Goal: Task Accomplishment & Management: Manage account settings

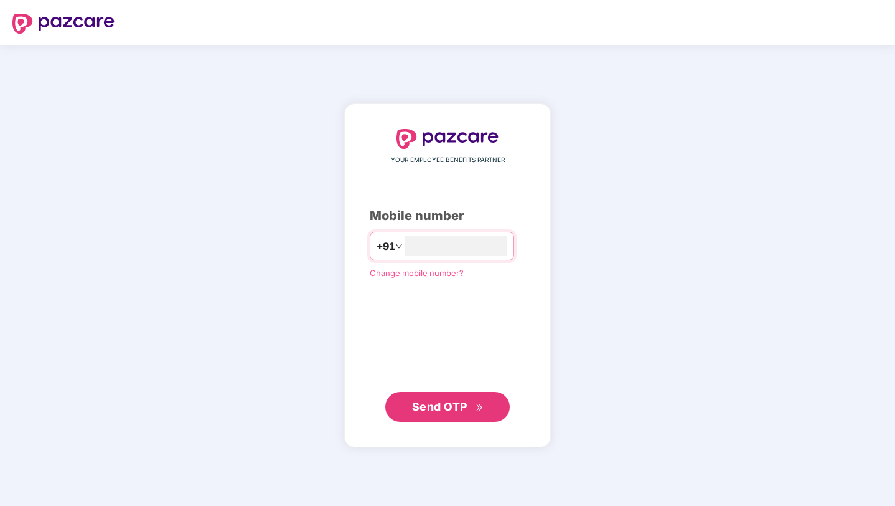
type input "**********"
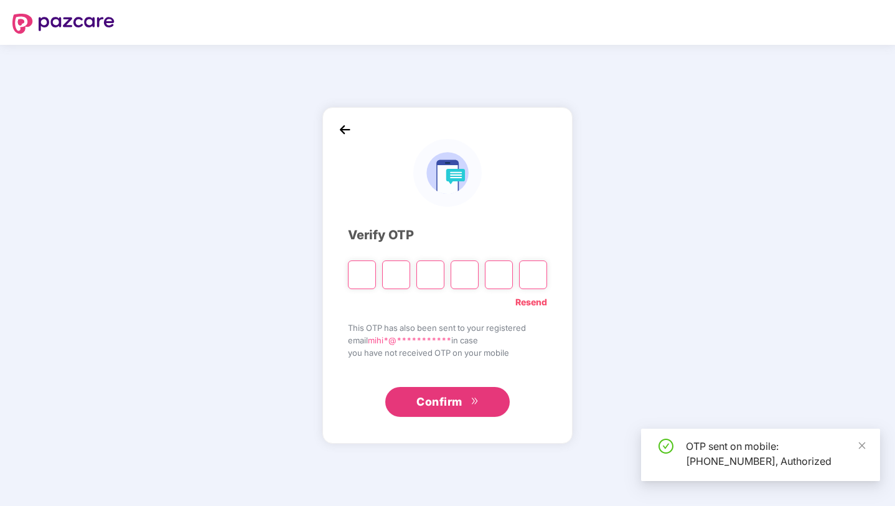
type input "*"
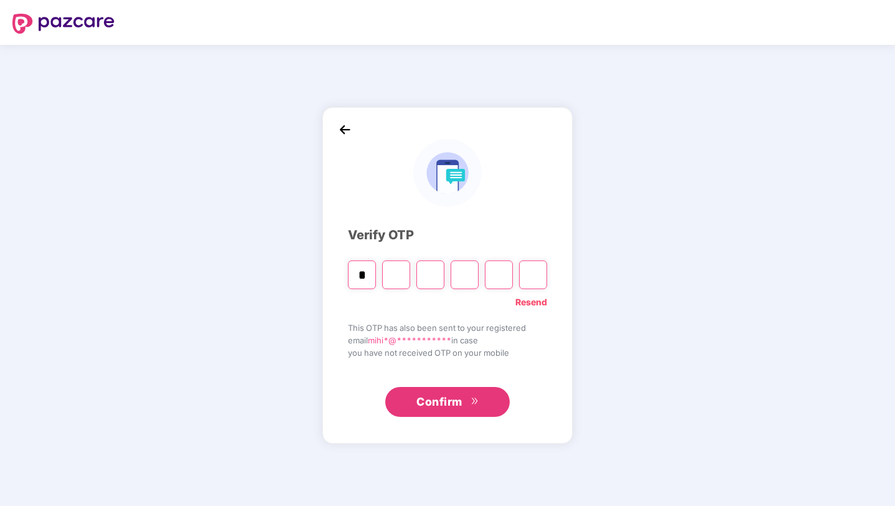
type input "*"
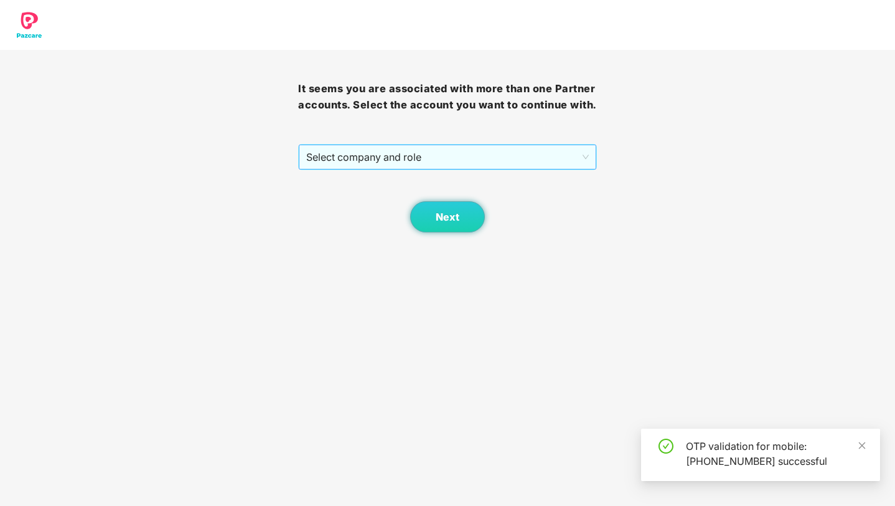
click at [398, 169] on span "Select company and role" at bounding box center [447, 157] width 282 height 24
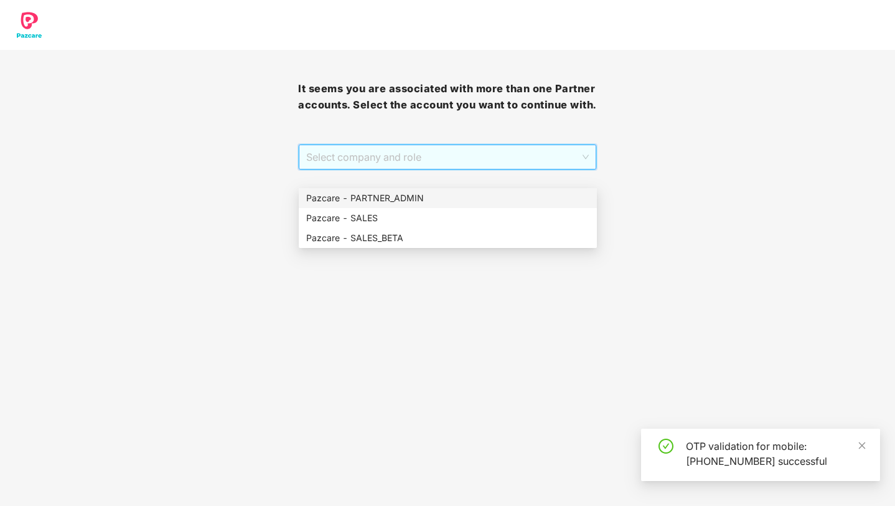
click at [396, 196] on div "Pazcare - PARTNER_ADMIN" at bounding box center [447, 198] width 283 height 14
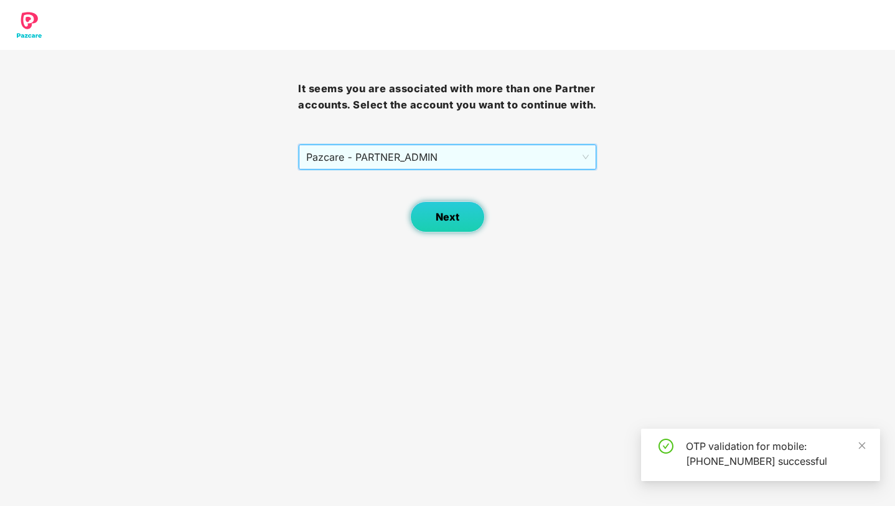
click at [435, 231] on button "Next" at bounding box center [447, 216] width 75 height 31
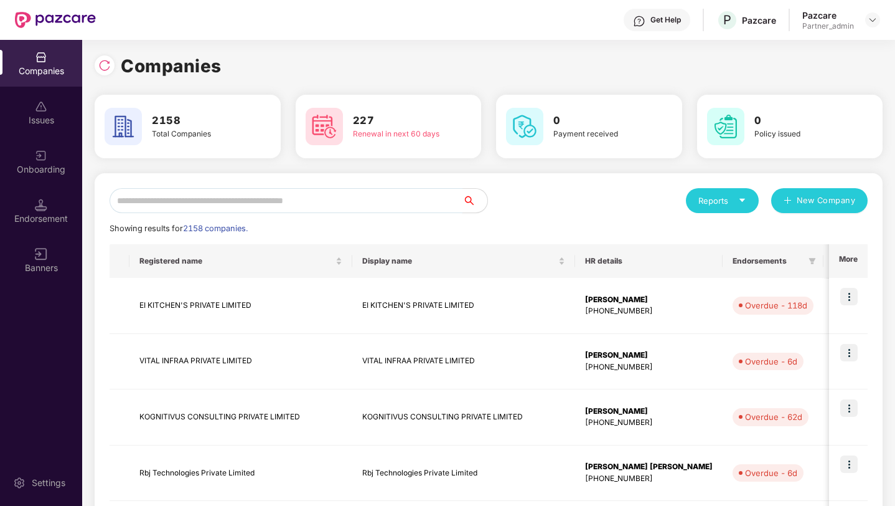
click at [233, 202] on input "text" at bounding box center [286, 200] width 353 height 25
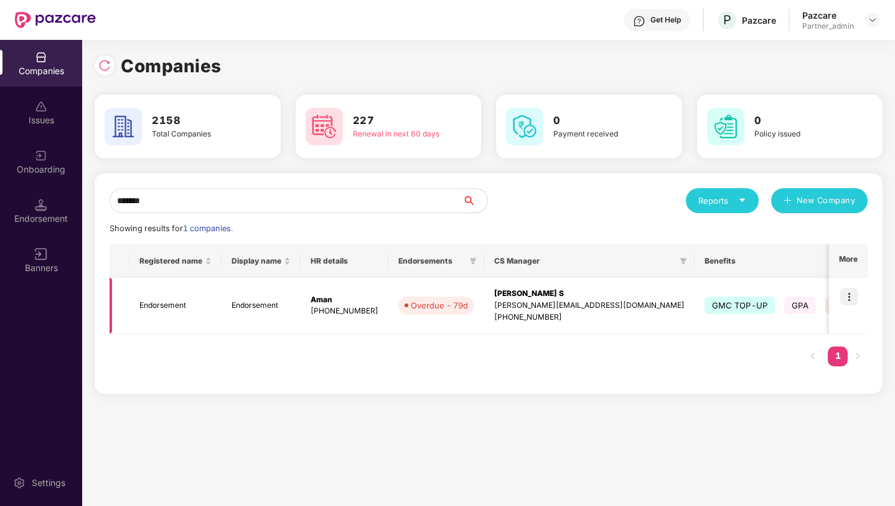
type input "*******"
click at [847, 301] on img at bounding box center [848, 296] width 17 height 17
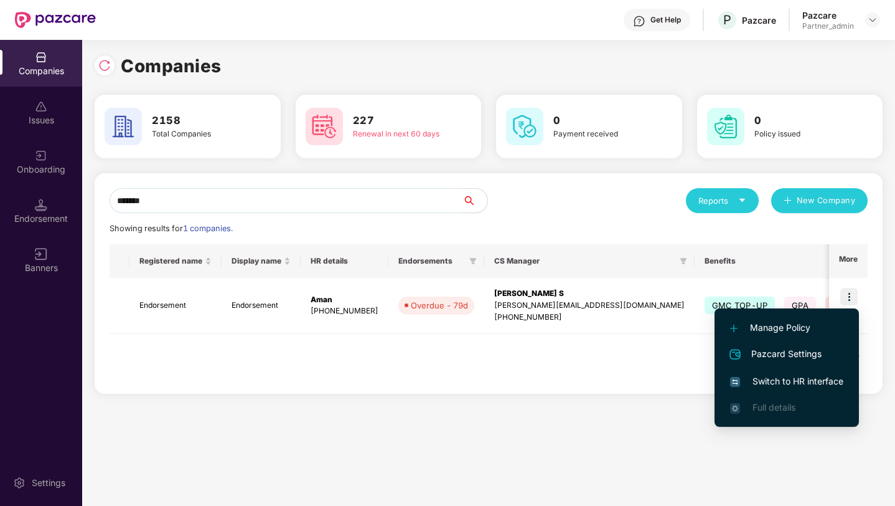
click at [765, 379] on span "Switch to HR interface" at bounding box center [786, 381] width 113 height 14
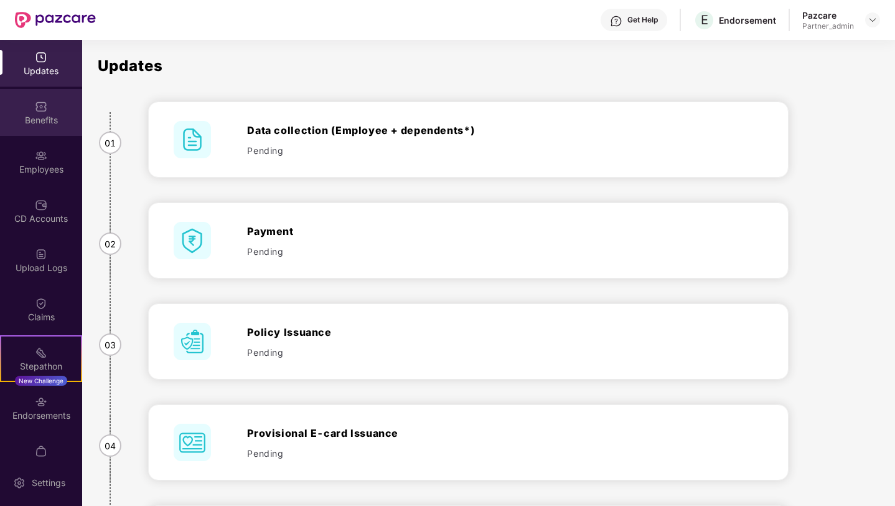
click at [44, 127] on div "Benefits" at bounding box center [41, 112] width 82 height 47
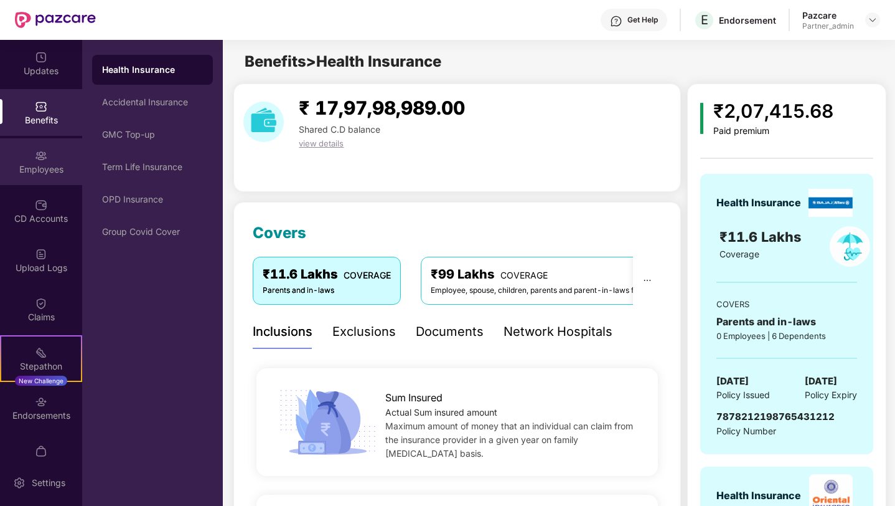
click at [45, 166] on div "Employees" at bounding box center [41, 169] width 82 height 12
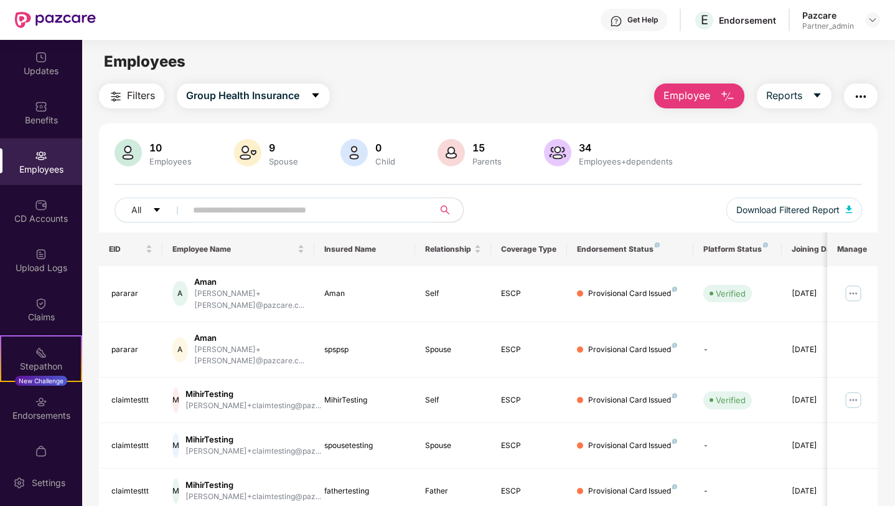
click at [224, 210] on input "text" at bounding box center [305, 209] width 224 height 19
paste input "**********"
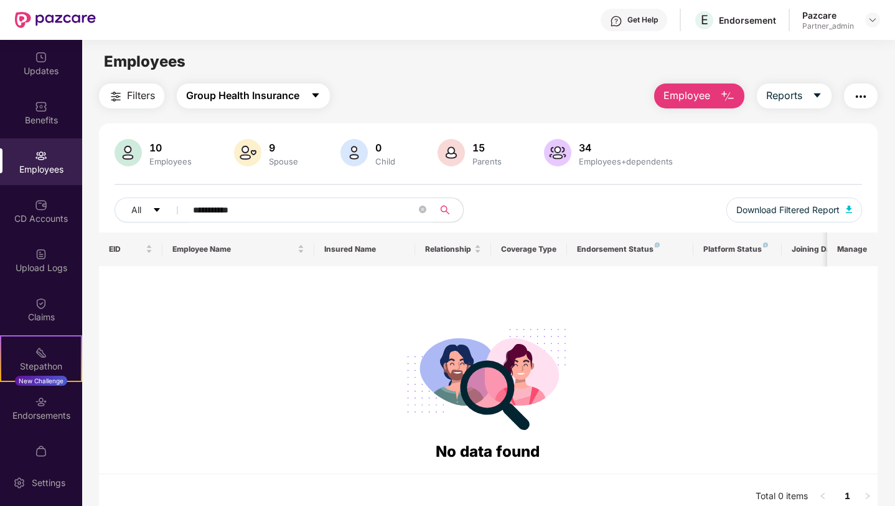
type input "**********"
click at [243, 101] on span "Group Health Insurance" at bounding box center [242, 96] width 113 height 16
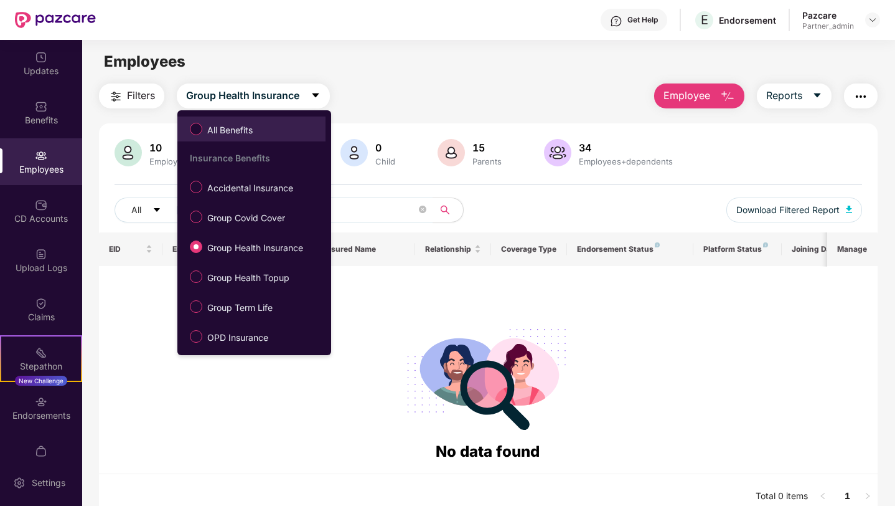
click at [240, 129] on span "All Benefits" at bounding box center [229, 130] width 55 height 14
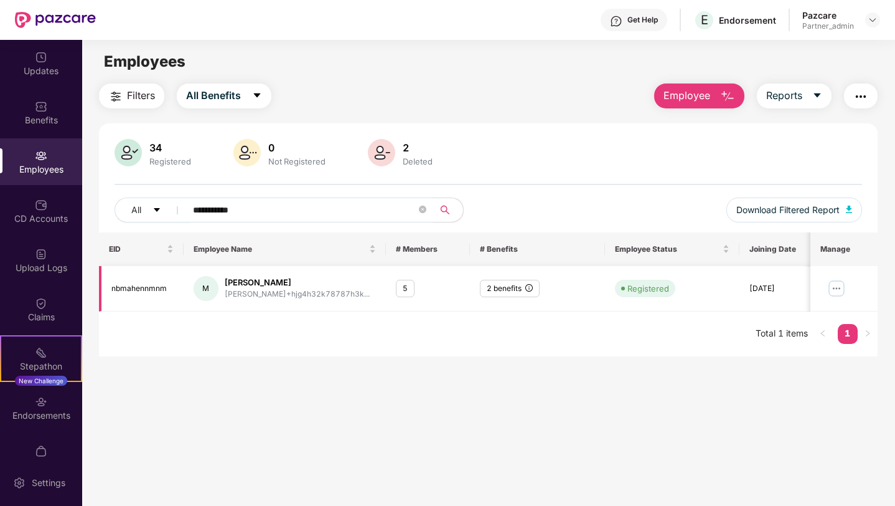
click at [837, 288] on img at bounding box center [836, 288] width 20 height 20
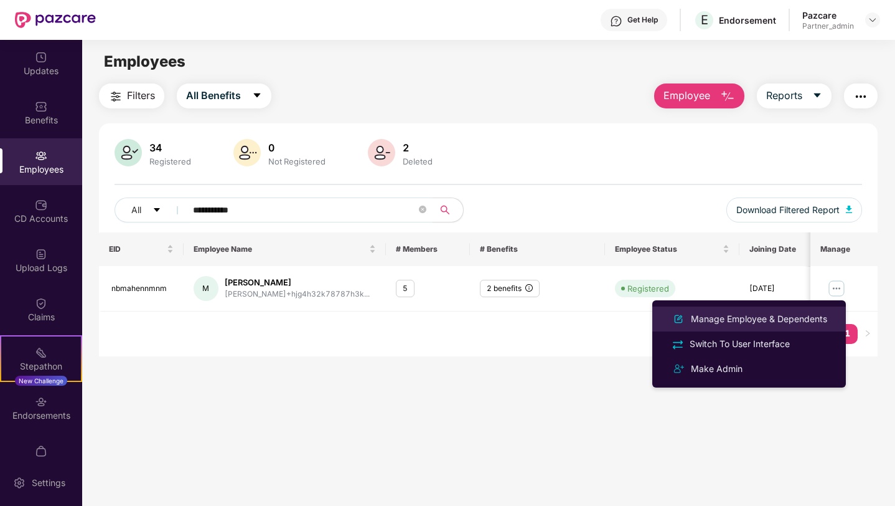
click at [759, 317] on div "Manage Employee & Dependents" at bounding box center [759, 319] width 141 height 14
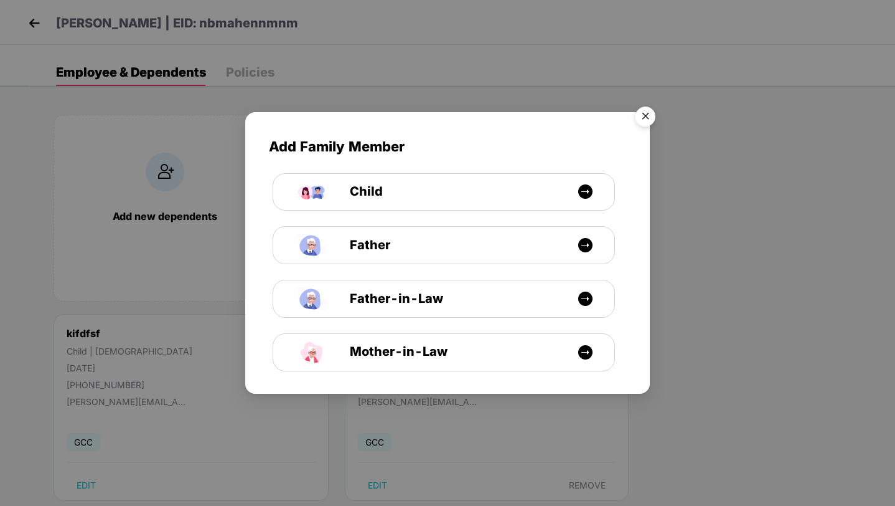
click at [646, 112] on img "Close" at bounding box center [645, 118] width 35 height 35
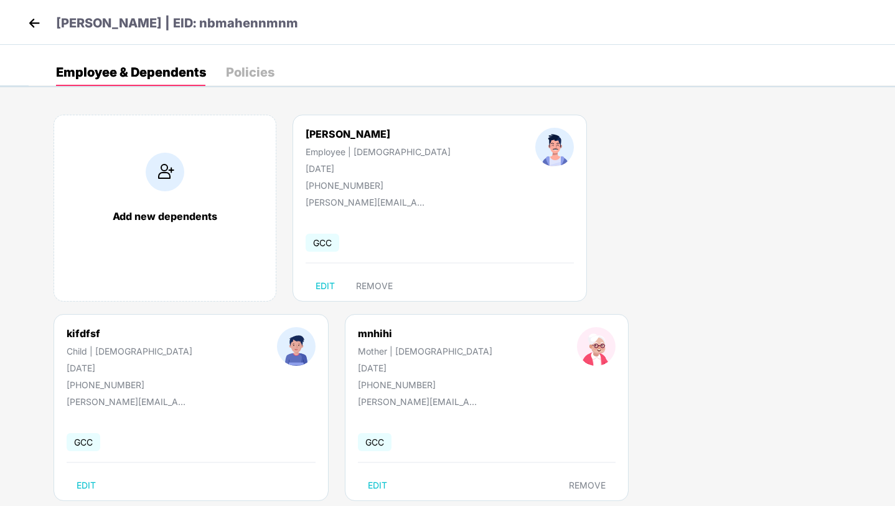
click at [33, 25] on img at bounding box center [34, 23] width 19 height 19
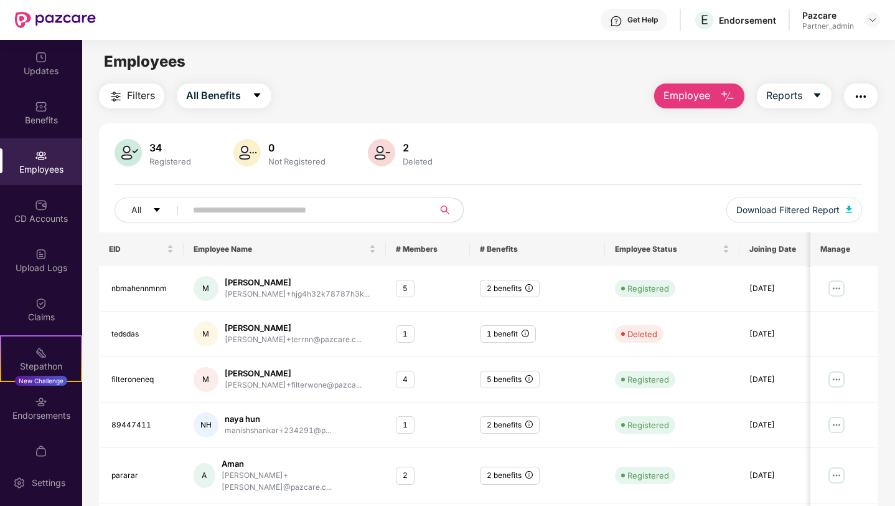
click at [865, 93] on img "button" at bounding box center [861, 96] width 15 height 15
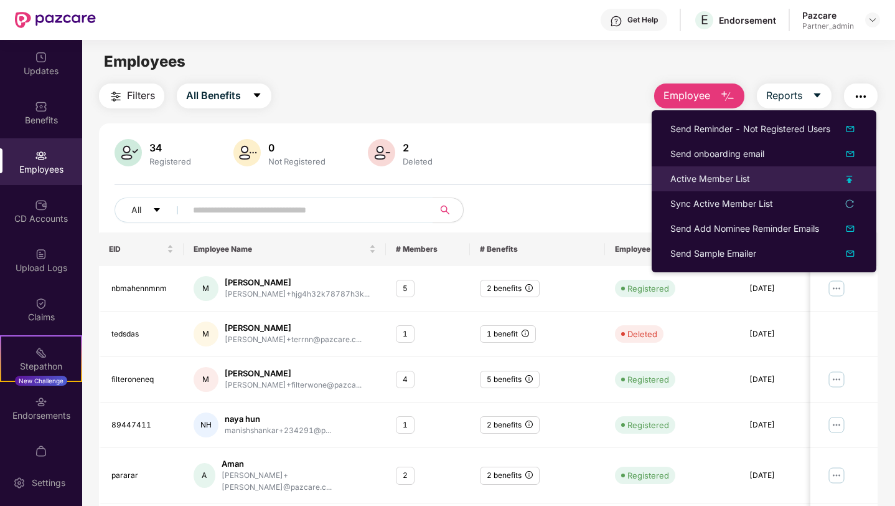
click at [718, 184] on div "Active Member List" at bounding box center [711, 179] width 80 height 14
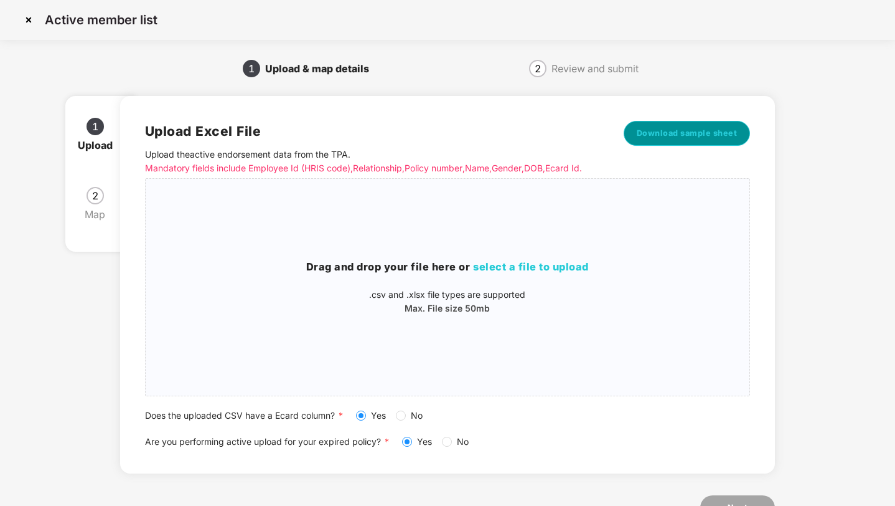
click at [666, 135] on span "Download sample sheet" at bounding box center [687, 133] width 101 height 12
click at [31, 21] on img at bounding box center [29, 20] width 20 height 20
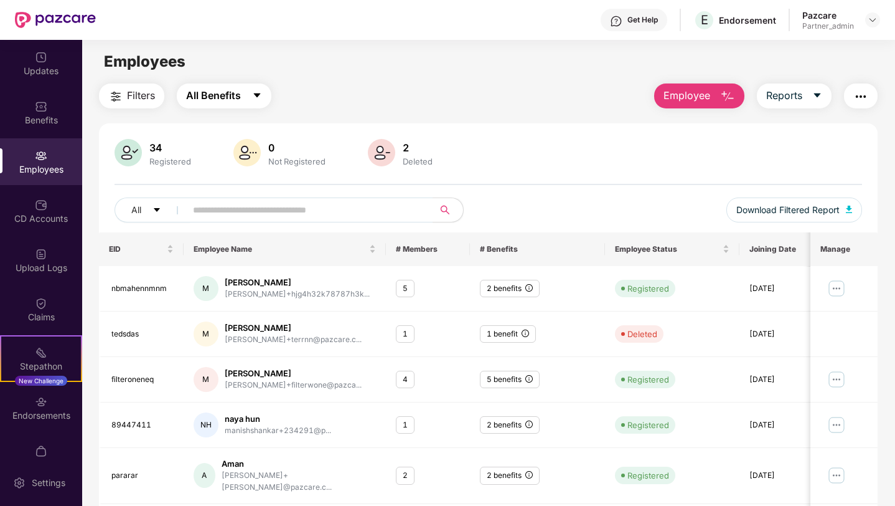
click at [216, 96] on span "All Benefits" at bounding box center [213, 96] width 55 height 16
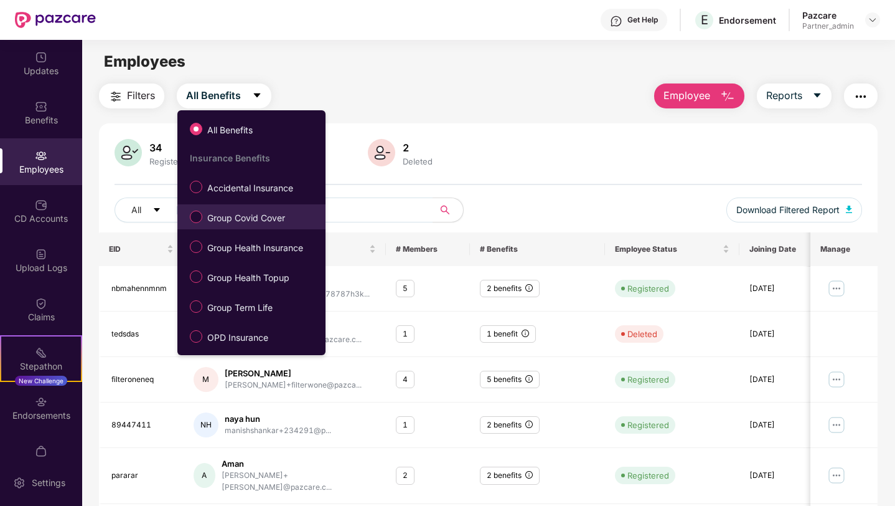
click at [242, 212] on span "Group Covid Cover" at bounding box center [246, 218] width 88 height 14
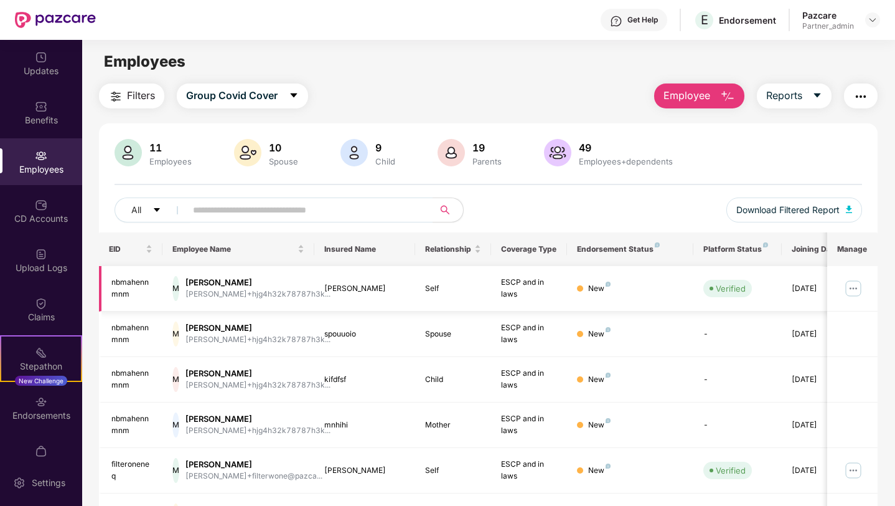
scroll to position [19, 0]
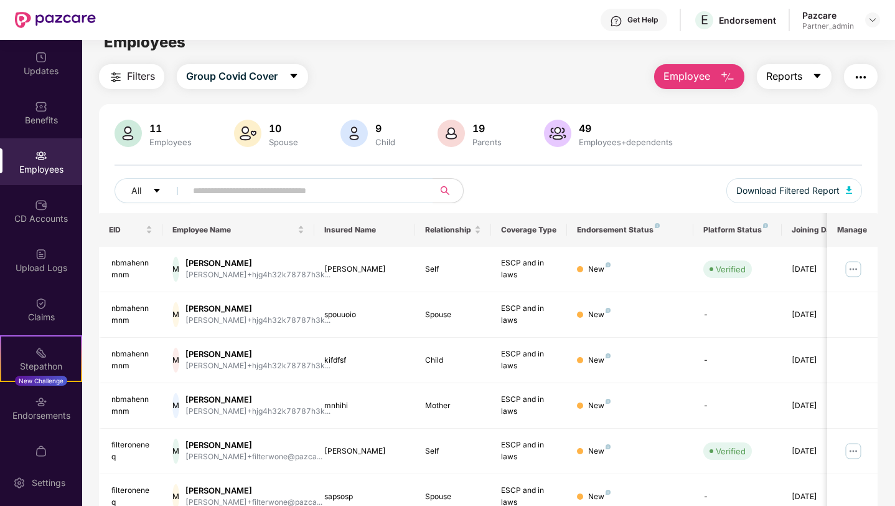
click at [806, 77] on button "Reports" at bounding box center [794, 76] width 75 height 25
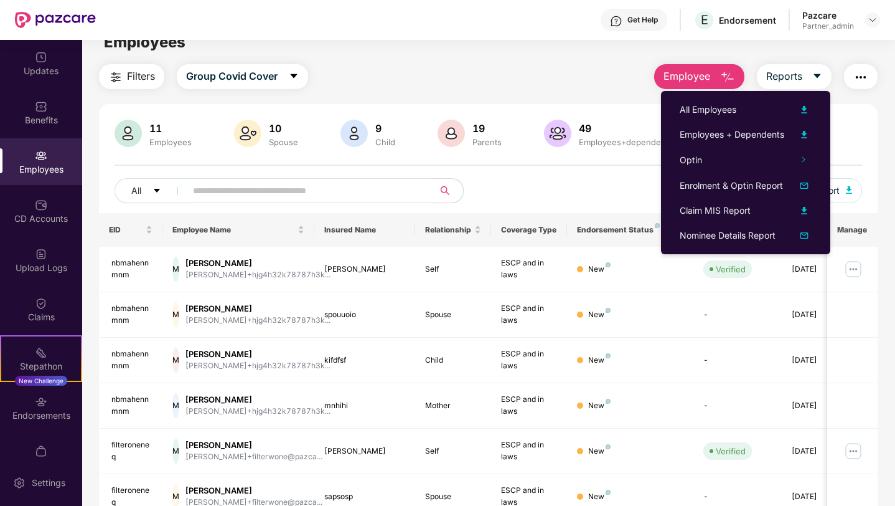
click at [858, 76] on img "button" at bounding box center [861, 77] width 15 height 15
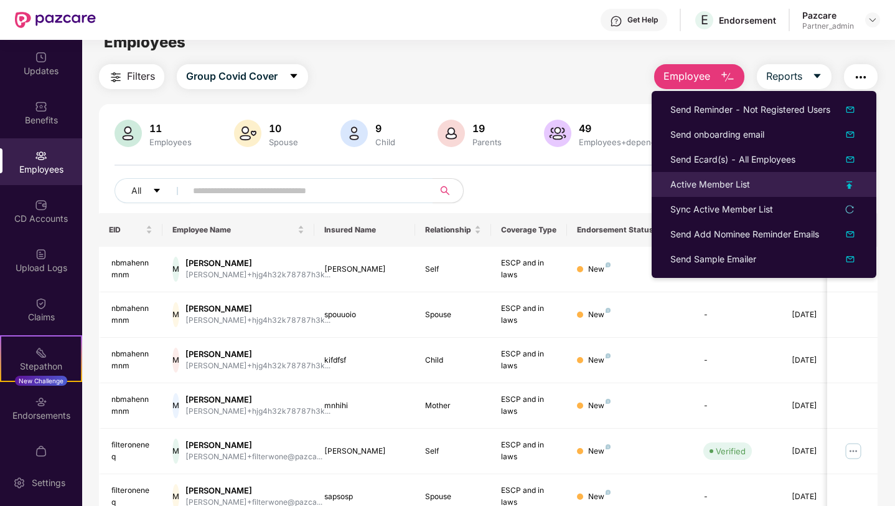
click at [707, 186] on div "Active Member List" at bounding box center [711, 184] width 80 height 14
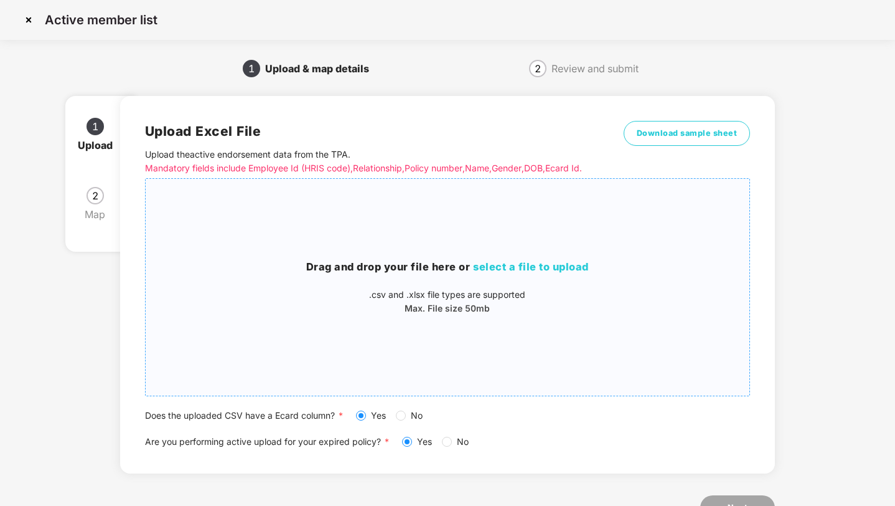
click at [512, 303] on p "Max. File size 50mb" at bounding box center [448, 308] width 605 height 14
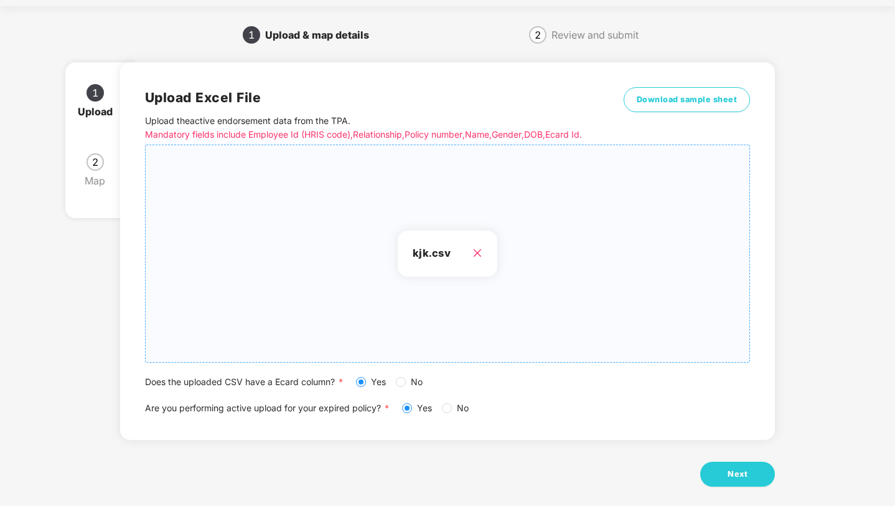
scroll to position [45, 0]
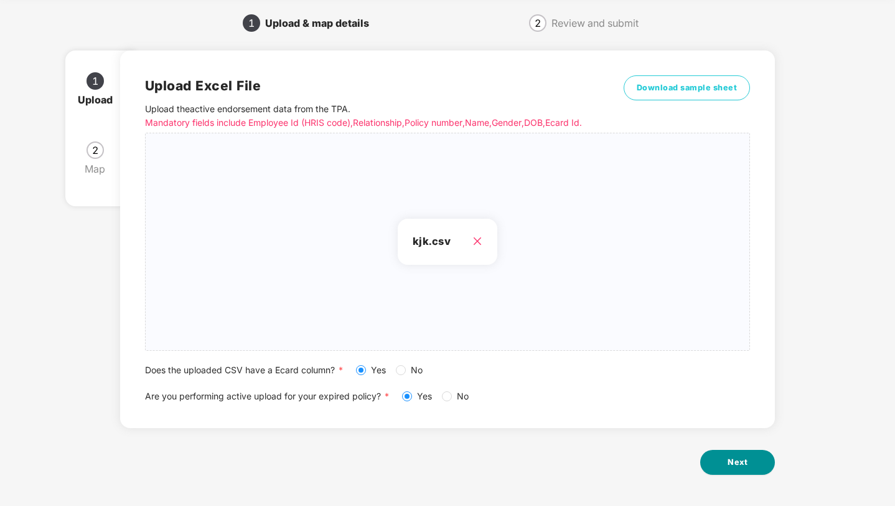
click at [732, 455] on button "Next" at bounding box center [737, 461] width 75 height 25
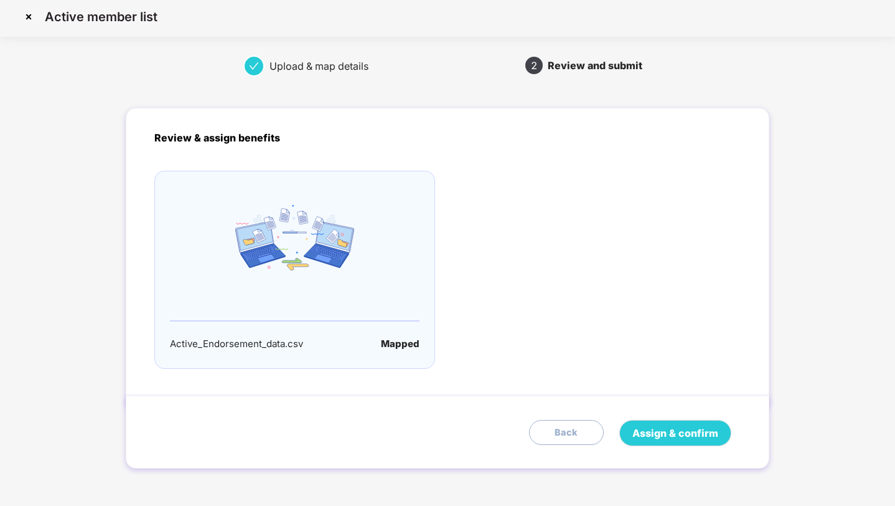
scroll to position [0, 0]
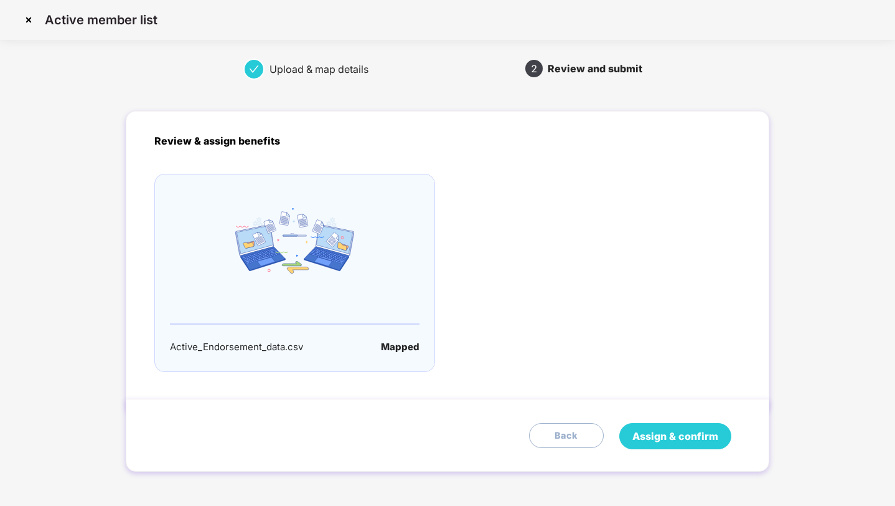
click at [674, 443] on span "Assign & confirm" at bounding box center [676, 436] width 86 height 16
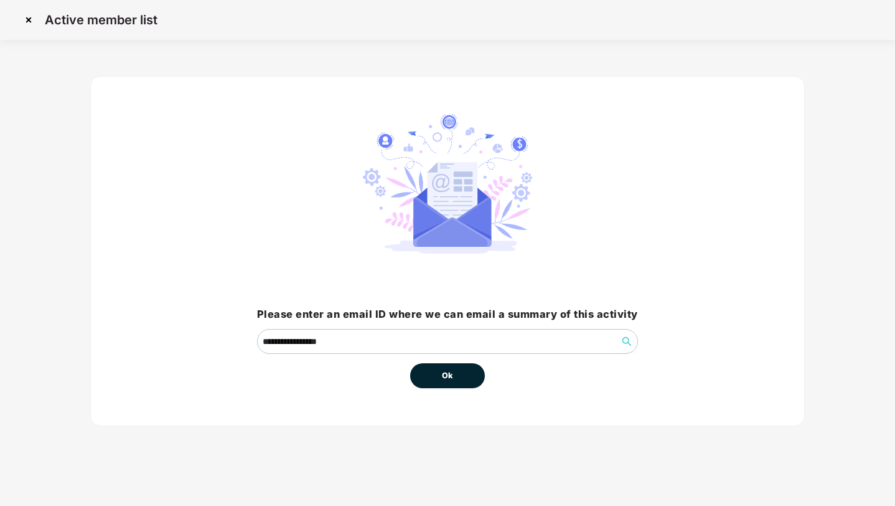
click at [467, 375] on button "Ok" at bounding box center [447, 375] width 75 height 25
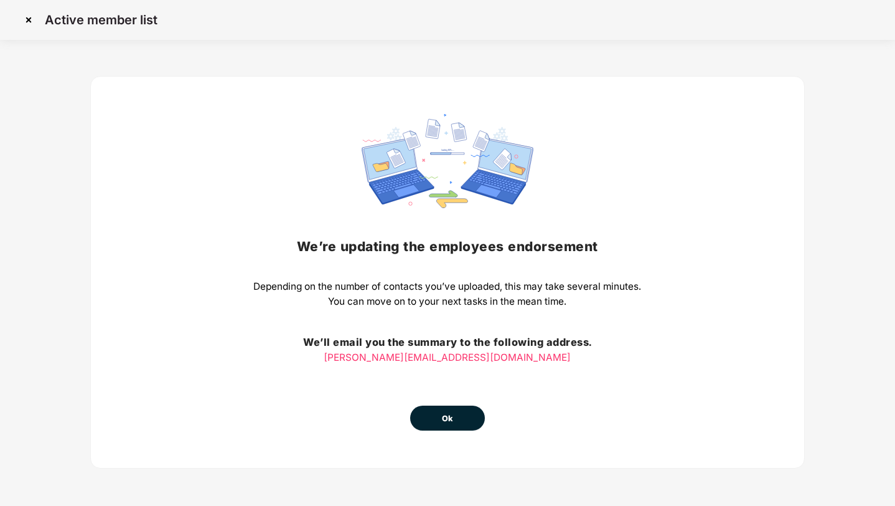
click at [437, 413] on button "Ok" at bounding box center [447, 417] width 75 height 25
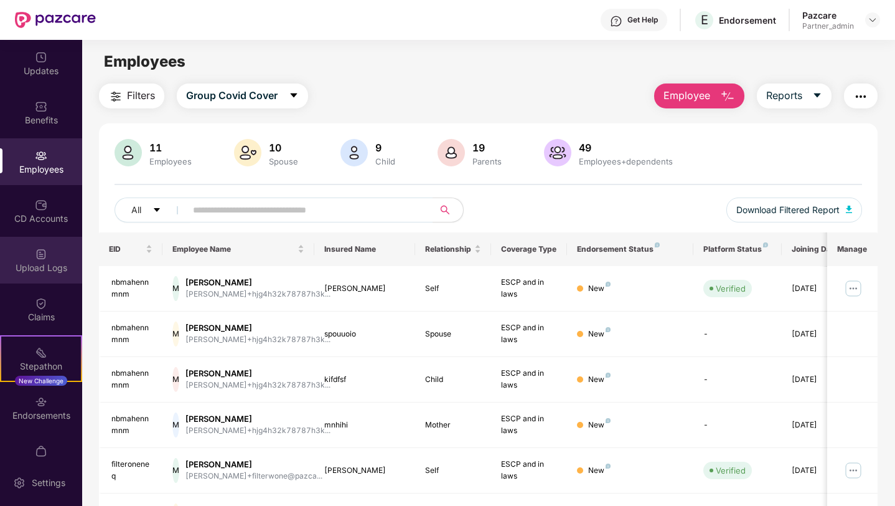
click at [31, 273] on div "Upload Logs" at bounding box center [41, 267] width 82 height 12
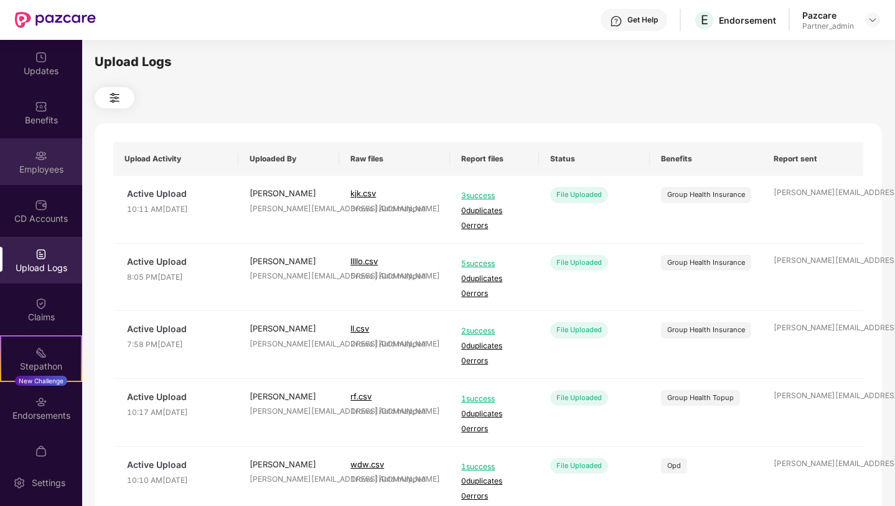
click at [51, 158] on div "Employees" at bounding box center [41, 161] width 82 height 47
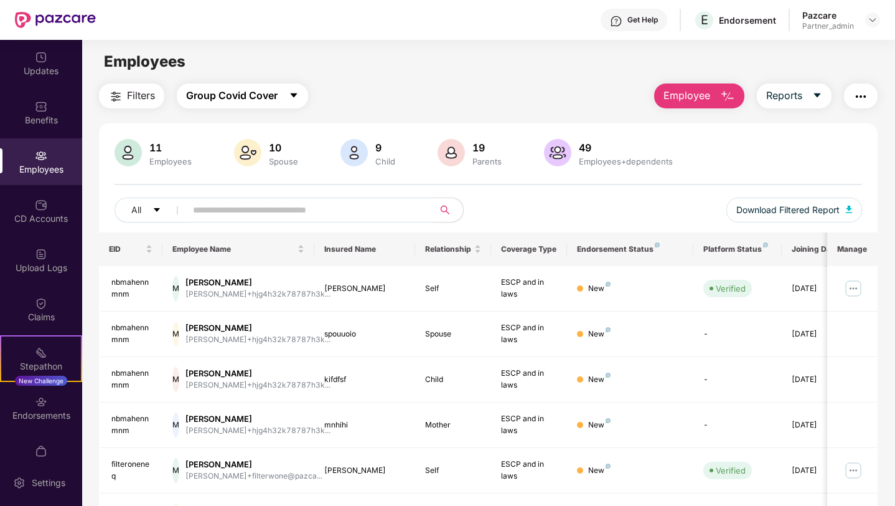
click at [237, 101] on span "Group Covid Cover" at bounding box center [232, 96] width 92 height 16
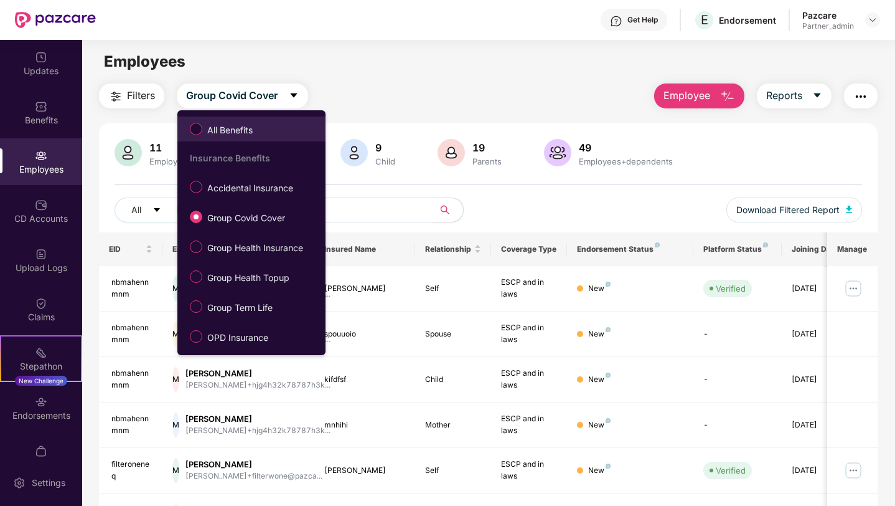
click at [254, 132] on span "All Benefits" at bounding box center [229, 130] width 55 height 14
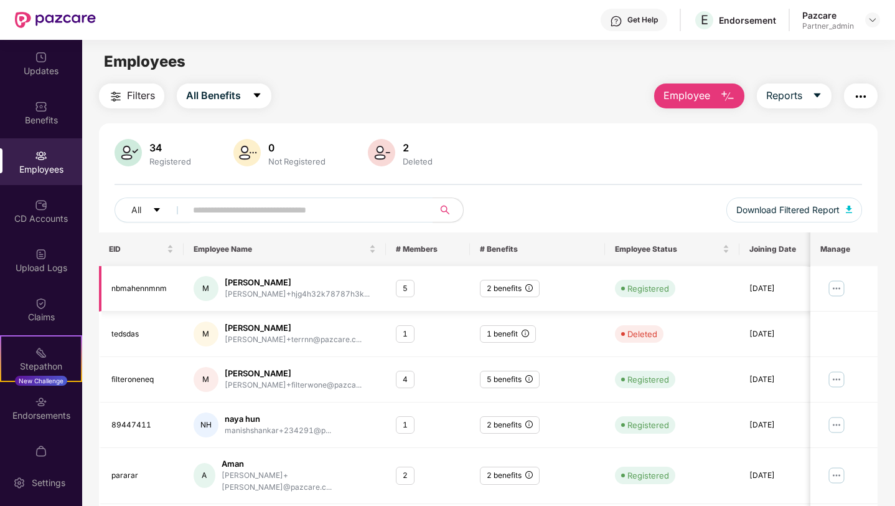
click at [835, 286] on img at bounding box center [836, 288] width 20 height 20
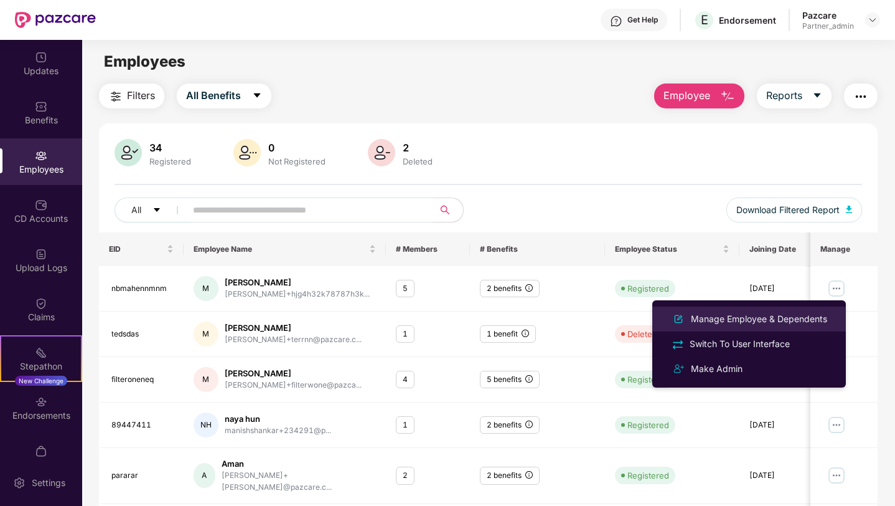
click at [726, 316] on div "Manage Employee & Dependents" at bounding box center [759, 319] width 141 height 14
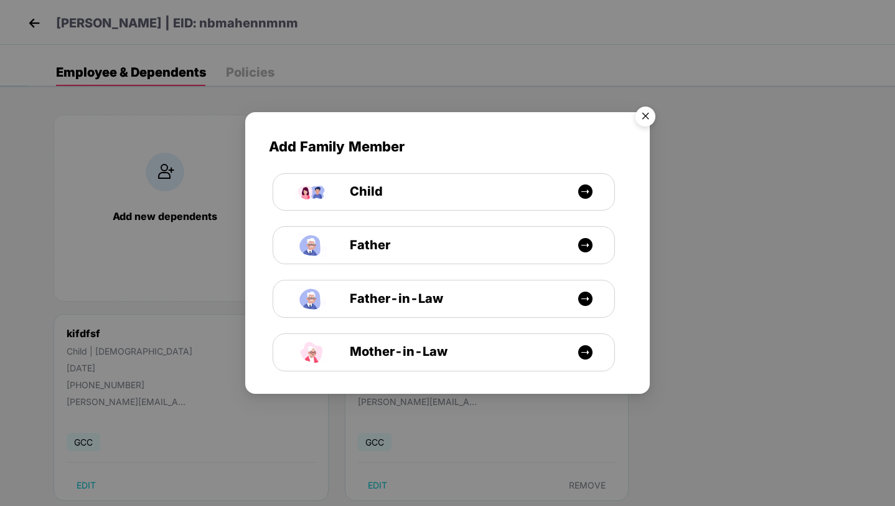
click at [641, 116] on img "Close" at bounding box center [645, 118] width 35 height 35
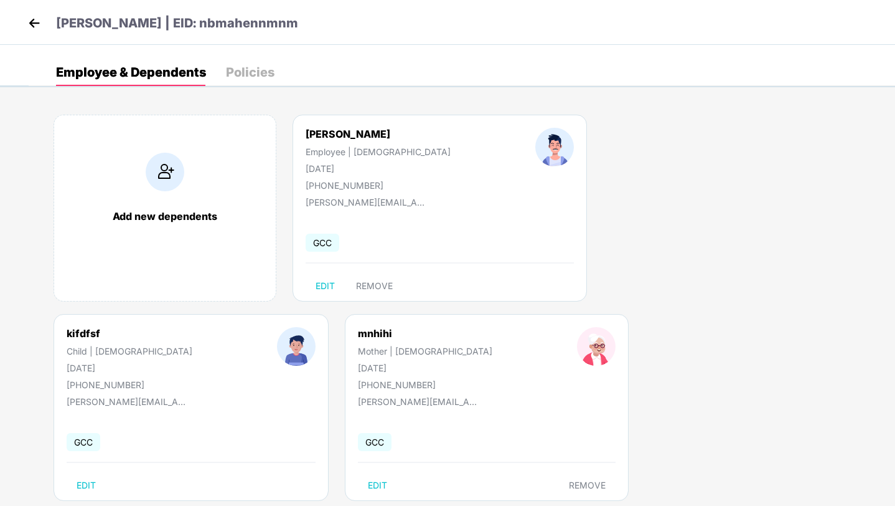
click at [33, 21] on img at bounding box center [34, 23] width 19 height 19
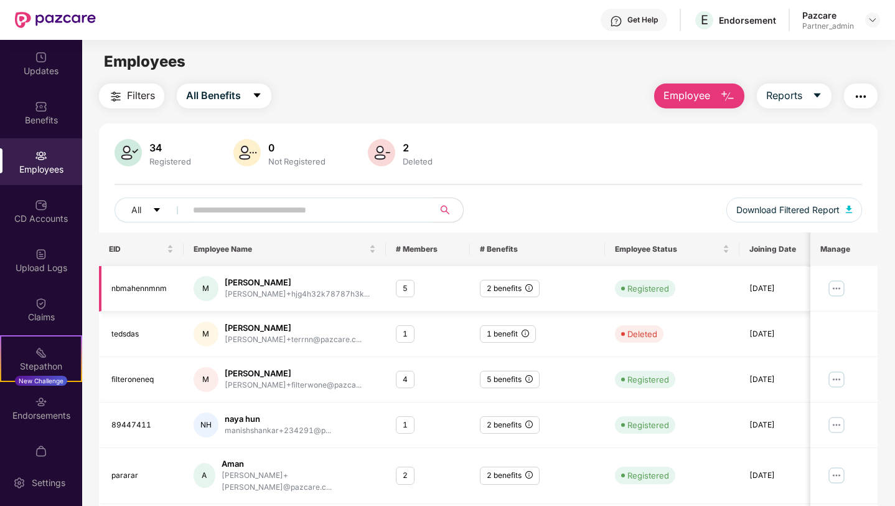
click at [839, 291] on img at bounding box center [836, 288] width 20 height 20
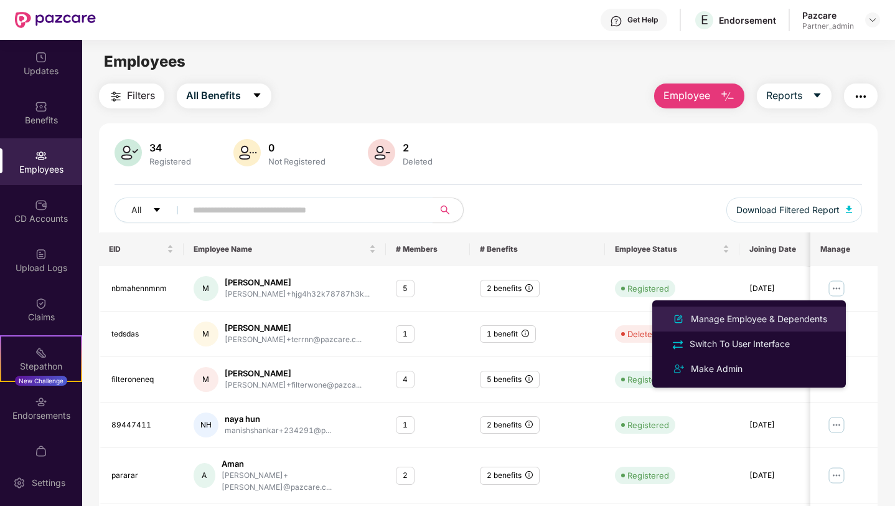
click at [751, 317] on div "Manage Employee & Dependents" at bounding box center [759, 319] width 141 height 14
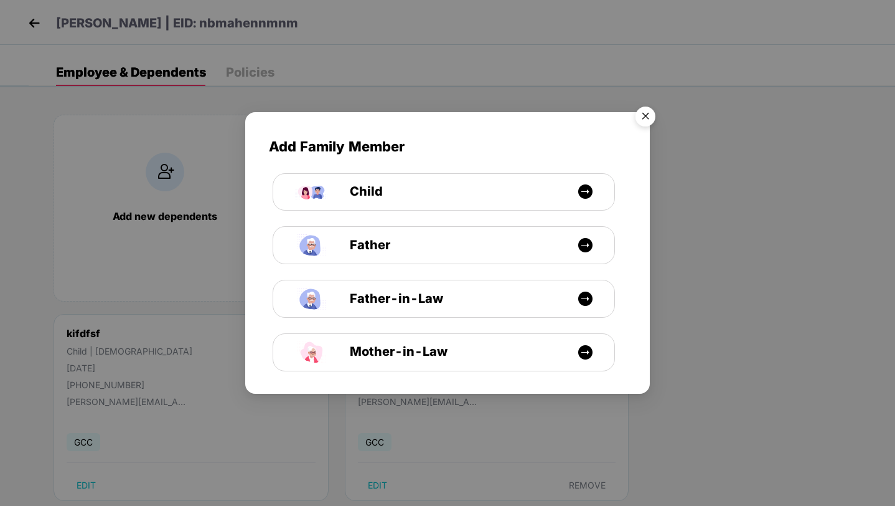
click at [647, 112] on img "Close" at bounding box center [645, 118] width 35 height 35
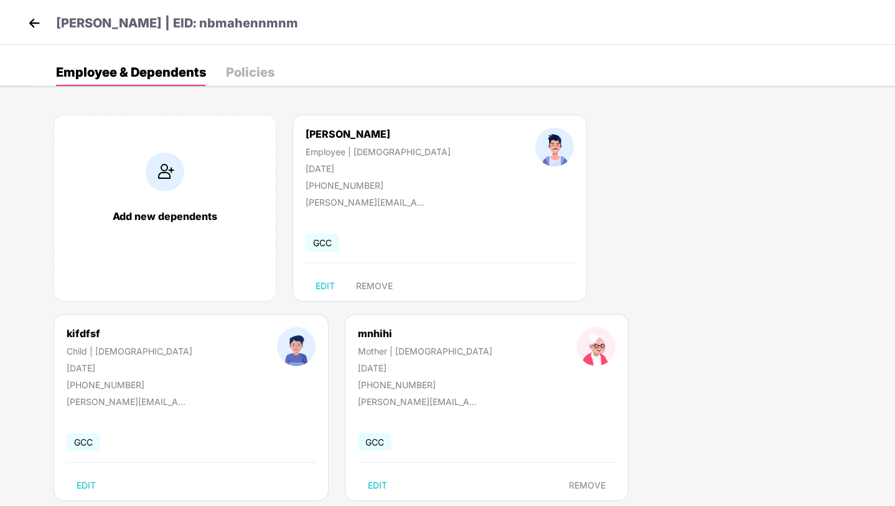
click at [220, 72] on div "Employee & Dependents Policies" at bounding box center [165, 72] width 219 height 27
click at [240, 72] on div "Policies" at bounding box center [250, 72] width 49 height 12
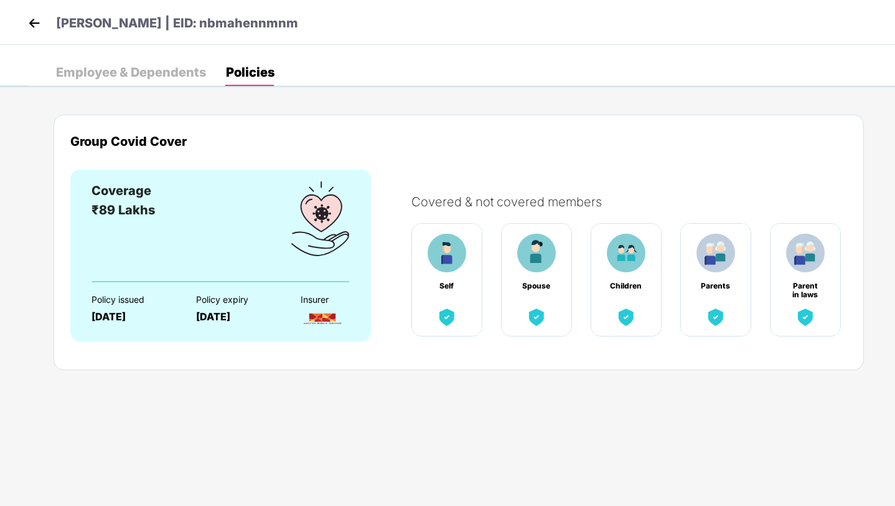
click at [166, 68] on div "Employee & Dependents" at bounding box center [131, 72] width 150 height 12
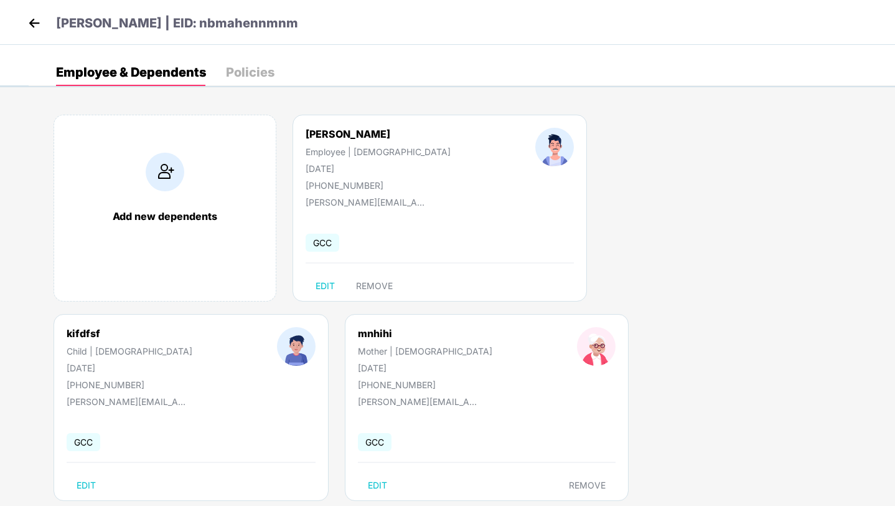
click at [31, 19] on img at bounding box center [34, 23] width 19 height 19
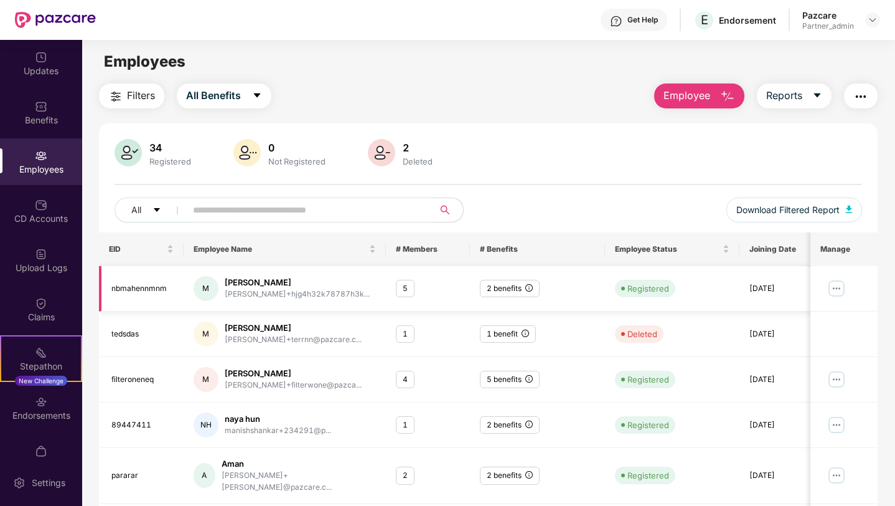
click at [833, 285] on img at bounding box center [836, 288] width 20 height 20
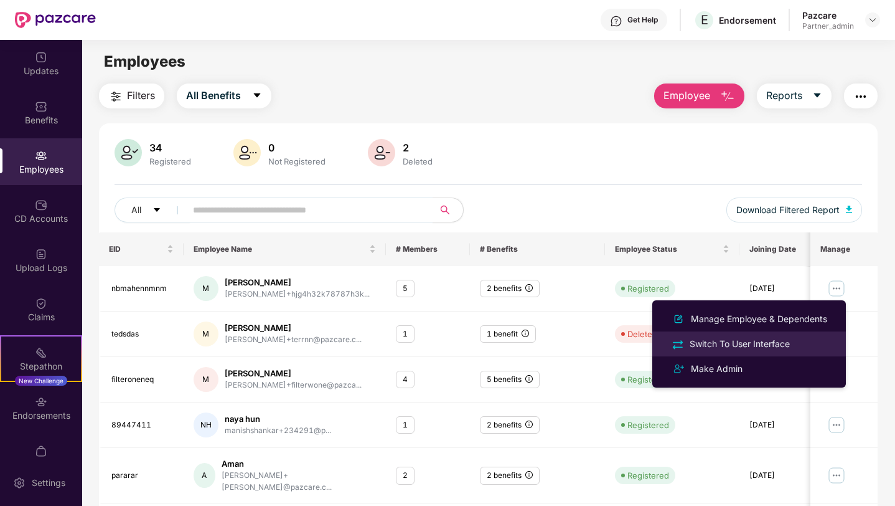
click at [749, 343] on div "Switch To User Interface" at bounding box center [739, 344] width 105 height 14
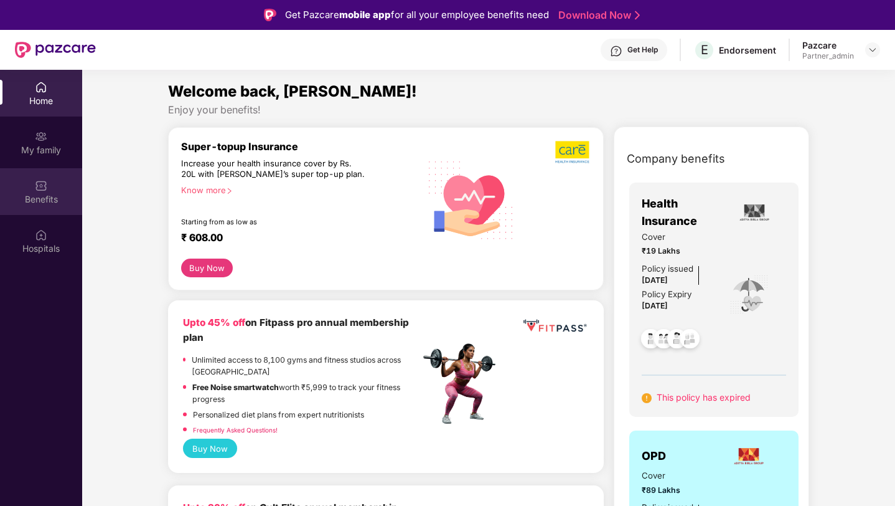
click at [59, 180] on div "Benefits" at bounding box center [41, 191] width 82 height 47
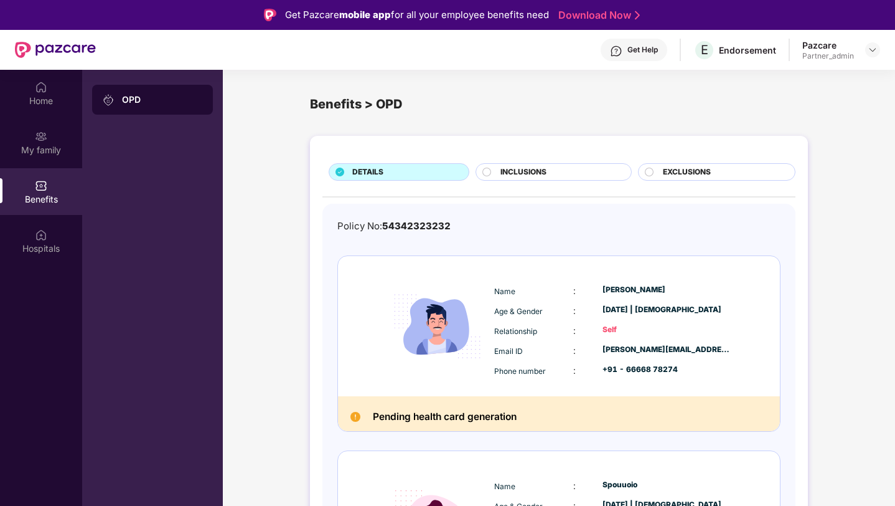
click at [403, 225] on span "54342323232" at bounding box center [416, 226] width 68 height 12
copy span "54342323232"
click at [49, 104] on div "Home" at bounding box center [41, 101] width 82 height 12
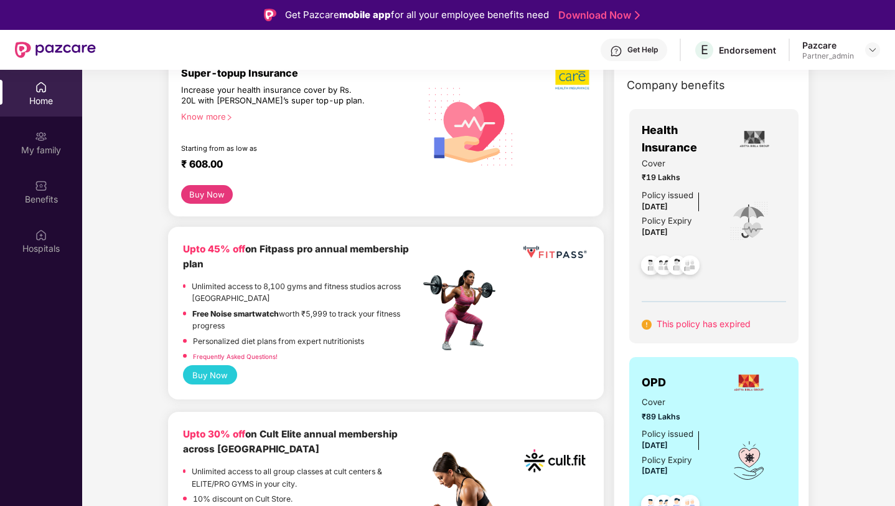
scroll to position [71, 0]
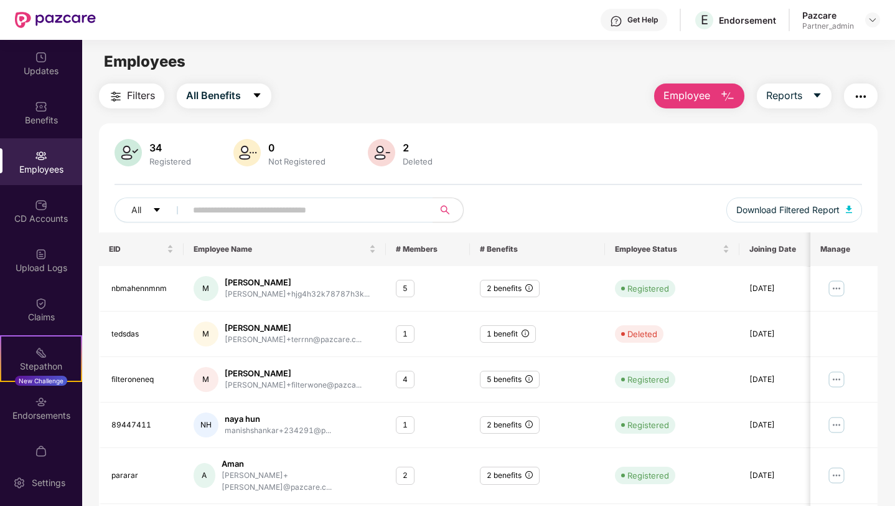
click at [351, 141] on div "34 Registered 0 Not Registered 2 Deleted" at bounding box center [489, 154] width 748 height 30
click at [228, 96] on span "All Benefits" at bounding box center [213, 96] width 55 height 16
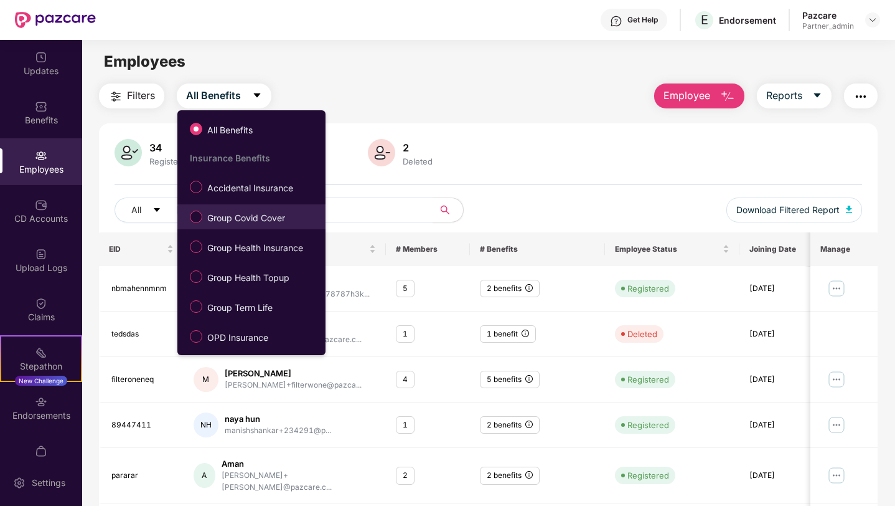
click at [262, 222] on span "Group Covid Cover" at bounding box center [246, 218] width 88 height 14
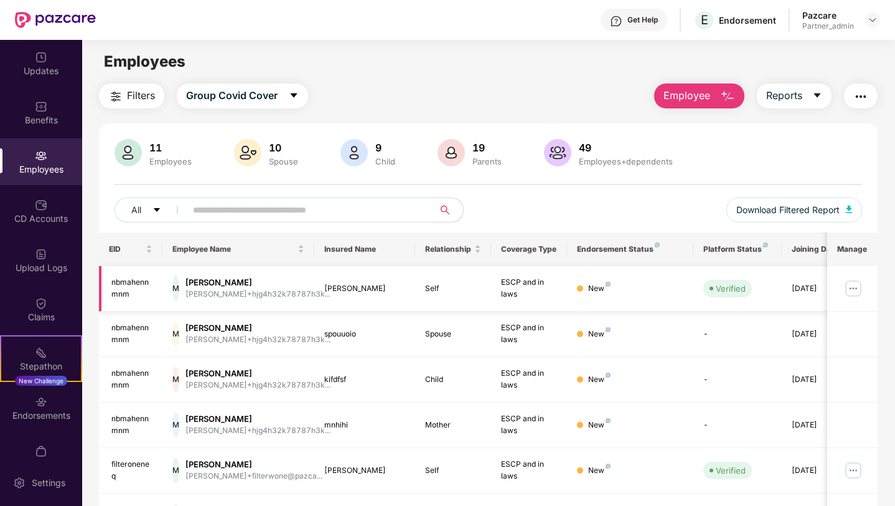
click at [853, 286] on img at bounding box center [854, 288] width 20 height 20
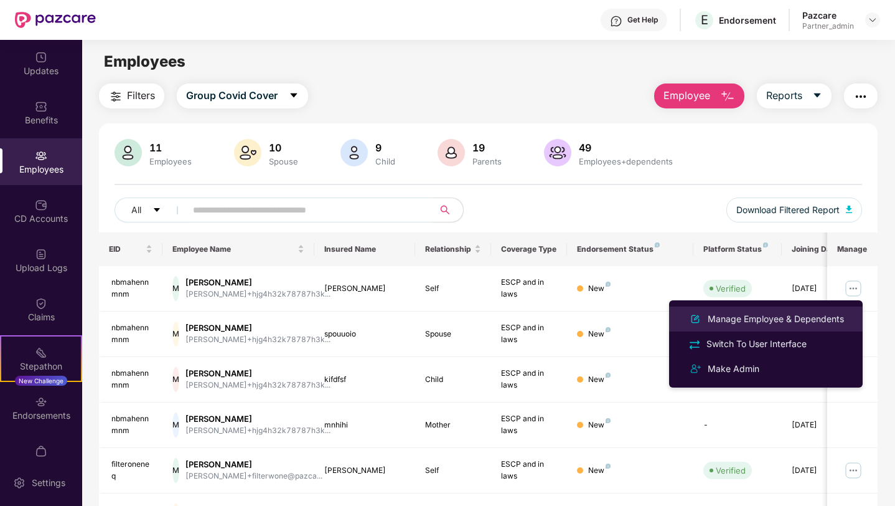
click at [763, 319] on div "Manage Employee & Dependents" at bounding box center [775, 319] width 141 height 14
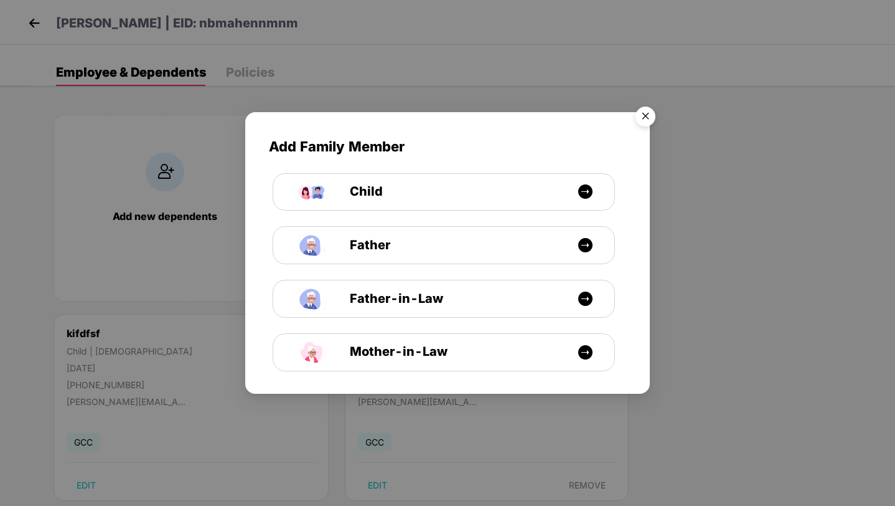
click at [645, 120] on img "Close" at bounding box center [645, 118] width 35 height 35
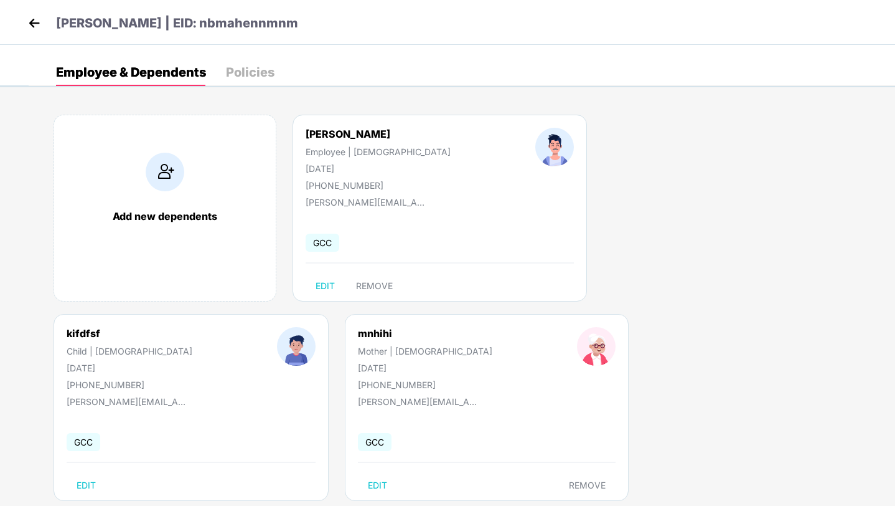
click at [253, 78] on div "Policies" at bounding box center [250, 72] width 49 height 12
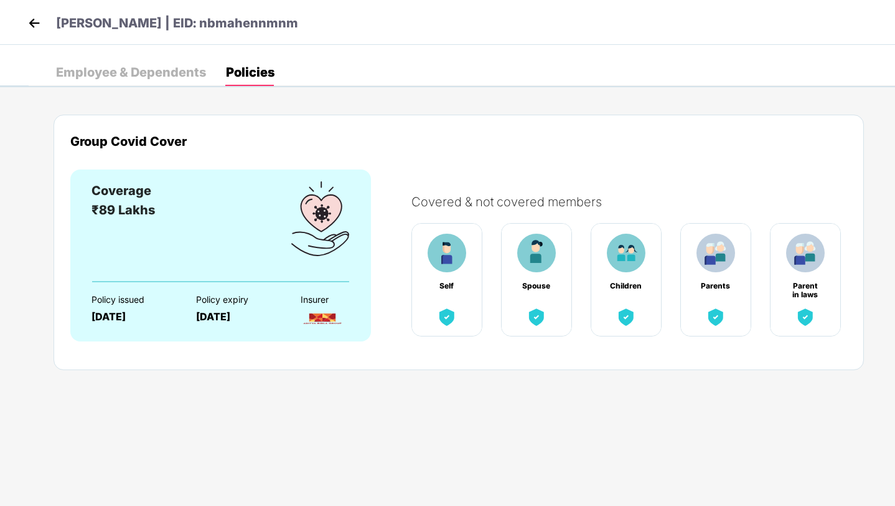
click at [185, 72] on div "Employee & Dependents" at bounding box center [131, 72] width 150 height 12
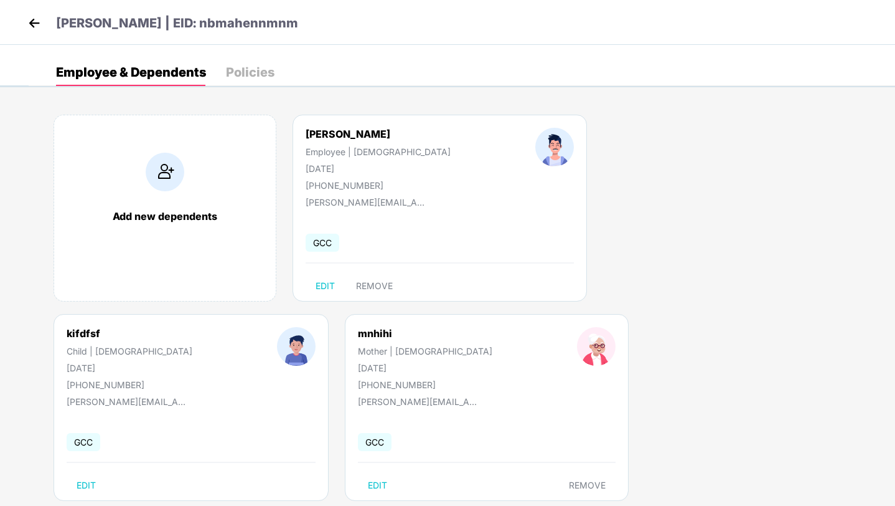
click at [38, 27] on img at bounding box center [34, 23] width 19 height 19
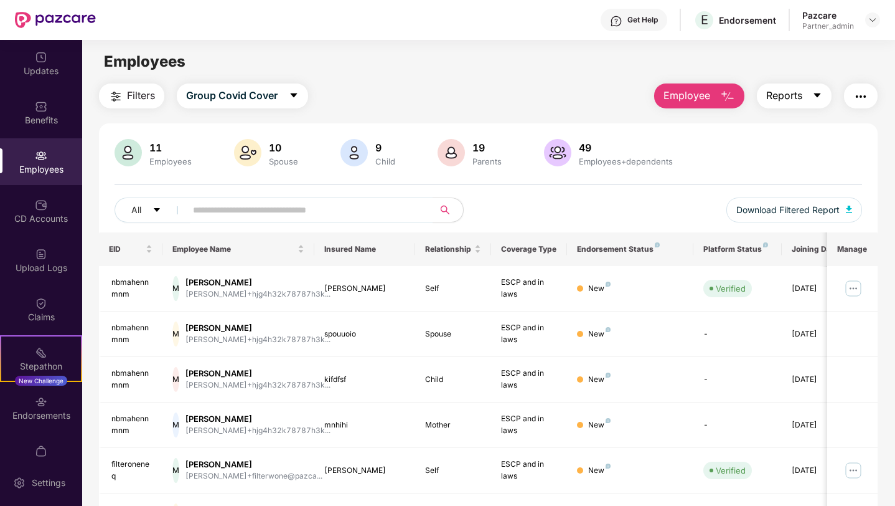
click at [811, 93] on button "Reports" at bounding box center [794, 95] width 75 height 25
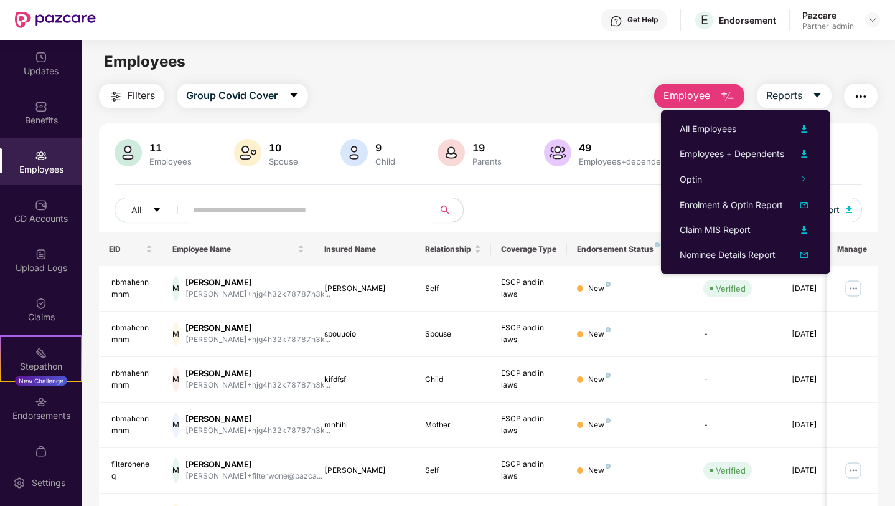
click at [861, 93] on img "button" at bounding box center [861, 96] width 15 height 15
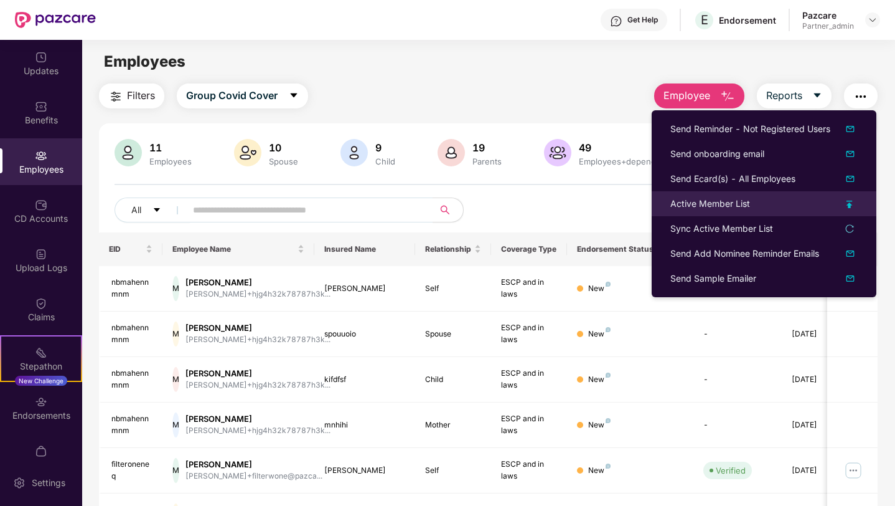
click at [700, 204] on div "Active Member List" at bounding box center [711, 204] width 80 height 14
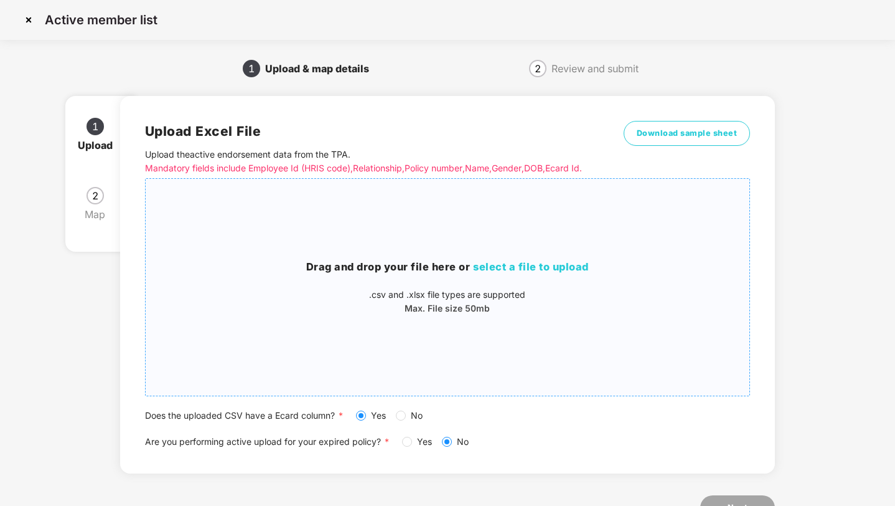
click at [548, 323] on div "Drag and drop your file here or select a file to upload .csv and .xlsx file typ…" at bounding box center [448, 287] width 605 height 197
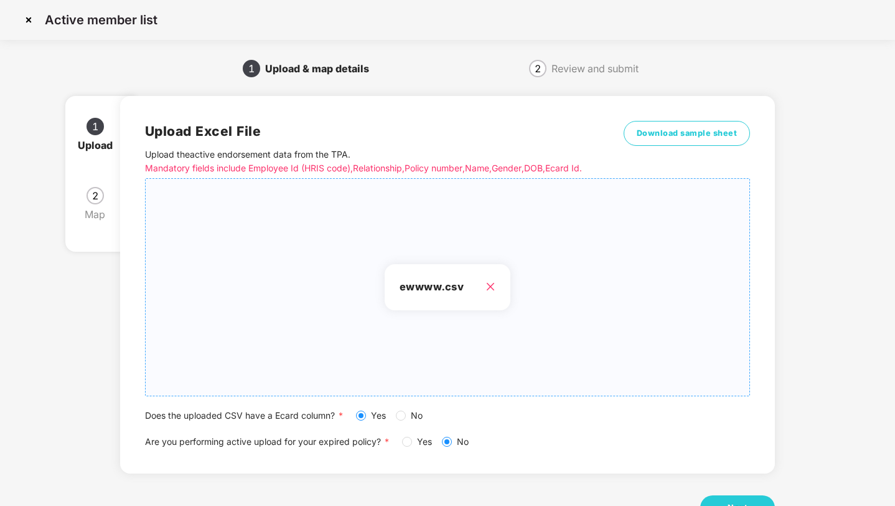
scroll to position [45, 0]
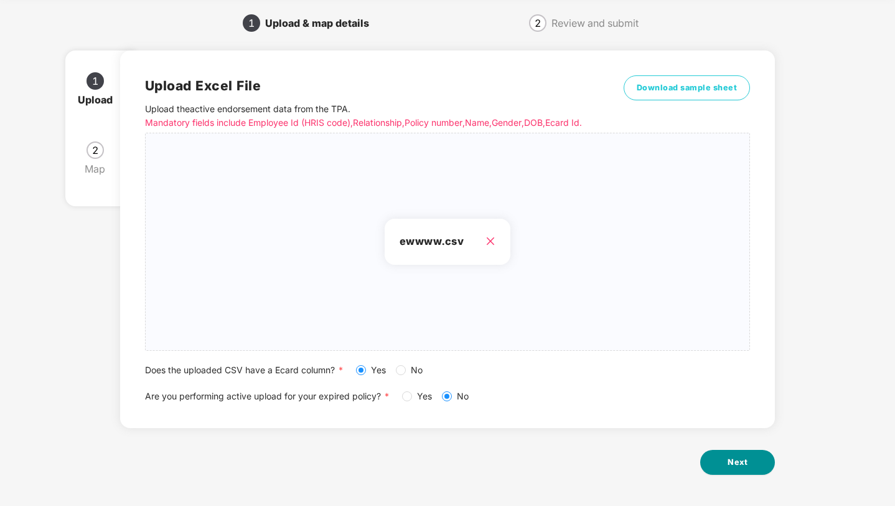
click at [737, 459] on span "Next" at bounding box center [738, 462] width 20 height 12
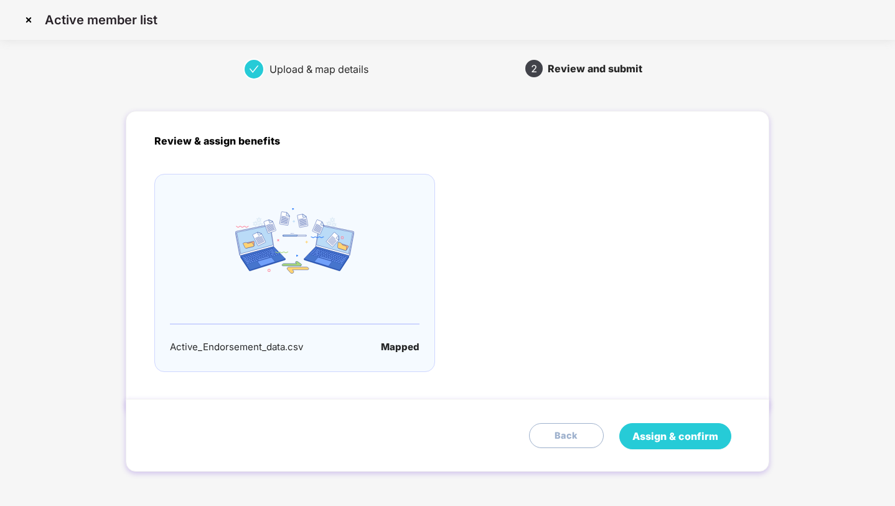
click at [674, 439] on span "Assign & confirm" at bounding box center [676, 436] width 86 height 16
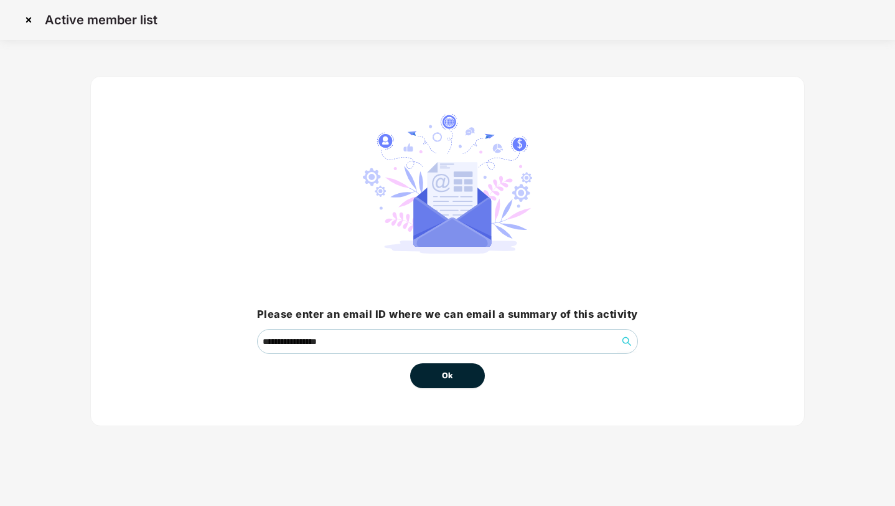
click at [458, 384] on button "Ok" at bounding box center [447, 375] width 75 height 25
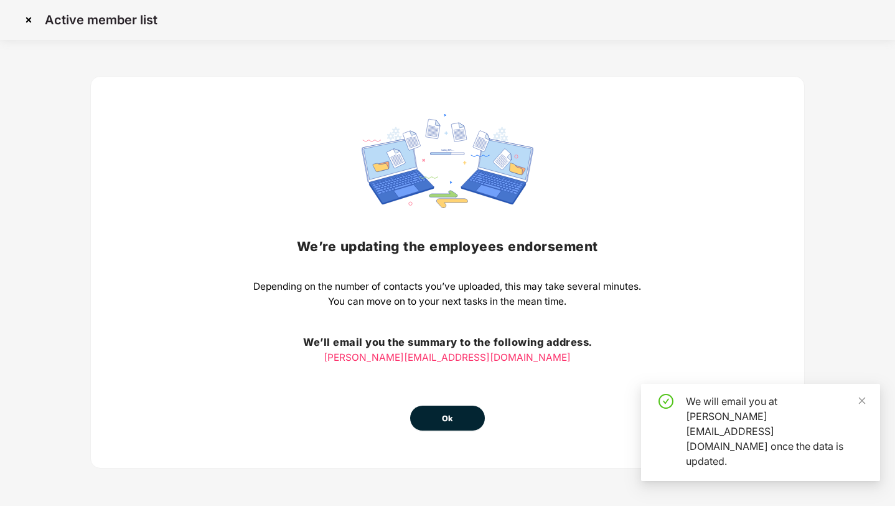
click at [438, 420] on button "Ok" at bounding box center [447, 417] width 75 height 25
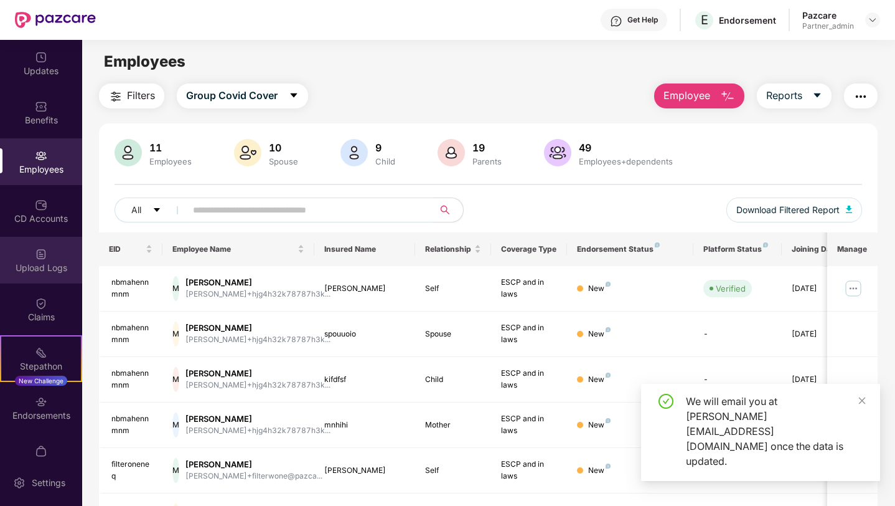
click at [52, 268] on div "Upload Logs" at bounding box center [41, 267] width 82 height 12
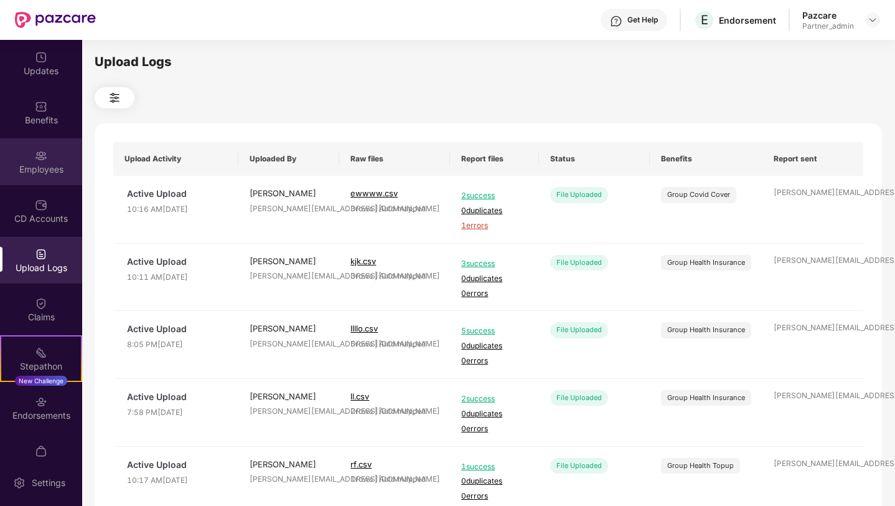
click at [48, 176] on div "Employees" at bounding box center [41, 161] width 82 height 47
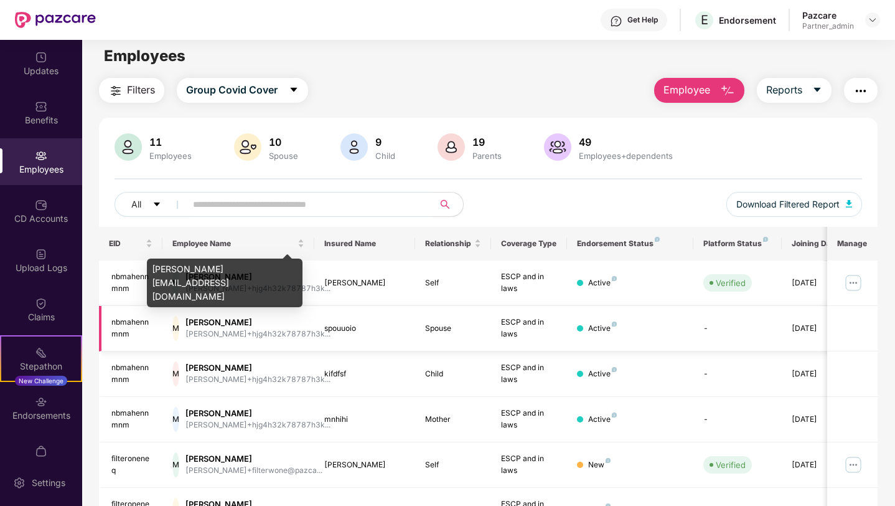
scroll to position [3, 0]
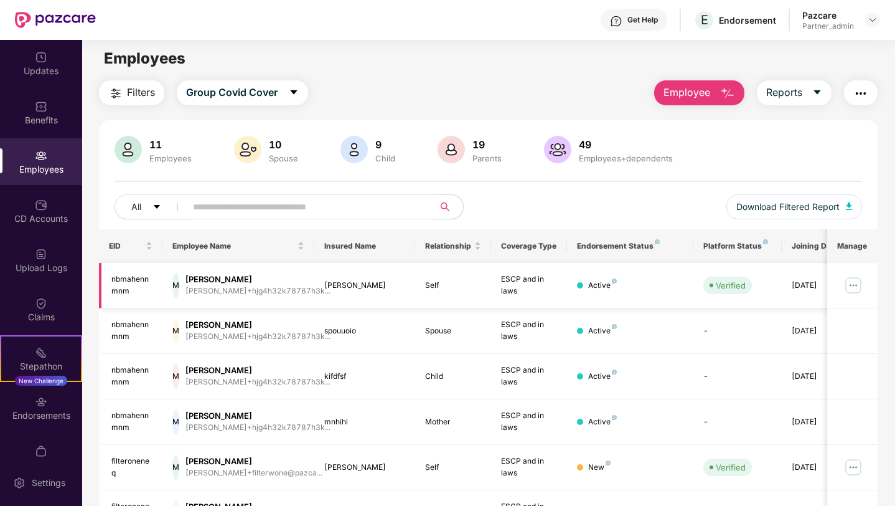
click at [850, 283] on img at bounding box center [854, 285] width 20 height 20
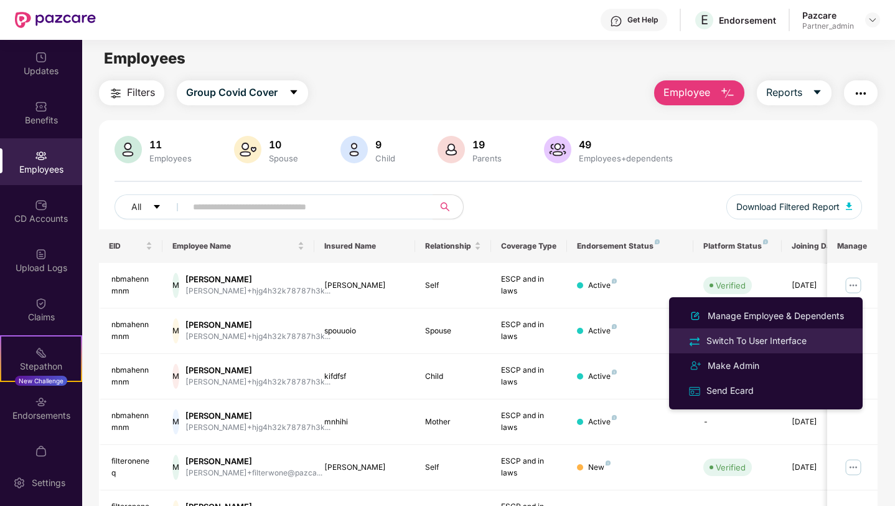
click at [748, 344] on div "Switch To User Interface" at bounding box center [756, 341] width 105 height 14
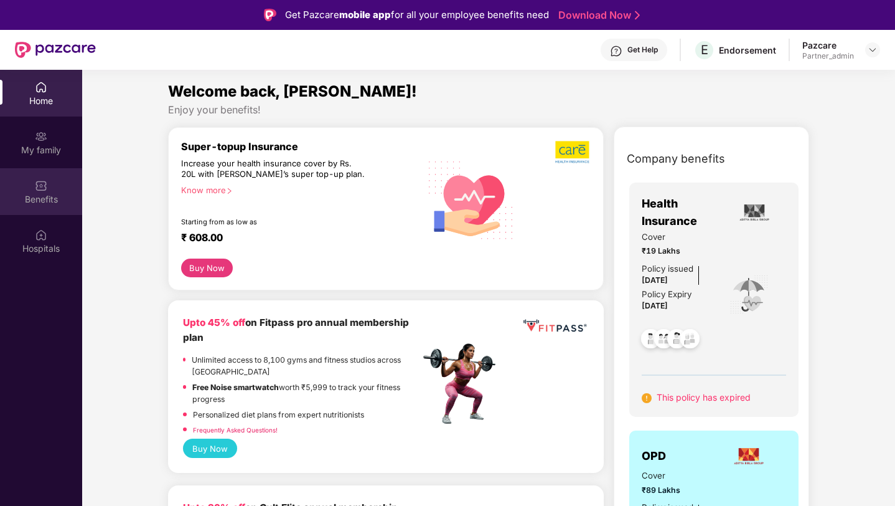
click at [31, 189] on div "Benefits" at bounding box center [41, 191] width 82 height 47
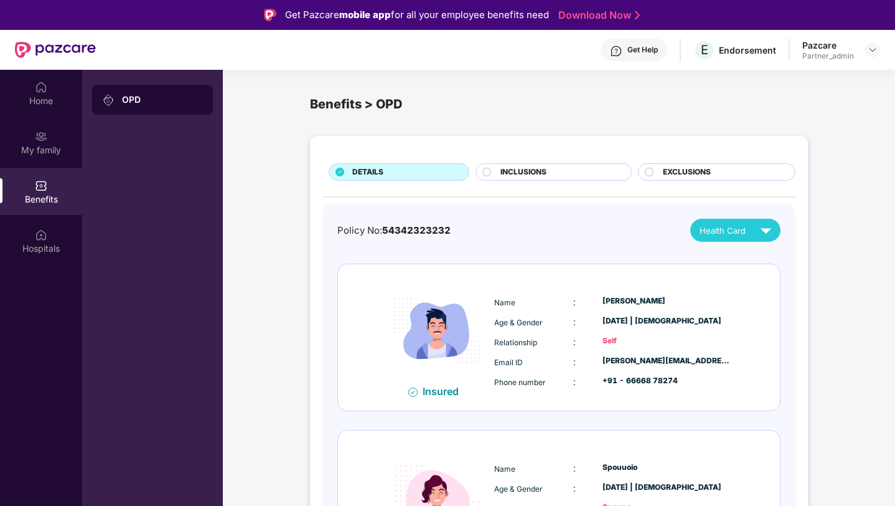
click at [567, 231] on div "Policy No: 54342323232 Health Card" at bounding box center [558, 230] width 443 height 23
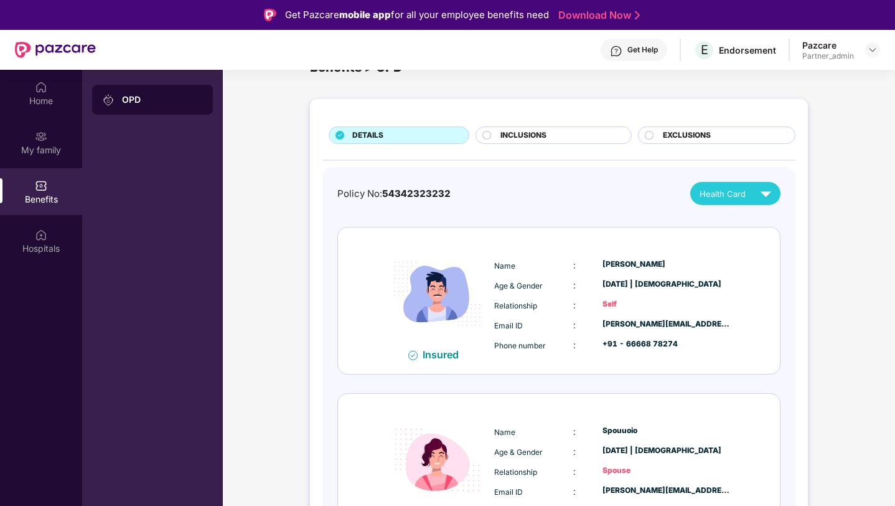
scroll to position [0, 0]
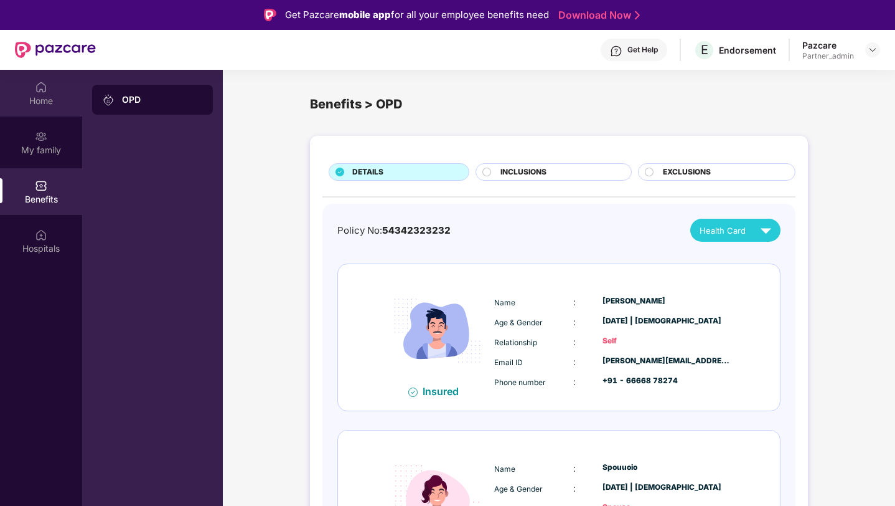
click at [61, 99] on div "Home" at bounding box center [41, 101] width 82 height 12
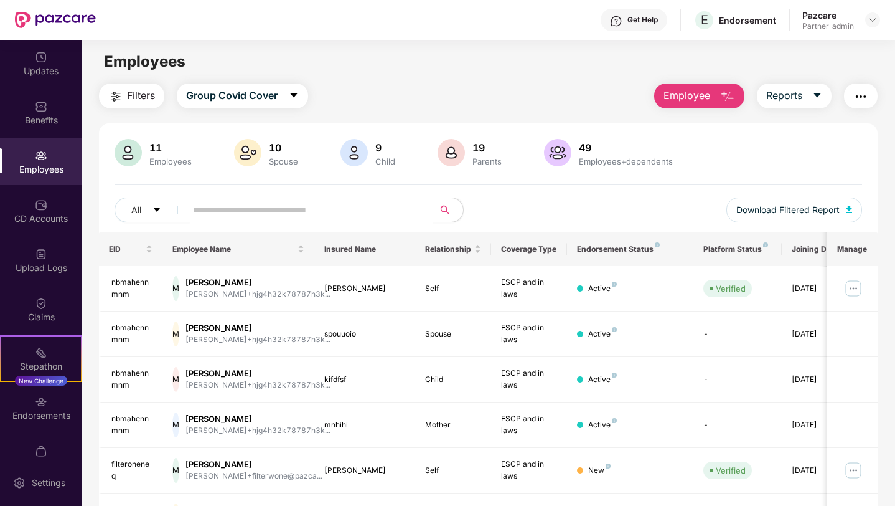
click at [687, 101] on span "Employee" at bounding box center [687, 96] width 47 height 16
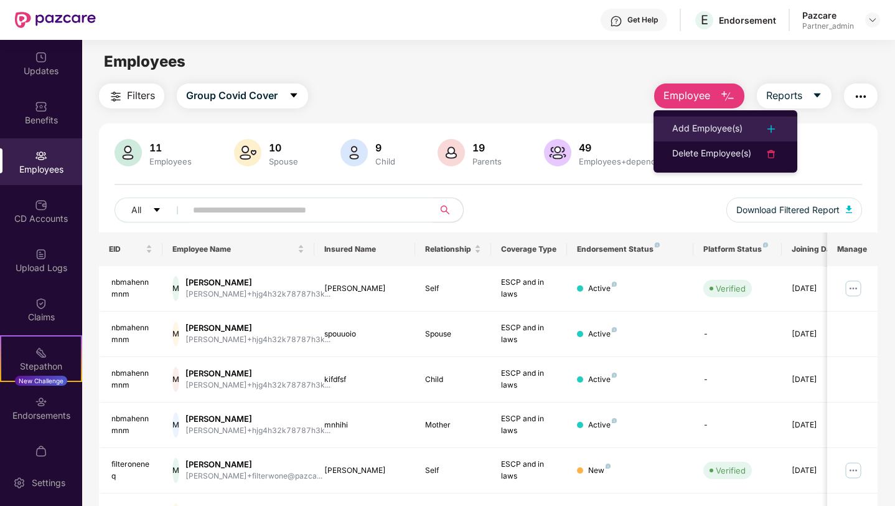
click at [692, 123] on div "Add Employee(s)" at bounding box center [707, 128] width 70 height 15
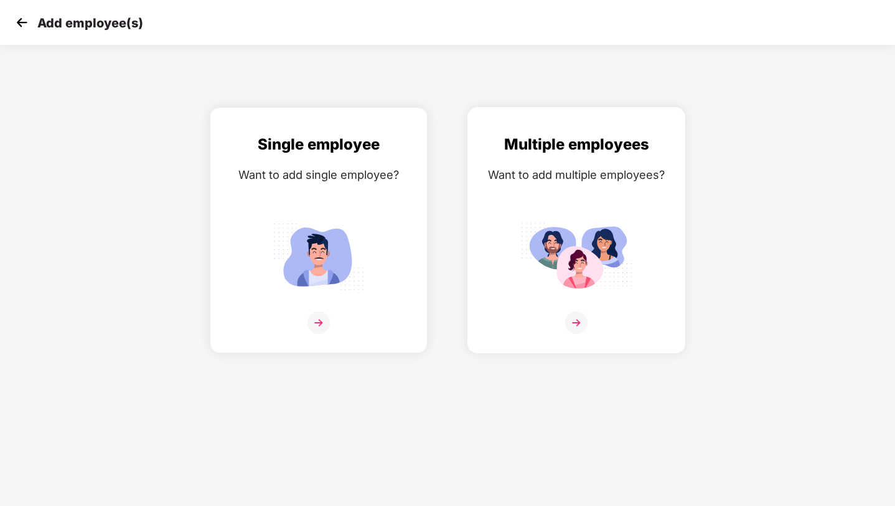
click at [572, 192] on div "Multiple employees Want to add multiple employees?" at bounding box center [577, 241] width 192 height 217
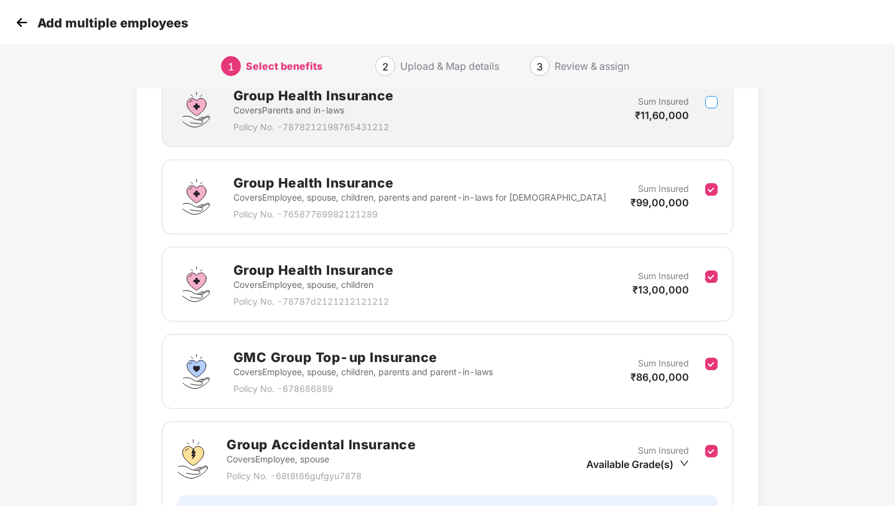
scroll to position [205, 0]
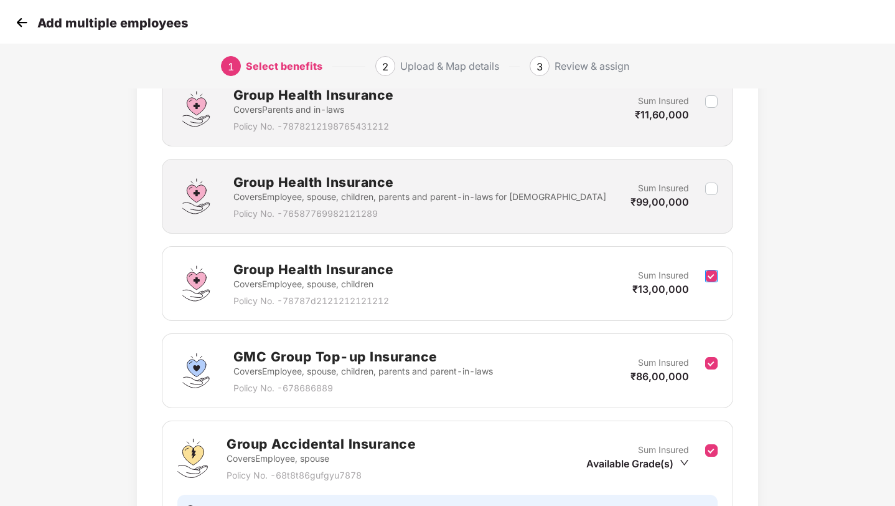
click at [713, 268] on label at bounding box center [711, 283] width 12 height 31
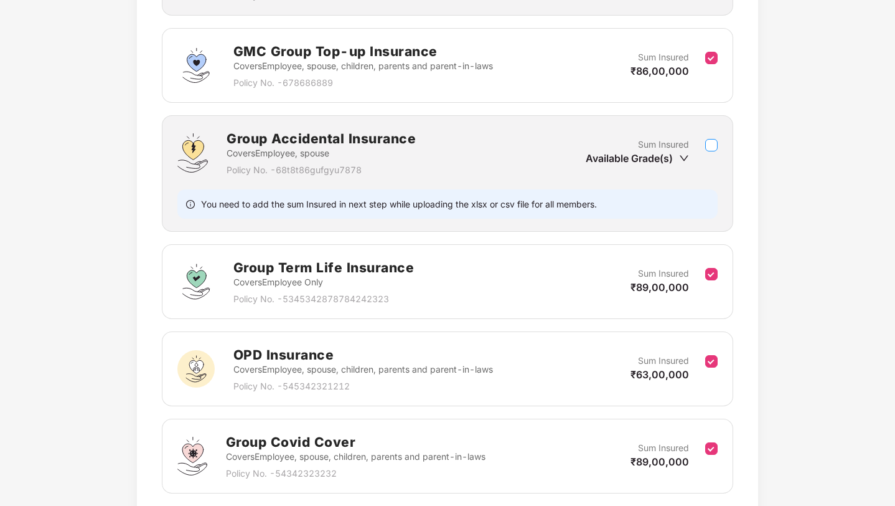
scroll to position [529, 0]
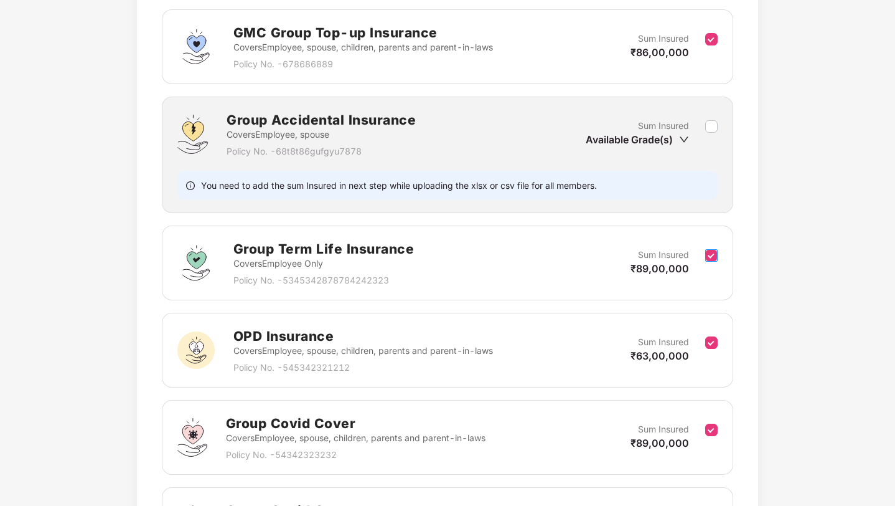
click at [715, 271] on label at bounding box center [711, 263] width 12 height 31
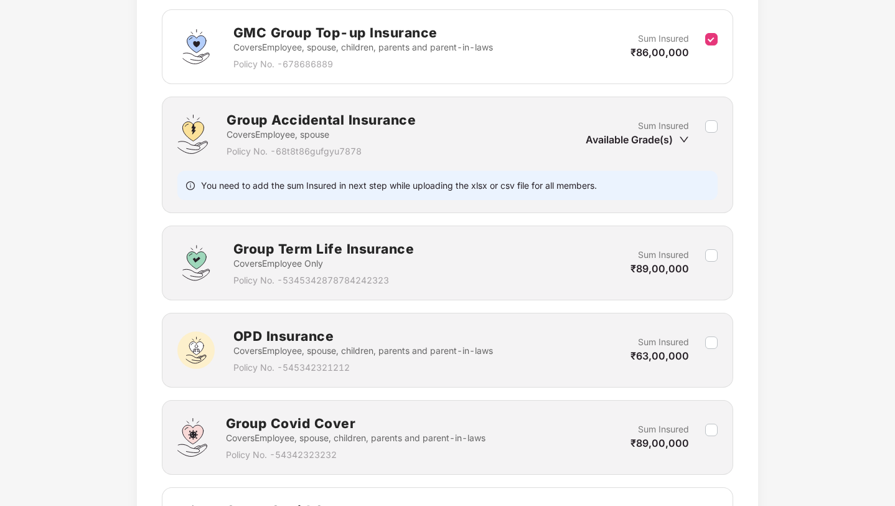
scroll to position [693, 0]
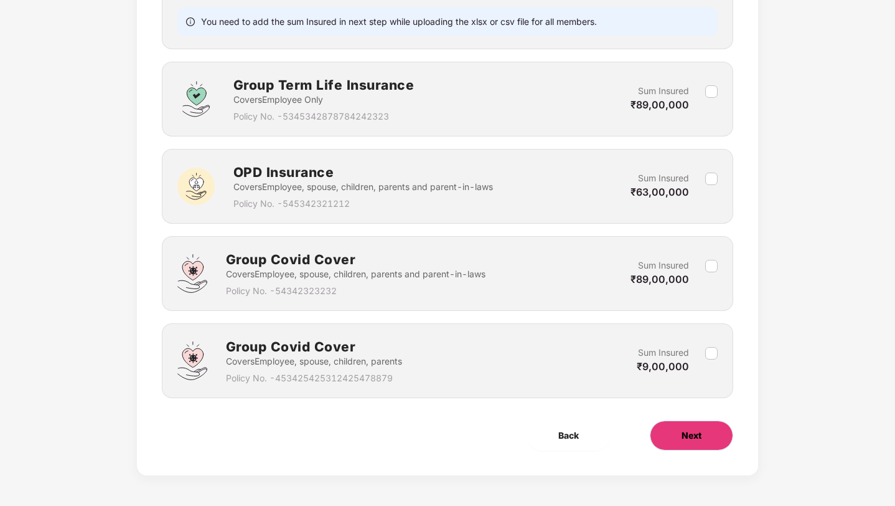
click at [692, 438] on span "Next" at bounding box center [692, 435] width 20 height 14
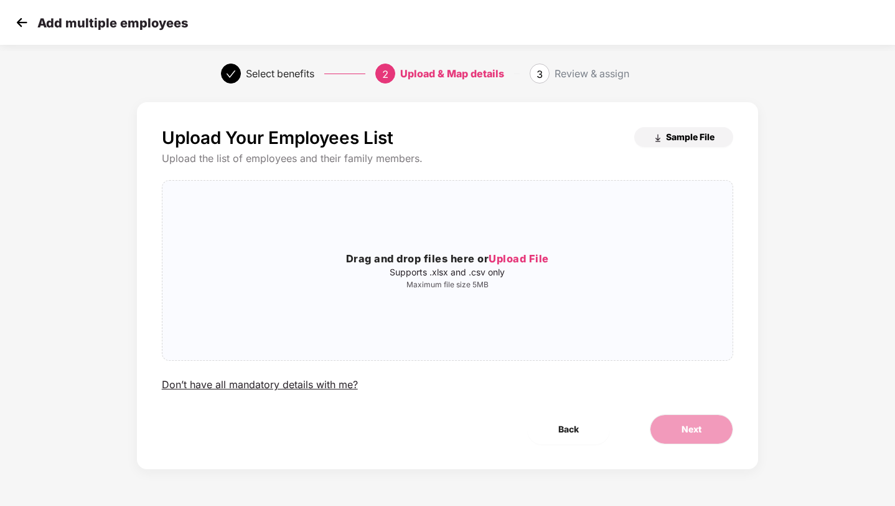
click at [681, 141] on span "Sample File" at bounding box center [690, 137] width 49 height 12
click at [489, 271] on p "Supports .xlsx and .csv only" at bounding box center [447, 272] width 571 height 10
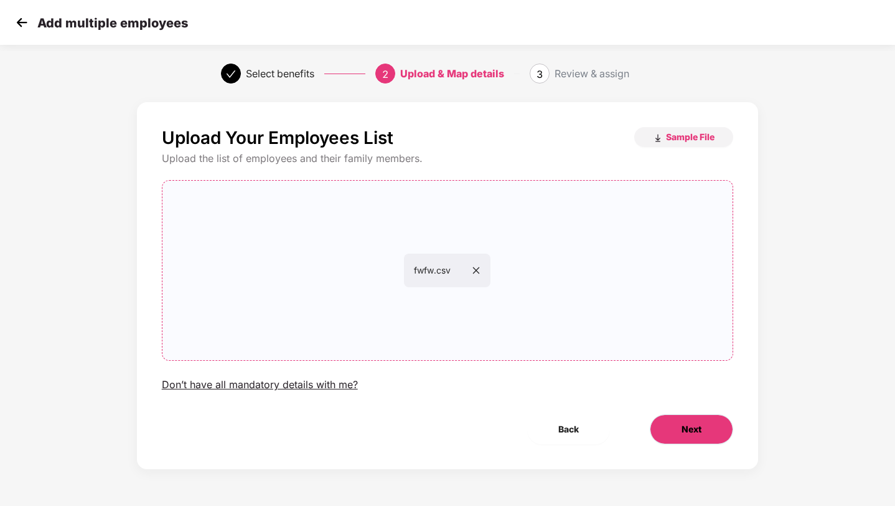
click at [697, 426] on span "Next" at bounding box center [692, 429] width 20 height 14
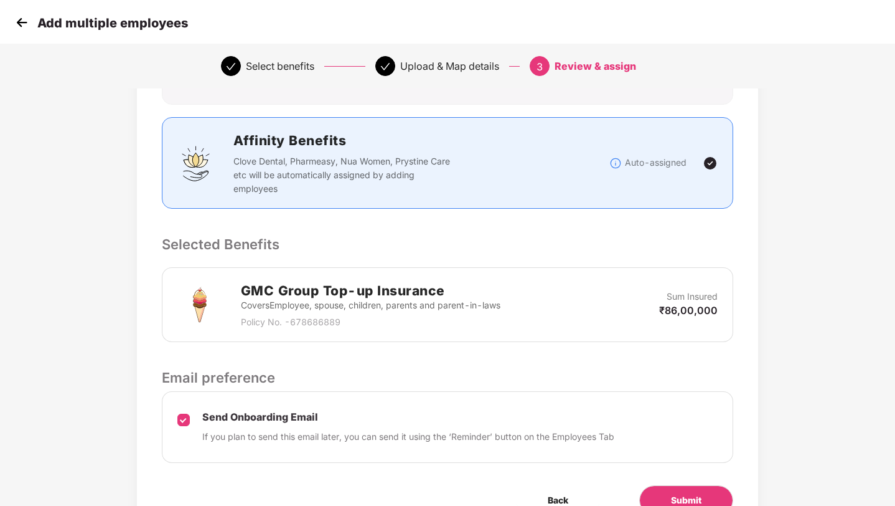
scroll to position [202, 0]
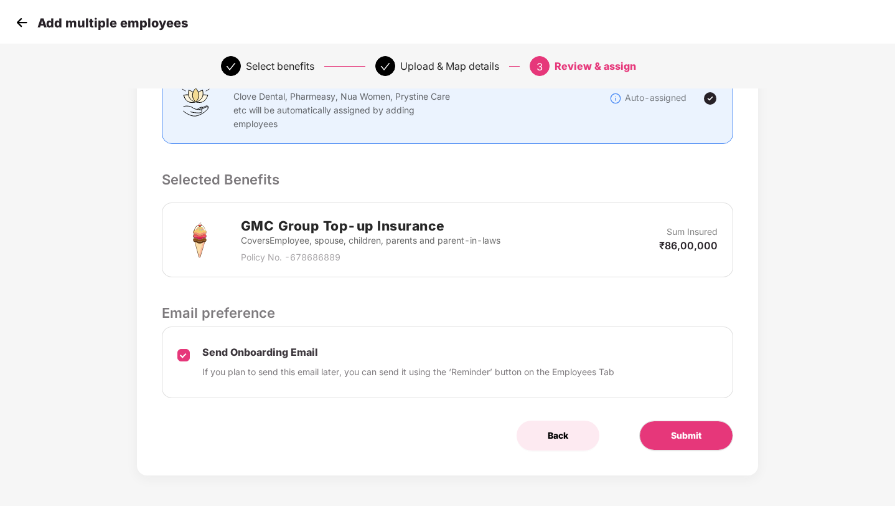
click at [558, 431] on span "Back" at bounding box center [558, 435] width 21 height 14
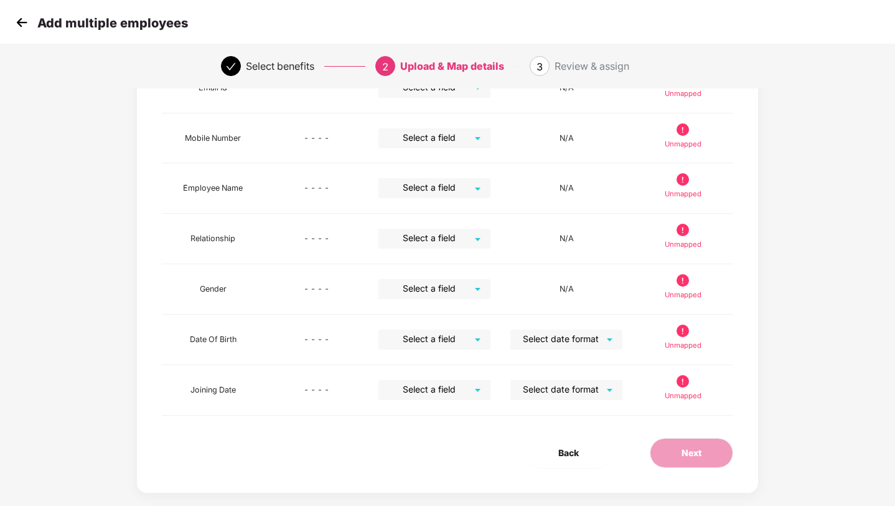
scroll to position [0, 0]
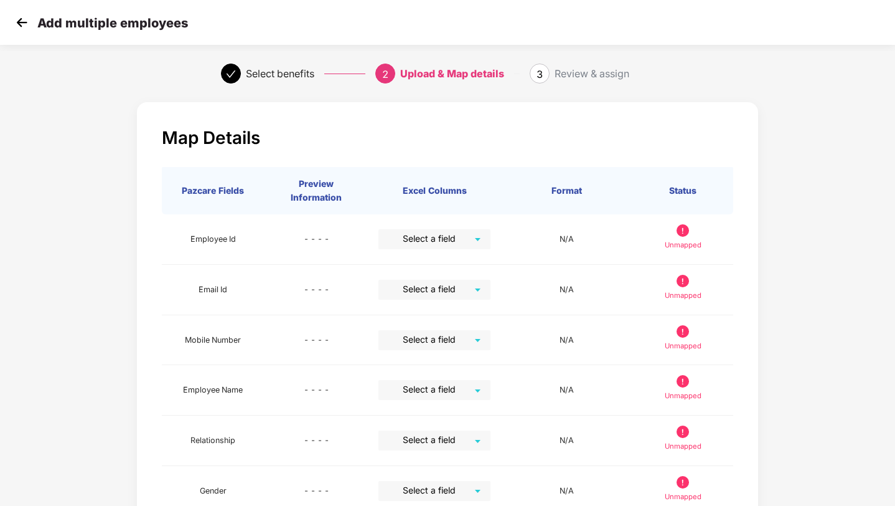
click at [18, 26] on img at bounding box center [21, 22] width 19 height 19
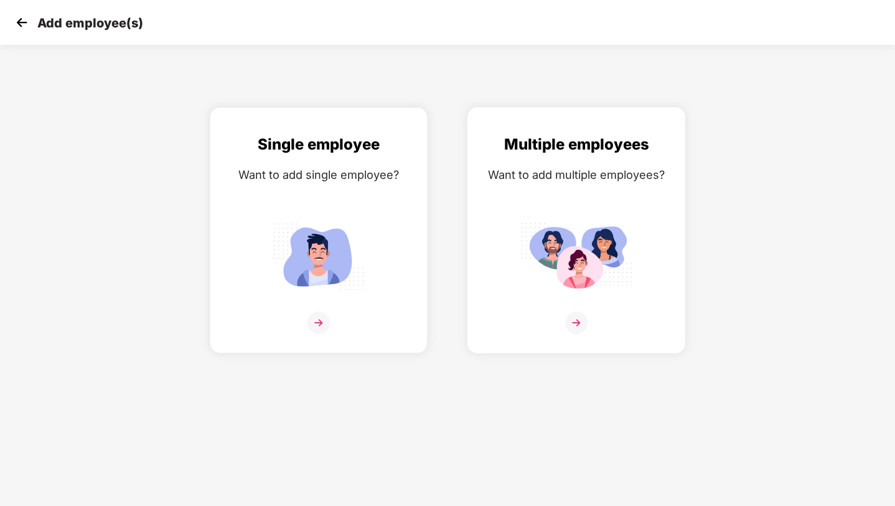
click at [484, 200] on div "Multiple employees Want to add multiple employees?" at bounding box center [577, 241] width 192 height 217
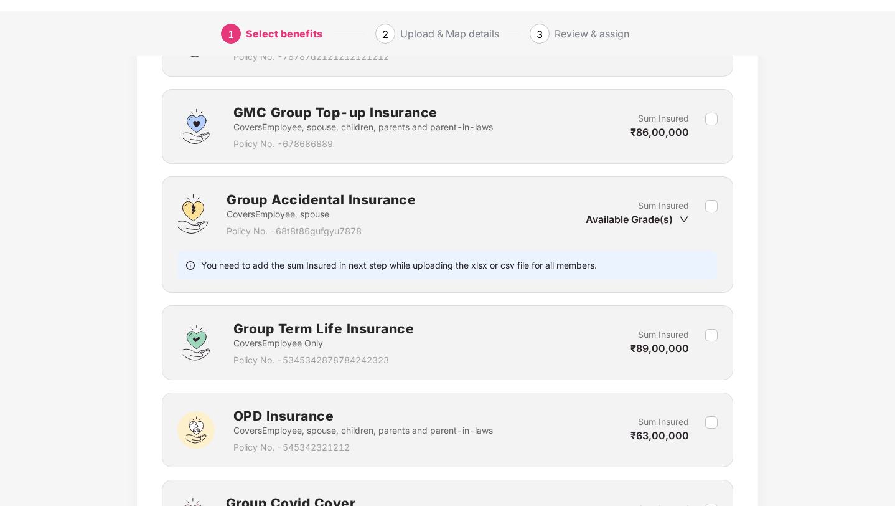
scroll to position [693, 0]
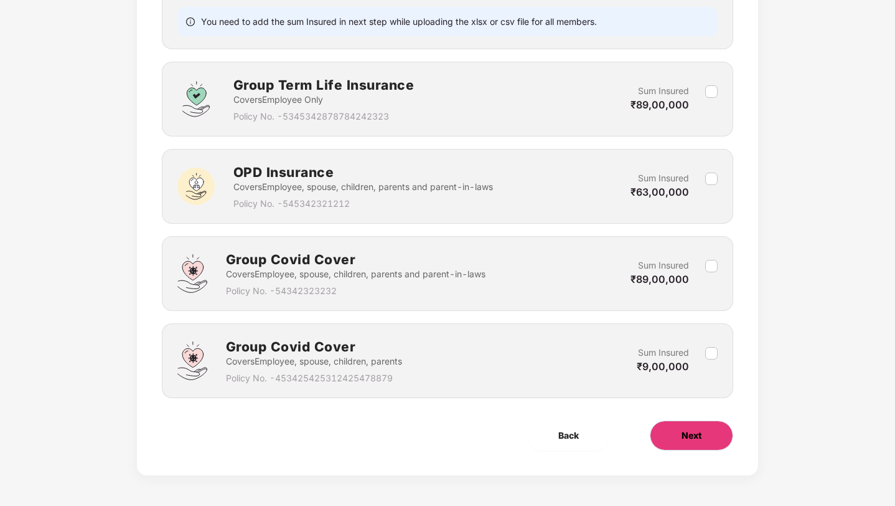
click at [693, 430] on span "Next" at bounding box center [692, 435] width 20 height 14
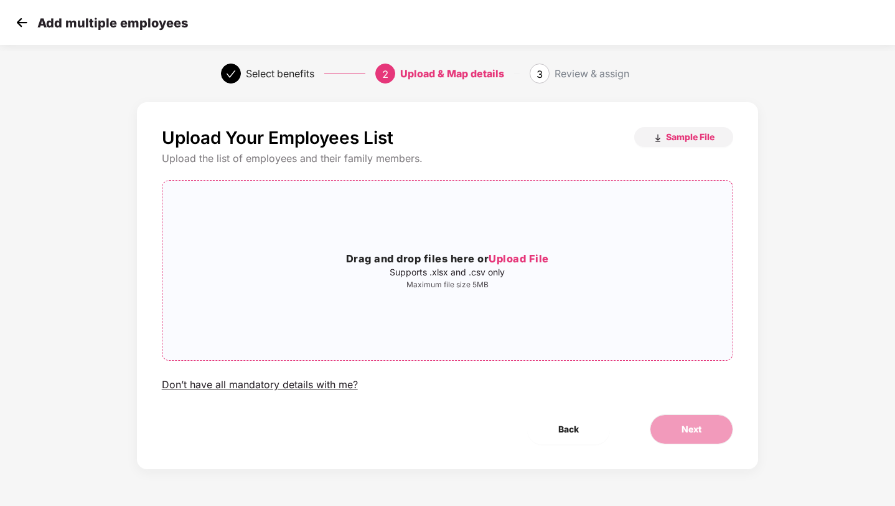
click at [552, 281] on p "Maximum file size 5MB" at bounding box center [447, 285] width 571 height 10
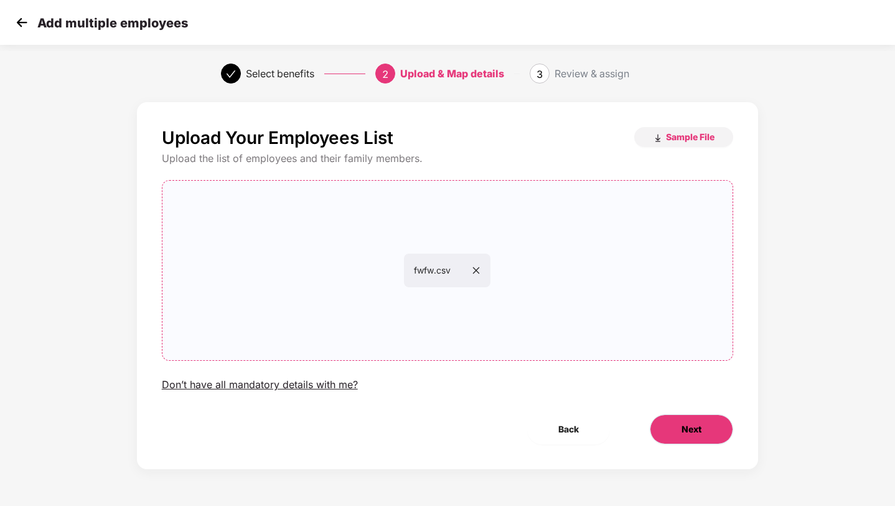
click at [678, 422] on button "Next" at bounding box center [691, 429] width 83 height 30
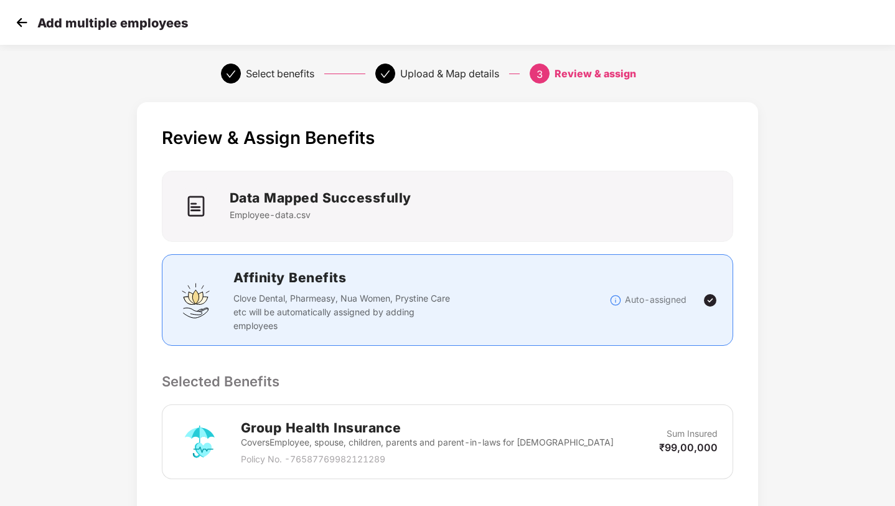
scroll to position [202, 0]
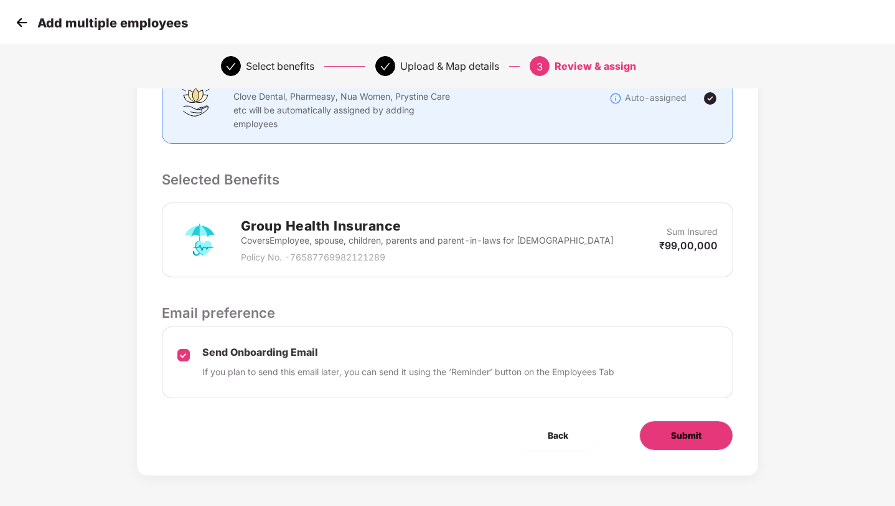
click at [672, 441] on span "Submit" at bounding box center [686, 435] width 31 height 14
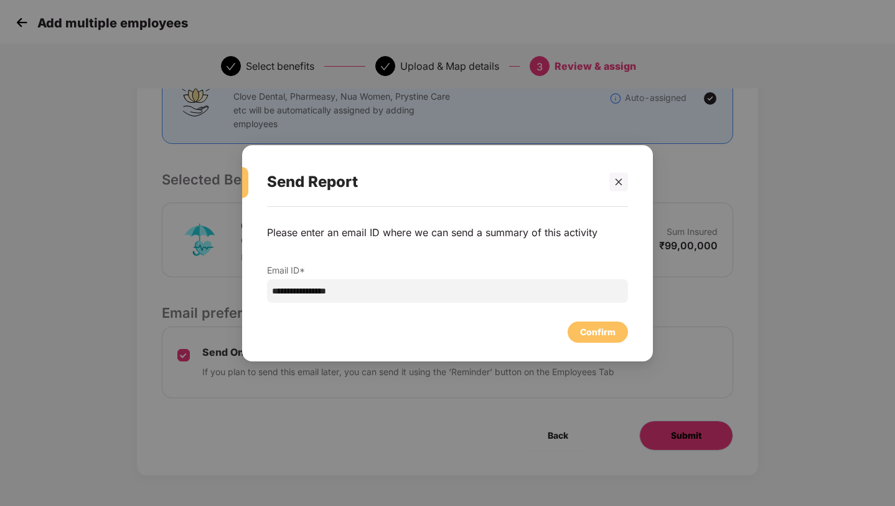
scroll to position [0, 0]
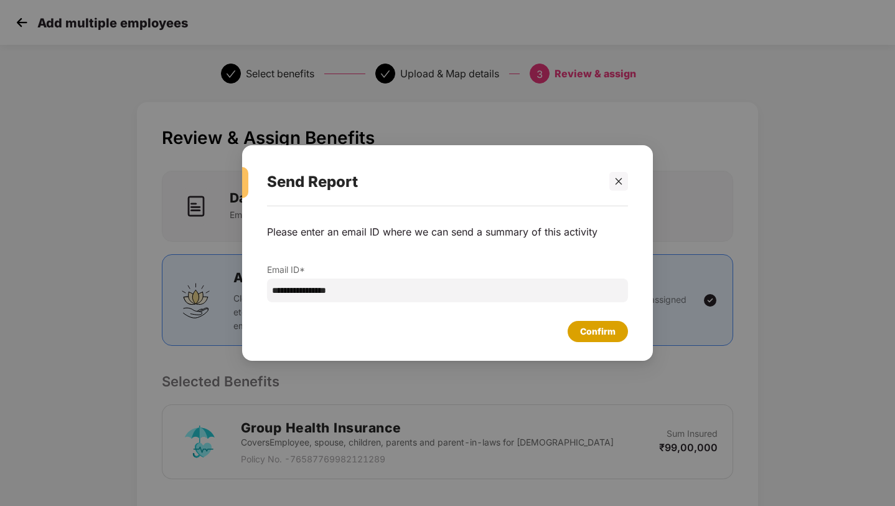
click at [596, 336] on div "Confirm" at bounding box center [597, 331] width 35 height 14
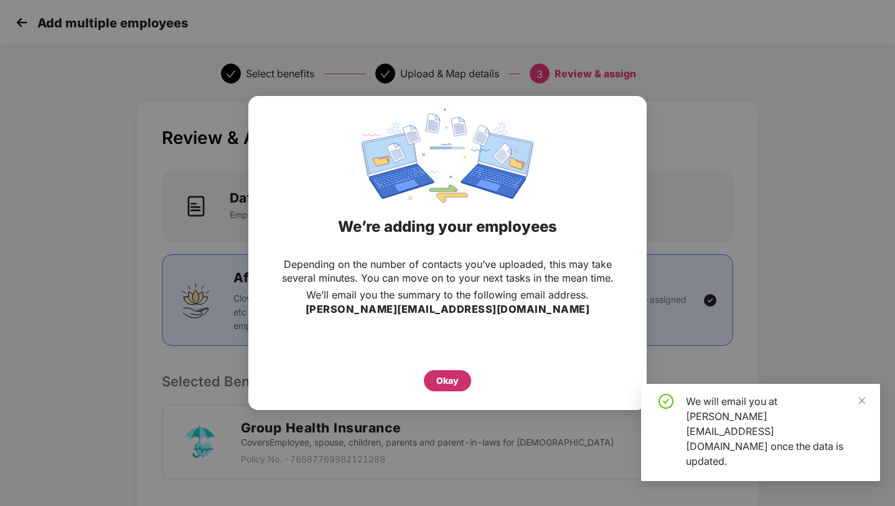
click at [449, 377] on div "Okay" at bounding box center [447, 381] width 22 height 14
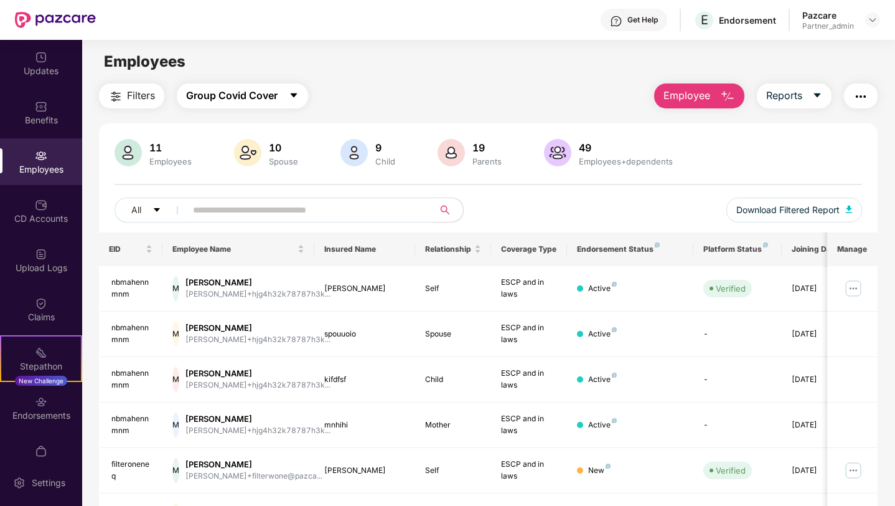
click at [216, 98] on span "Group Covid Cover" at bounding box center [232, 96] width 92 height 16
click at [49, 260] on div "Upload Logs" at bounding box center [41, 260] width 82 height 47
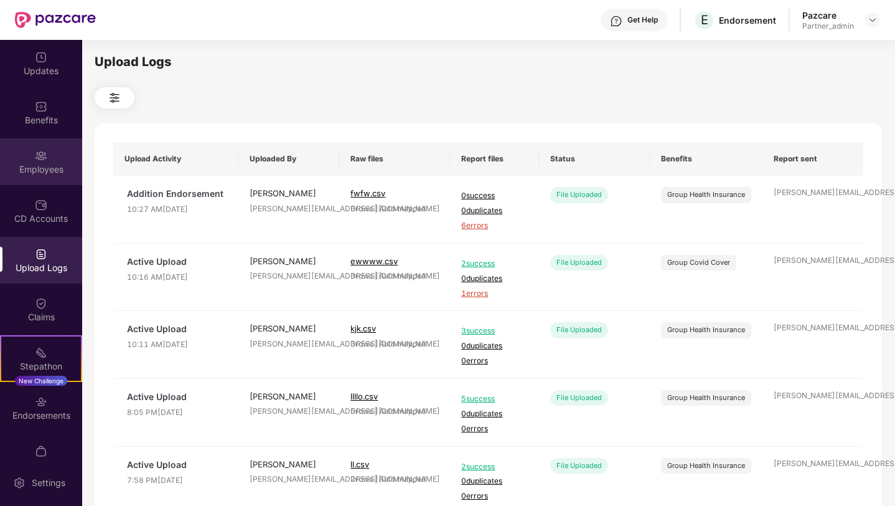
click at [52, 164] on div "Employees" at bounding box center [41, 169] width 82 height 12
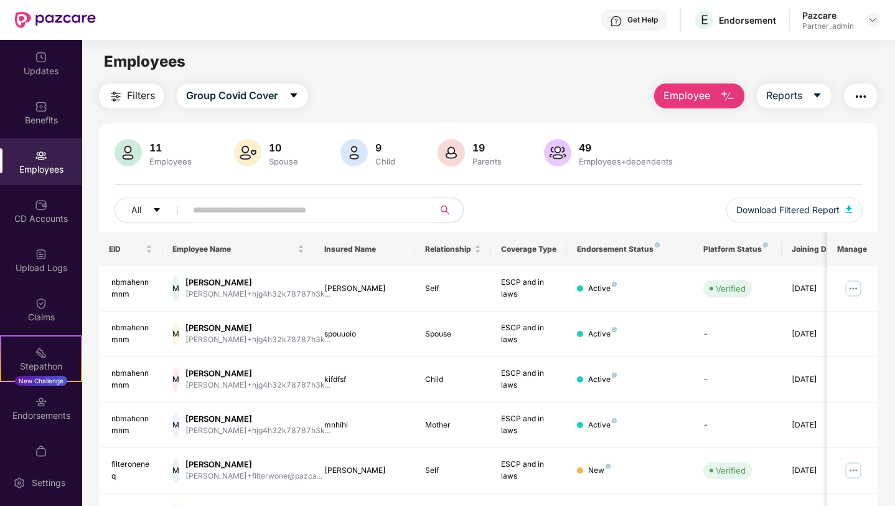
click at [709, 92] on button "Employee" at bounding box center [699, 95] width 90 height 25
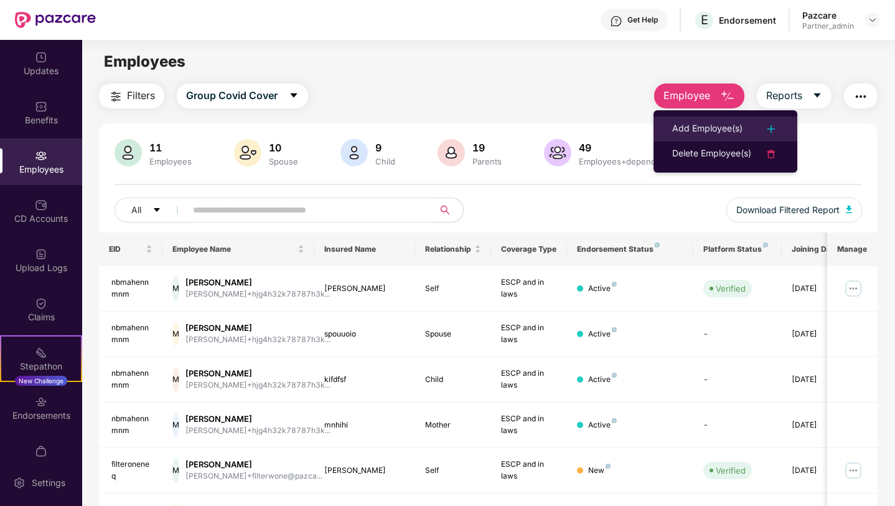
click at [703, 128] on div "Add Employee(s)" at bounding box center [707, 128] width 70 height 15
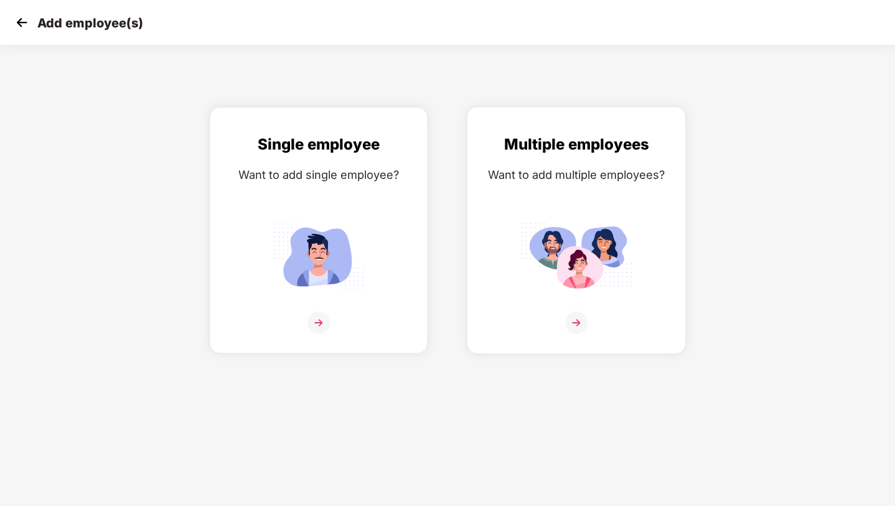
click at [622, 211] on div "Multiple employees Want to add multiple employees?" at bounding box center [577, 241] width 192 height 217
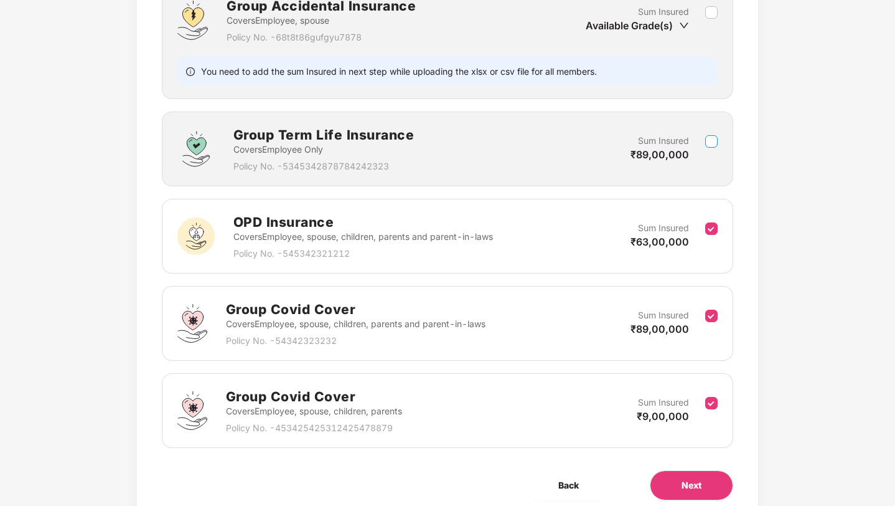
scroll to position [693, 0]
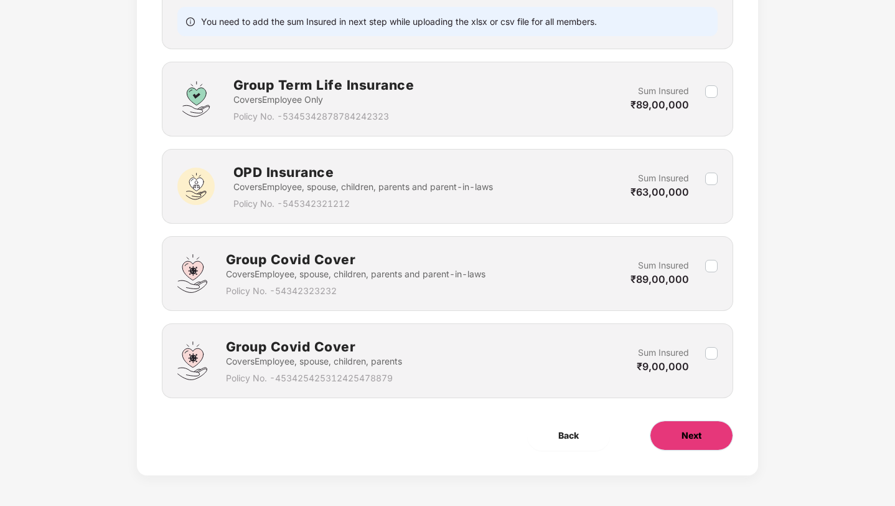
click at [697, 435] on span "Next" at bounding box center [692, 435] width 20 height 14
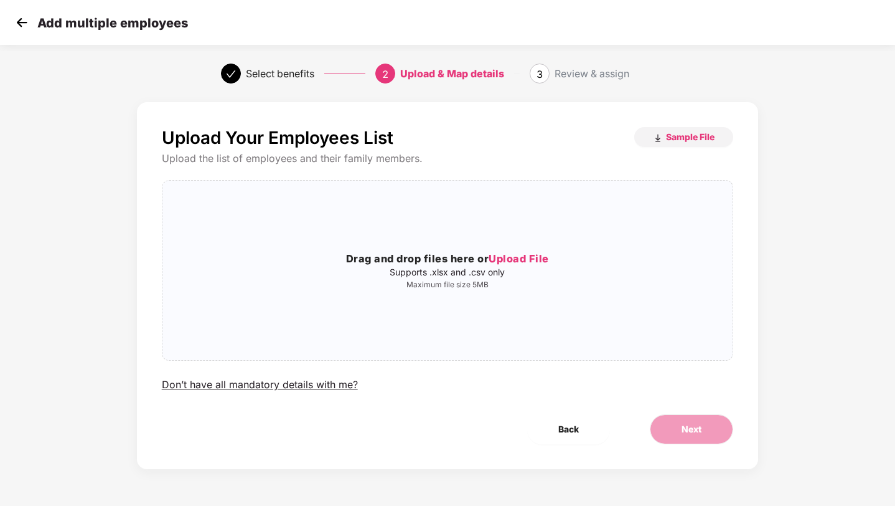
scroll to position [0, 0]
click at [477, 282] on p "Maximum file size 5MB" at bounding box center [447, 285] width 571 height 10
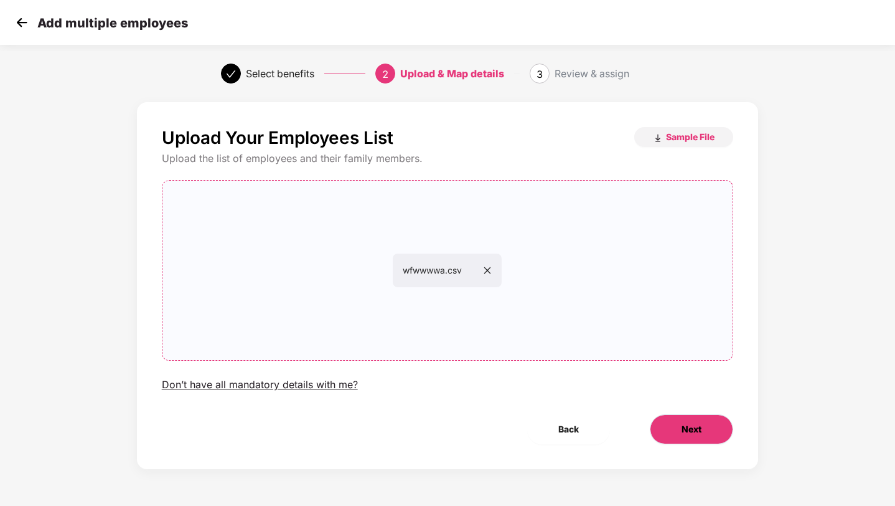
click at [679, 432] on button "Next" at bounding box center [691, 429] width 83 height 30
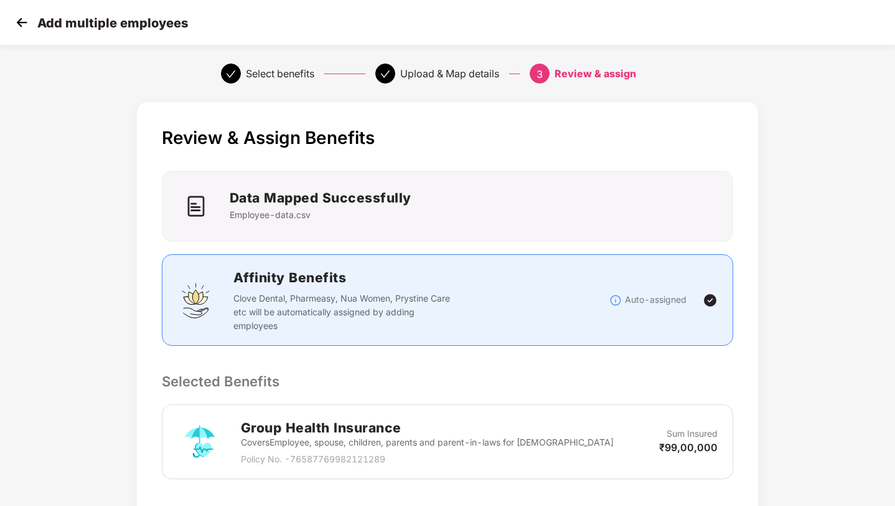
scroll to position [202, 0]
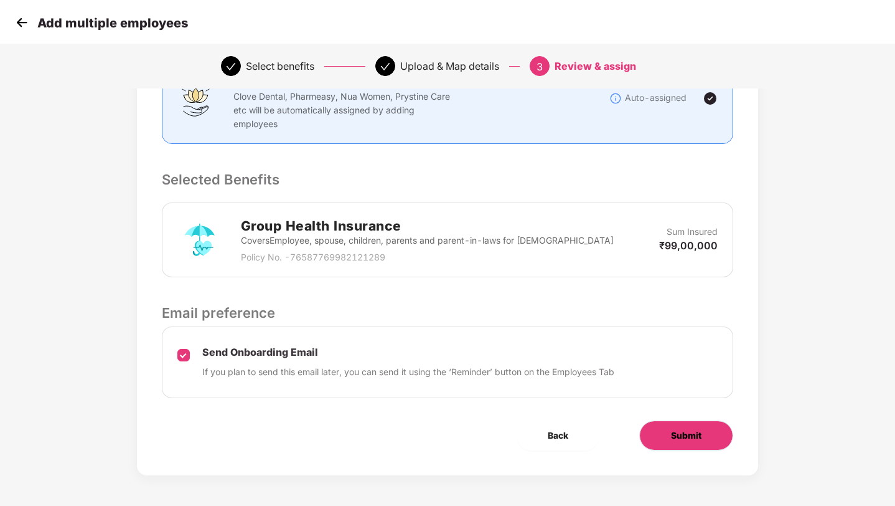
click at [679, 436] on span "Submit" at bounding box center [686, 435] width 31 height 14
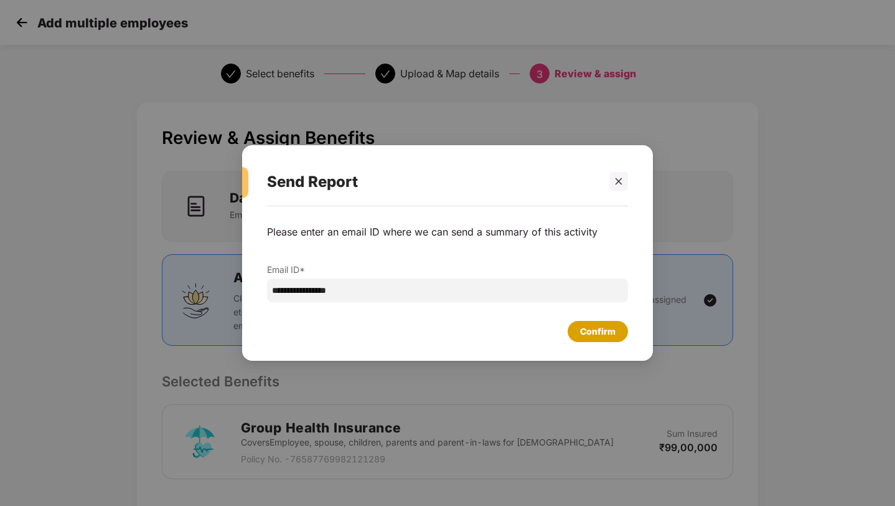
click at [579, 326] on div "Confirm" at bounding box center [598, 331] width 60 height 21
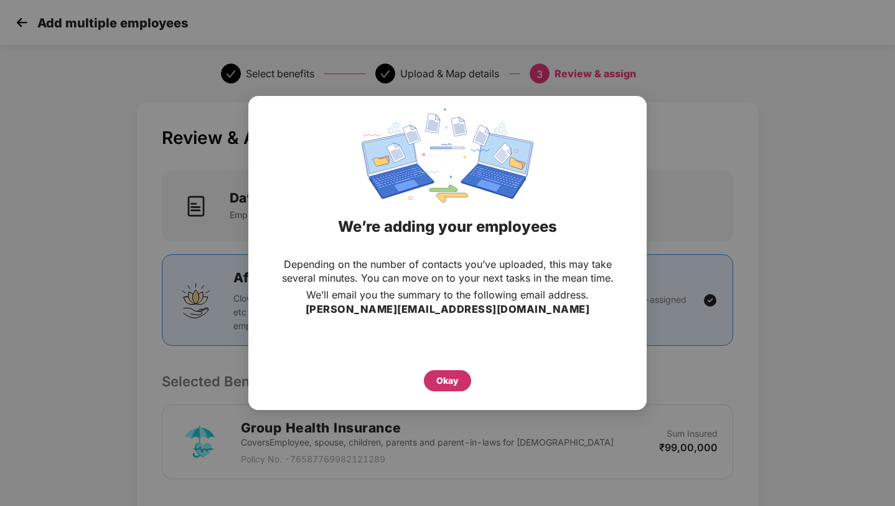
click at [451, 382] on div "Okay" at bounding box center [447, 381] width 22 height 14
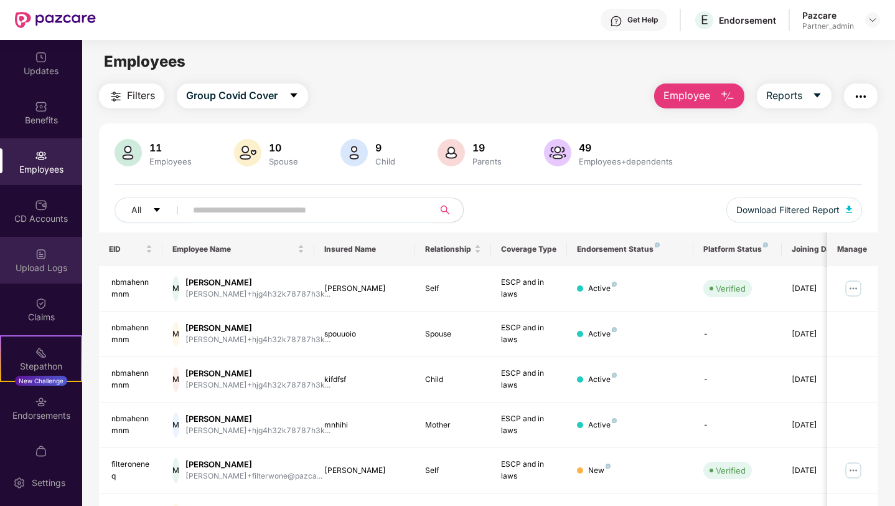
click at [51, 260] on div "Upload Logs" at bounding box center [41, 260] width 82 height 47
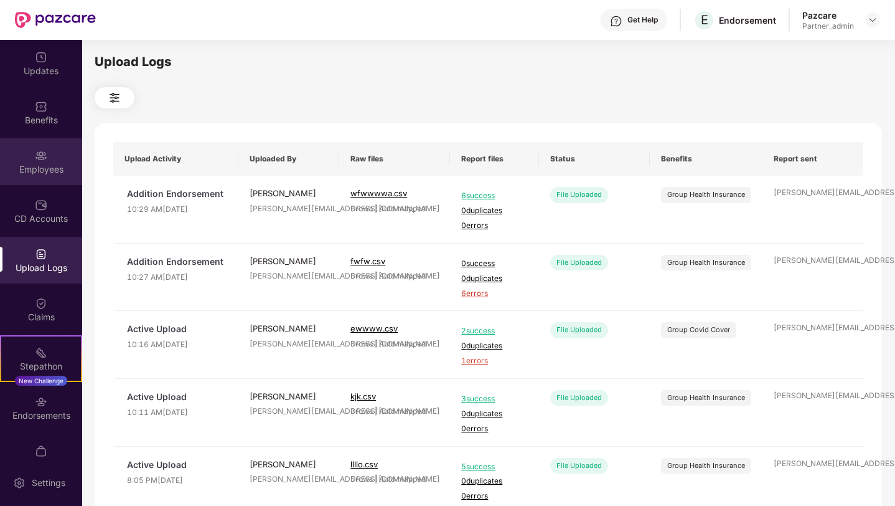
click at [61, 146] on div "Employees" at bounding box center [41, 161] width 82 height 47
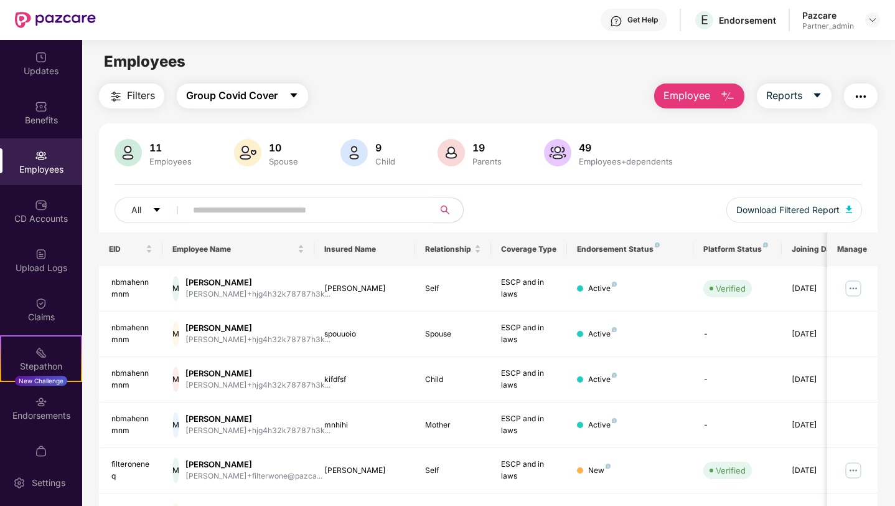
click at [277, 97] on span "Group Covid Cover" at bounding box center [232, 96] width 92 height 16
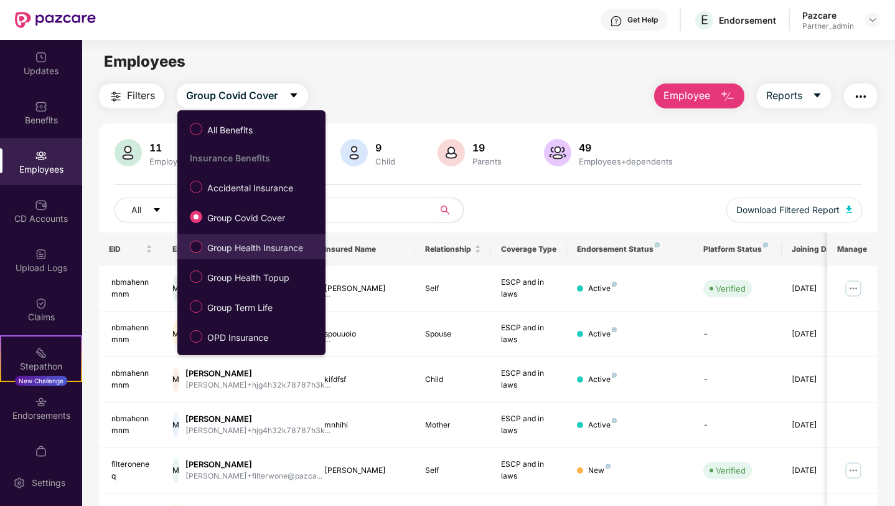
click at [238, 251] on span "Group Health Insurance" at bounding box center [255, 248] width 106 height 14
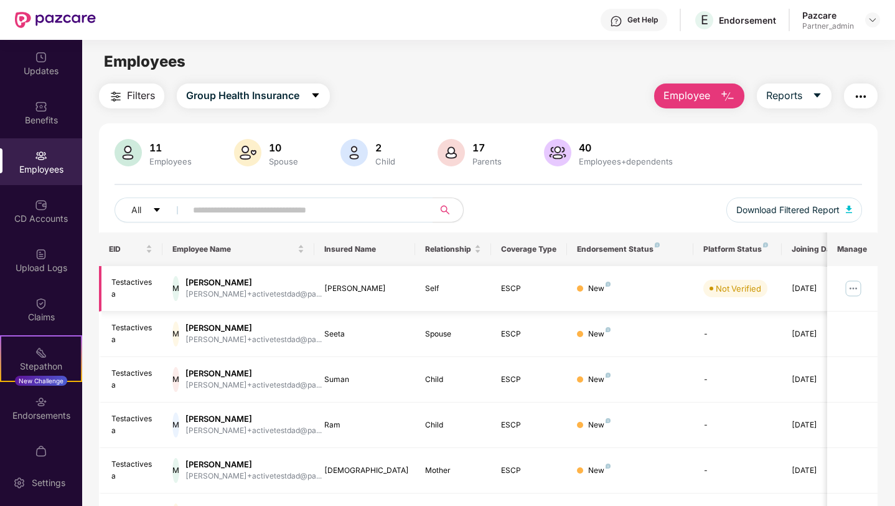
click at [859, 286] on img at bounding box center [854, 288] width 20 height 20
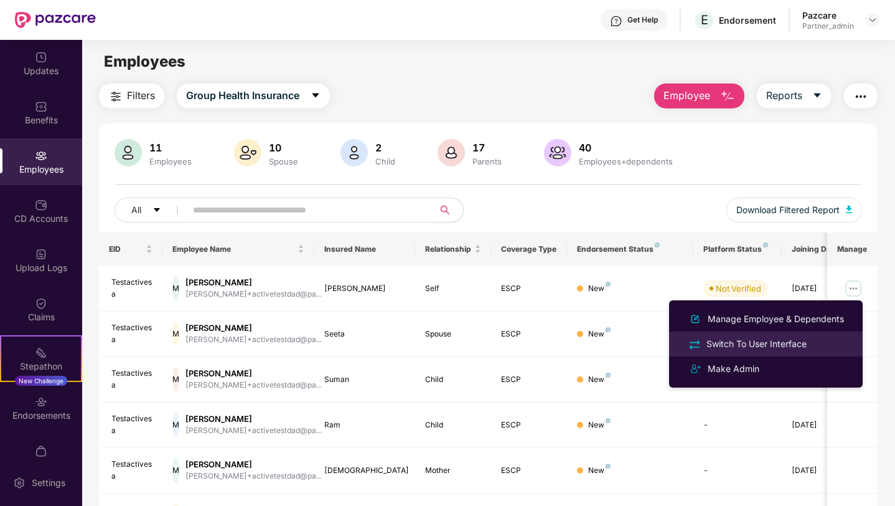
click at [767, 338] on div "Switch To User Interface" at bounding box center [756, 344] width 105 height 14
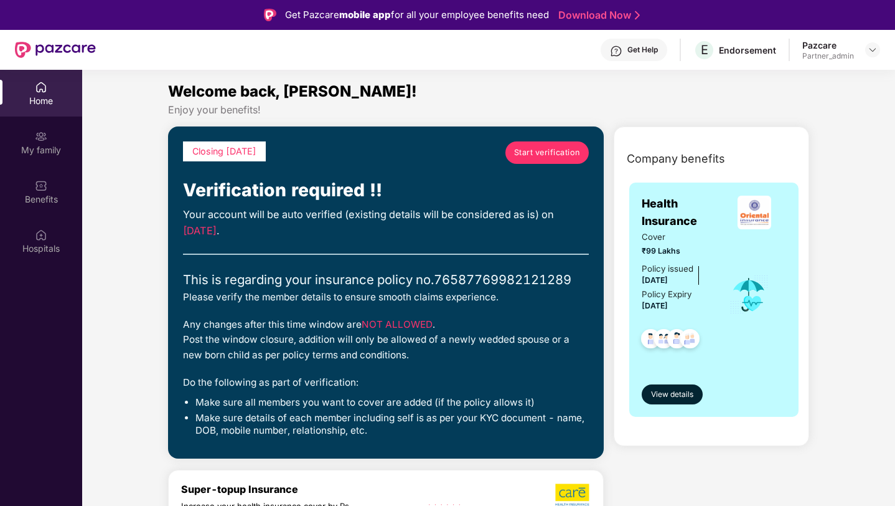
click at [547, 152] on span "Start verification" at bounding box center [547, 152] width 66 height 12
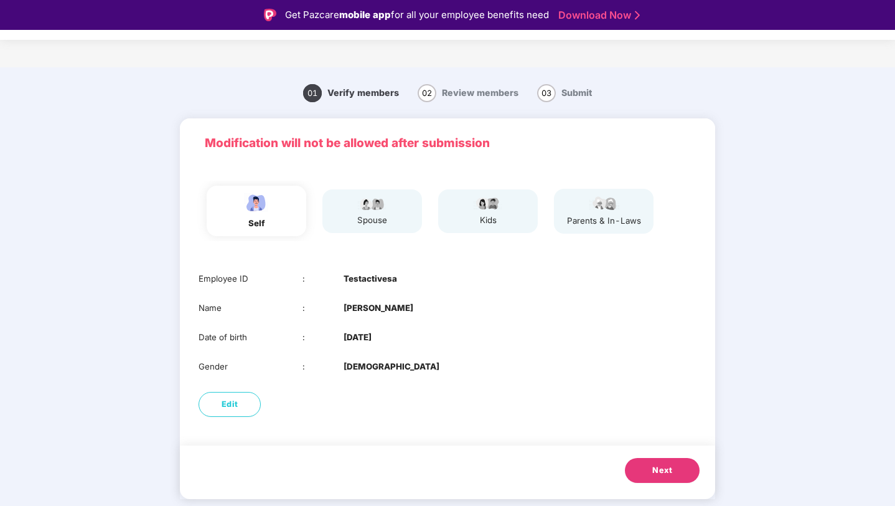
scroll to position [30, 0]
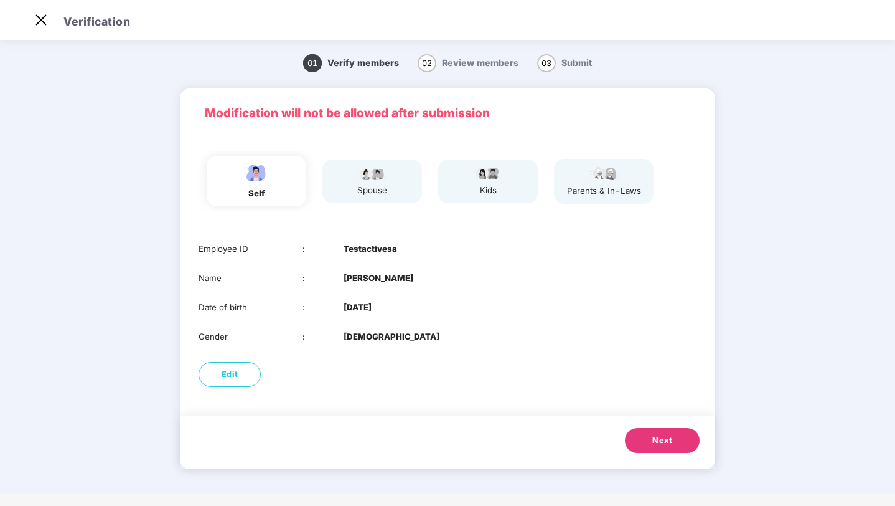
click at [655, 434] on span "Next" at bounding box center [662, 440] width 20 height 12
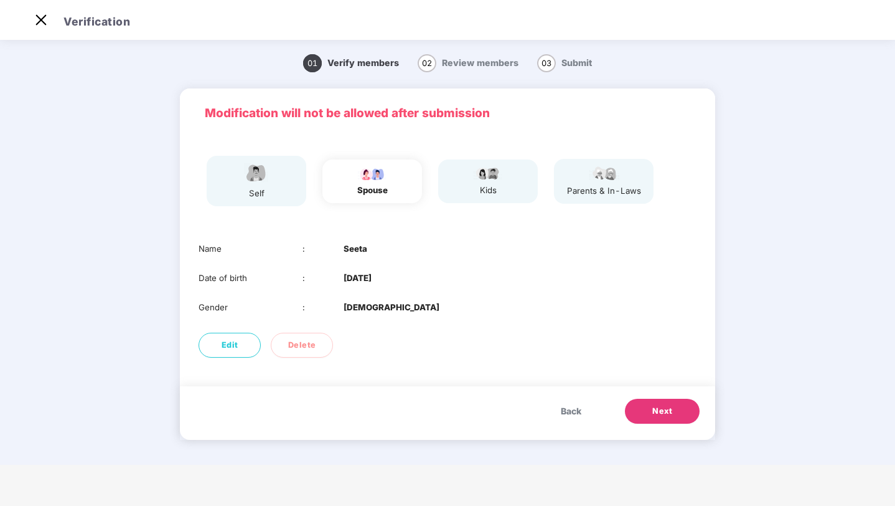
click at [670, 398] on button "Next" at bounding box center [662, 410] width 75 height 25
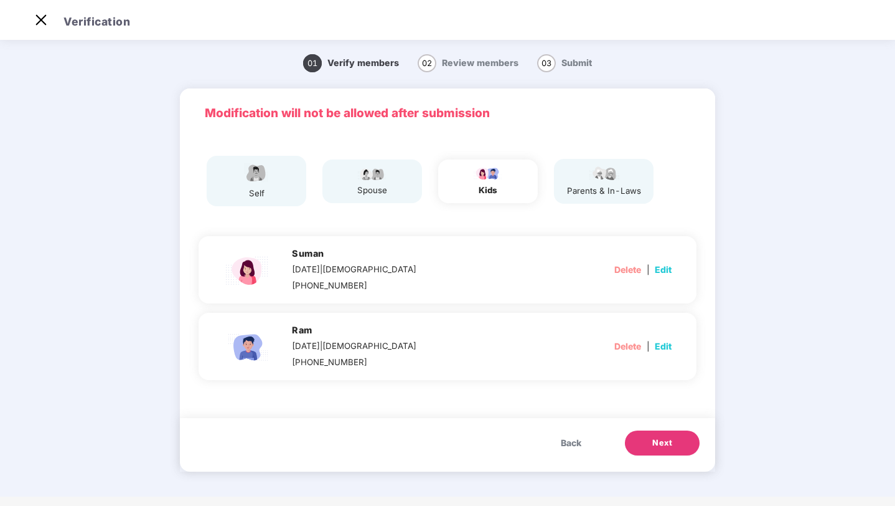
click at [662, 442] on span "Next" at bounding box center [662, 442] width 20 height 12
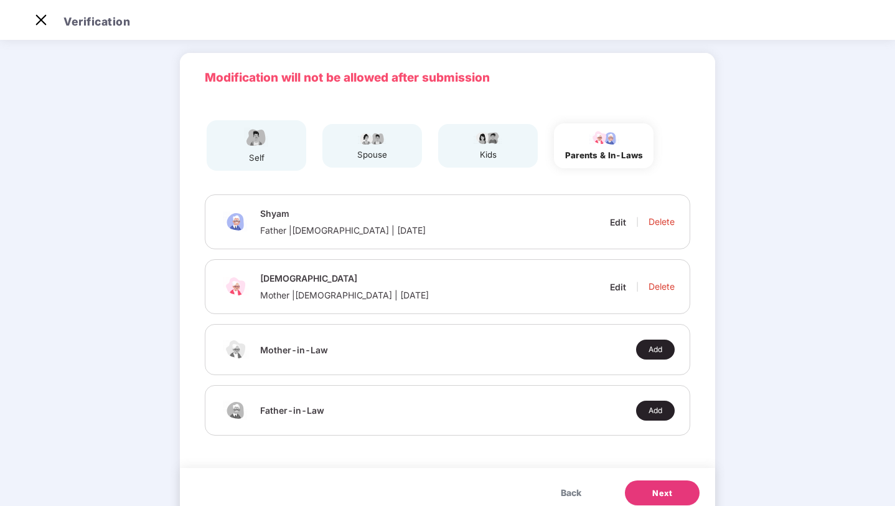
scroll to position [76, 0]
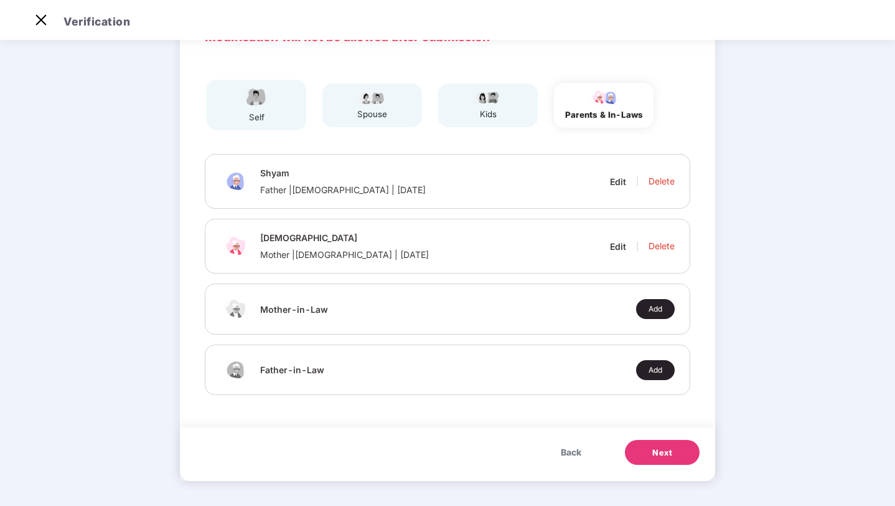
click at [661, 446] on span "Next" at bounding box center [662, 452] width 20 height 12
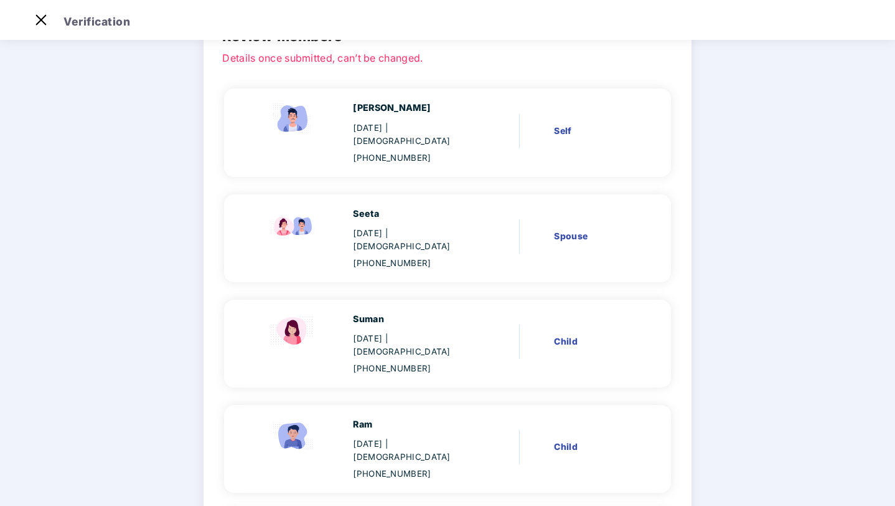
scroll to position [301, 0]
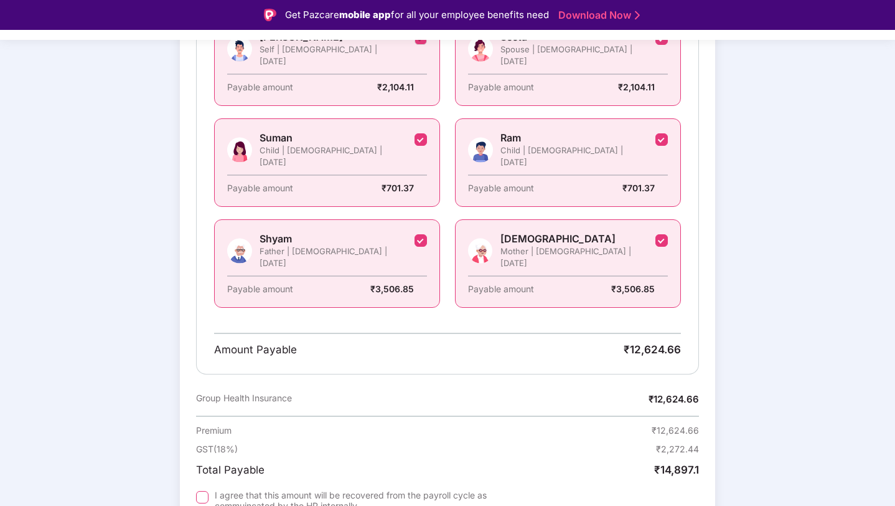
scroll to position [336, 0]
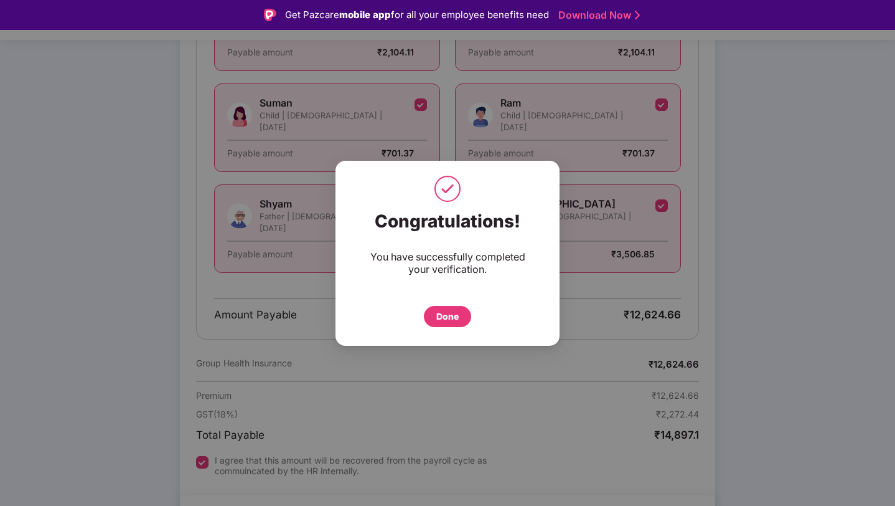
click at [443, 319] on div "Done" at bounding box center [447, 316] width 22 height 14
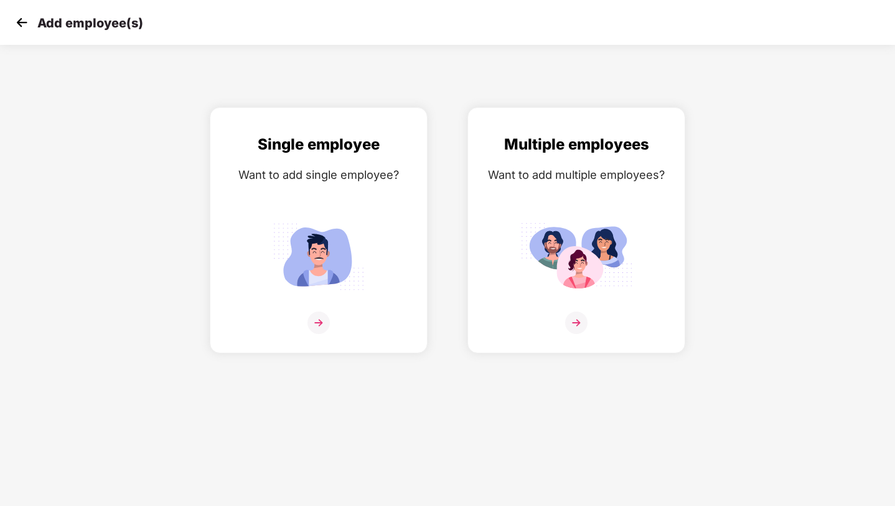
click at [27, 31] on img at bounding box center [21, 22] width 19 height 19
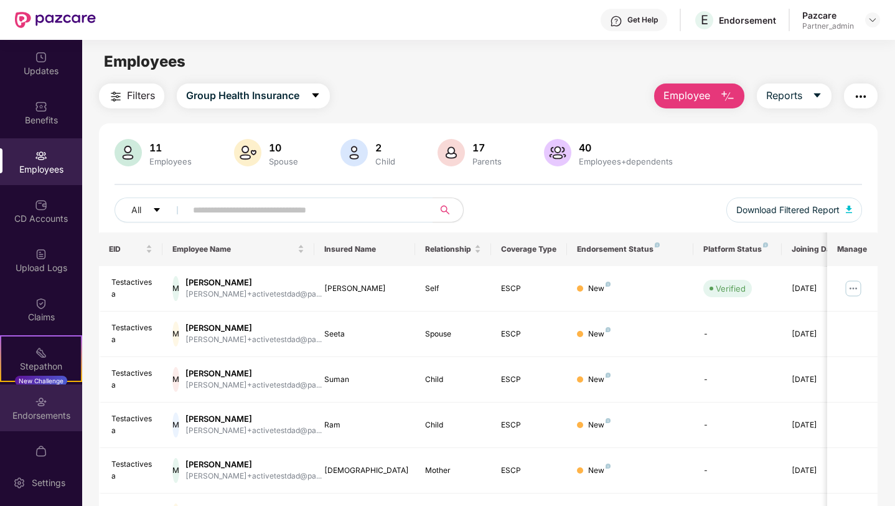
click at [36, 413] on div "Endorsements" at bounding box center [41, 415] width 82 height 12
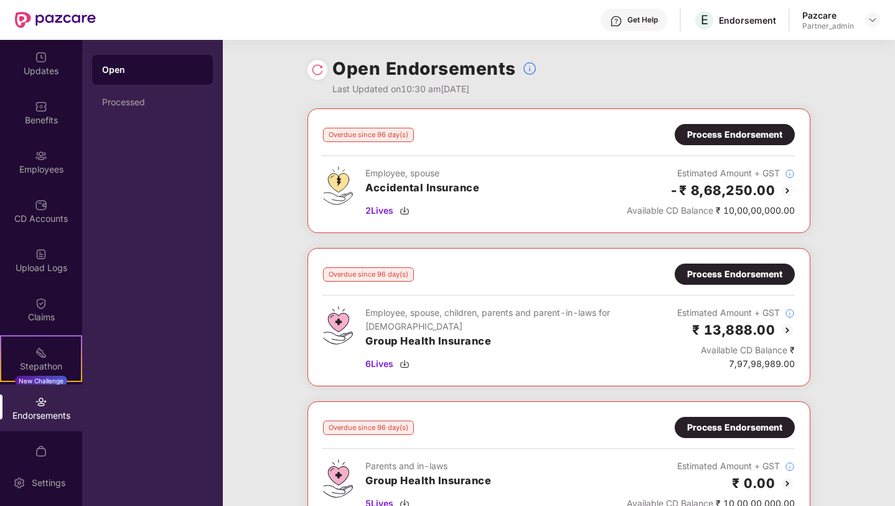
click at [318, 73] on img at bounding box center [317, 70] width 12 height 12
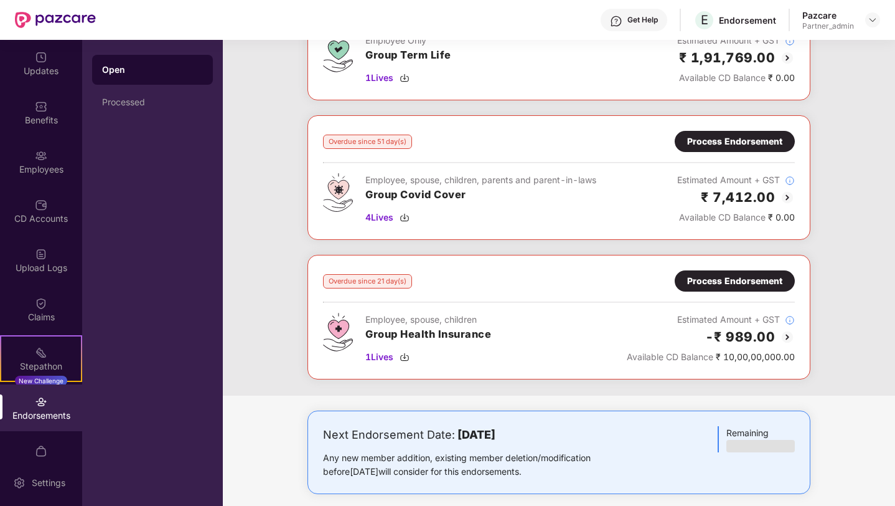
scroll to position [1170, 0]
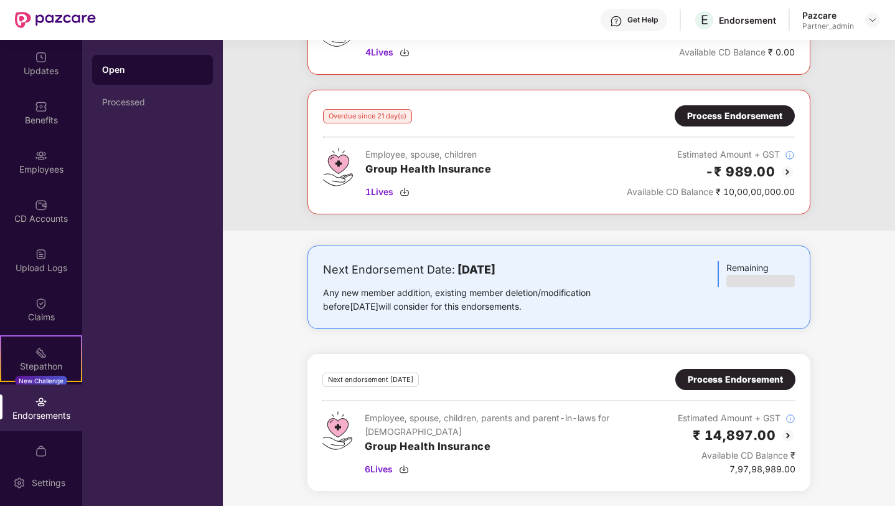
click at [698, 380] on div "Process Endorsement" at bounding box center [735, 379] width 95 height 14
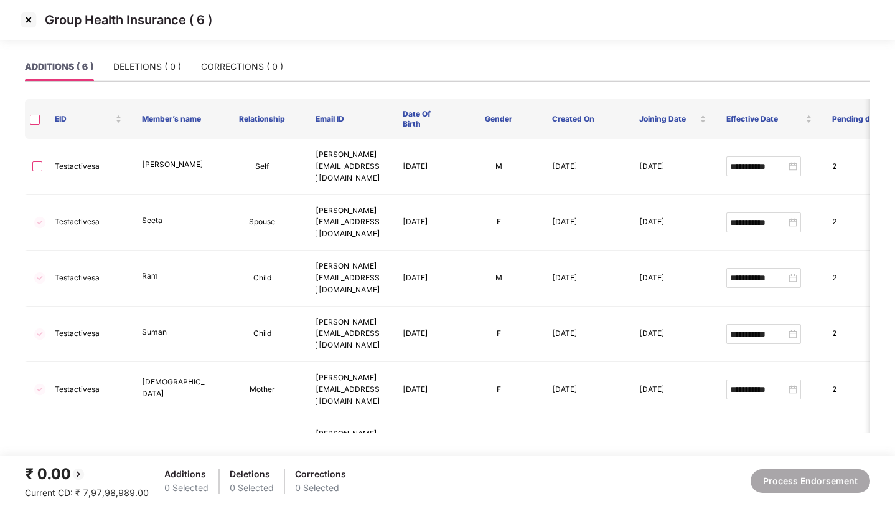
click at [27, 26] on img at bounding box center [29, 20] width 20 height 20
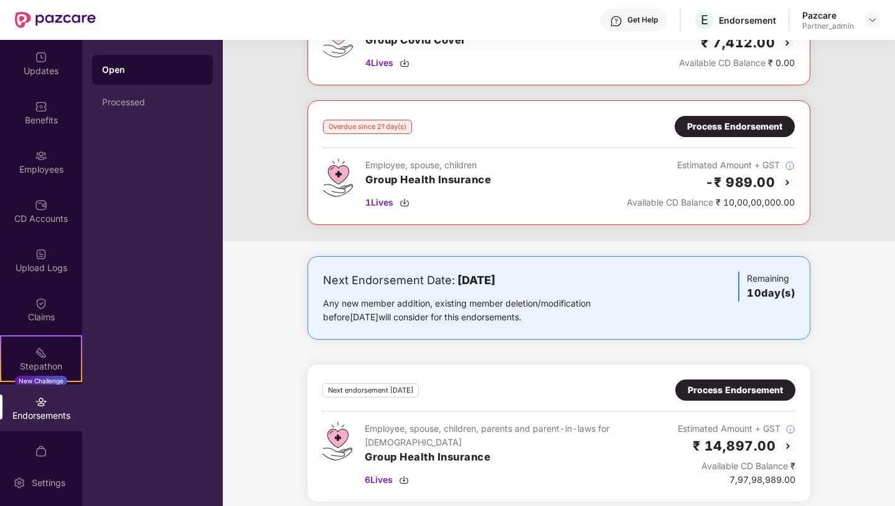
scroll to position [1170, 0]
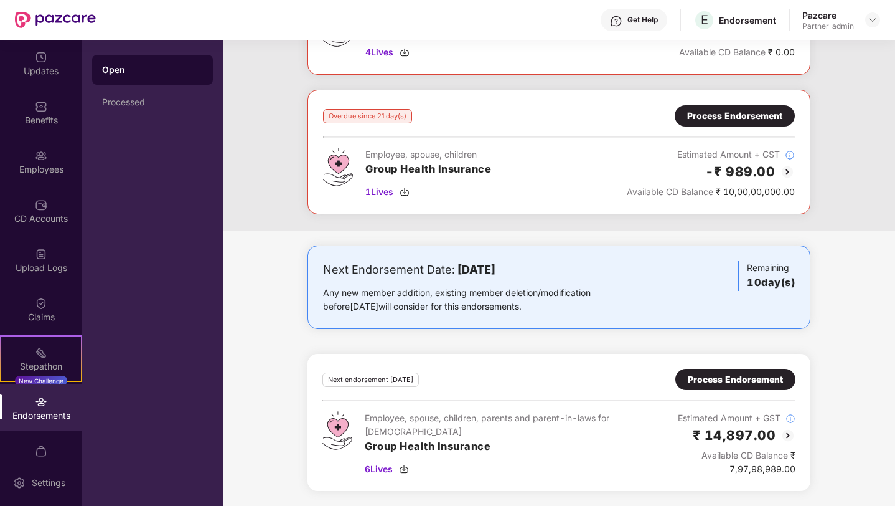
click at [727, 383] on div "Process Endorsement" at bounding box center [735, 379] width 95 height 14
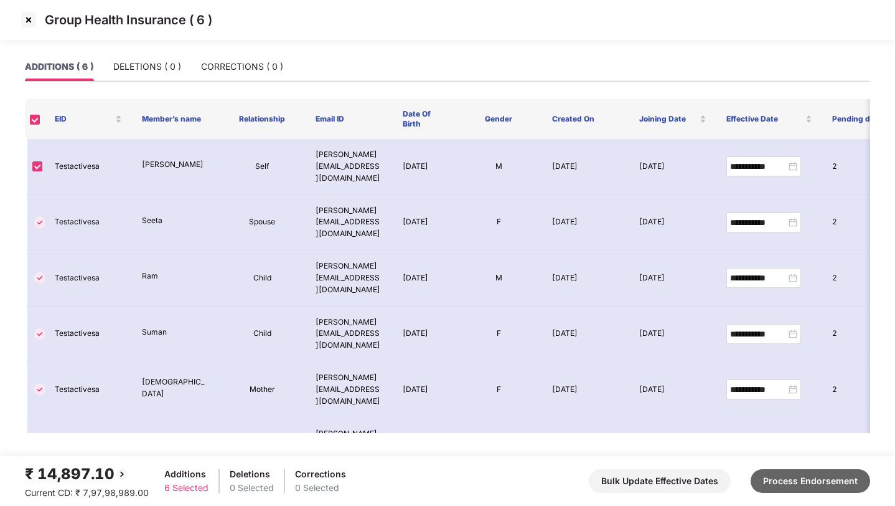
click at [789, 479] on button "Process Endorsement" at bounding box center [811, 481] width 120 height 24
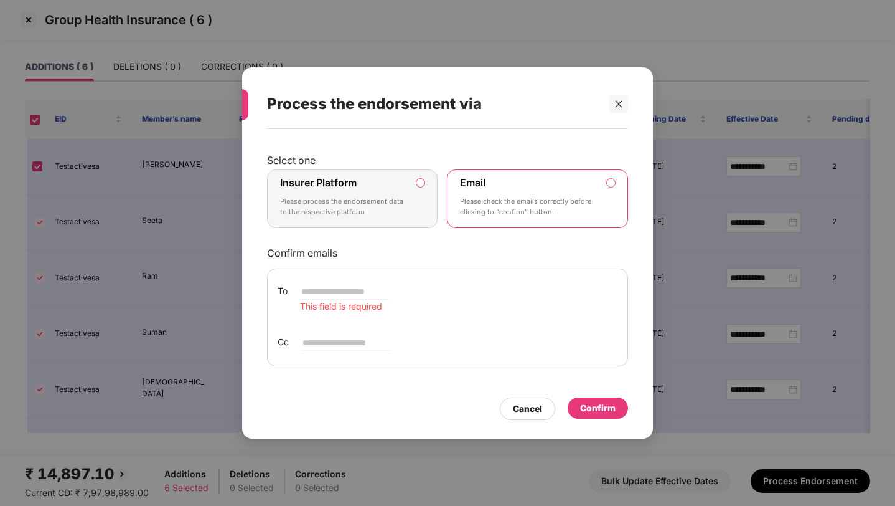
click at [400, 212] on p "Please process the endorsement data to the respective platform" at bounding box center [343, 207] width 127 height 22
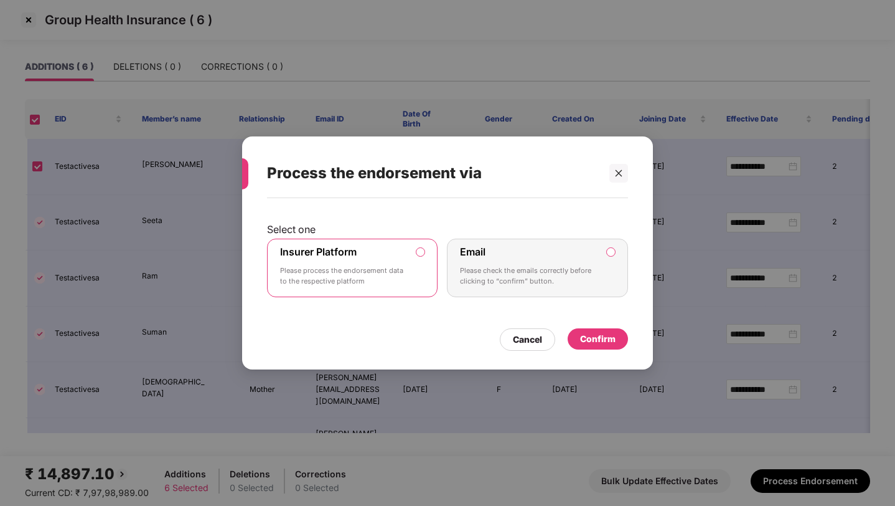
click at [580, 332] on div "Confirm" at bounding box center [597, 339] width 35 height 14
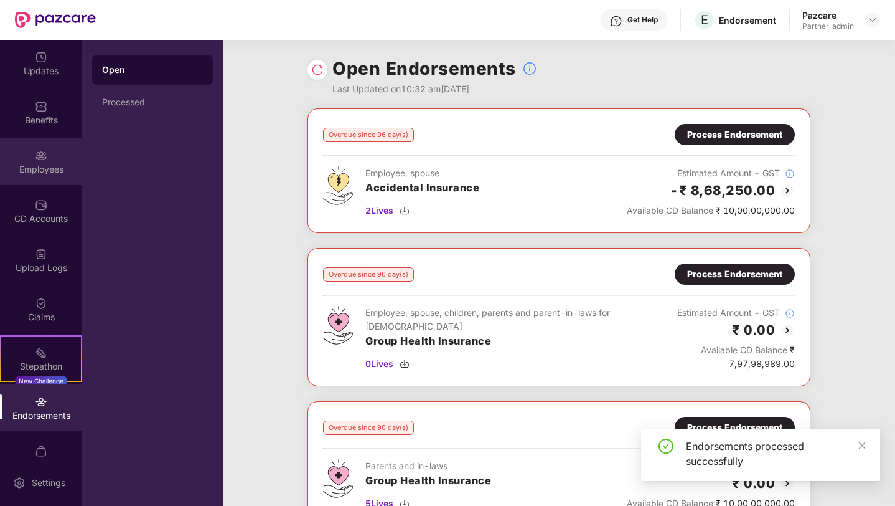
click at [45, 149] on div "Employees" at bounding box center [41, 161] width 82 height 47
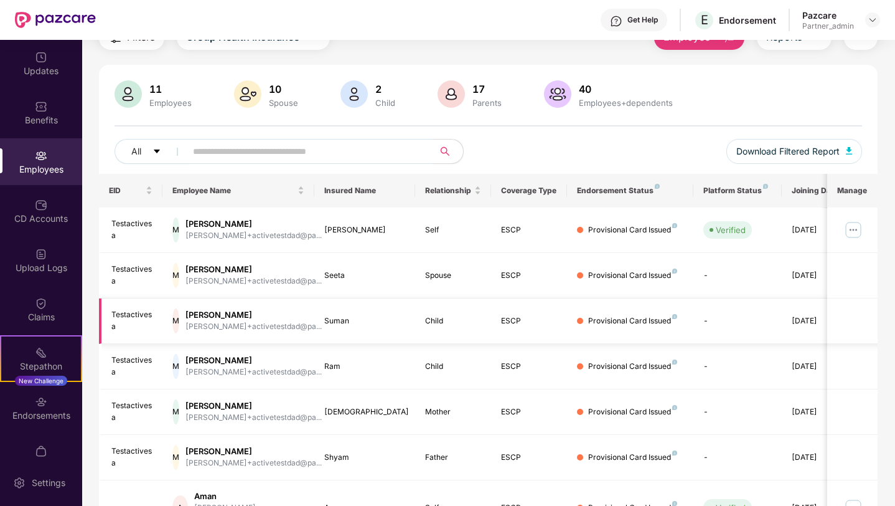
scroll to position [57, 0]
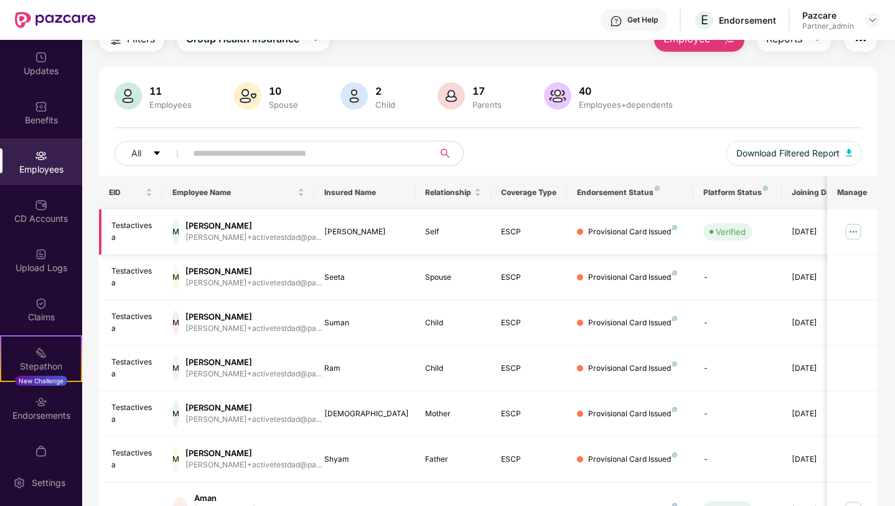
click at [853, 227] on img at bounding box center [854, 232] width 20 height 20
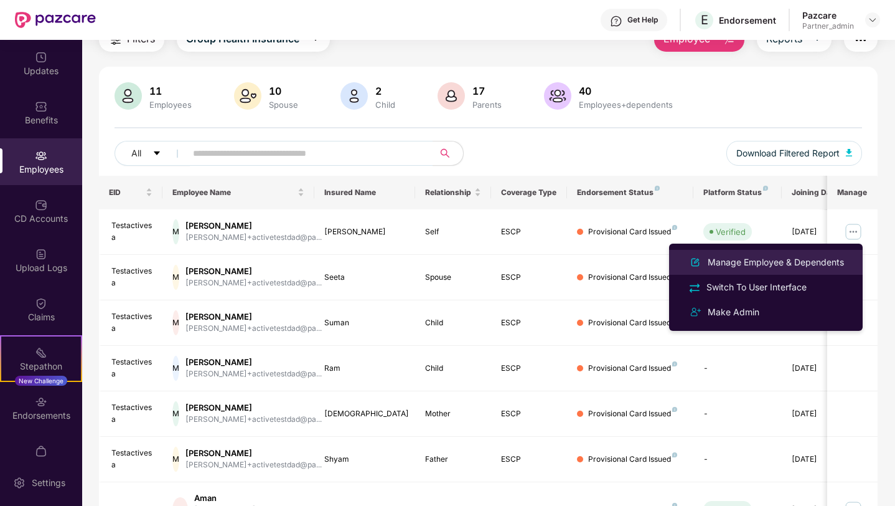
click at [747, 265] on div "Manage Employee & Dependents" at bounding box center [775, 262] width 141 height 14
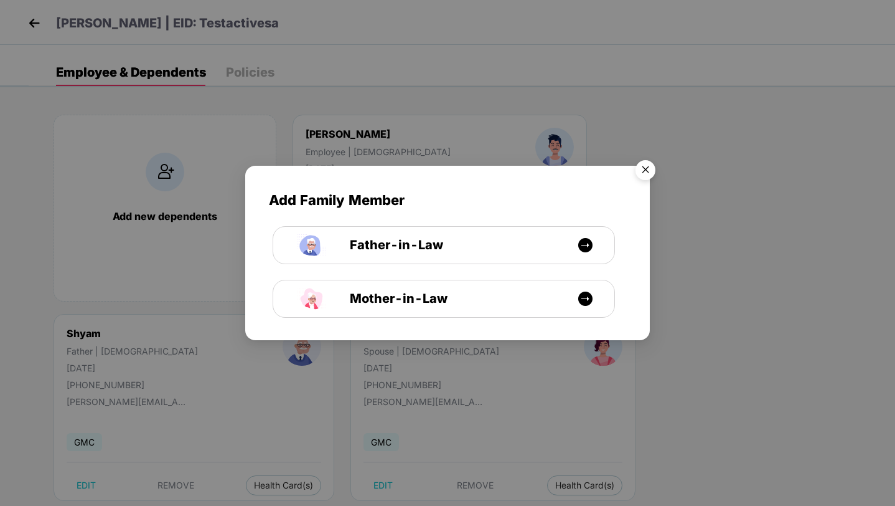
click at [646, 171] on img "Close" at bounding box center [645, 171] width 35 height 35
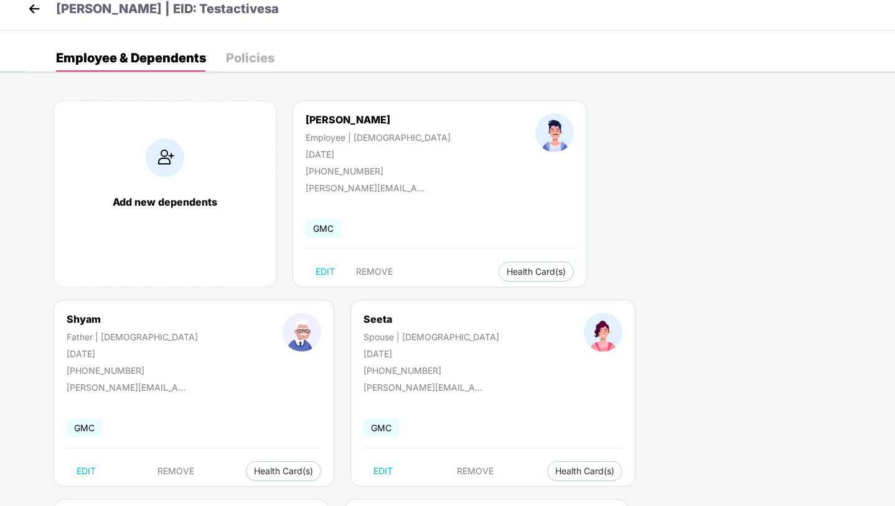
scroll to position [16, 0]
click at [330, 268] on span "EDIT" at bounding box center [325, 270] width 19 height 10
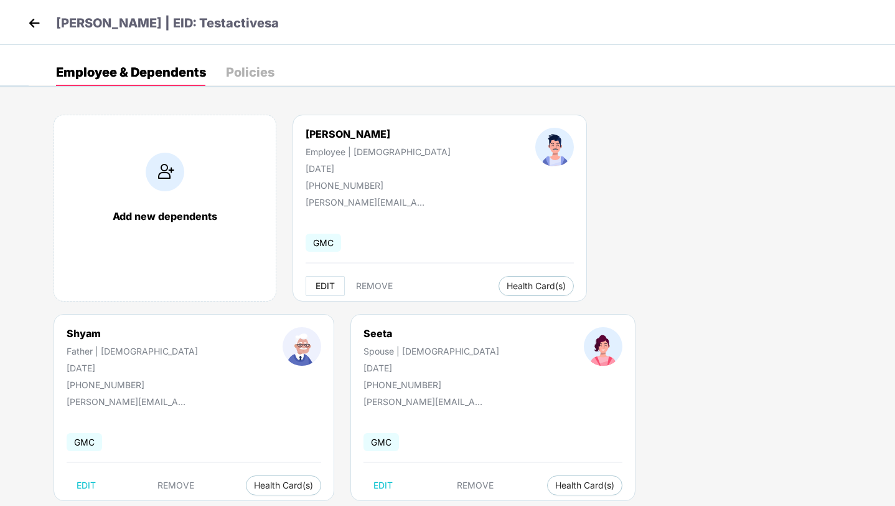
select select "****"
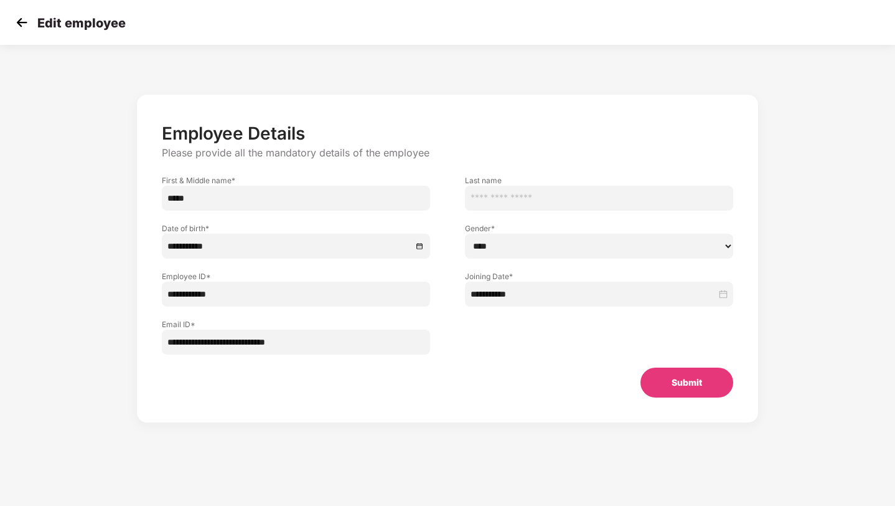
click at [188, 200] on input "*****" at bounding box center [296, 198] width 268 height 25
type input "**********"
click at [671, 379] on button "Submit" at bounding box center [687, 382] width 93 height 30
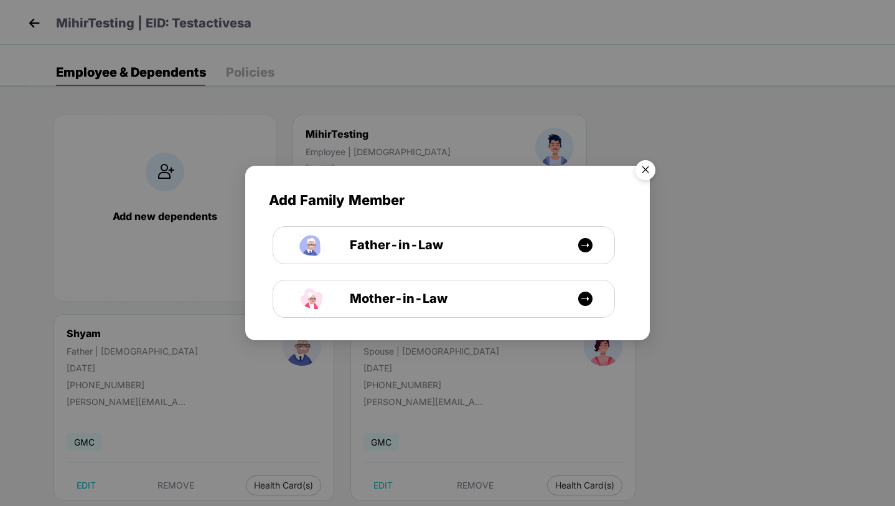
click at [644, 174] on img "Close" at bounding box center [645, 171] width 35 height 35
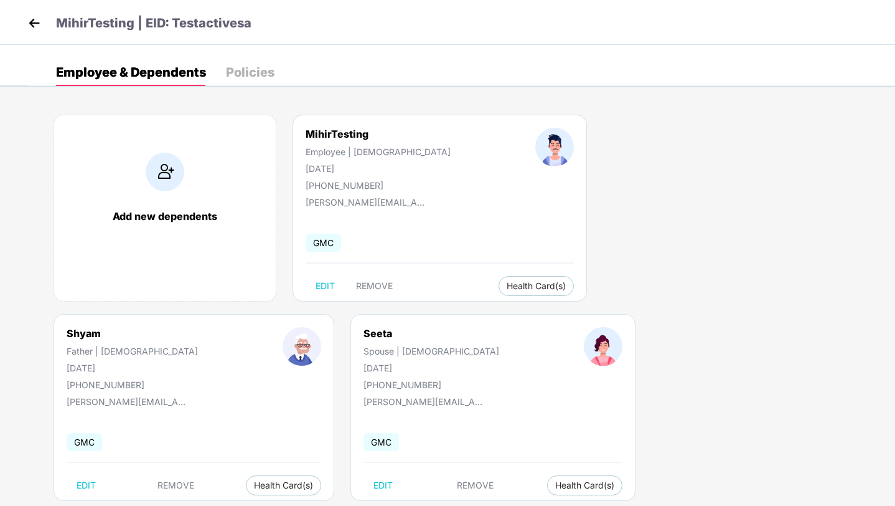
click at [35, 18] on img at bounding box center [34, 23] width 19 height 19
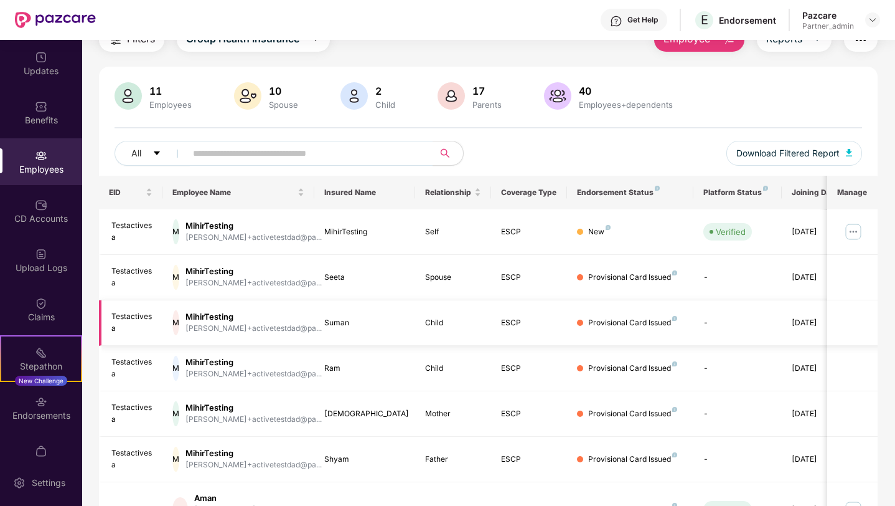
scroll to position [59, 0]
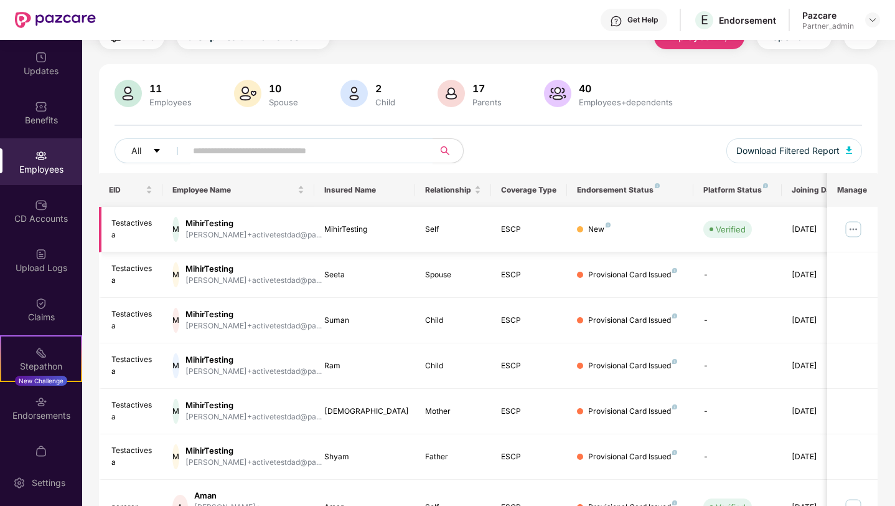
click at [852, 227] on img at bounding box center [854, 229] width 20 height 20
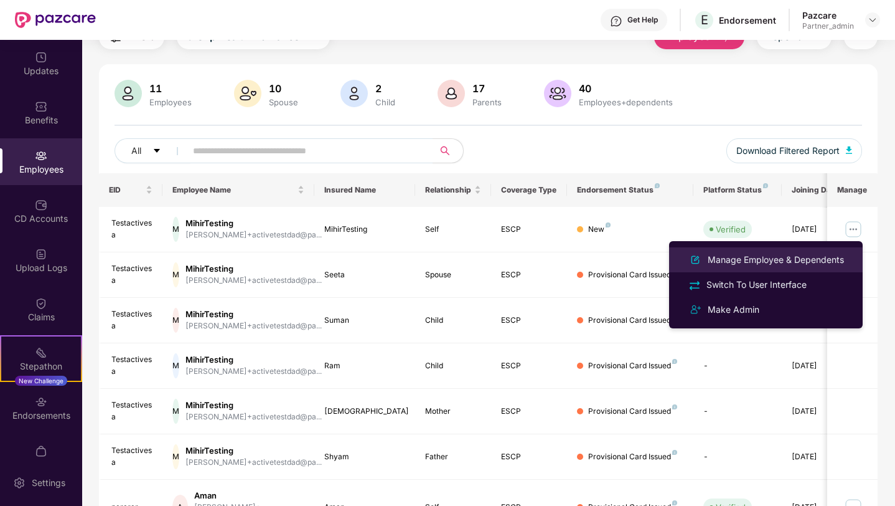
click at [761, 264] on div "Manage Employee & Dependents" at bounding box center [775, 260] width 141 height 14
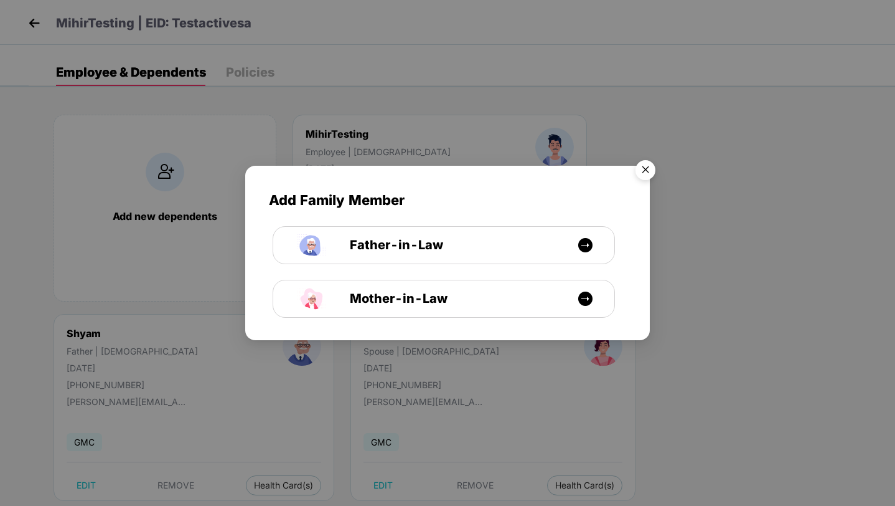
click at [648, 173] on img "Close" at bounding box center [645, 171] width 35 height 35
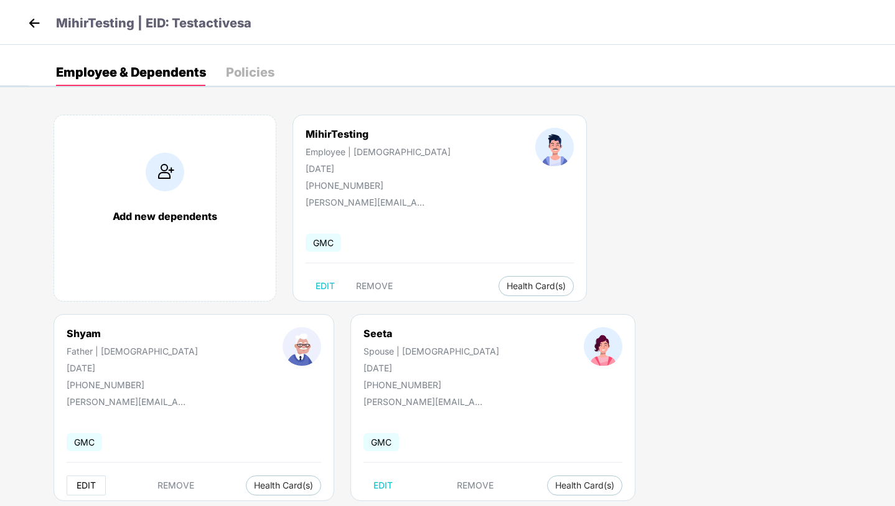
click at [96, 480] on span "EDIT" at bounding box center [86, 485] width 19 height 10
select select "******"
select select "****"
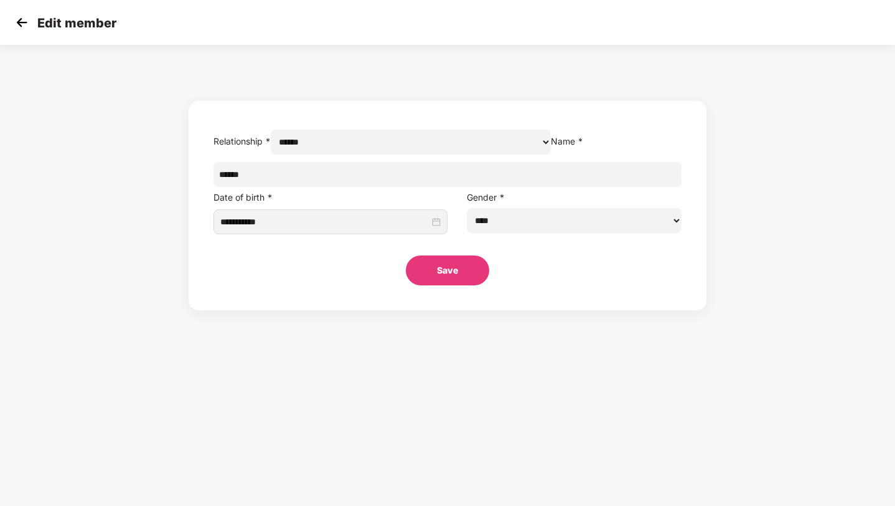
click at [349, 187] on input "*****" at bounding box center [448, 174] width 468 height 25
click at [341, 187] on input "*****" at bounding box center [448, 174] width 468 height 25
type input "*********"
click at [451, 285] on button "Save" at bounding box center [447, 270] width 83 height 30
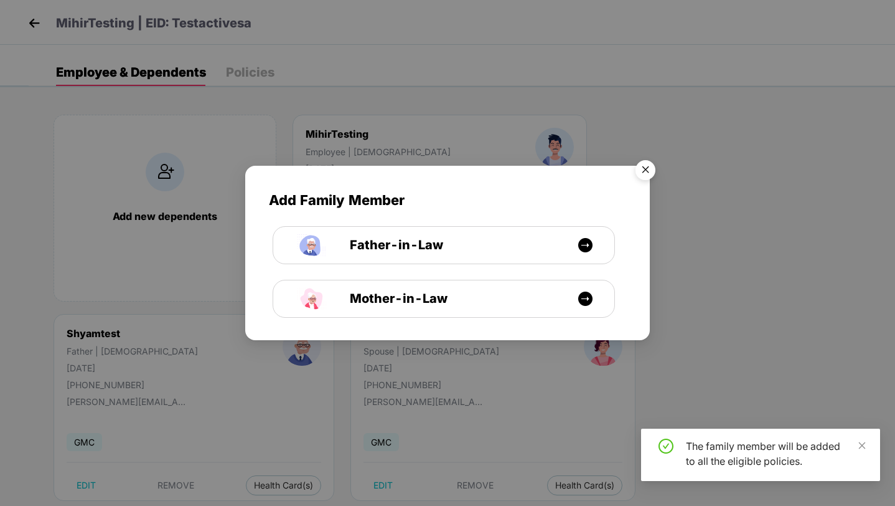
click at [645, 166] on img "Close" at bounding box center [645, 171] width 35 height 35
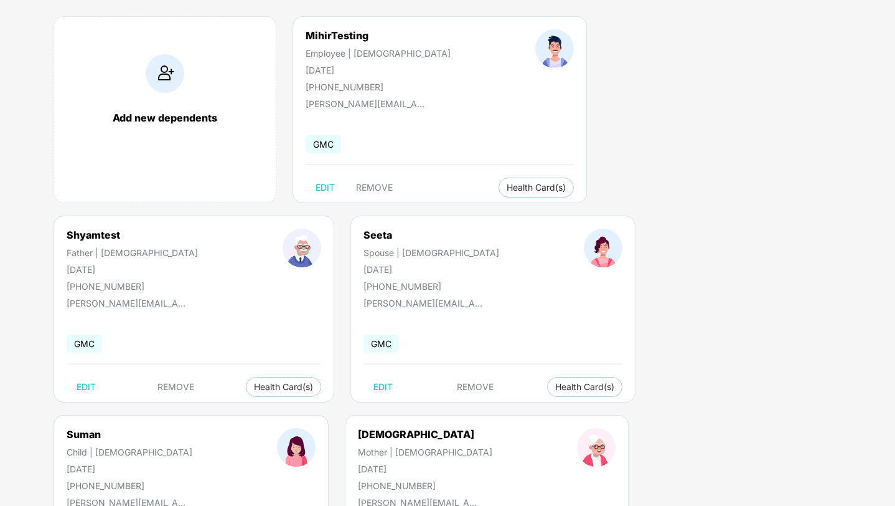
scroll to position [98, 0]
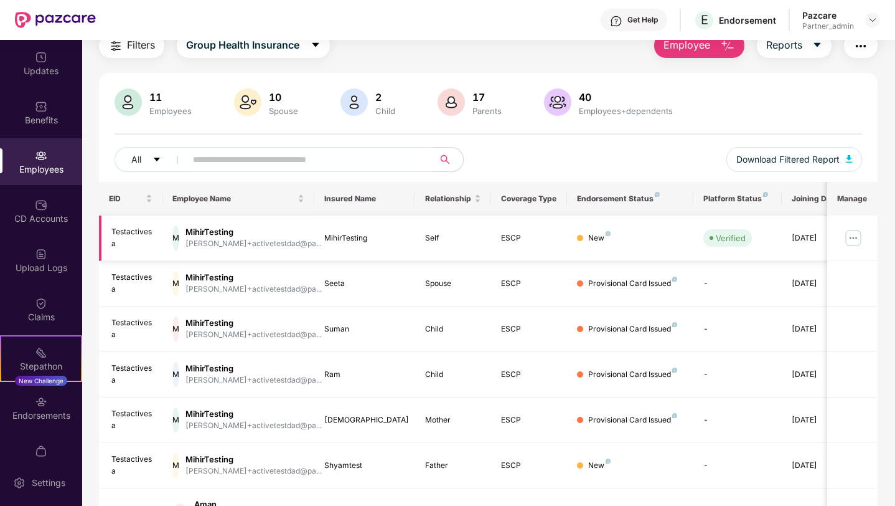
scroll to position [48, 0]
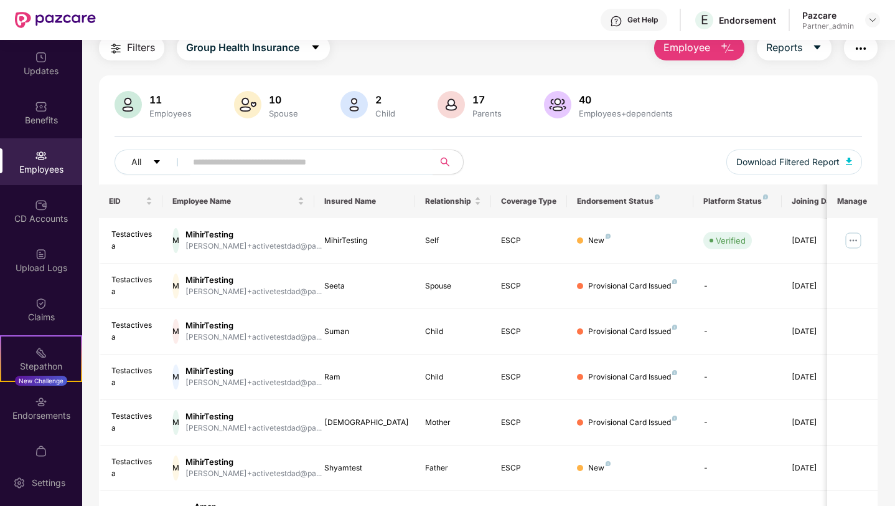
click at [860, 54] on img "button" at bounding box center [861, 48] width 15 height 15
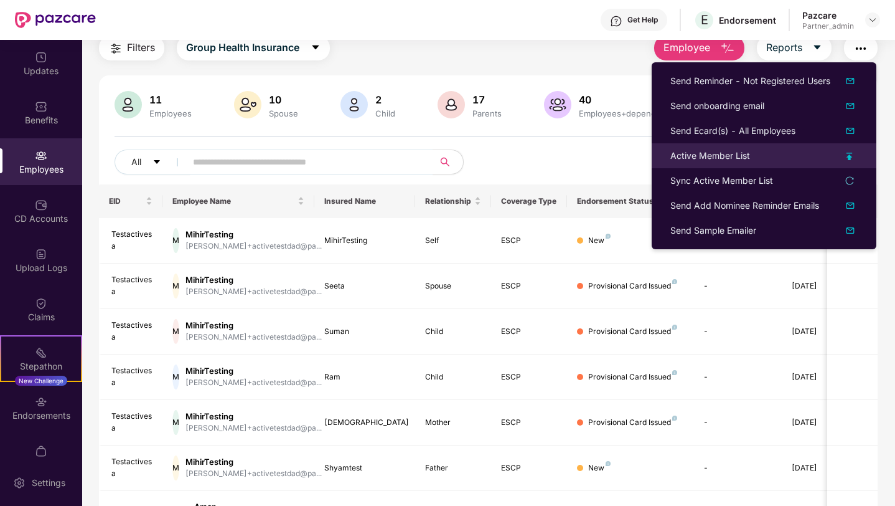
click at [697, 159] on div "Active Member List" at bounding box center [711, 156] width 80 height 14
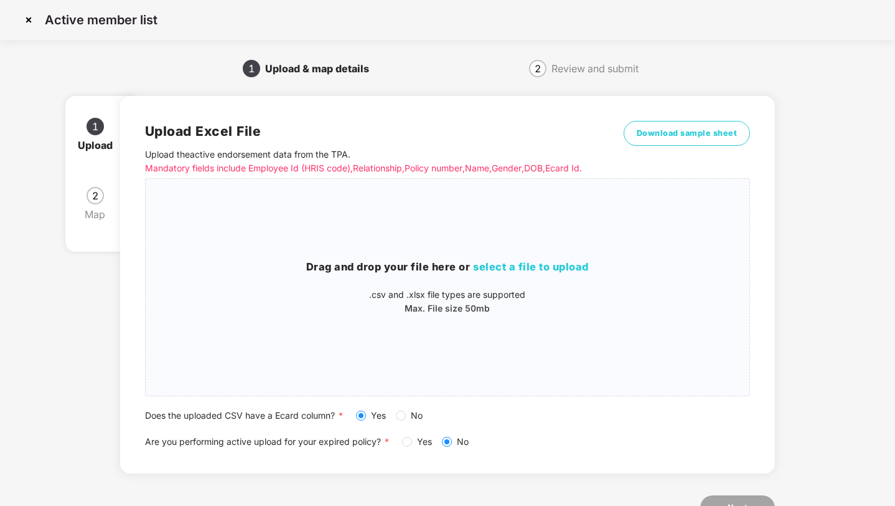
click at [30, 21] on img at bounding box center [29, 20] width 20 height 20
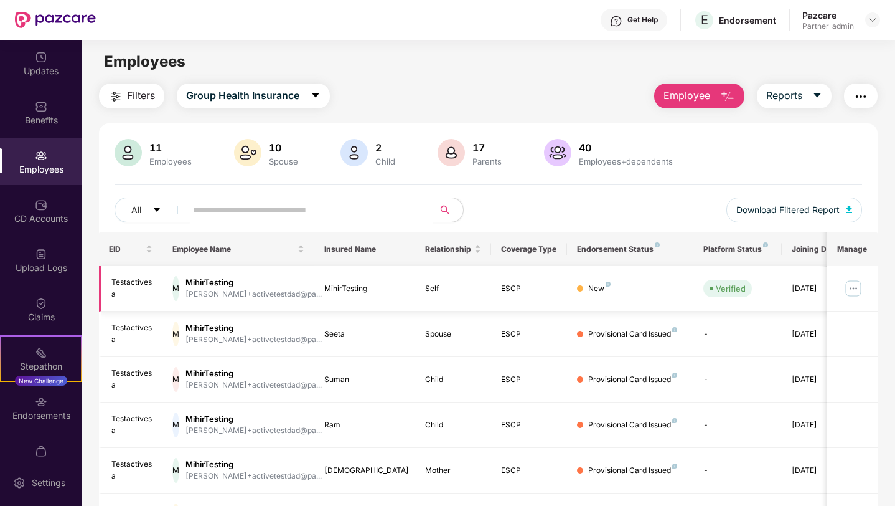
click at [854, 288] on img at bounding box center [854, 288] width 20 height 20
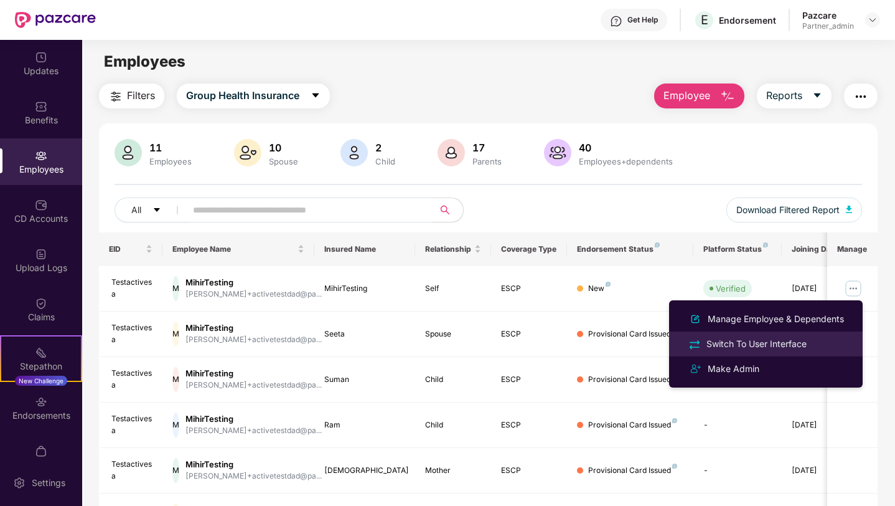
click at [776, 337] on div "Switch To User Interface" at bounding box center [756, 344] width 105 height 14
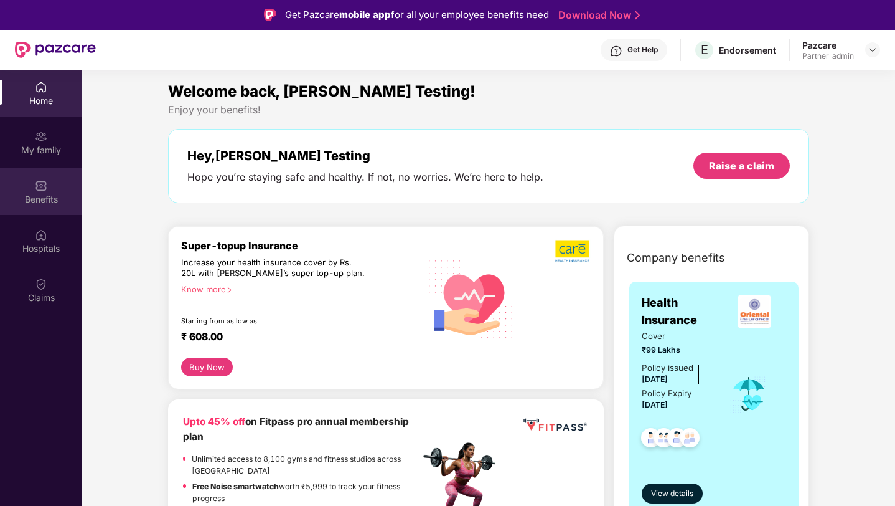
click at [37, 199] on div "Benefits" at bounding box center [41, 199] width 82 height 12
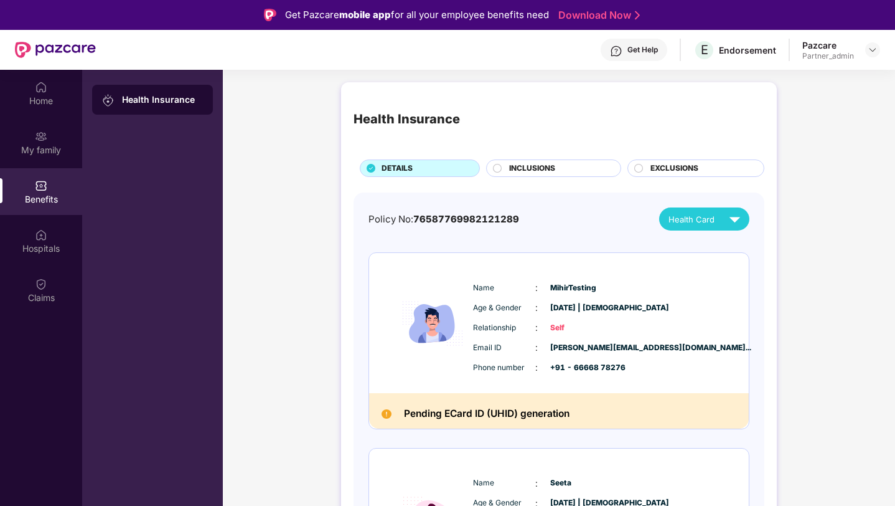
click at [423, 219] on span "76587769982121289" at bounding box center [466, 219] width 106 height 12
copy span "76587769982121289"
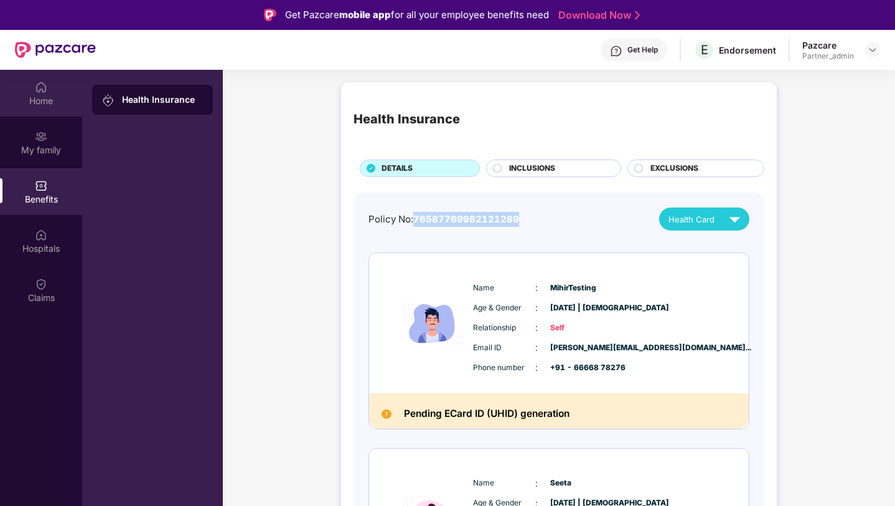
click at [46, 103] on div "Home" at bounding box center [41, 101] width 82 height 12
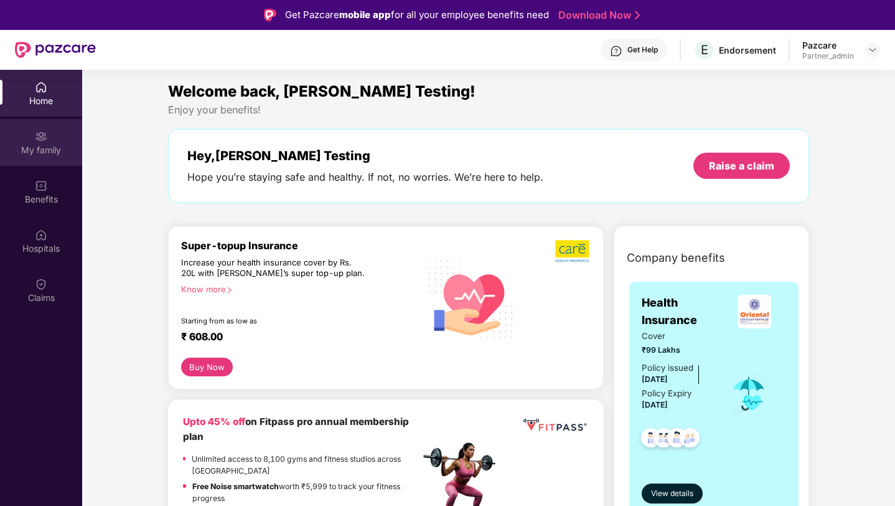
click at [48, 147] on div "My family" at bounding box center [41, 150] width 82 height 12
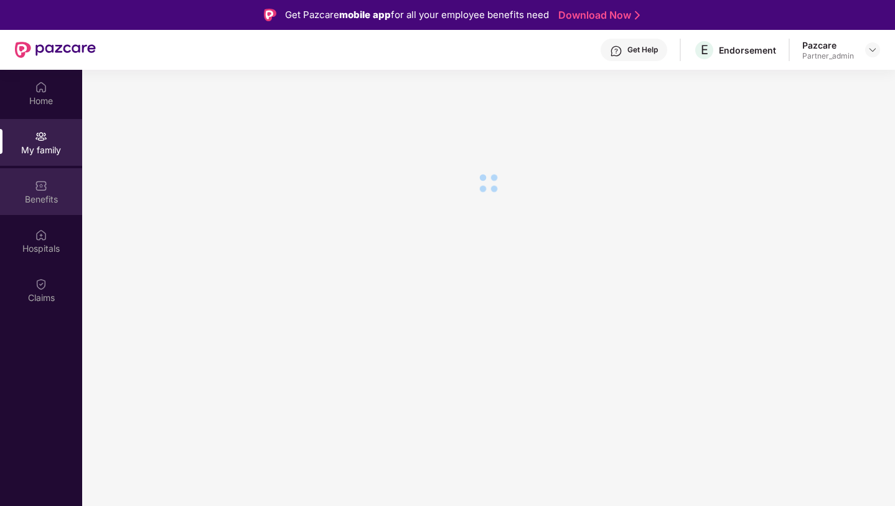
click at [38, 198] on div "Benefits" at bounding box center [41, 199] width 82 height 12
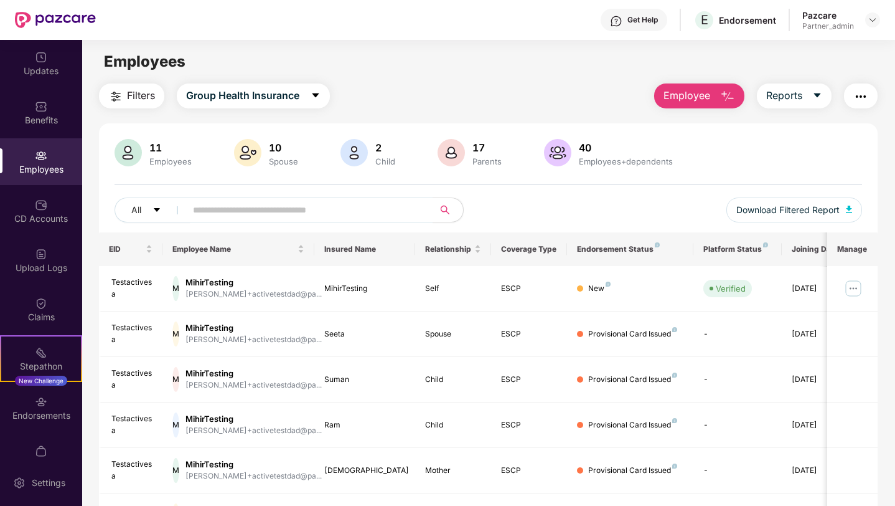
click at [695, 99] on span "Employee" at bounding box center [687, 96] width 47 height 16
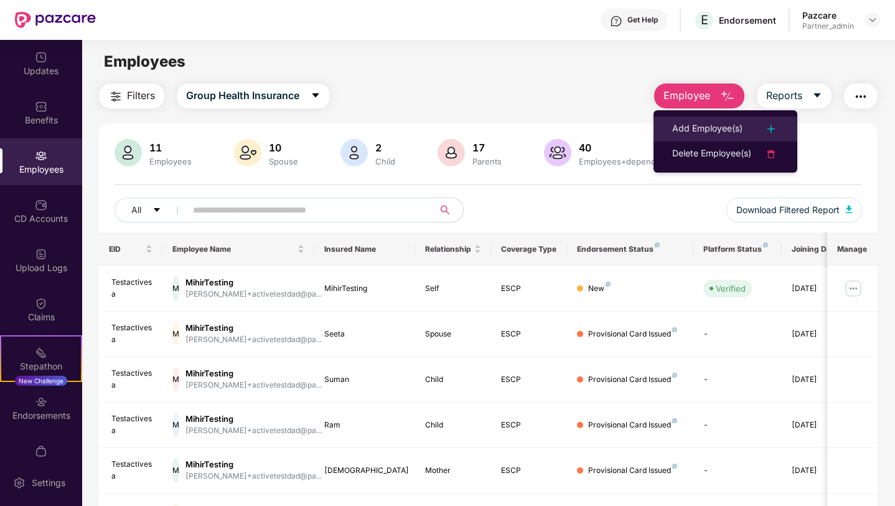
click at [694, 125] on div "Add Employee(s)" at bounding box center [707, 128] width 70 height 15
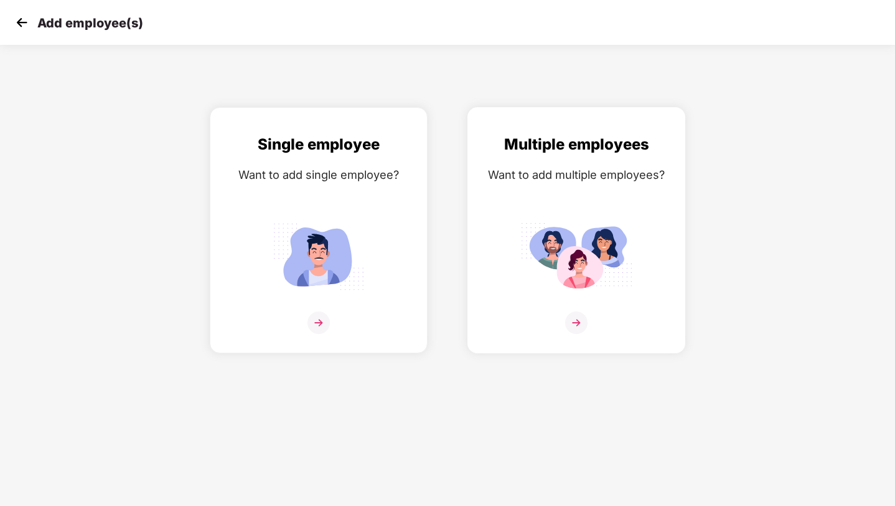
click at [609, 212] on div "Multiple employees Want to add multiple employees?" at bounding box center [577, 241] width 192 height 217
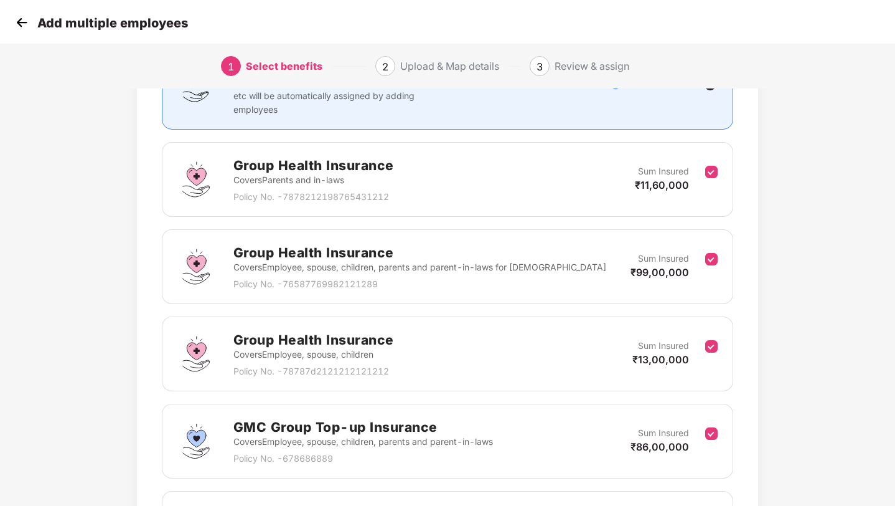
scroll to position [138, 0]
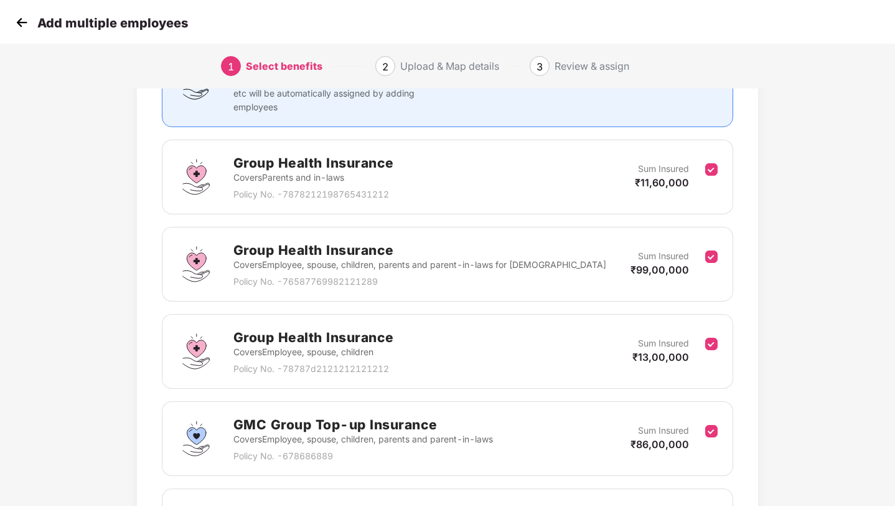
click at [17, 24] on img at bounding box center [21, 22] width 19 height 19
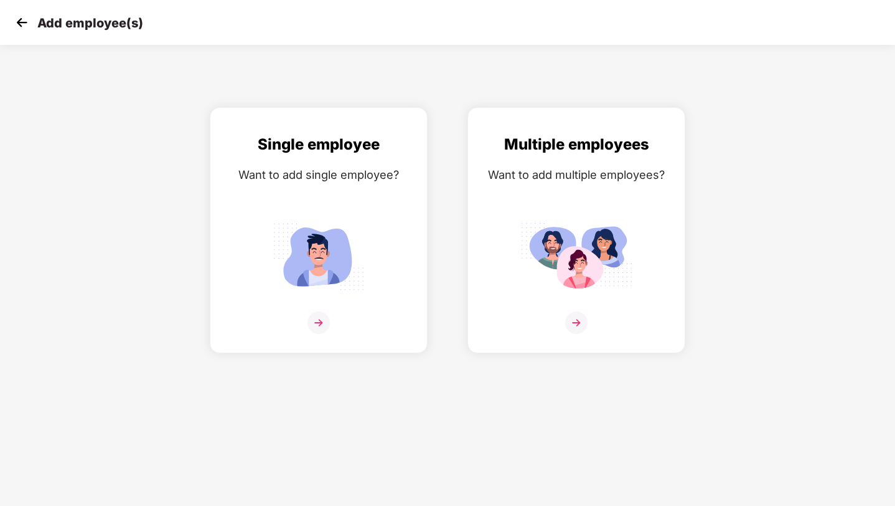
click at [17, 23] on img at bounding box center [21, 22] width 19 height 19
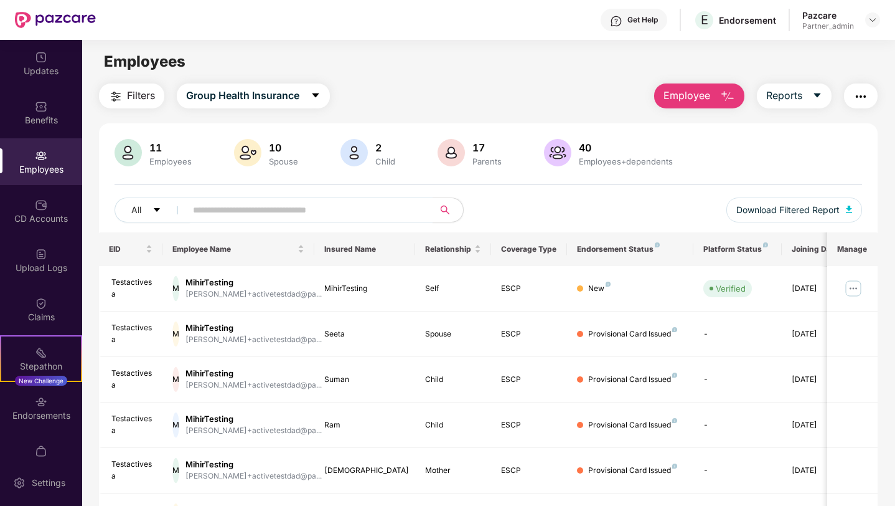
click at [859, 96] on img "button" at bounding box center [861, 96] width 15 height 15
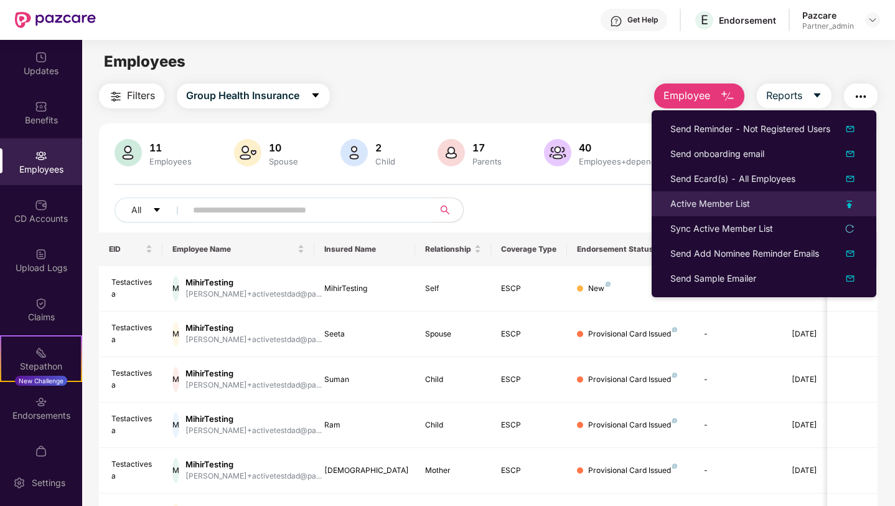
click at [712, 203] on div "Active Member List" at bounding box center [711, 204] width 80 height 14
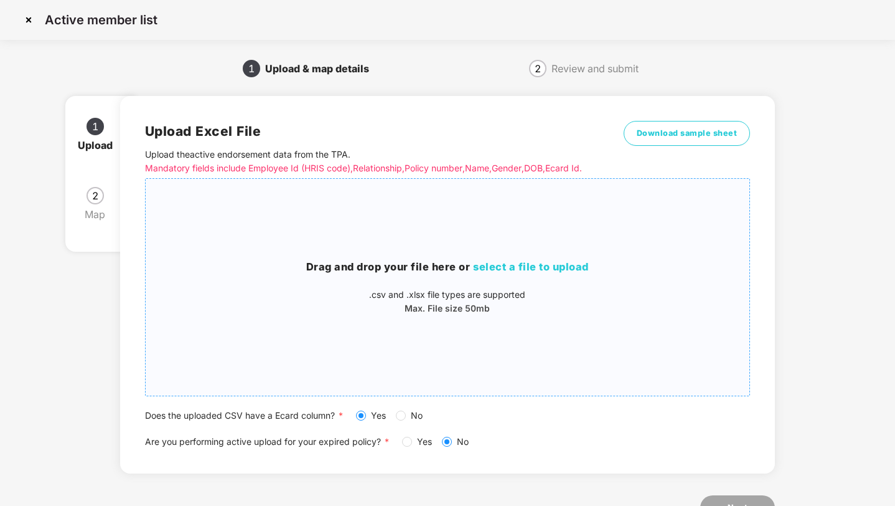
click at [344, 314] on p "Max. File size 50mb" at bounding box center [448, 308] width 605 height 14
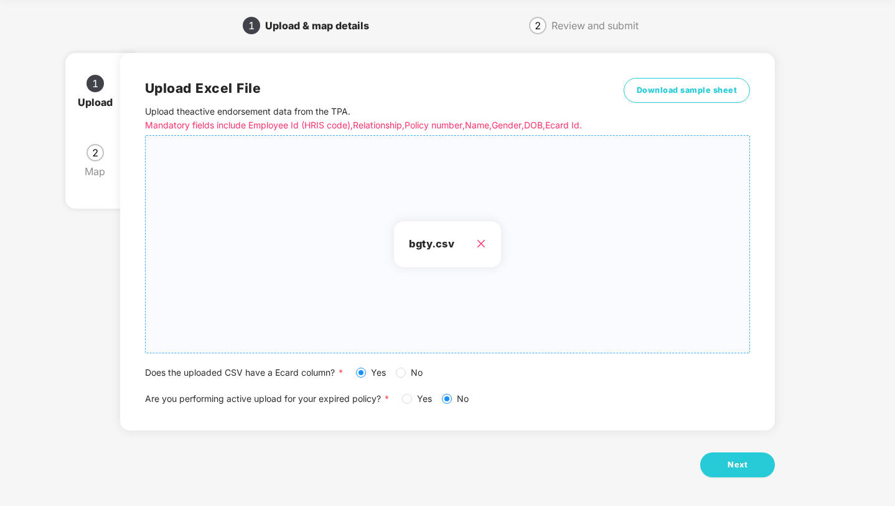
scroll to position [45, 0]
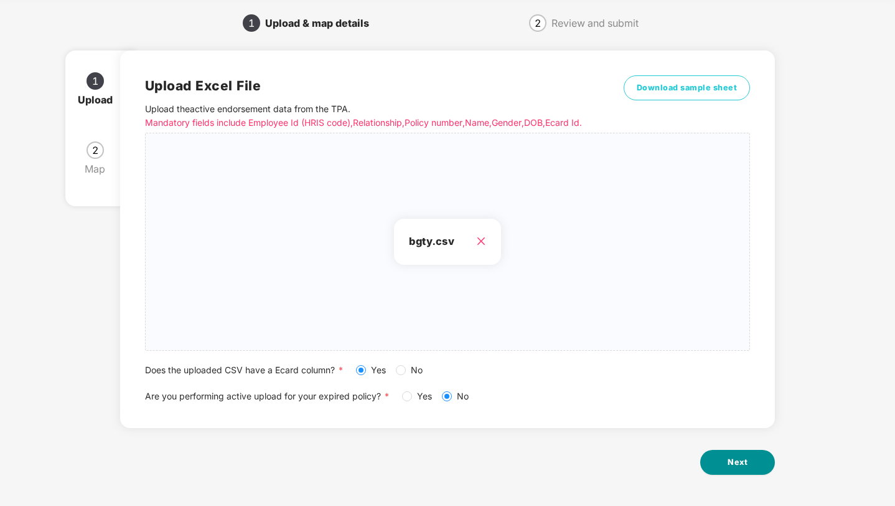
click at [727, 457] on button "Next" at bounding box center [737, 461] width 75 height 25
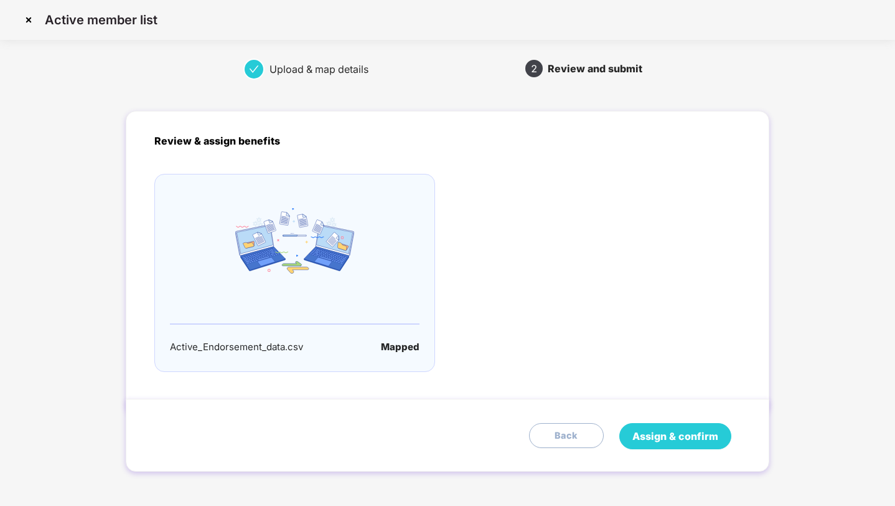
click at [676, 433] on span "Assign & confirm" at bounding box center [676, 436] width 86 height 16
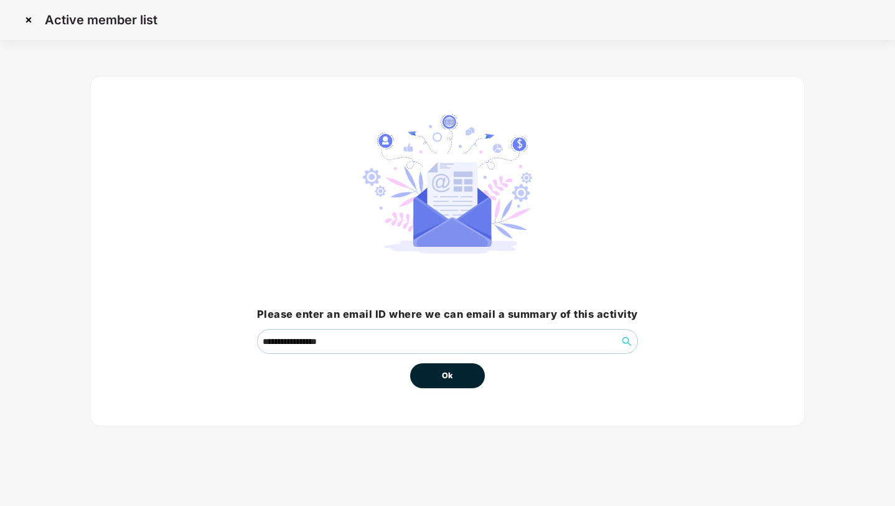
click at [442, 380] on span "Ok" at bounding box center [447, 375] width 11 height 12
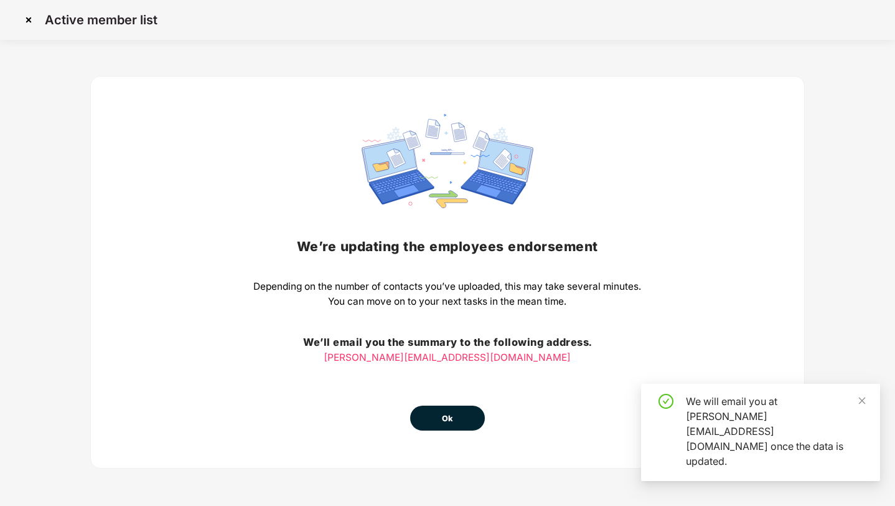
click at [440, 412] on button "Ok" at bounding box center [447, 417] width 75 height 25
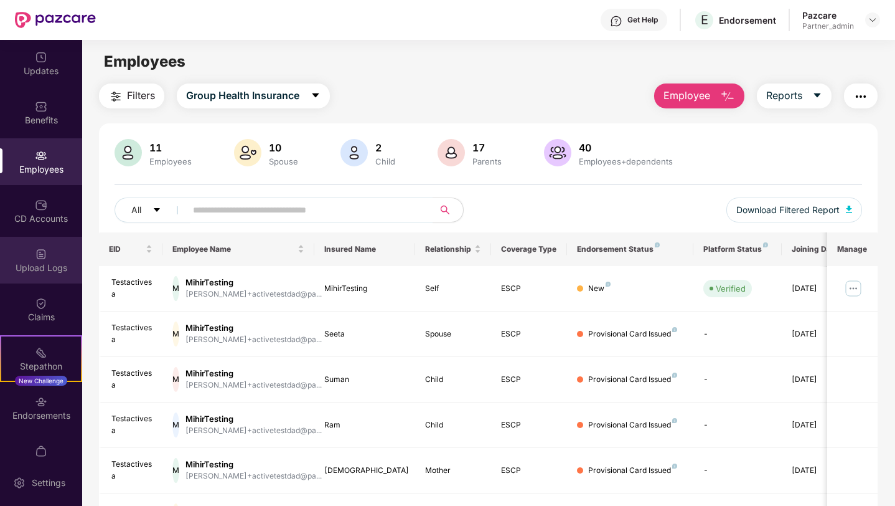
click at [56, 268] on div "Upload Logs" at bounding box center [41, 267] width 82 height 12
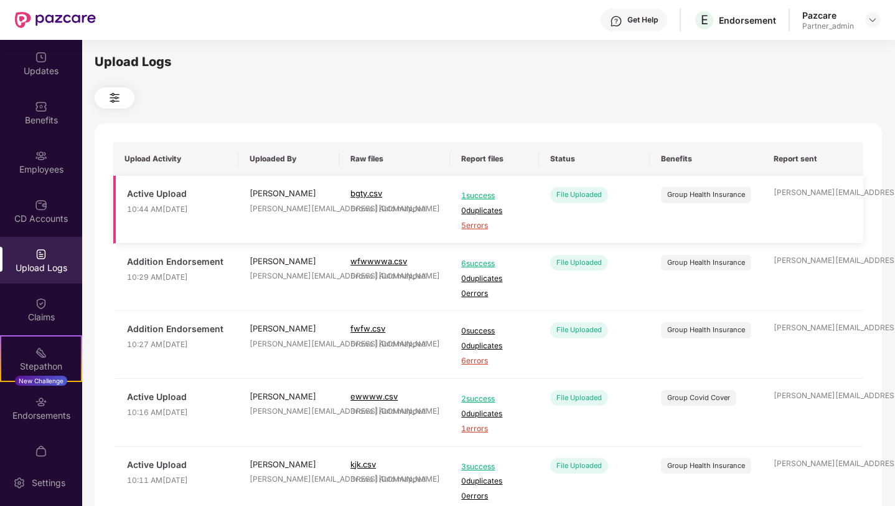
click at [476, 227] on span "5 errors" at bounding box center [494, 226] width 67 height 12
click at [40, 162] on div "Employees" at bounding box center [41, 161] width 82 height 47
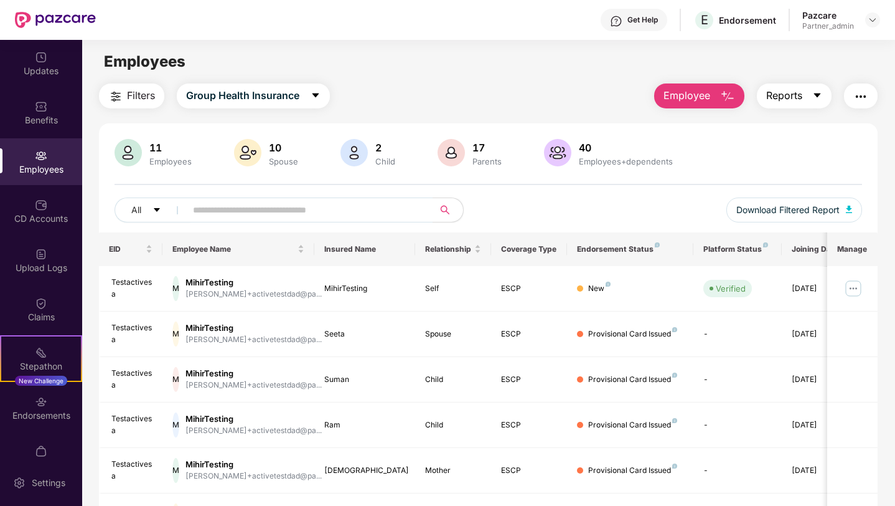
click at [791, 92] on span "Reports" at bounding box center [784, 96] width 36 height 16
click at [861, 95] on img "button" at bounding box center [861, 96] width 15 height 15
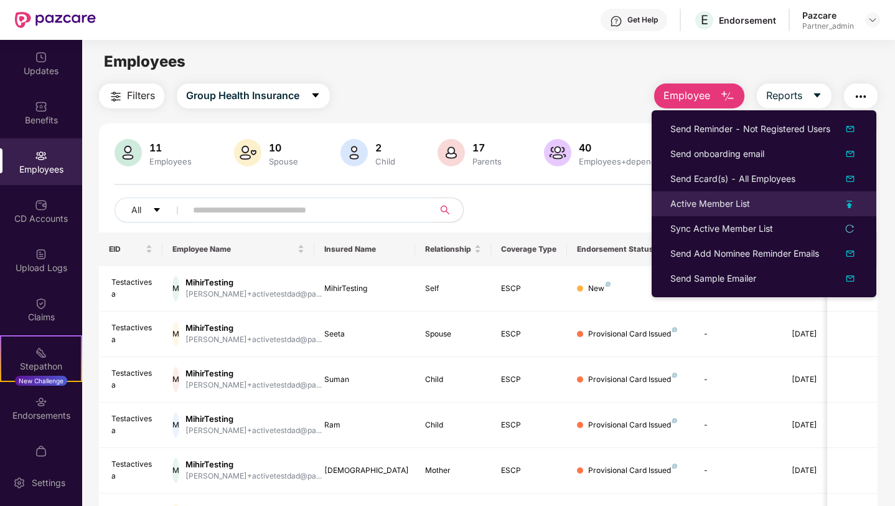
click at [694, 202] on div "Active Member List" at bounding box center [711, 204] width 80 height 14
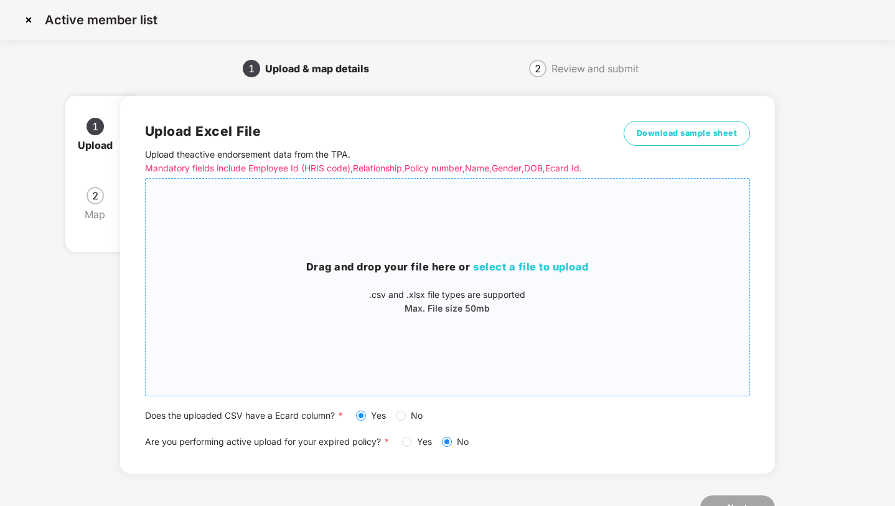
click at [533, 319] on div "Drag and drop your file here or select a file to upload .csv and .xlsx file typ…" at bounding box center [448, 287] width 605 height 197
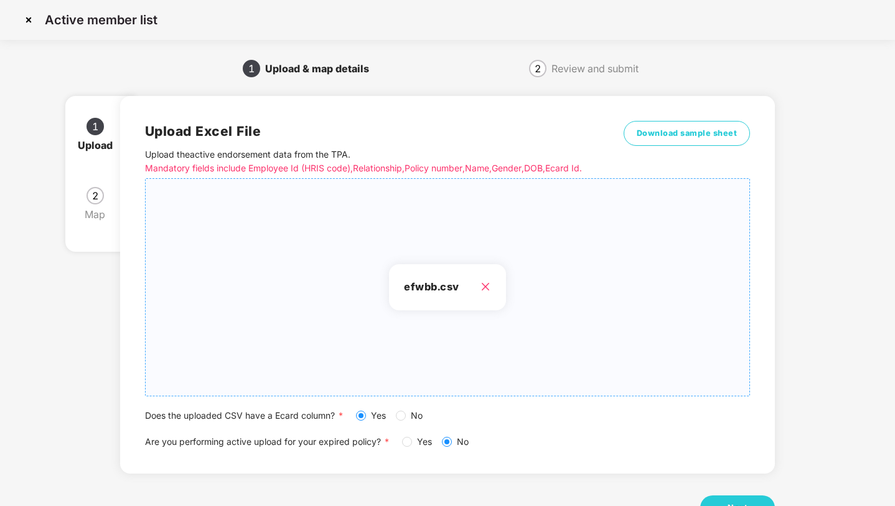
scroll to position [45, 0]
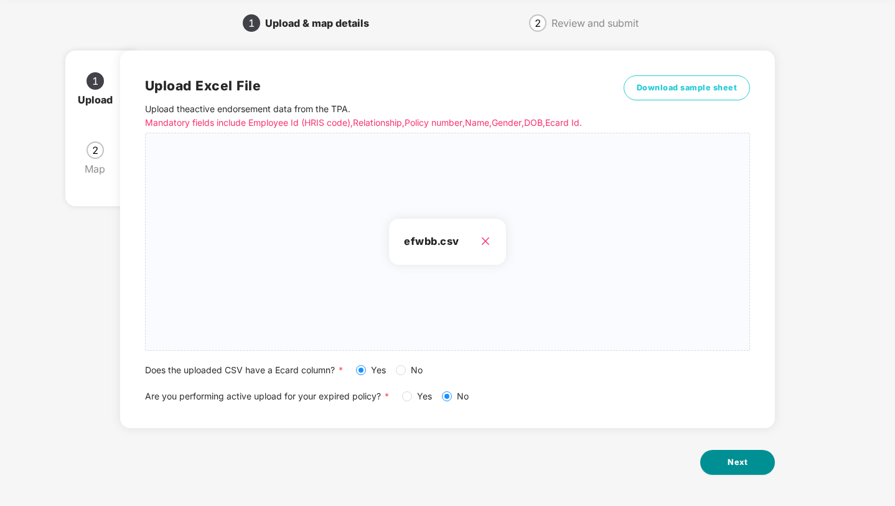
click at [728, 457] on span "Next" at bounding box center [738, 462] width 20 height 12
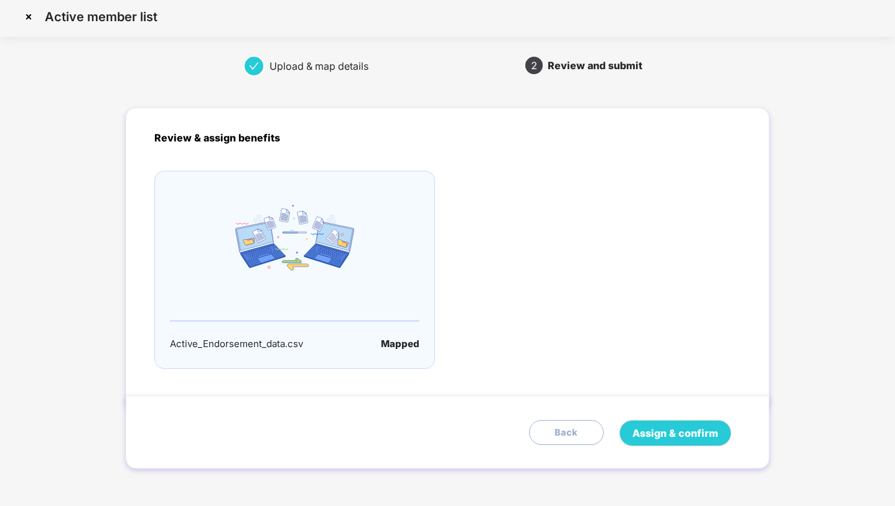
scroll to position [0, 0]
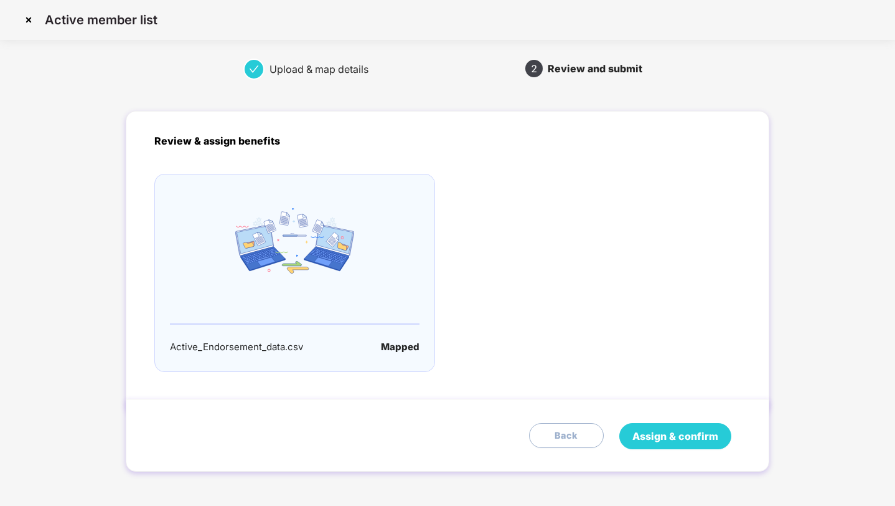
click at [649, 438] on span "Assign & confirm" at bounding box center [676, 436] width 86 height 16
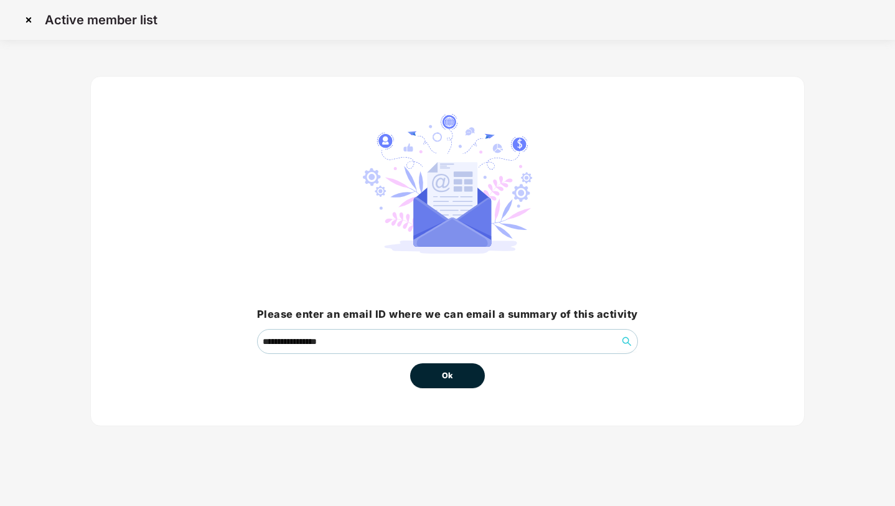
click at [458, 378] on button "Ok" at bounding box center [447, 375] width 75 height 25
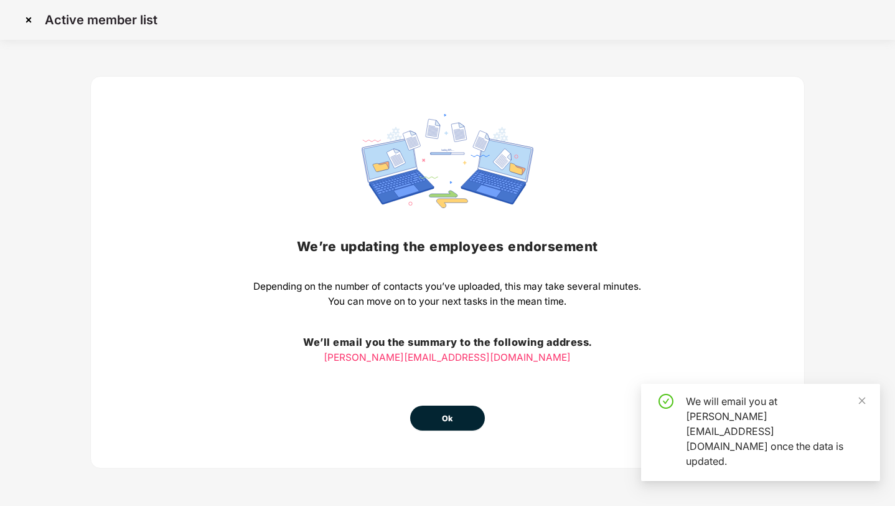
click at [435, 416] on button "Ok" at bounding box center [447, 417] width 75 height 25
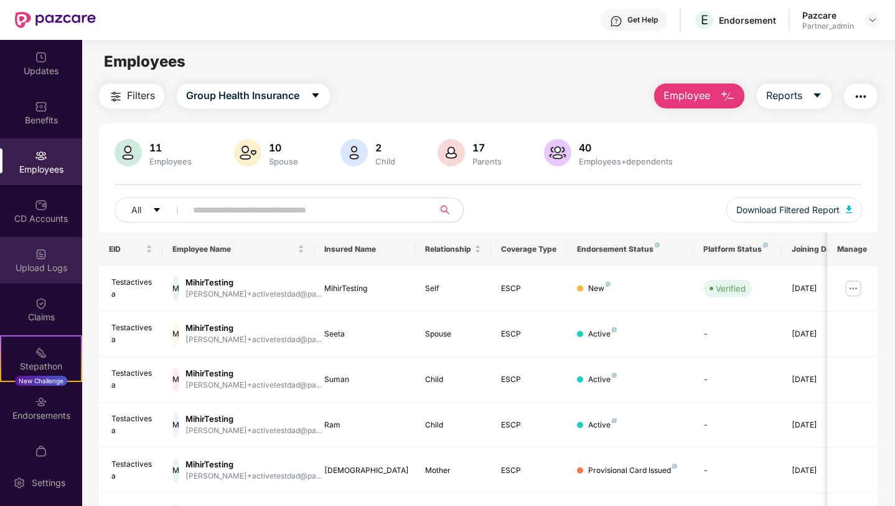
click at [43, 265] on div "Upload Logs" at bounding box center [41, 267] width 82 height 12
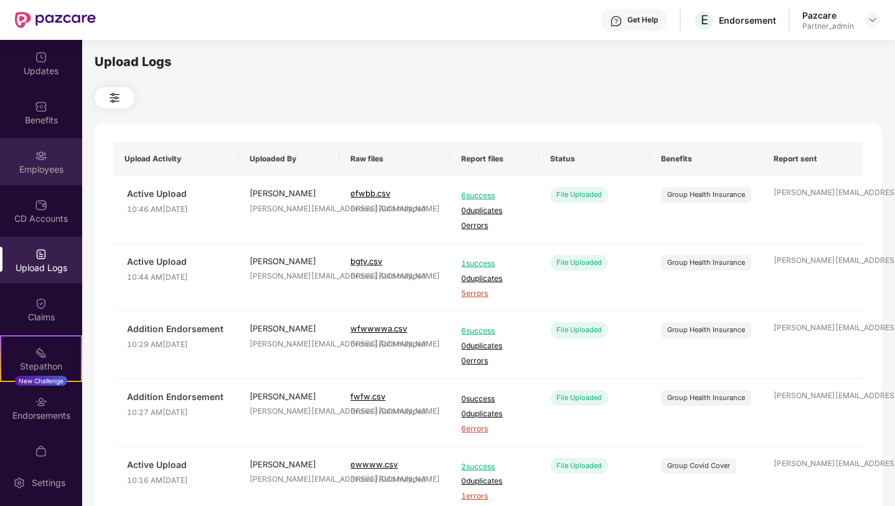
click at [45, 172] on div "Employees" at bounding box center [41, 169] width 82 height 12
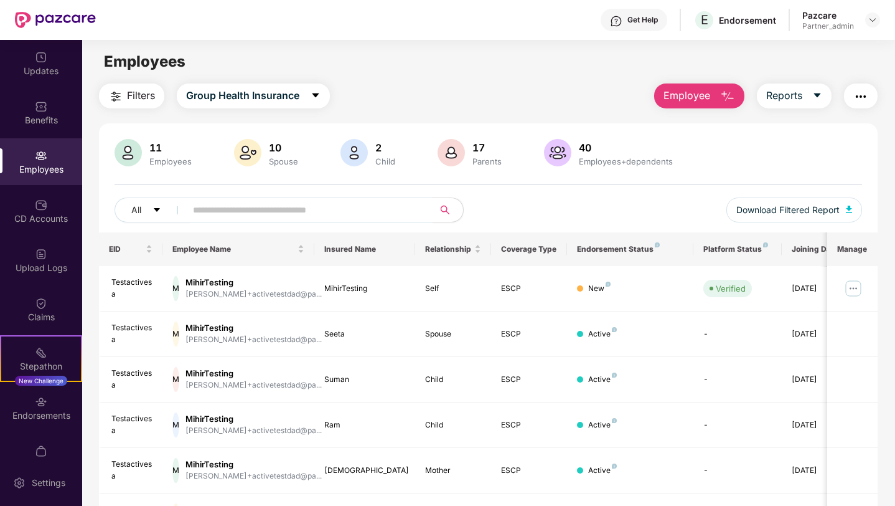
click at [854, 93] on img "button" at bounding box center [861, 96] width 15 height 15
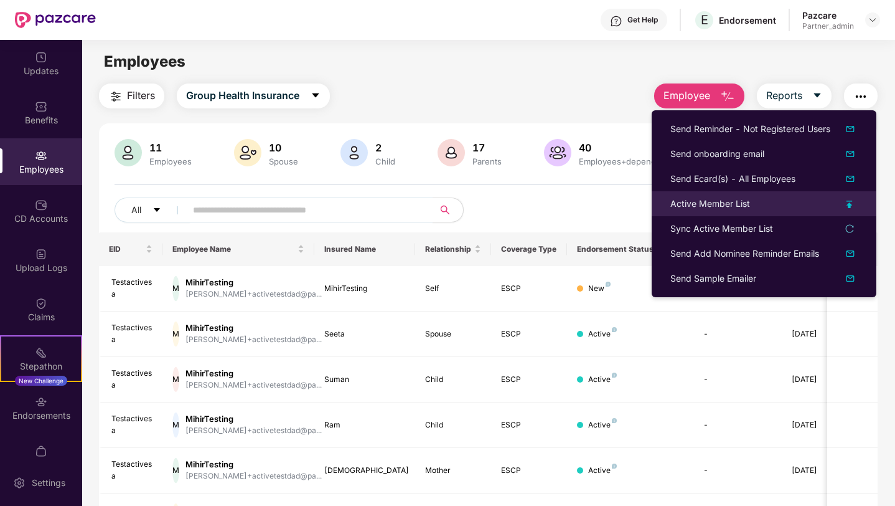
click at [709, 207] on div "Active Member List" at bounding box center [711, 204] width 80 height 14
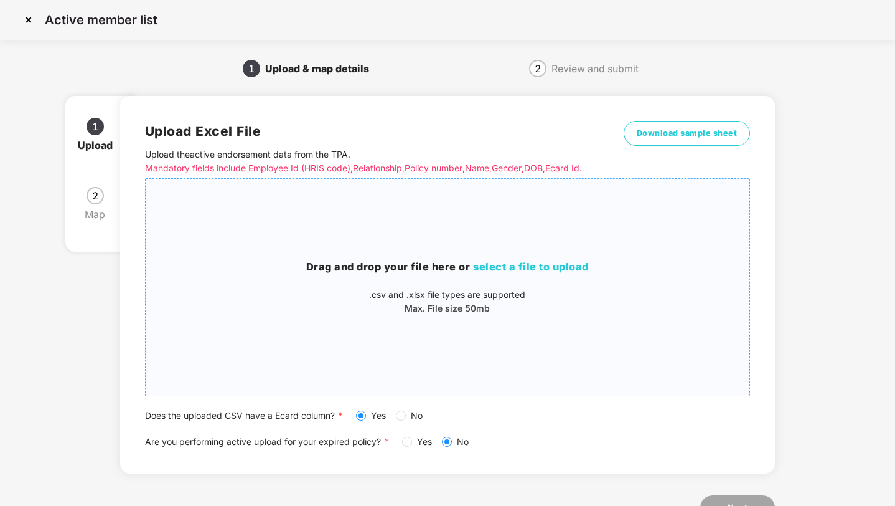
click at [344, 309] on p "Max. File size 50mb" at bounding box center [448, 308] width 605 height 14
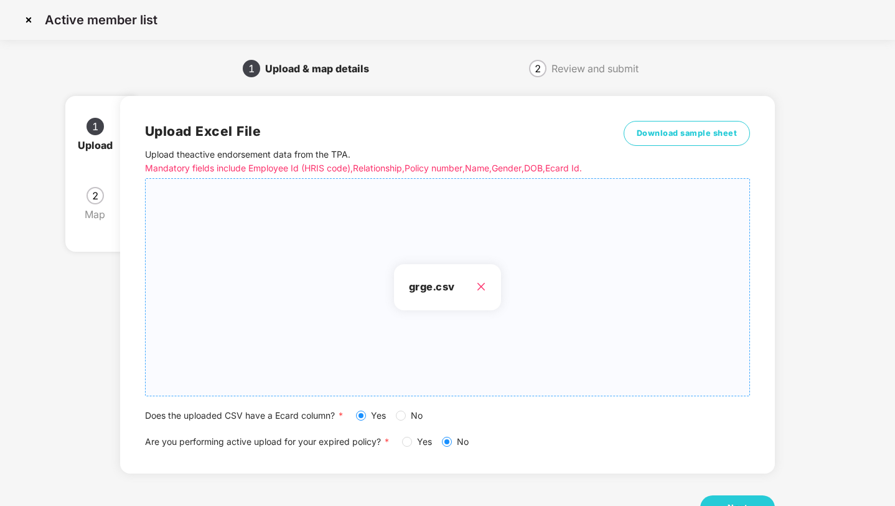
scroll to position [45, 0]
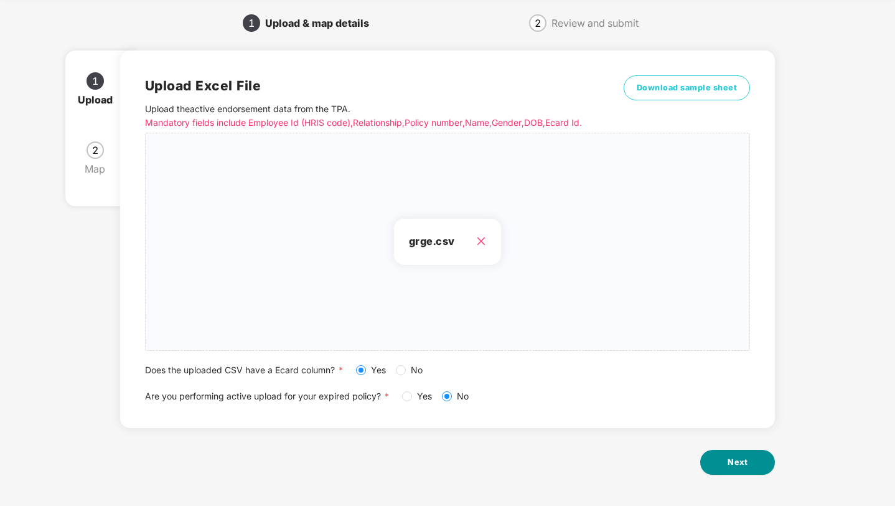
click at [735, 454] on button "Next" at bounding box center [737, 461] width 75 height 25
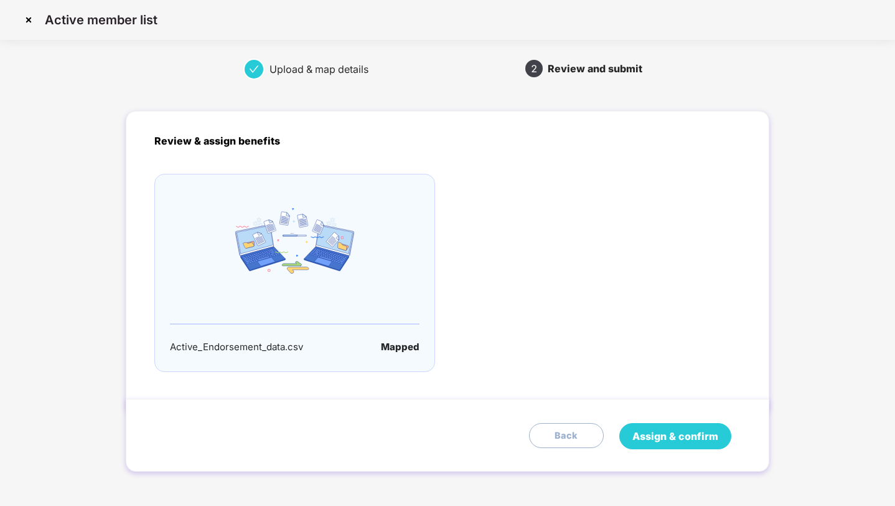
click at [674, 434] on span "Assign & confirm" at bounding box center [676, 436] width 86 height 16
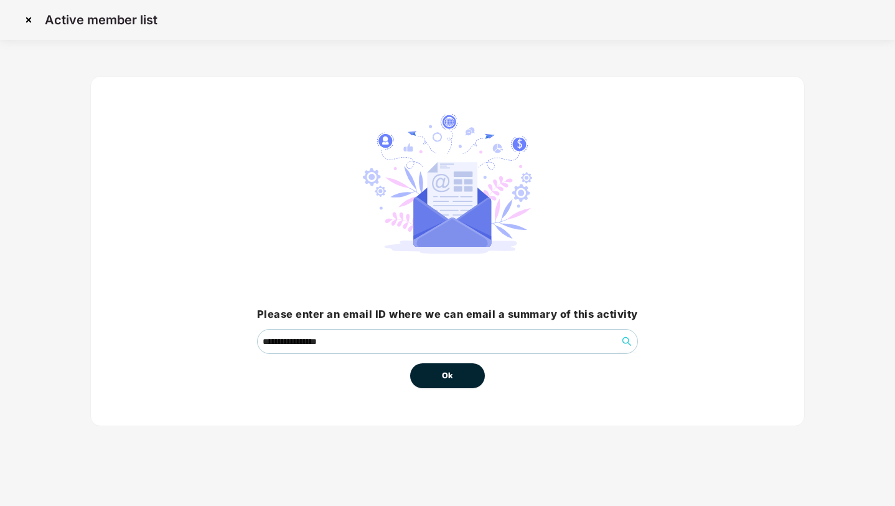
click at [438, 372] on button "Ok" at bounding box center [447, 375] width 75 height 25
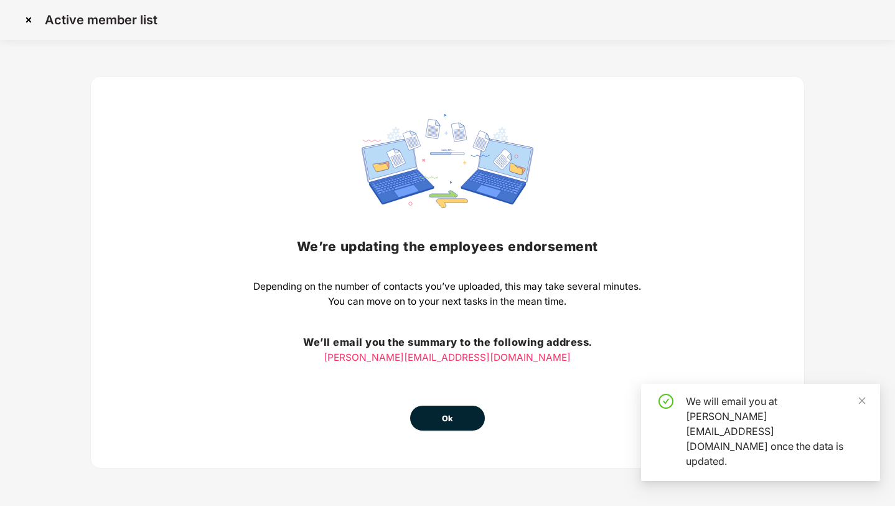
click at [438, 418] on button "Ok" at bounding box center [447, 417] width 75 height 25
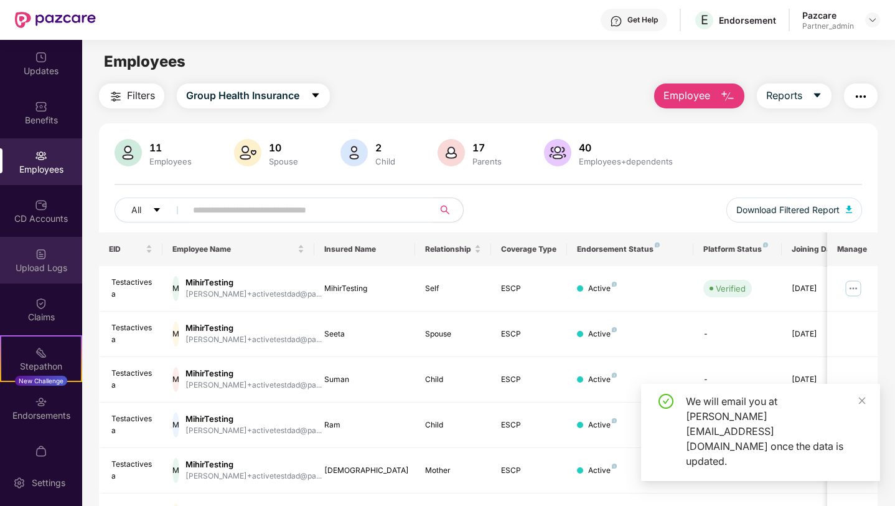
click at [60, 261] on div "Upload Logs" at bounding box center [41, 267] width 82 height 12
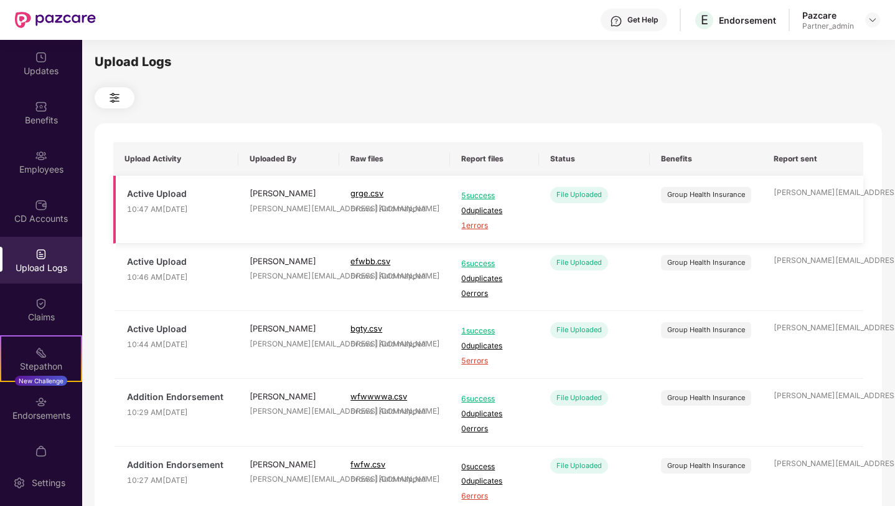
click at [475, 230] on span "1 errors" at bounding box center [494, 226] width 67 height 12
click at [48, 183] on div "Employees" at bounding box center [41, 161] width 82 height 47
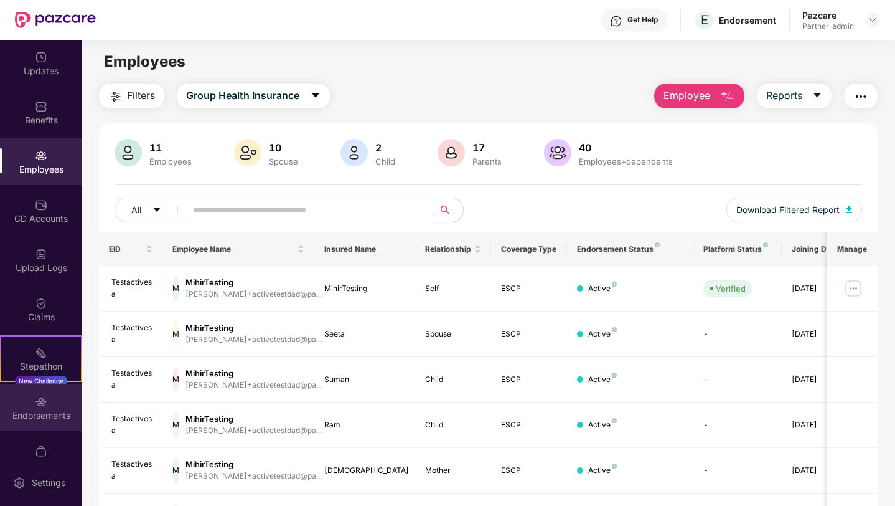
click at [43, 412] on div "Endorsements" at bounding box center [41, 415] width 82 height 12
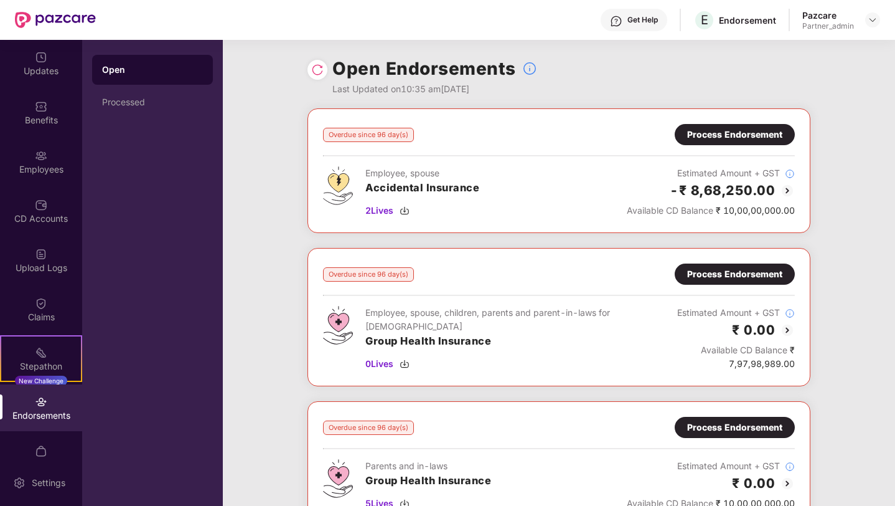
click at [315, 69] on img at bounding box center [317, 70] width 12 height 12
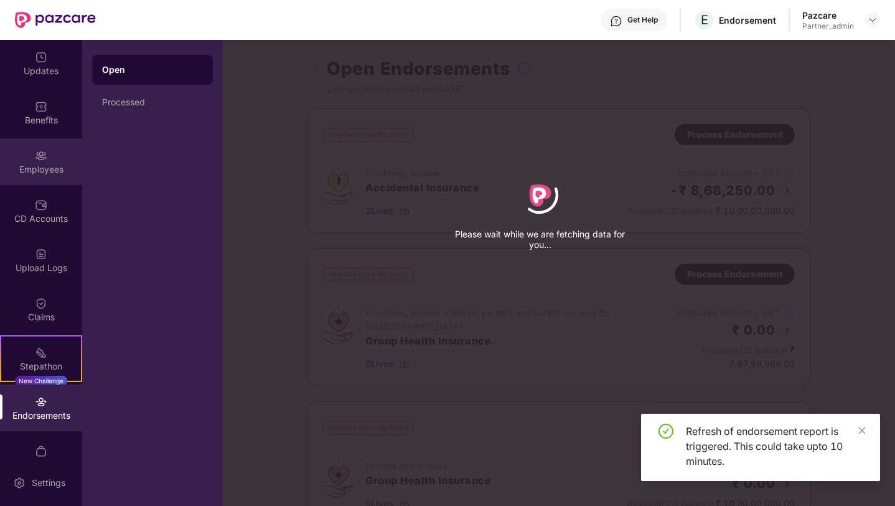
click at [36, 170] on div "Employees" at bounding box center [41, 169] width 82 height 12
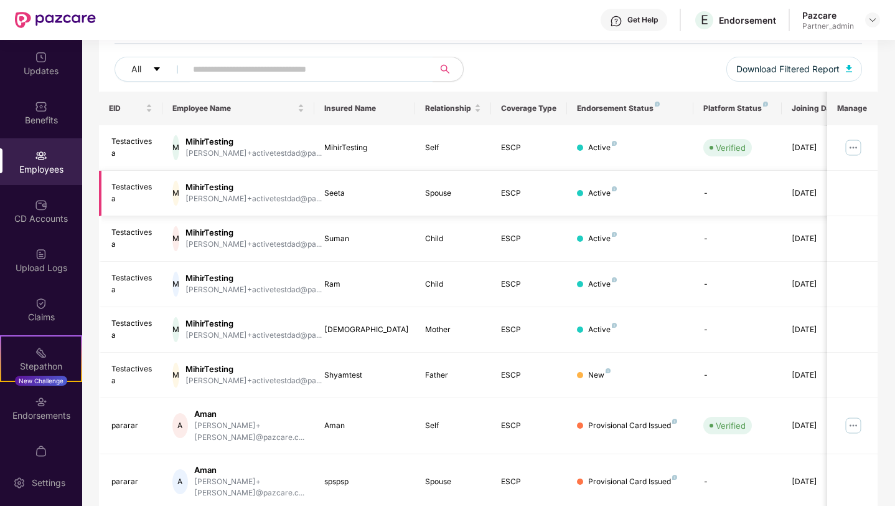
scroll to position [132, 0]
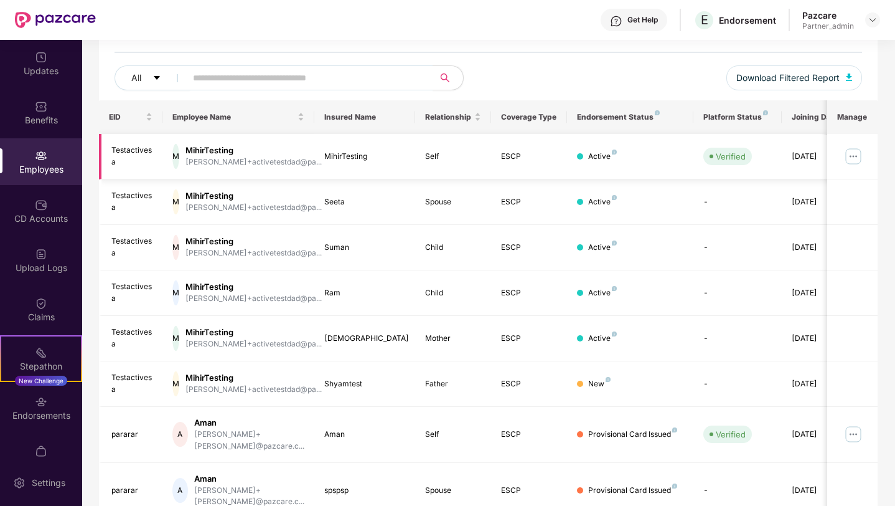
click at [854, 158] on img at bounding box center [854, 156] width 20 height 20
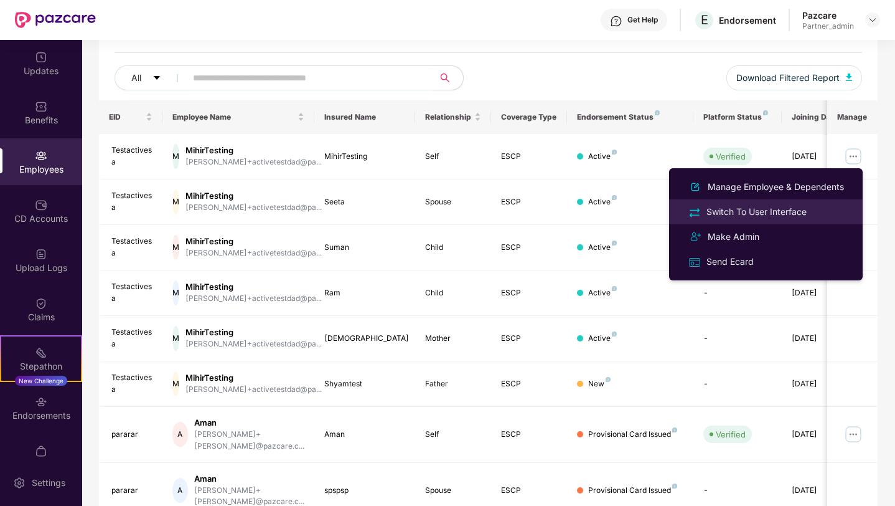
click at [755, 214] on div "Switch To User Interface" at bounding box center [756, 212] width 105 height 14
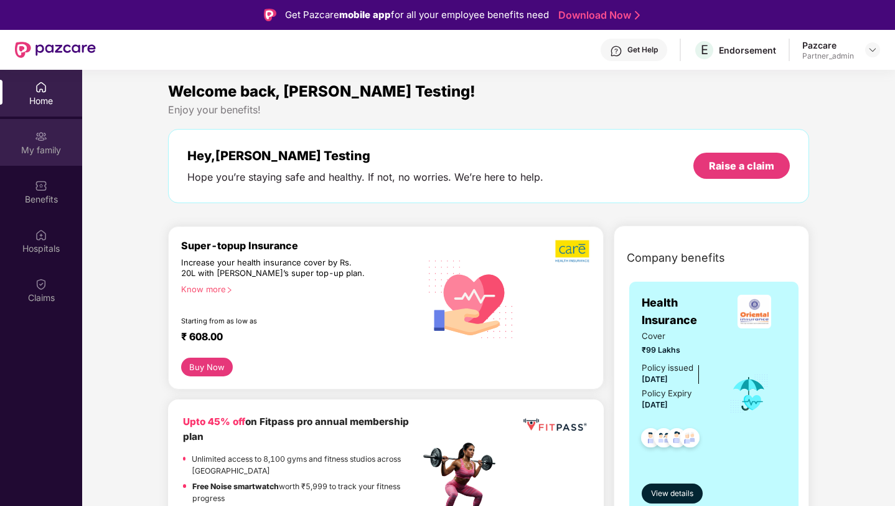
click at [60, 159] on div "My family" at bounding box center [41, 142] width 82 height 47
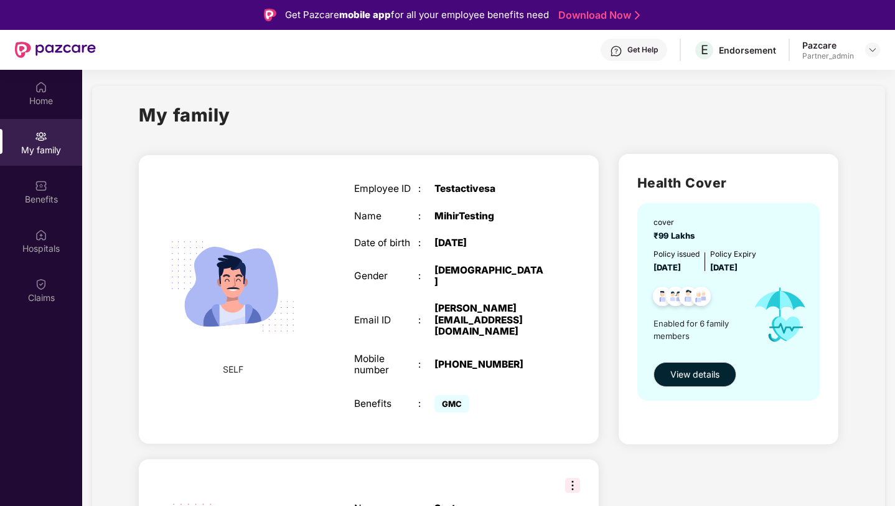
scroll to position [0, 0]
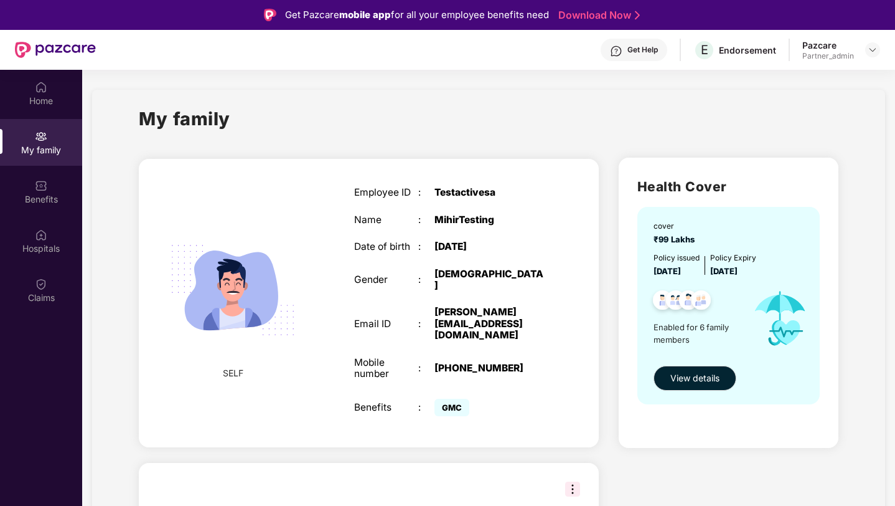
click at [469, 221] on div "MihirTesting" at bounding box center [491, 219] width 112 height 11
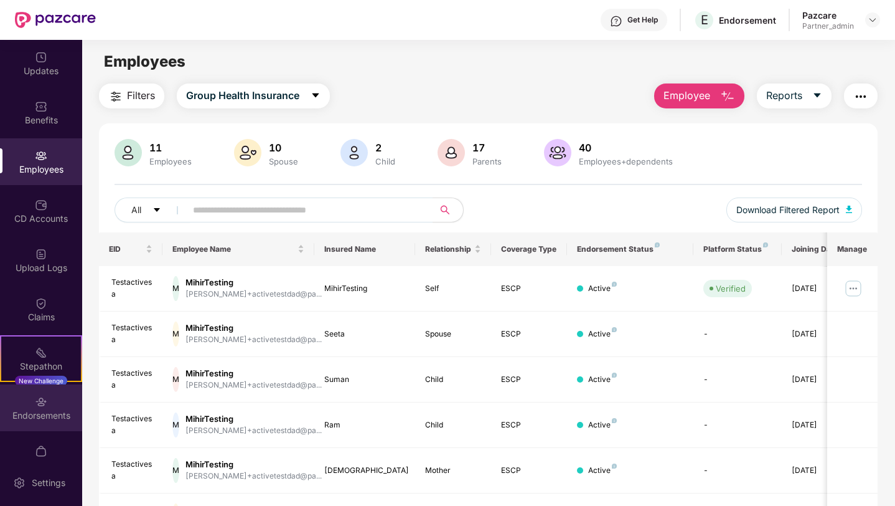
click at [34, 426] on div "Endorsements" at bounding box center [41, 407] width 82 height 47
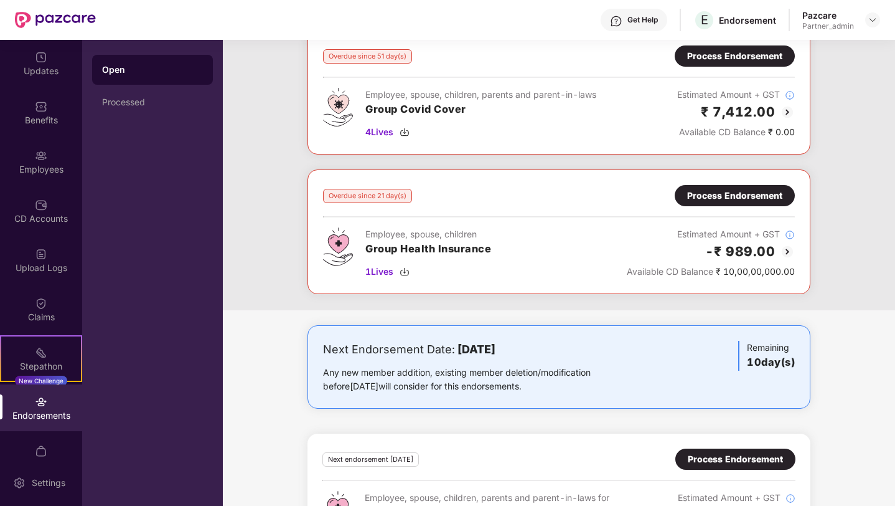
scroll to position [1170, 0]
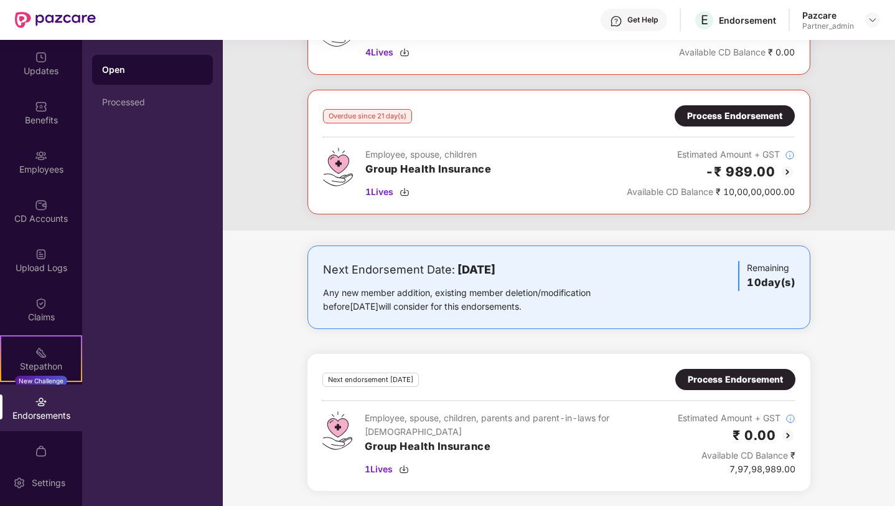
click at [704, 374] on div "Process Endorsement" at bounding box center [735, 379] width 95 height 14
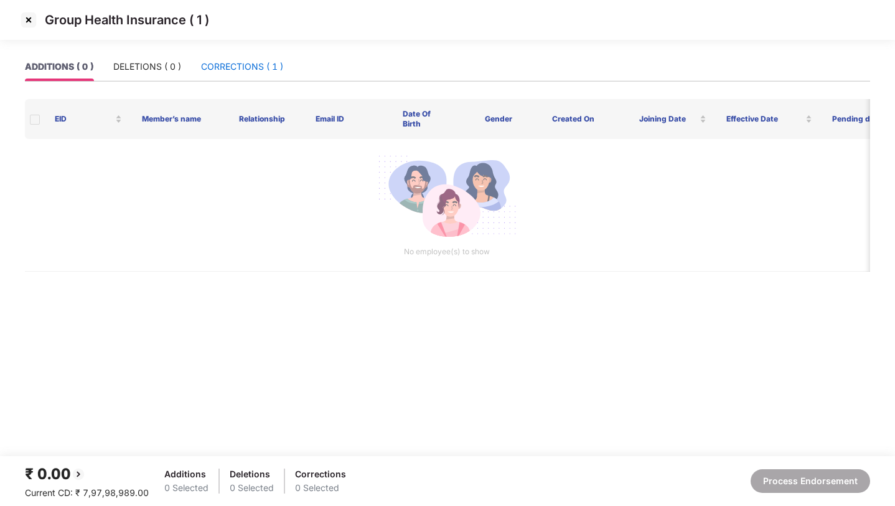
click at [262, 63] on div "CORRECTIONS ( 1 )" at bounding box center [242, 67] width 82 height 14
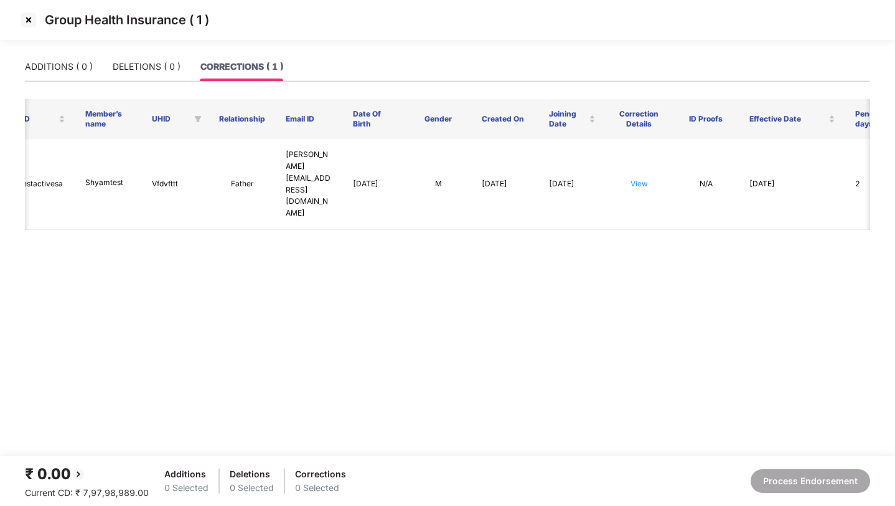
scroll to position [0, 0]
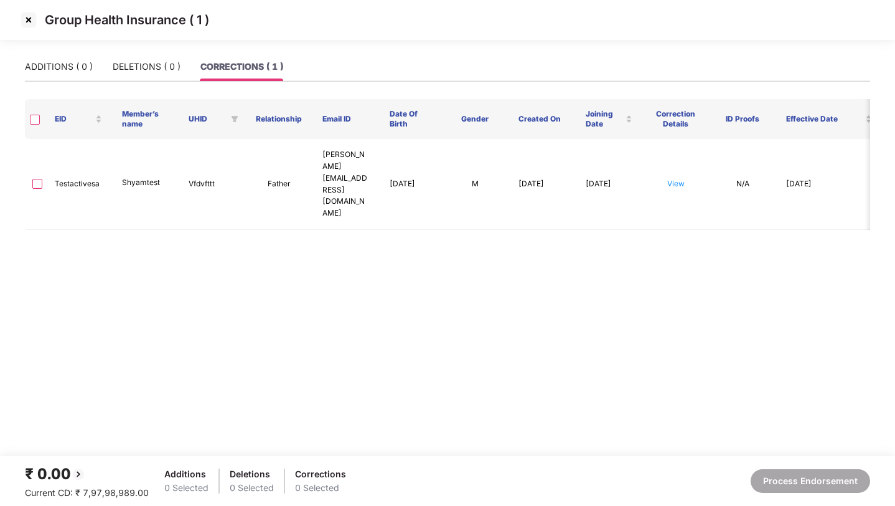
click at [26, 24] on img at bounding box center [29, 20] width 20 height 20
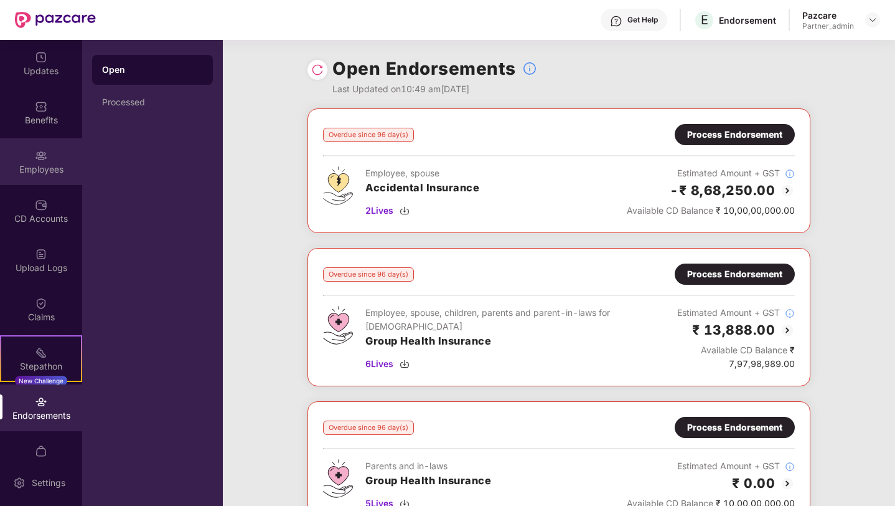
click at [57, 155] on div "Employees" at bounding box center [41, 161] width 82 height 47
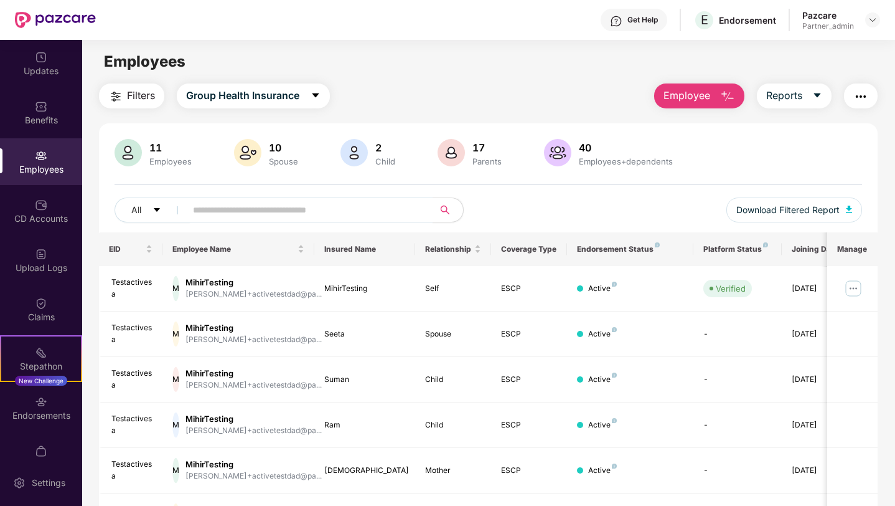
click at [704, 95] on span "Employee" at bounding box center [687, 96] width 47 height 16
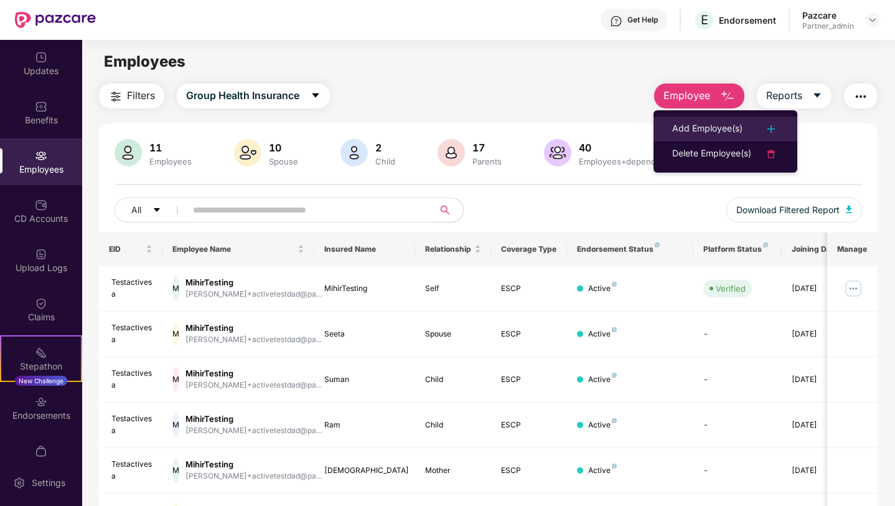
click at [690, 132] on div "Add Employee(s)" at bounding box center [707, 128] width 70 height 15
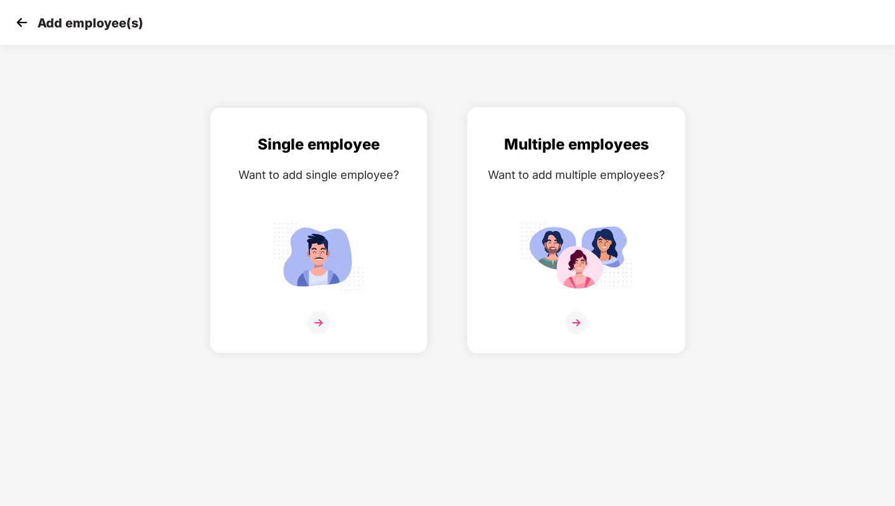
click at [570, 231] on img at bounding box center [576, 256] width 112 height 78
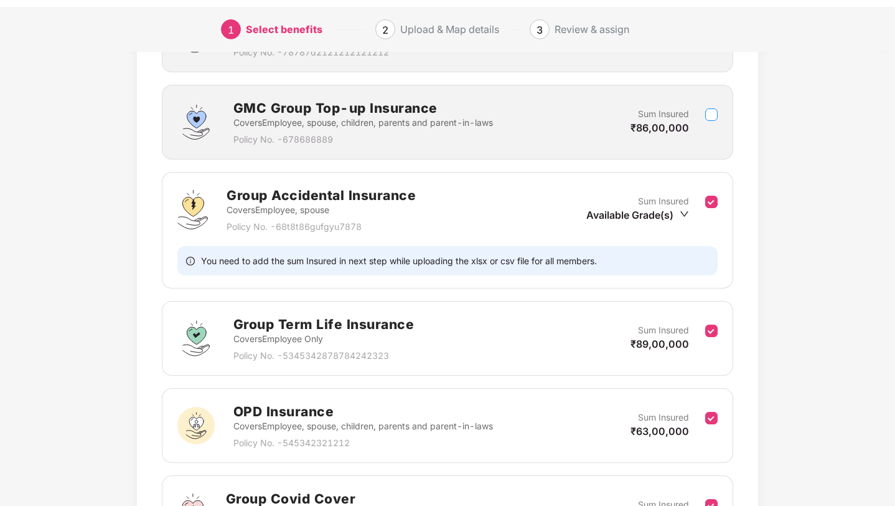
scroll to position [461, 0]
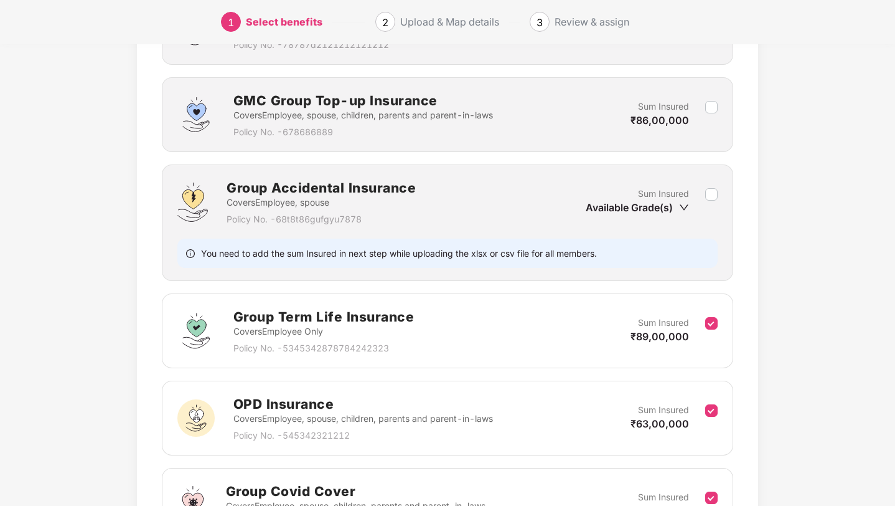
click at [708, 312] on div "Group Term Life Insurance Covers Employee Only Policy No. - 5345342878784242323…" at bounding box center [447, 330] width 541 height 49
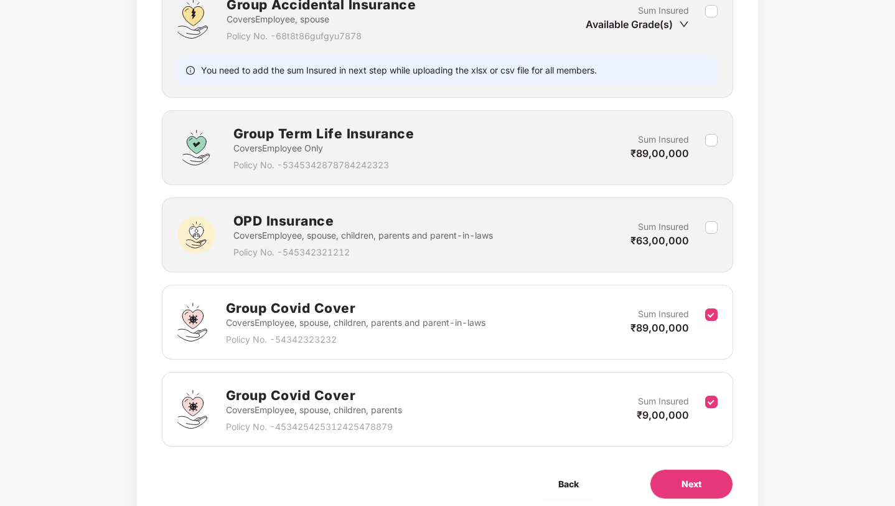
scroll to position [693, 0]
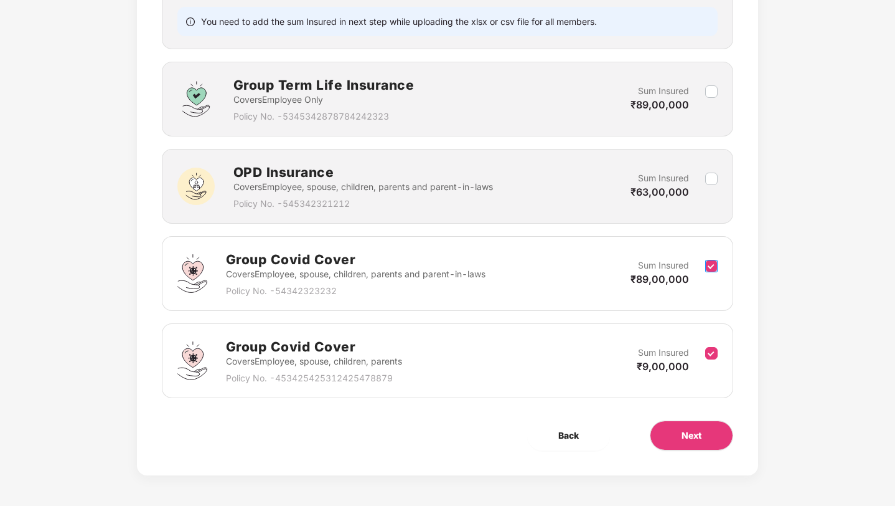
click at [715, 273] on label at bounding box center [711, 273] width 12 height 31
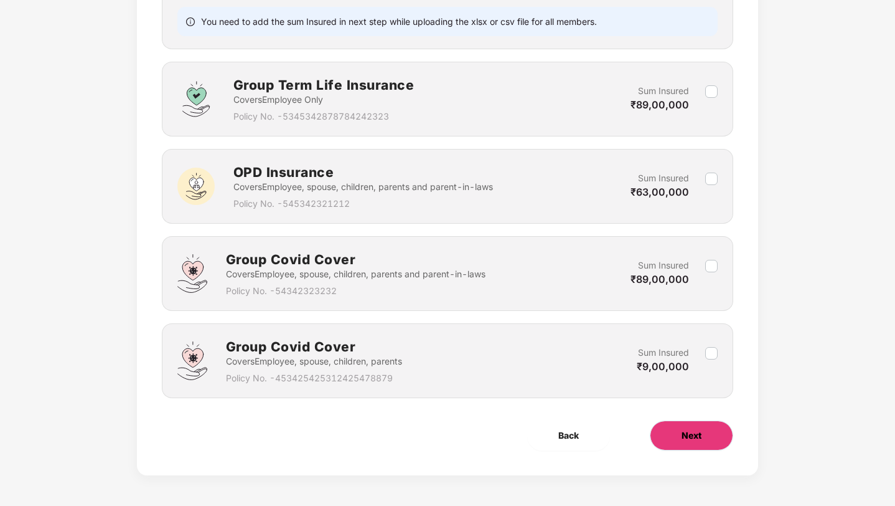
click at [685, 447] on button "Next" at bounding box center [691, 435] width 83 height 30
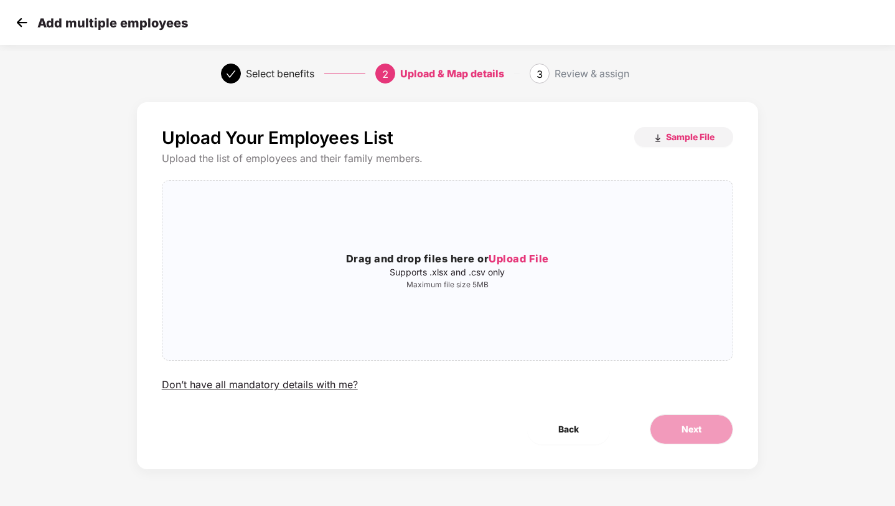
scroll to position [0, 0]
click at [460, 237] on div "Drag and drop files here or Upload File Supports .xlsx and .csv only Maximum fi…" at bounding box center [447, 270] width 571 height 159
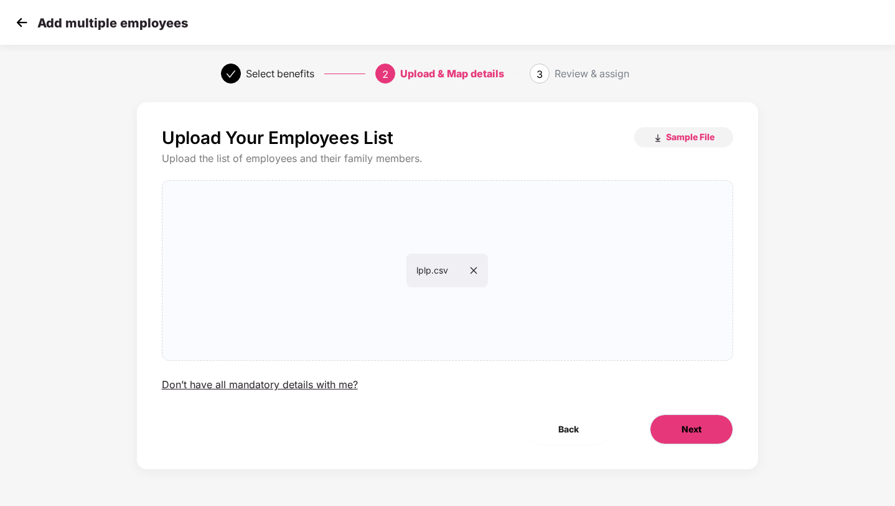
click at [692, 432] on span "Next" at bounding box center [692, 429] width 20 height 14
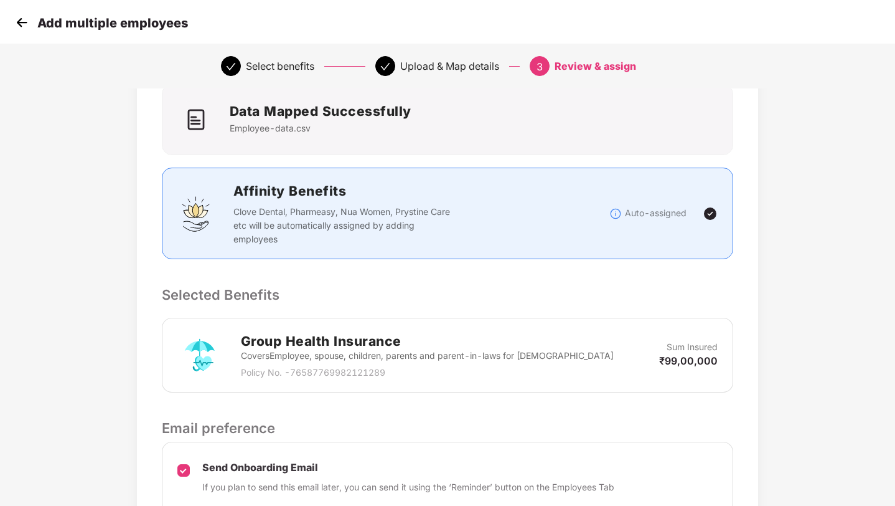
scroll to position [202, 0]
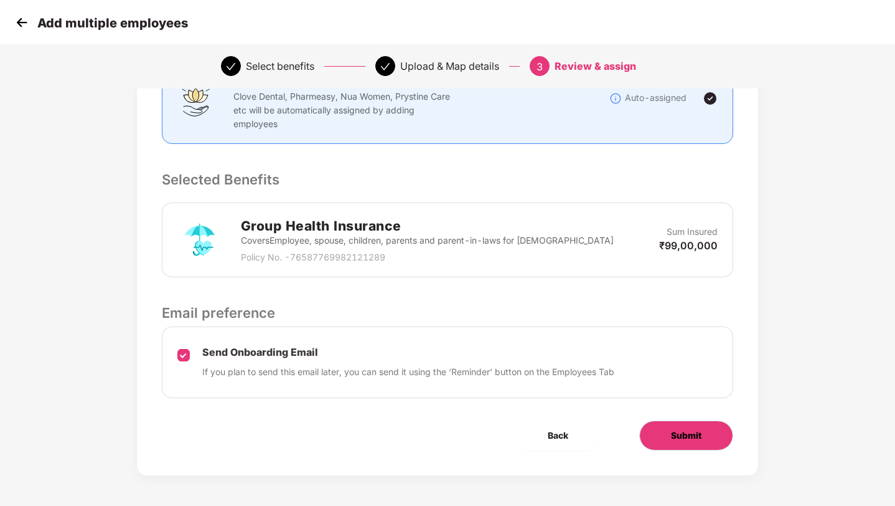
click at [689, 432] on span "Submit" at bounding box center [686, 435] width 31 height 14
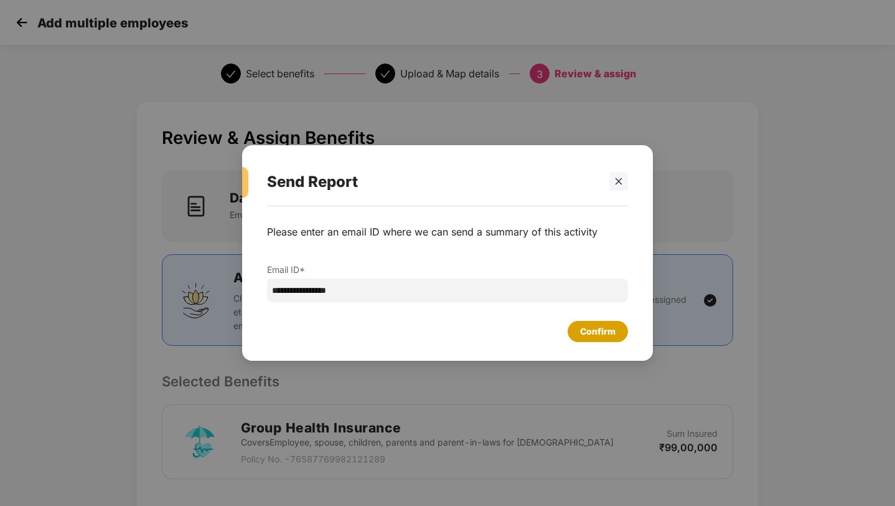
click at [597, 331] on div "Confirm" at bounding box center [597, 331] width 35 height 14
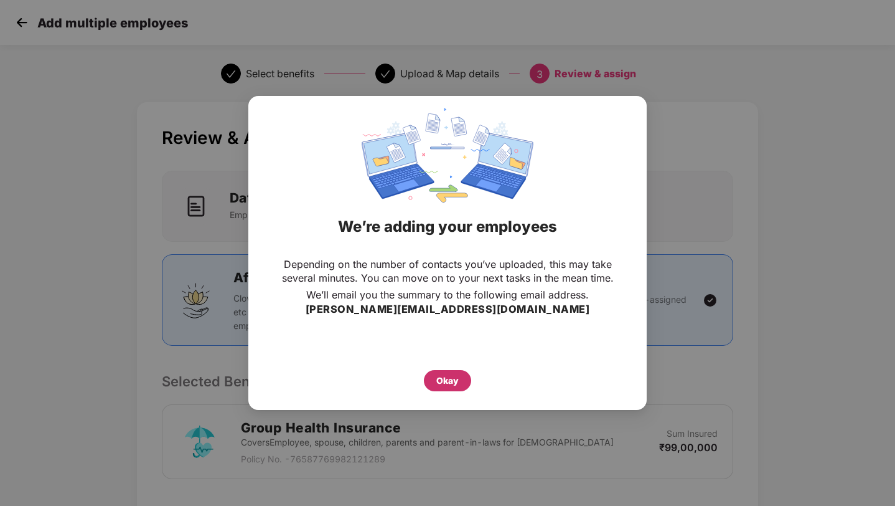
click at [441, 385] on div "Okay" at bounding box center [447, 381] width 22 height 14
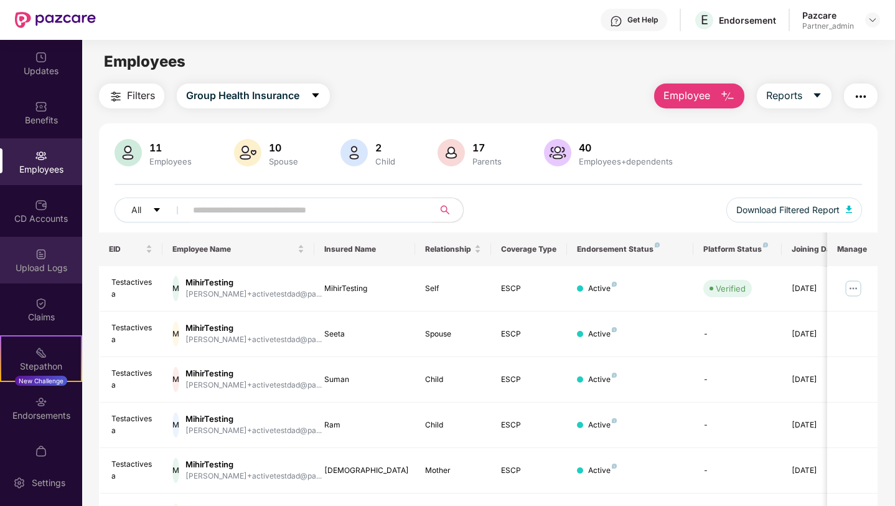
click at [43, 275] on div "Upload Logs" at bounding box center [41, 260] width 82 height 47
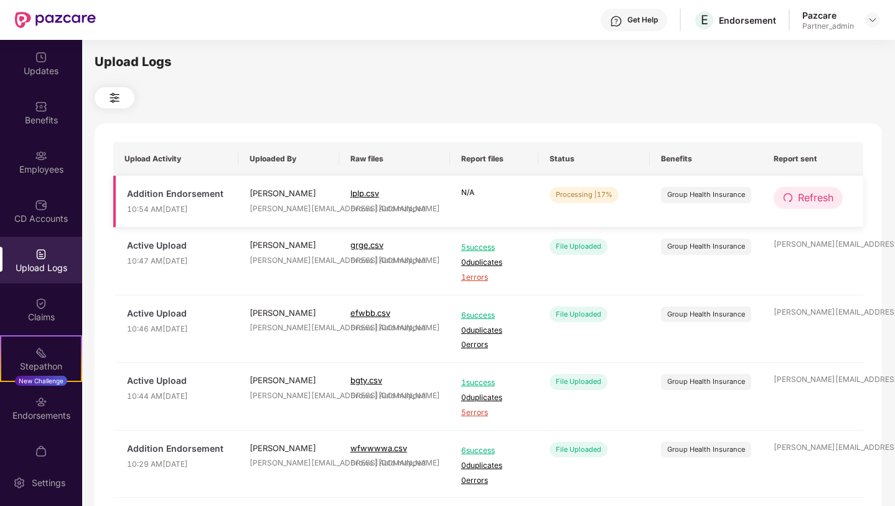
click at [789, 201] on icon "redo" at bounding box center [788, 197] width 9 height 9
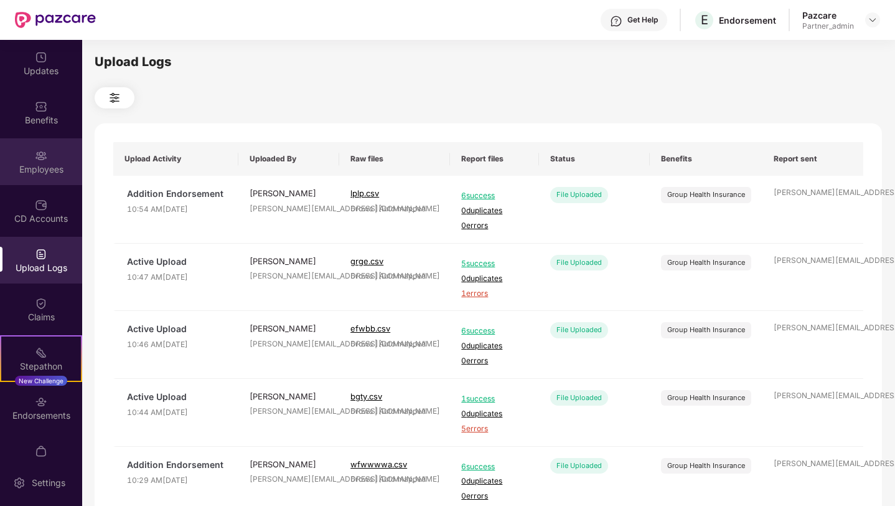
click at [52, 174] on div "Employees" at bounding box center [41, 169] width 82 height 12
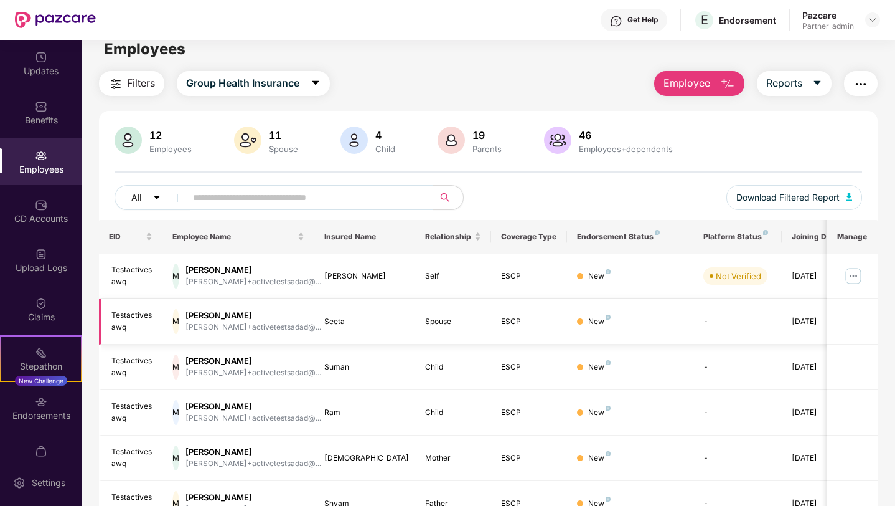
scroll to position [19, 0]
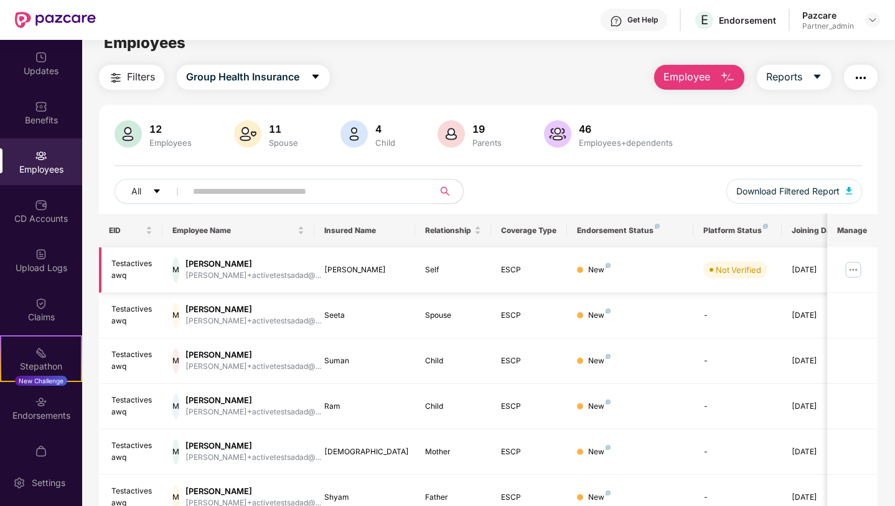
click at [852, 271] on img at bounding box center [854, 270] width 20 height 20
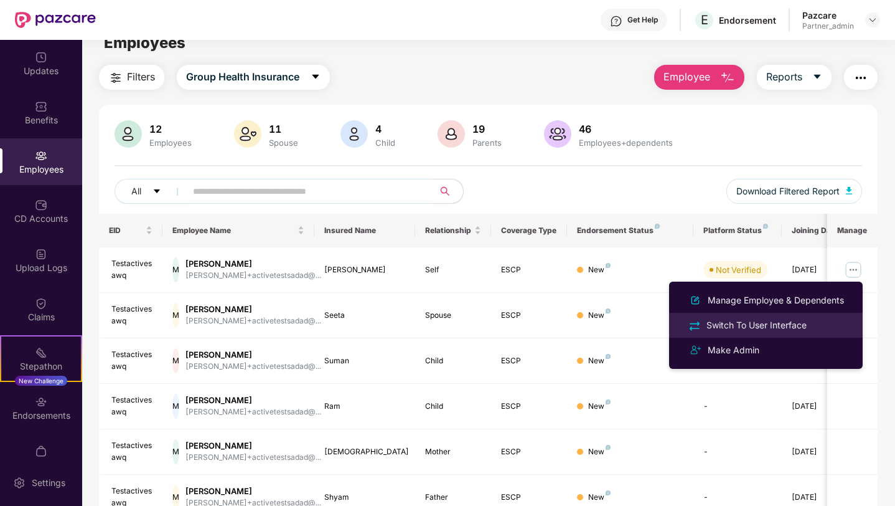
click at [751, 324] on div "Switch To User Interface" at bounding box center [756, 325] width 105 height 14
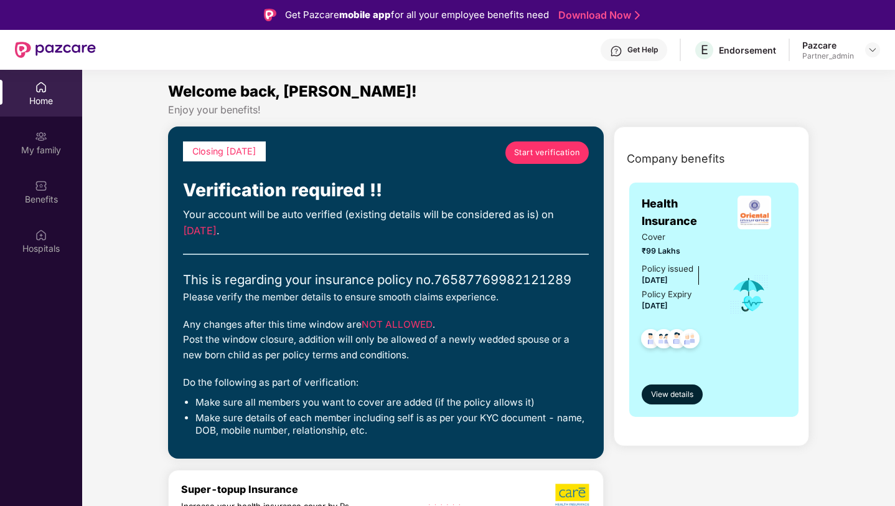
click at [548, 154] on span "Start verification" at bounding box center [547, 152] width 66 height 12
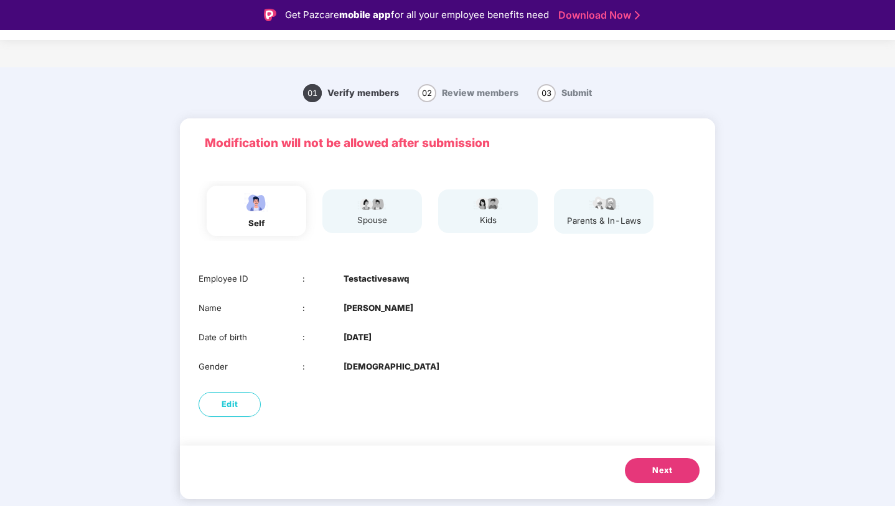
scroll to position [30, 0]
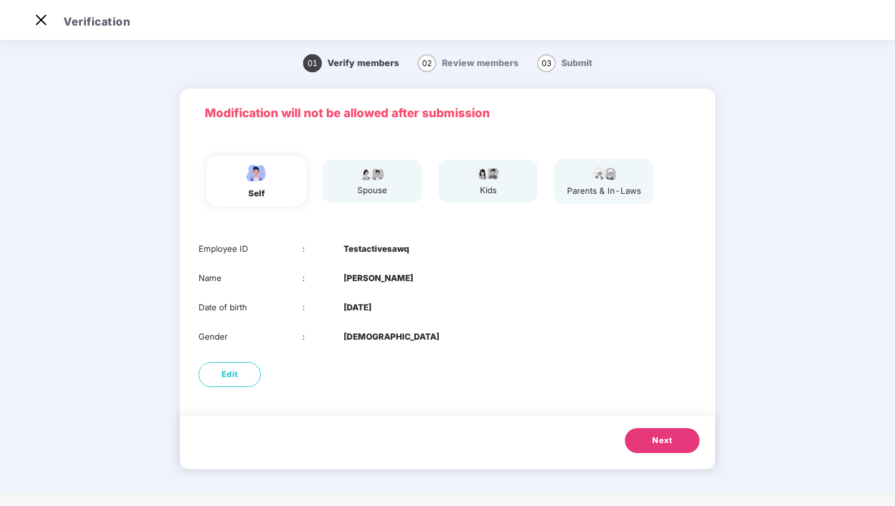
click at [656, 440] on span "Next" at bounding box center [662, 440] width 20 height 12
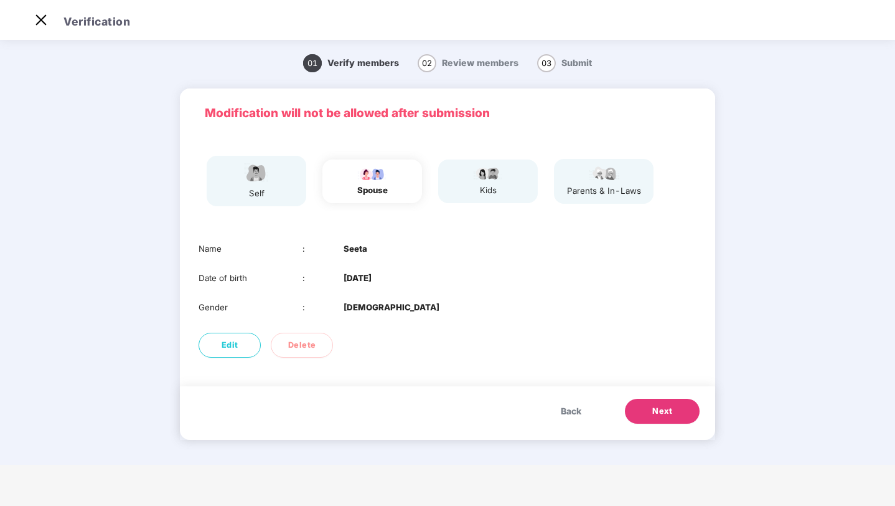
click at [664, 416] on span "Next" at bounding box center [662, 411] width 20 height 12
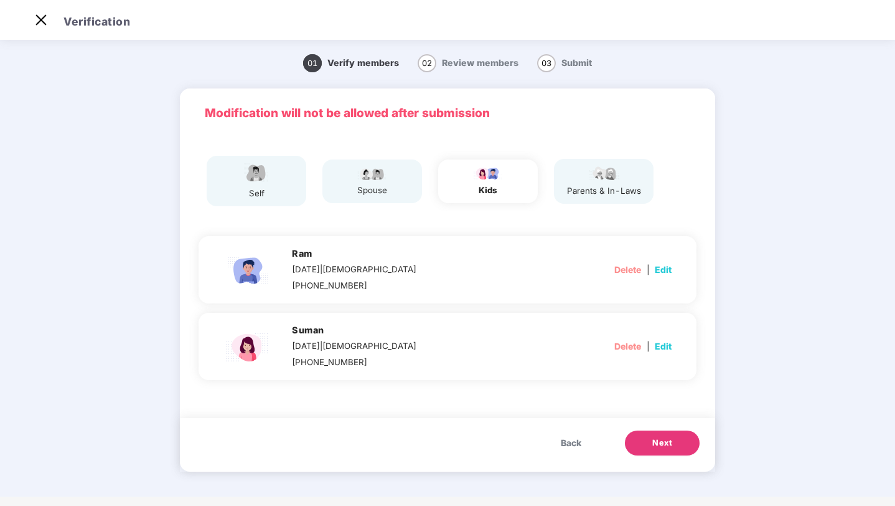
click at [661, 448] on span "Next" at bounding box center [662, 442] width 20 height 12
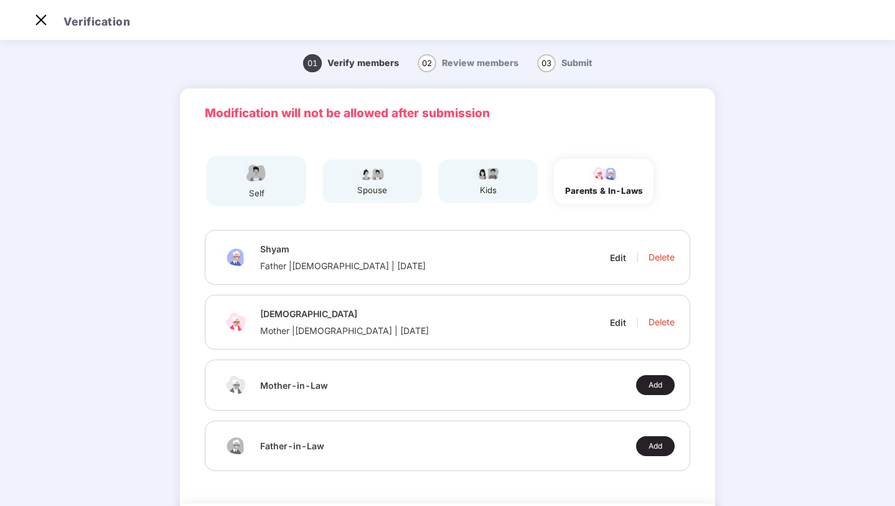
scroll to position [76, 0]
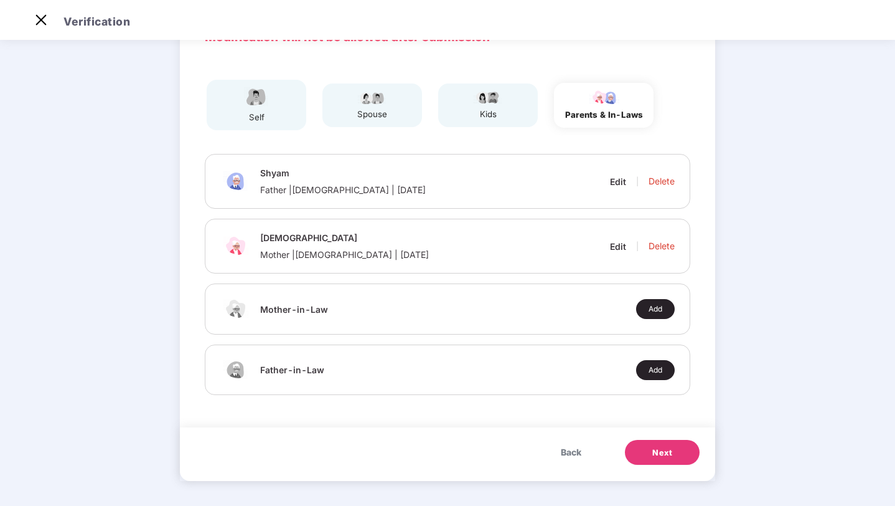
click at [657, 451] on span "Next" at bounding box center [662, 452] width 20 height 12
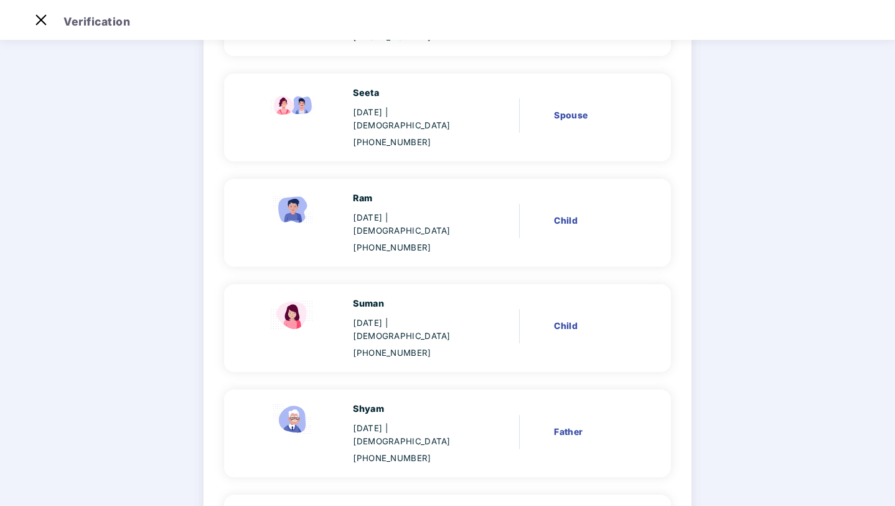
scroll to position [301, 0]
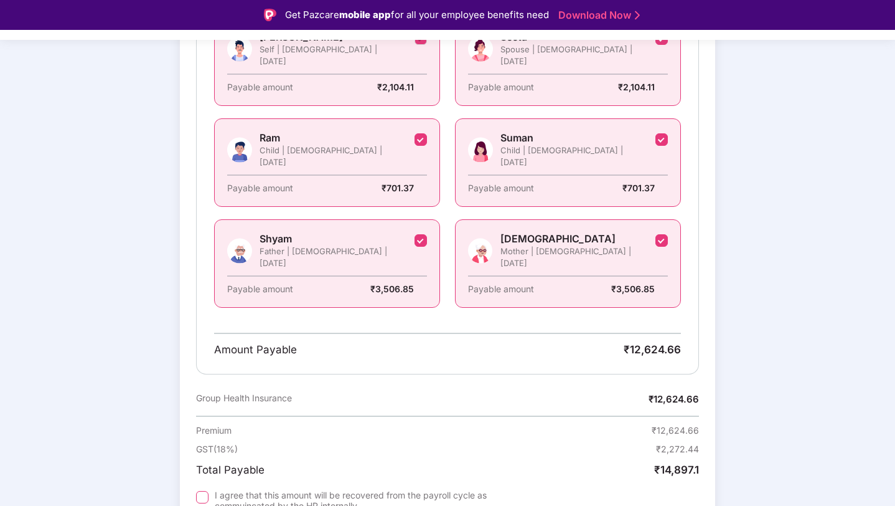
scroll to position [336, 0]
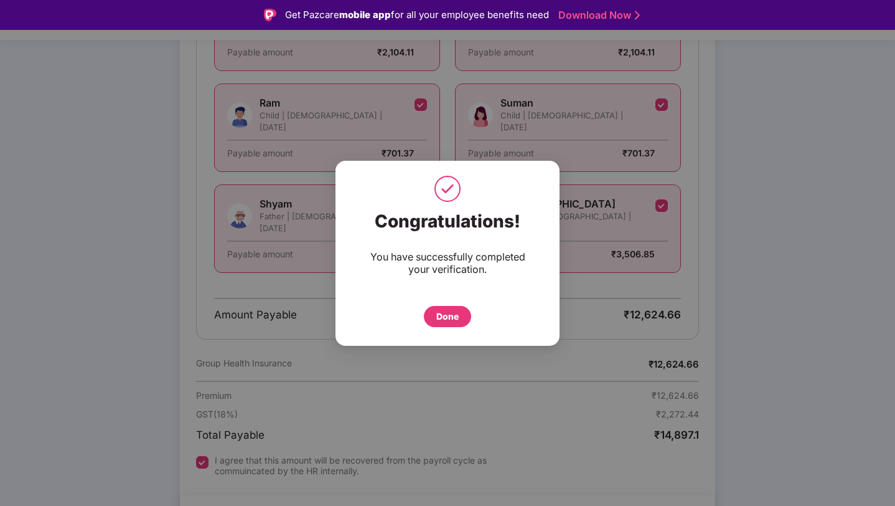
click at [453, 318] on div "Done" at bounding box center [447, 316] width 22 height 14
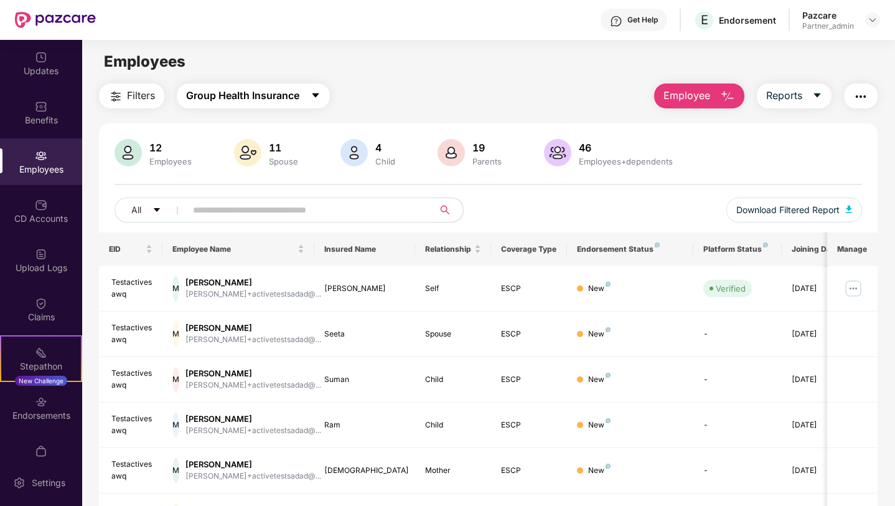
click at [251, 96] on span "Group Health Insurance" at bounding box center [242, 96] width 113 height 16
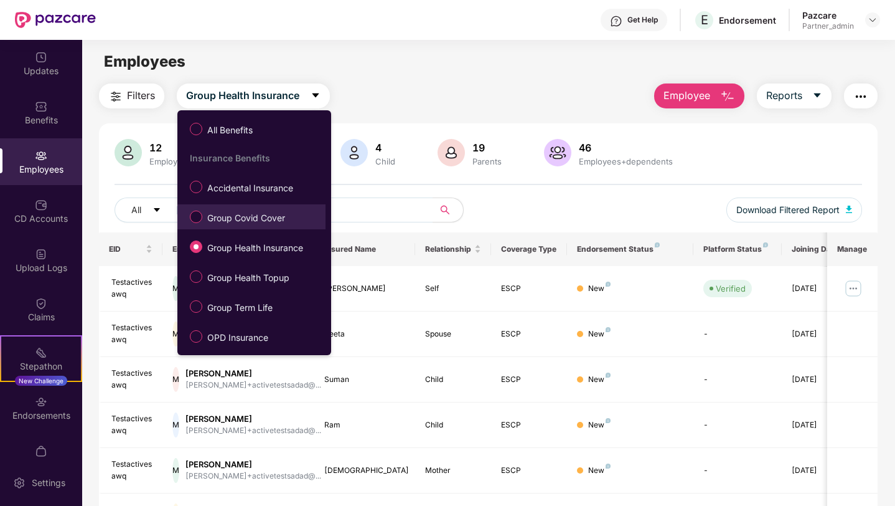
click at [258, 224] on span "Group Covid Cover" at bounding box center [246, 218] width 88 height 14
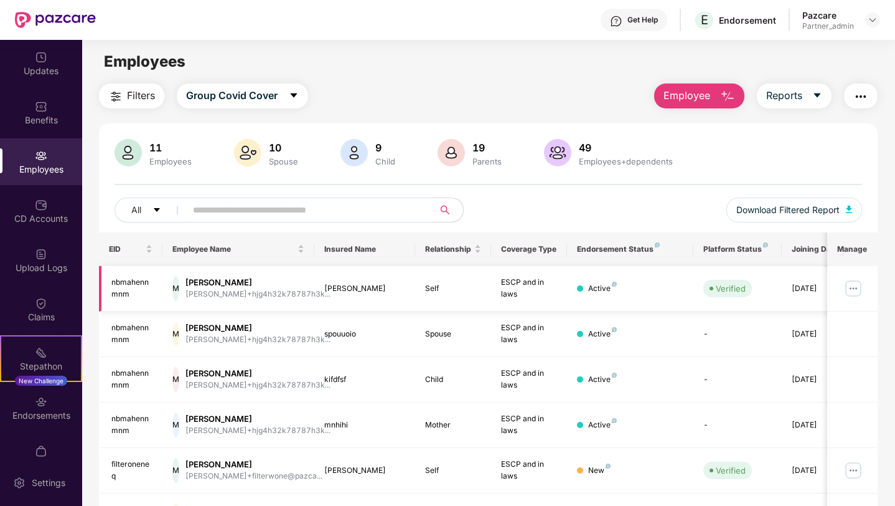
click at [852, 288] on img at bounding box center [854, 288] width 20 height 20
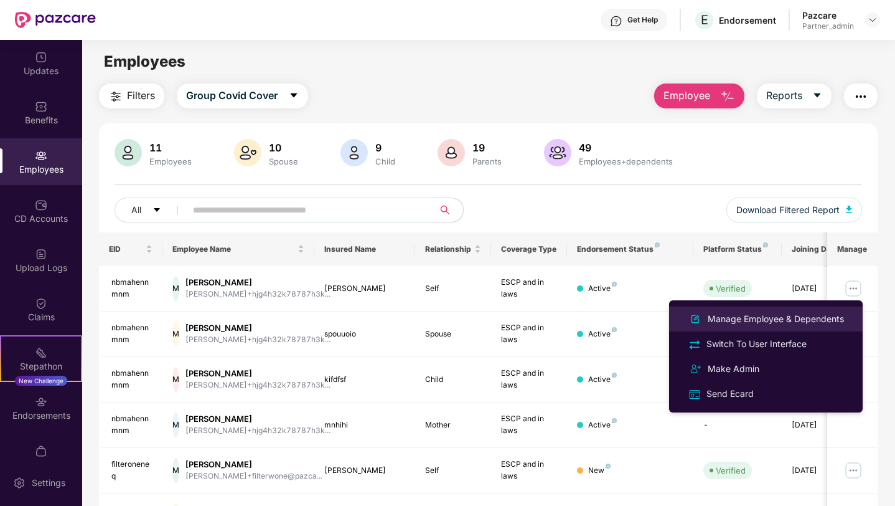
click at [765, 320] on div "Manage Employee & Dependents" at bounding box center [775, 319] width 141 height 14
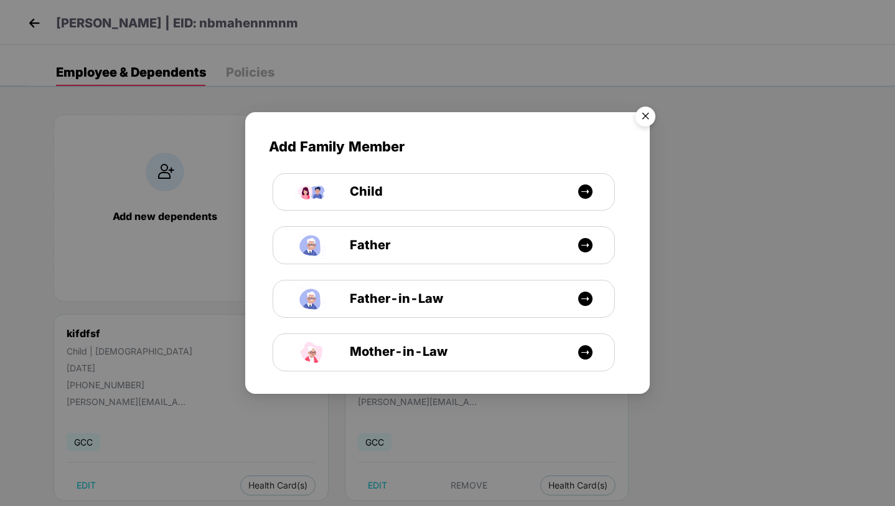
click at [646, 118] on img "Close" at bounding box center [645, 118] width 35 height 35
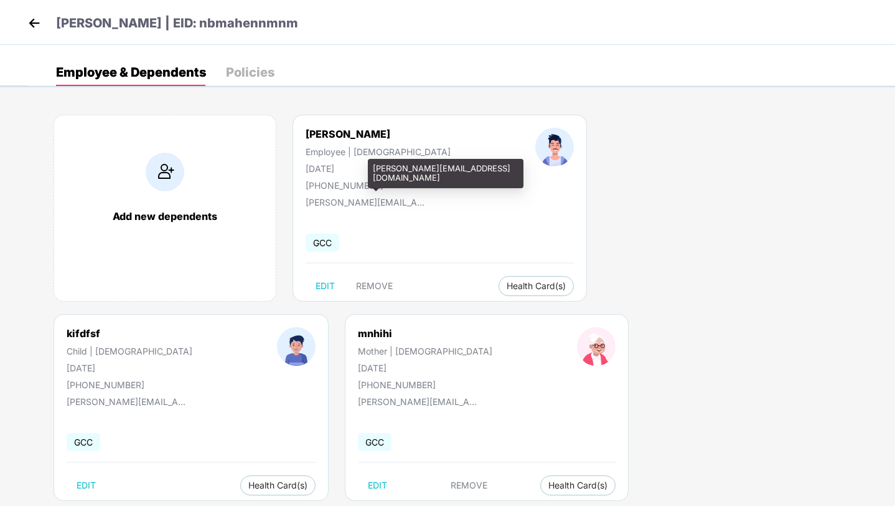
click at [412, 169] on div "[PERSON_NAME][EMAIL_ADDRESS][DOMAIN_NAME]" at bounding box center [446, 173] width 156 height 29
copy div "[PERSON_NAME][EMAIL_ADDRESS][DOMAIN_NAME]"
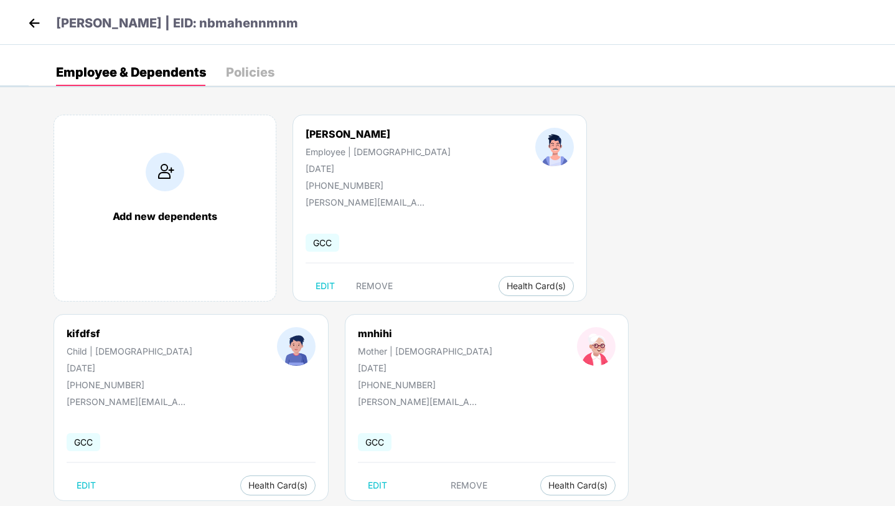
click at [36, 21] on img at bounding box center [34, 23] width 19 height 19
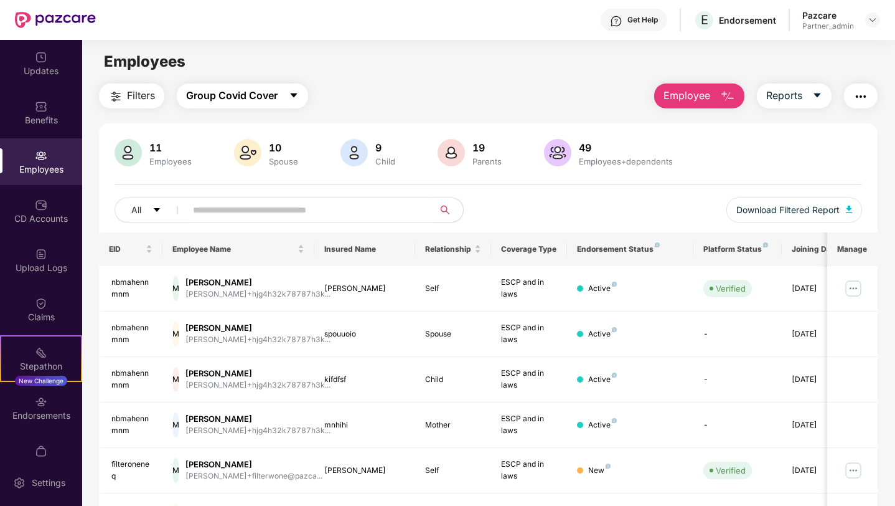
click at [213, 96] on span "Group Covid Cover" at bounding box center [232, 96] width 92 height 16
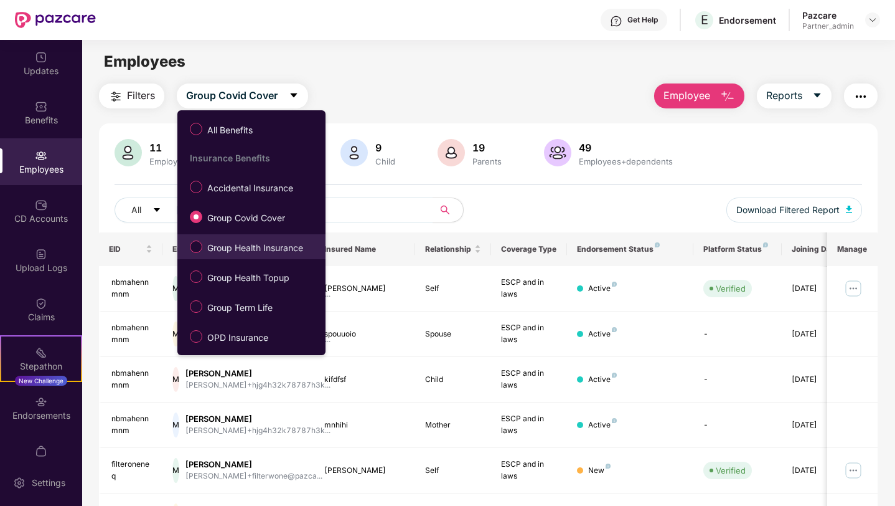
click at [246, 243] on span "Group Health Insurance" at bounding box center [255, 248] width 106 height 14
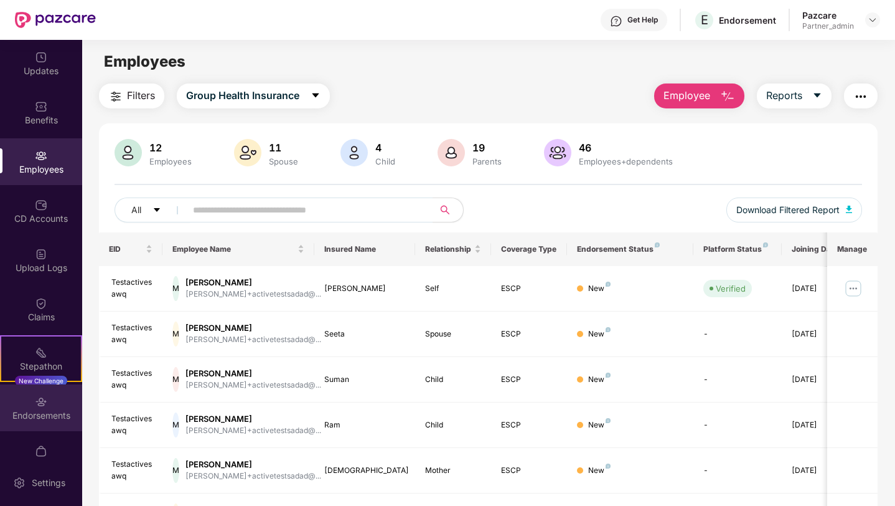
click at [37, 406] on img at bounding box center [41, 401] width 12 height 12
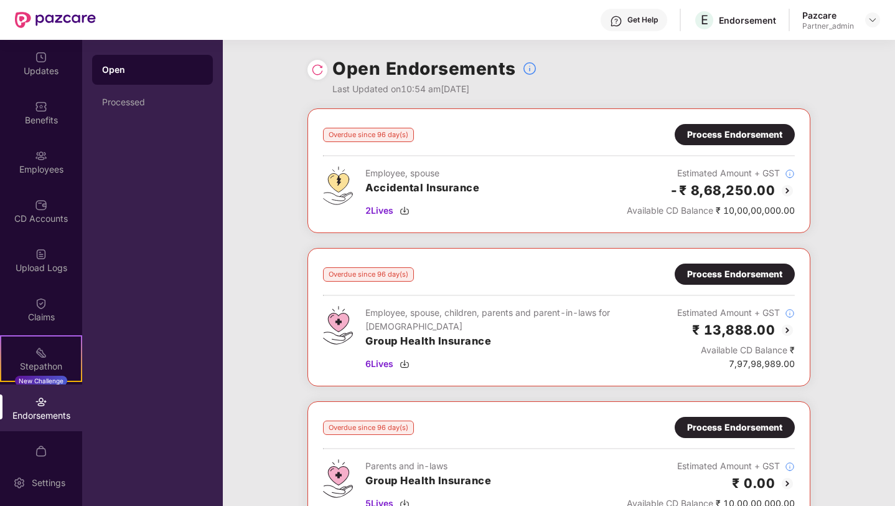
click at [318, 70] on img at bounding box center [317, 70] width 12 height 12
click at [47, 172] on div "Employees" at bounding box center [41, 169] width 82 height 12
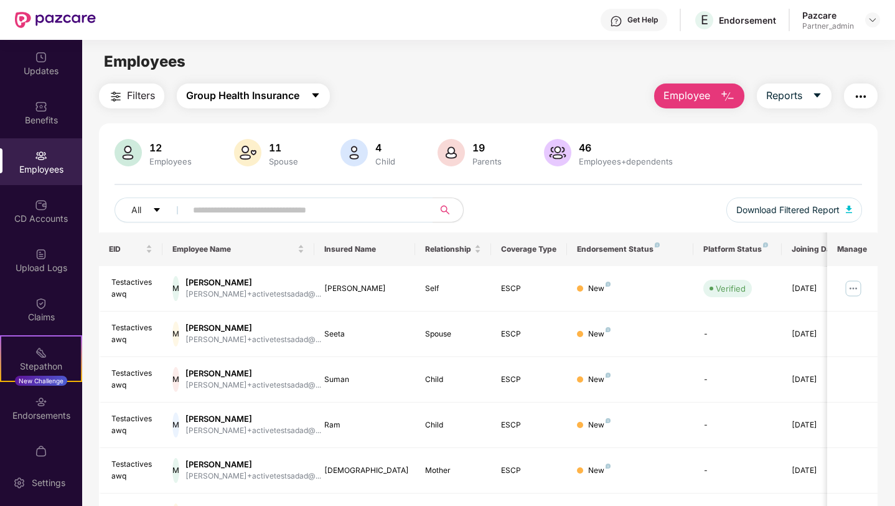
click at [299, 95] on span "Group Health Insurance" at bounding box center [242, 96] width 113 height 16
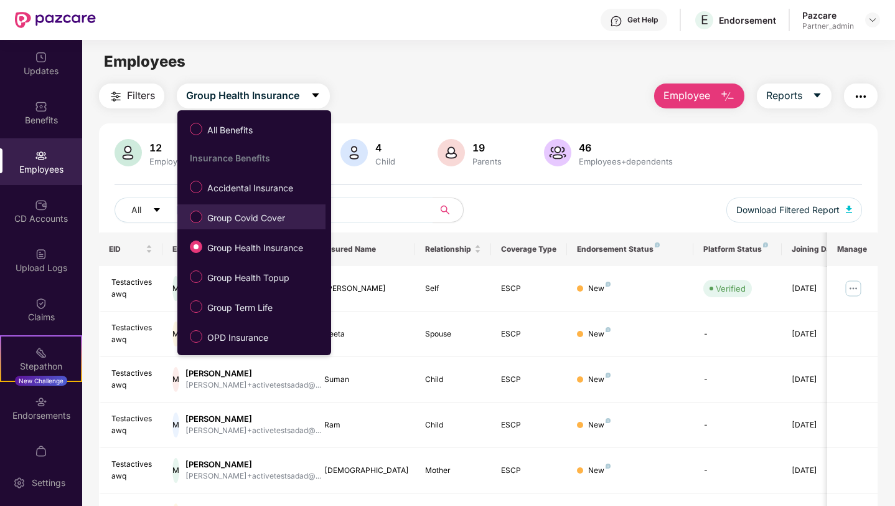
click at [265, 220] on span "Group Covid Cover" at bounding box center [246, 218] width 88 height 14
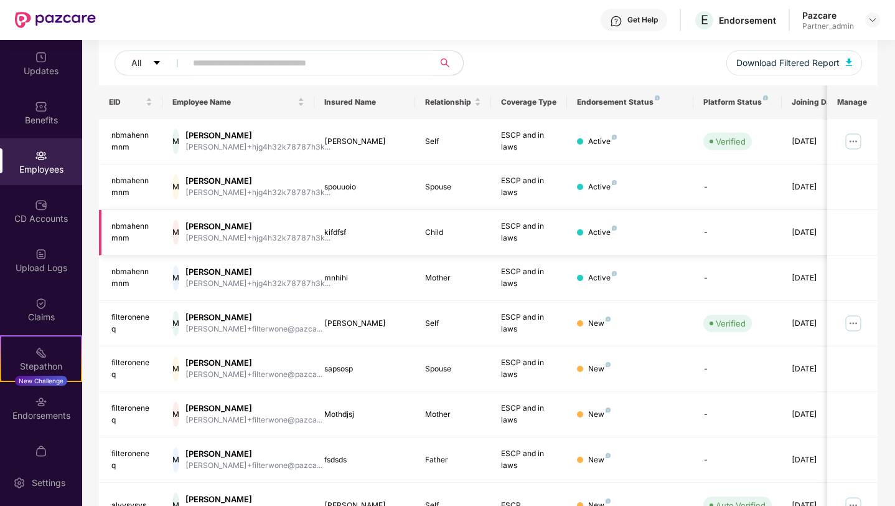
scroll to position [148, 0]
click at [47, 265] on div "Upload Logs" at bounding box center [41, 267] width 82 height 12
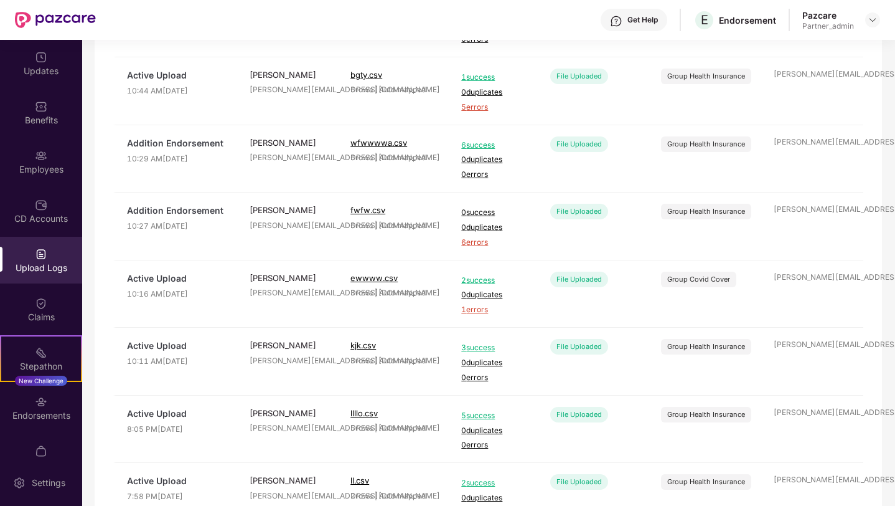
scroll to position [323, 0]
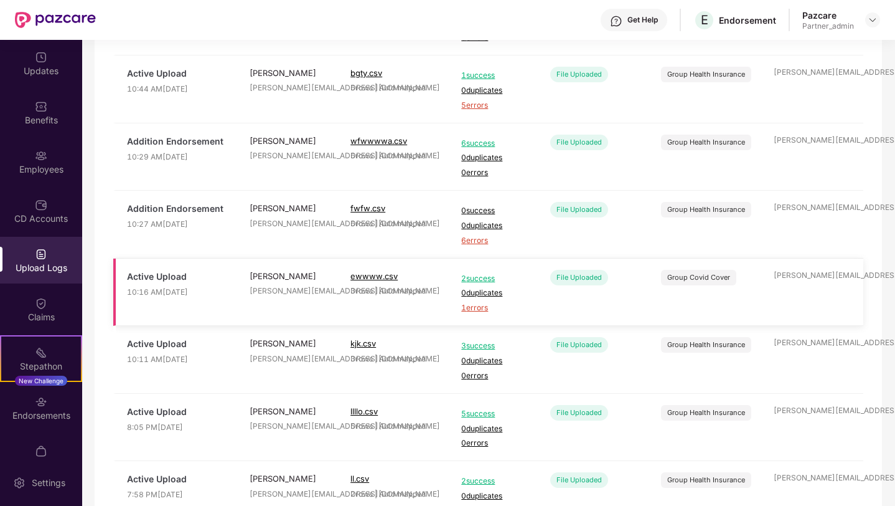
click at [473, 309] on span "1 errors" at bounding box center [494, 308] width 67 height 12
click at [476, 306] on span "1 errors" at bounding box center [494, 308] width 67 height 12
click at [479, 280] on span "2 success" at bounding box center [494, 279] width 67 height 12
click at [47, 168] on div "Employees" at bounding box center [41, 169] width 82 height 12
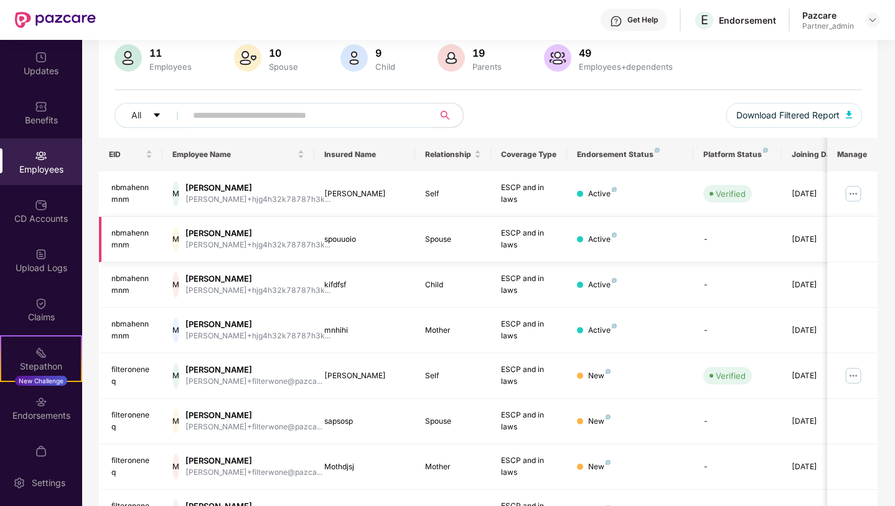
scroll to position [97, 0]
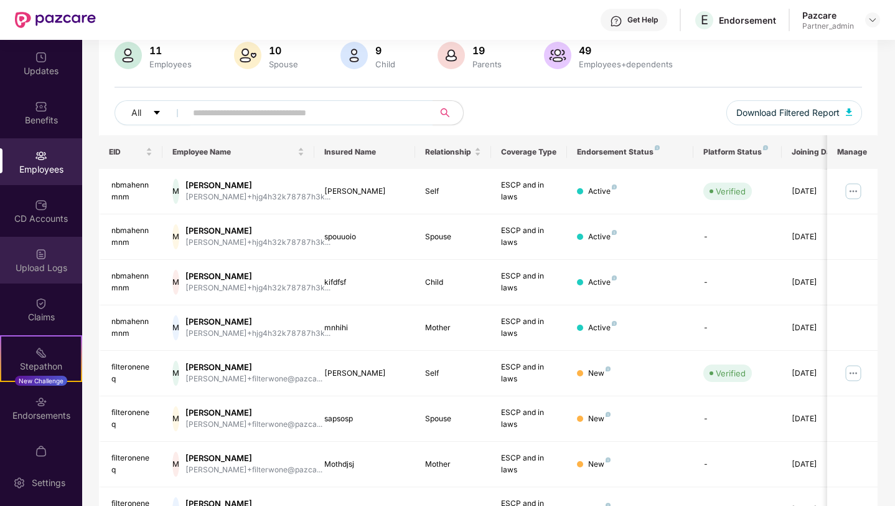
click at [31, 265] on div "Upload Logs" at bounding box center [41, 267] width 82 height 12
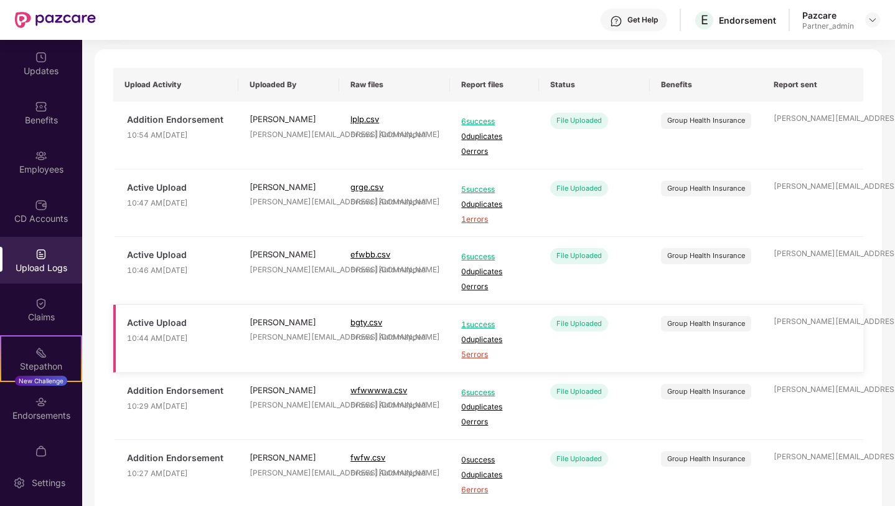
scroll to position [69, 0]
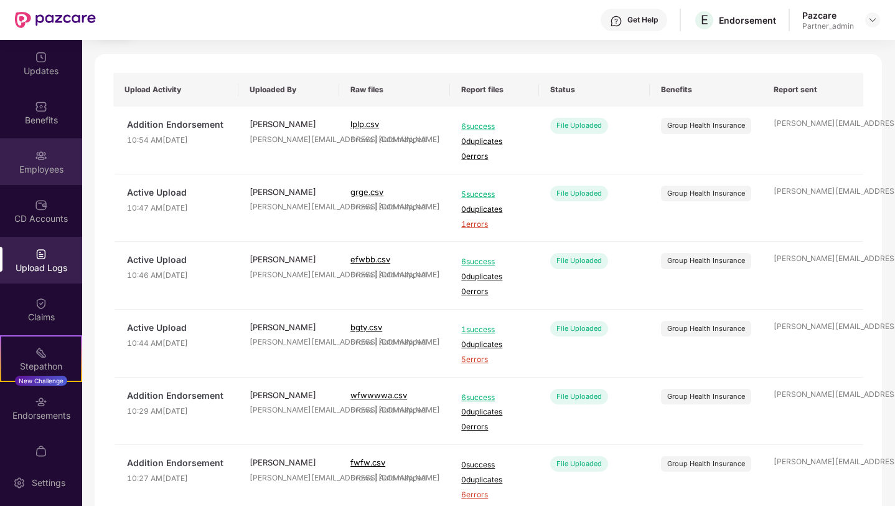
click at [40, 166] on div "Employees" at bounding box center [41, 169] width 82 height 12
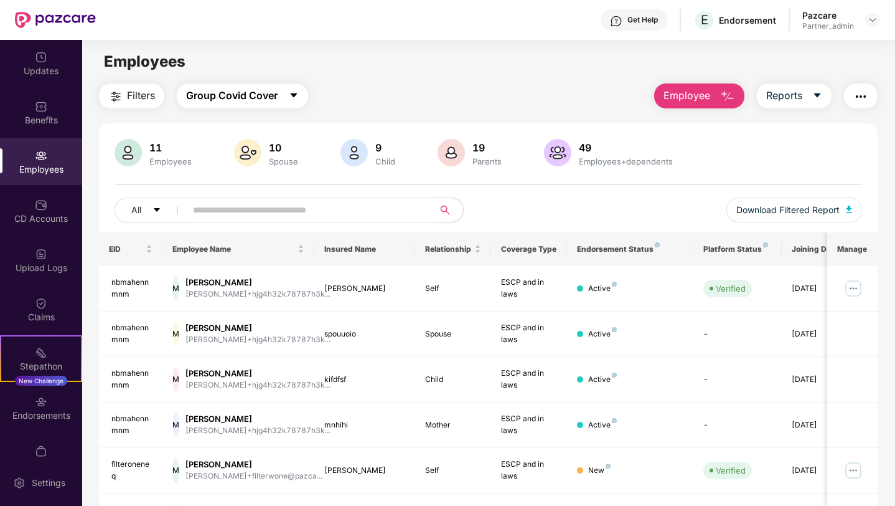
click at [280, 103] on button "Group Covid Cover" at bounding box center [242, 95] width 131 height 25
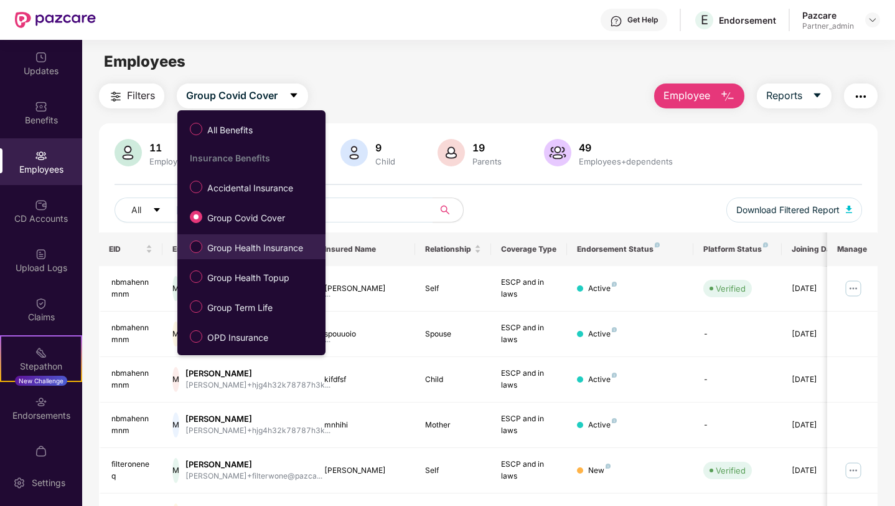
click at [257, 253] on span "Group Health Insurance" at bounding box center [255, 248] width 106 height 14
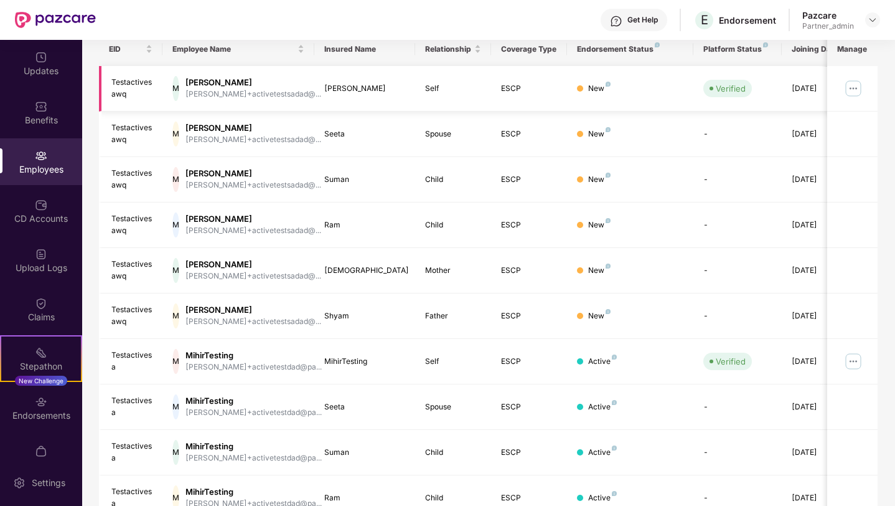
scroll to position [260, 0]
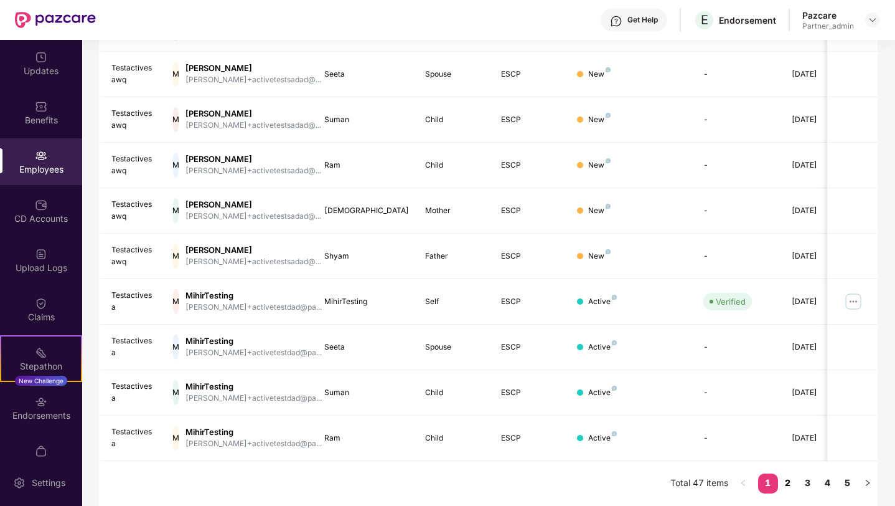
click at [792, 481] on link "2" at bounding box center [788, 482] width 20 height 19
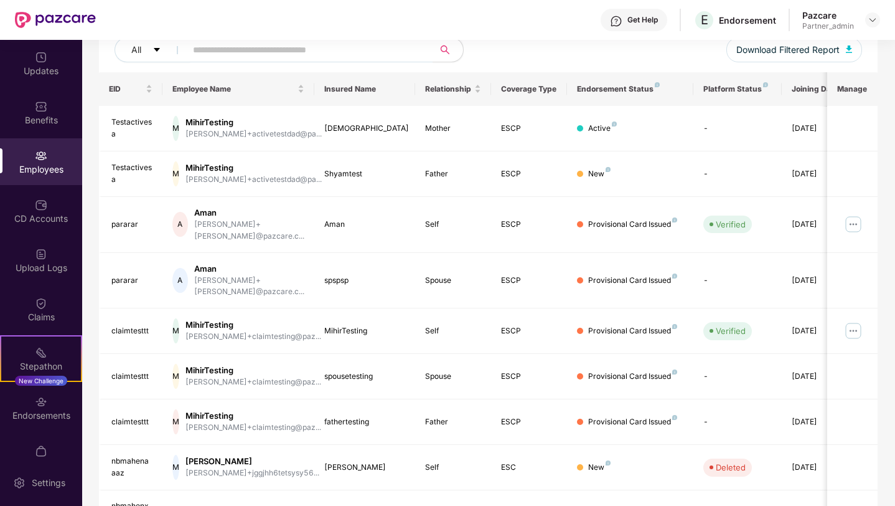
scroll to position [113, 0]
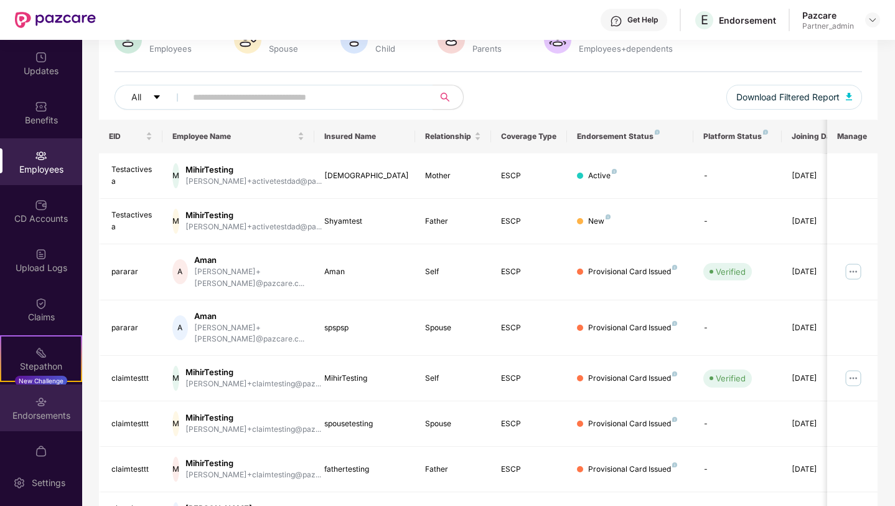
click at [42, 419] on div "Endorsements" at bounding box center [41, 415] width 82 height 12
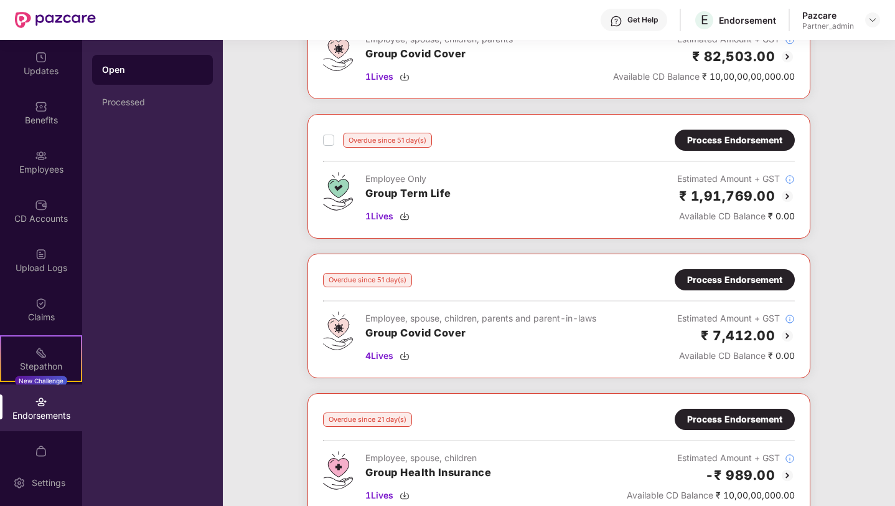
scroll to position [1170, 0]
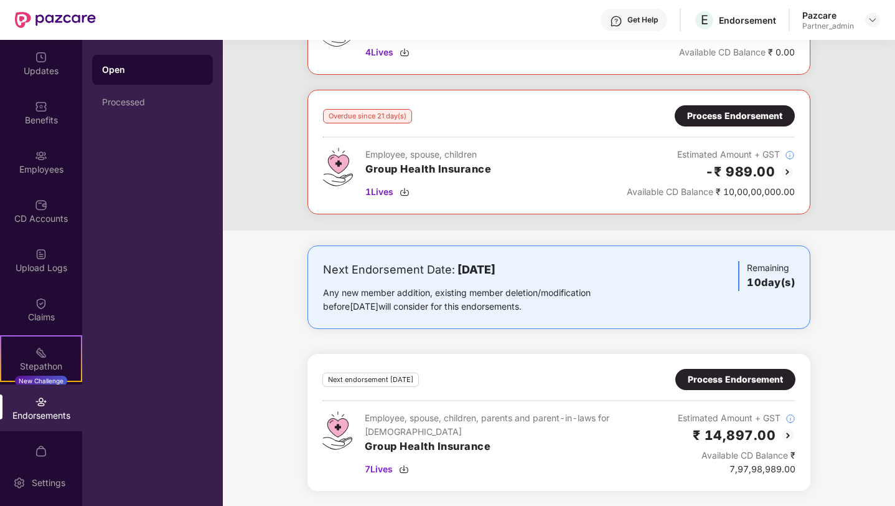
click at [713, 378] on div "Process Endorsement" at bounding box center [735, 379] width 95 height 14
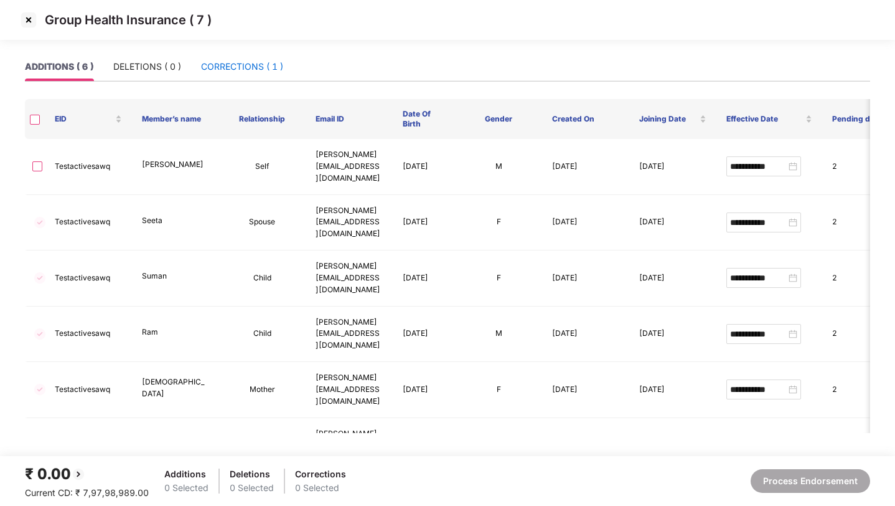
click at [268, 65] on div "CORRECTIONS ( 1 )" at bounding box center [242, 67] width 82 height 14
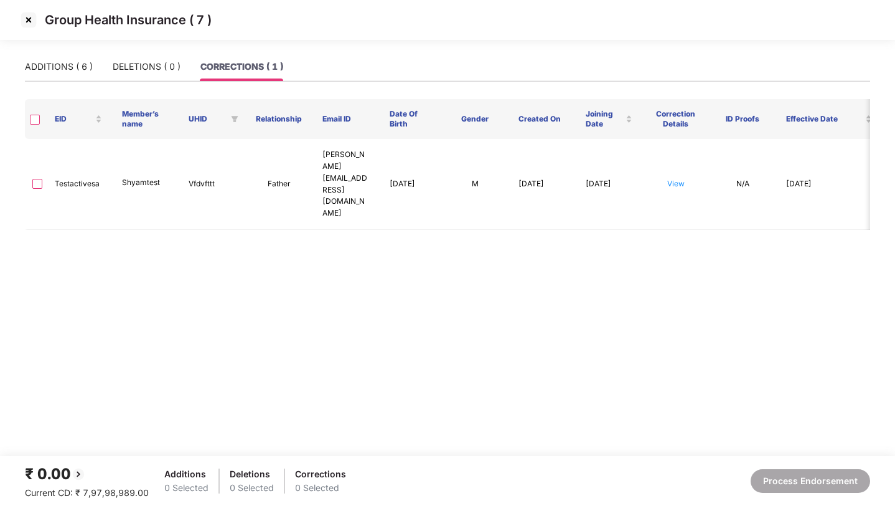
click at [29, 24] on img at bounding box center [29, 20] width 20 height 20
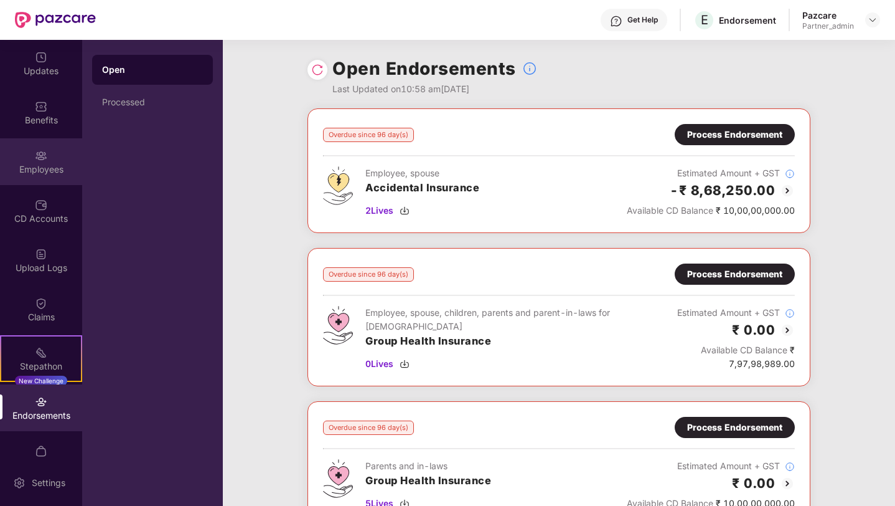
click at [39, 169] on div "Employees" at bounding box center [41, 169] width 82 height 12
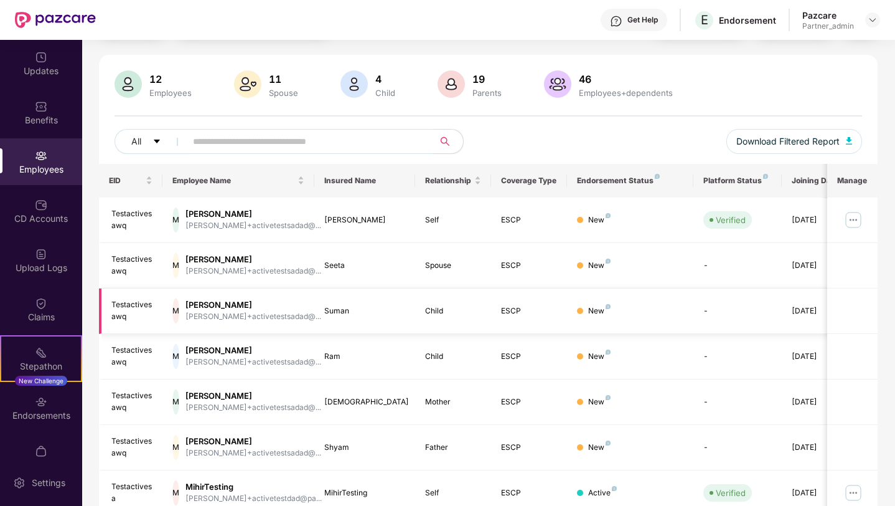
scroll to position [260, 0]
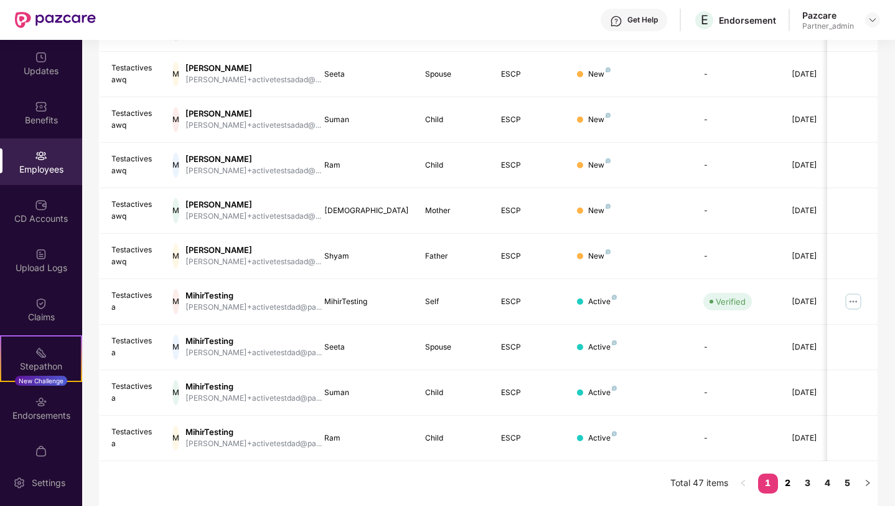
click at [784, 482] on link "2" at bounding box center [788, 482] width 20 height 19
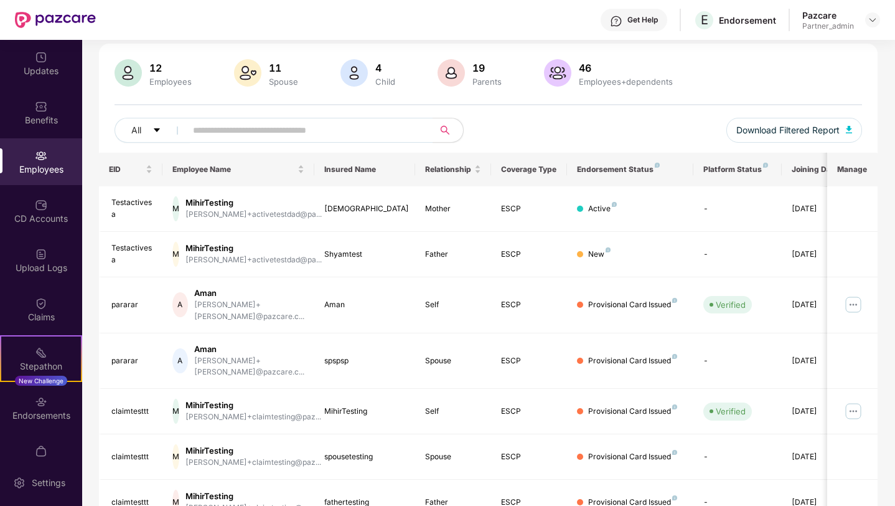
scroll to position [72, 0]
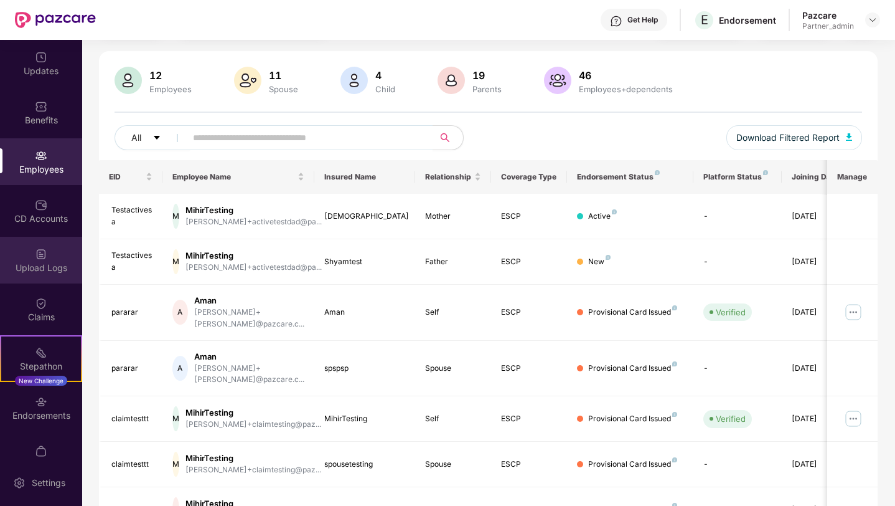
click at [47, 266] on div "Upload Logs" at bounding box center [41, 267] width 82 height 12
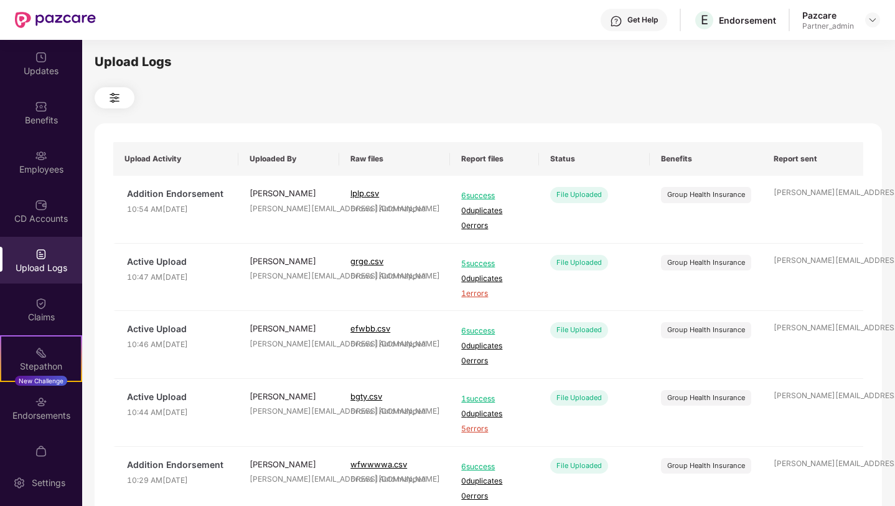
scroll to position [7, 0]
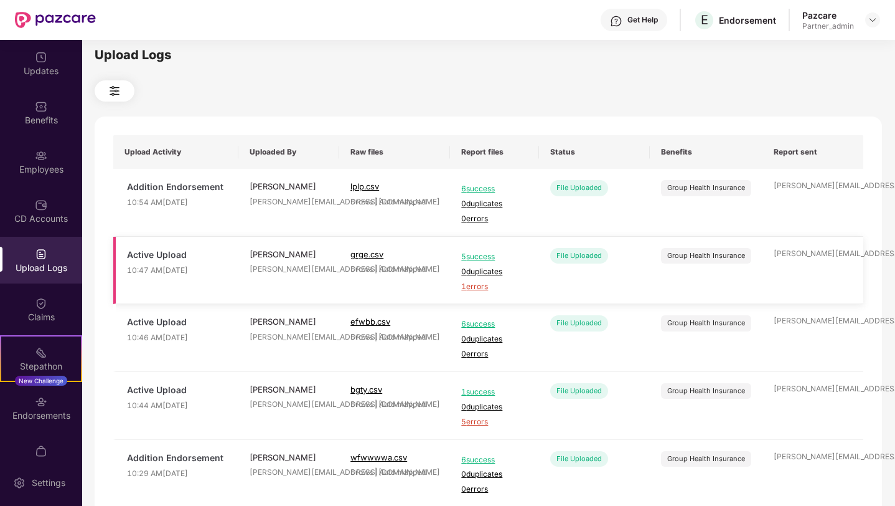
click at [485, 255] on span "5 success" at bounding box center [494, 257] width 67 height 12
click at [31, 174] on div "Employees" at bounding box center [41, 169] width 82 height 12
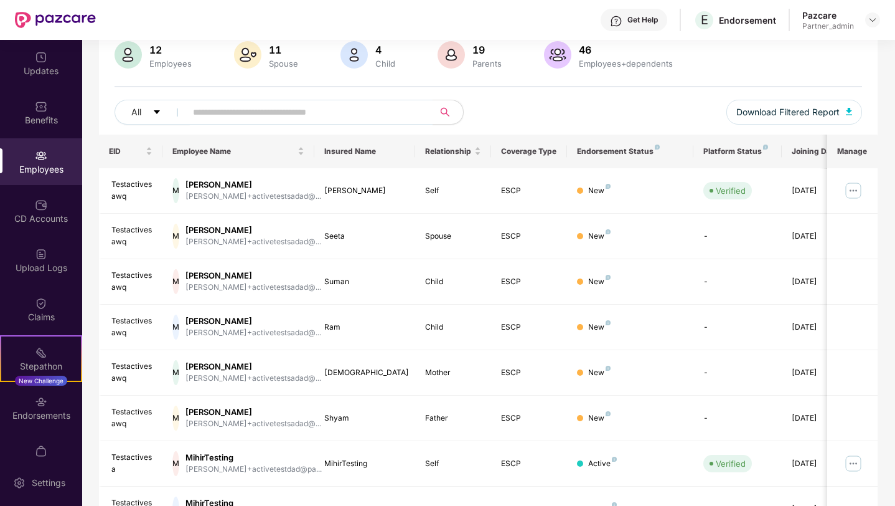
scroll to position [100, 0]
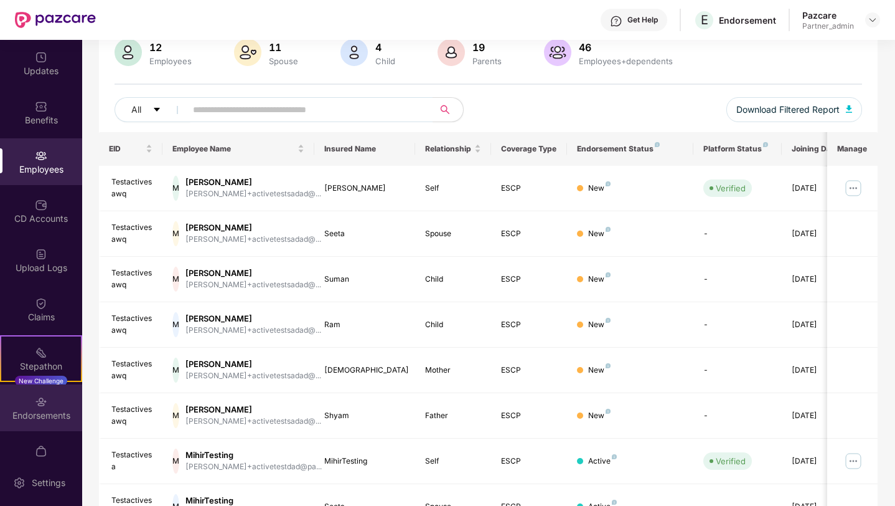
click at [34, 412] on div "Endorsements" at bounding box center [41, 415] width 82 height 12
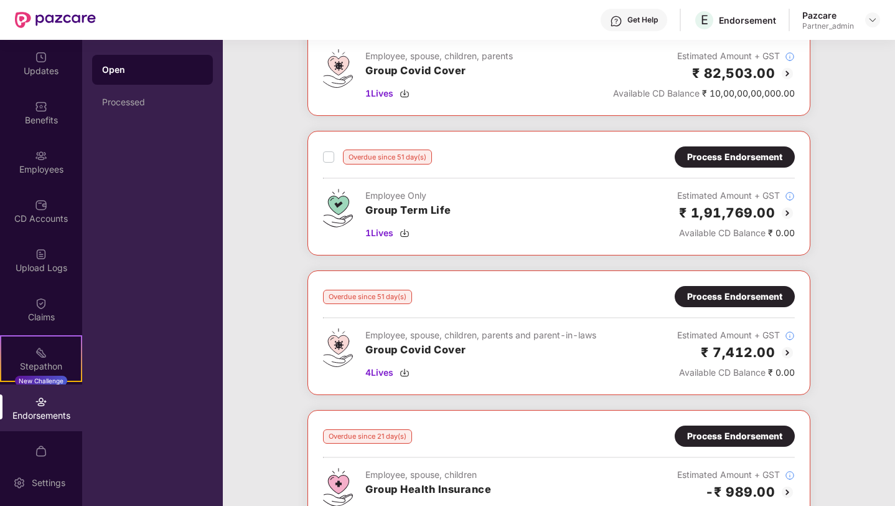
scroll to position [1170, 0]
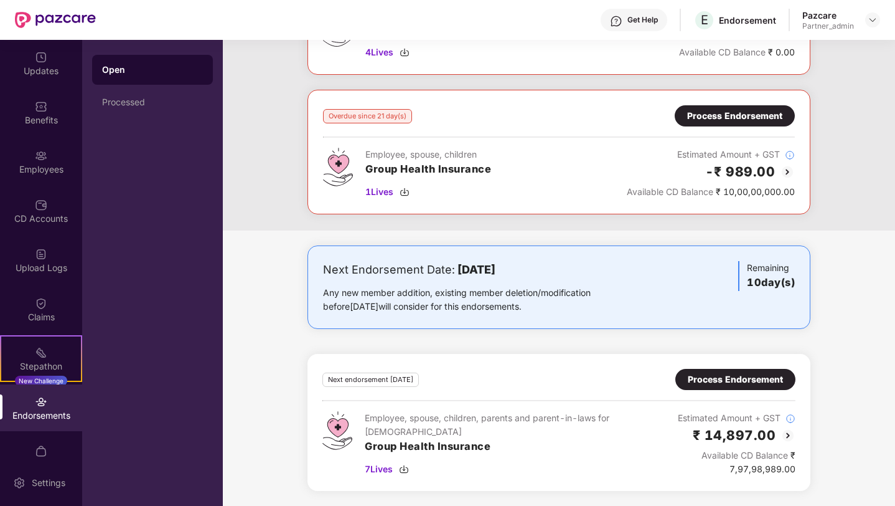
click at [722, 372] on div "Process Endorsement" at bounding box center [735, 379] width 95 height 14
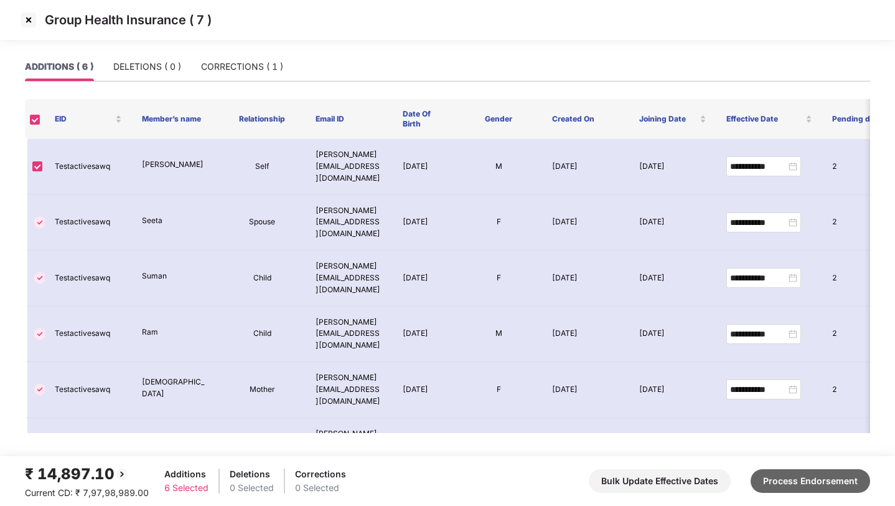
click at [783, 473] on button "Process Endorsement" at bounding box center [811, 481] width 120 height 24
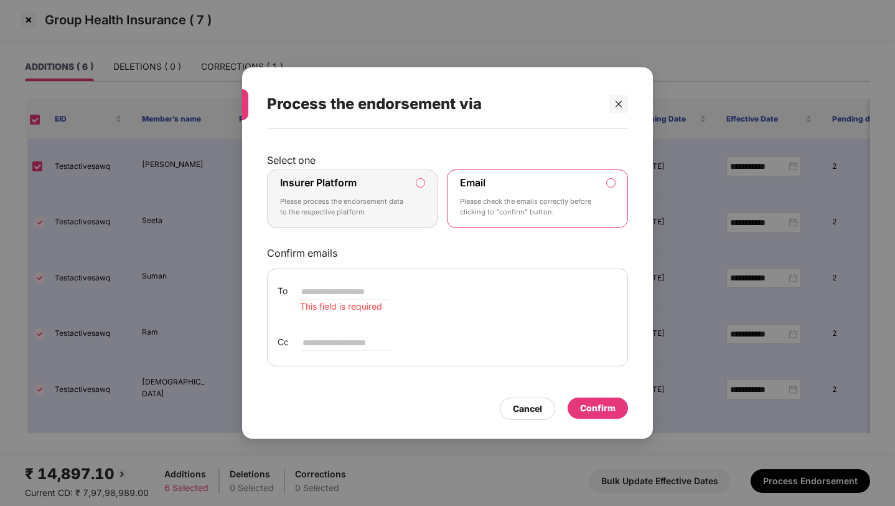
click at [388, 215] on p "Please process the endorsement data to the respective platform" at bounding box center [343, 207] width 127 height 22
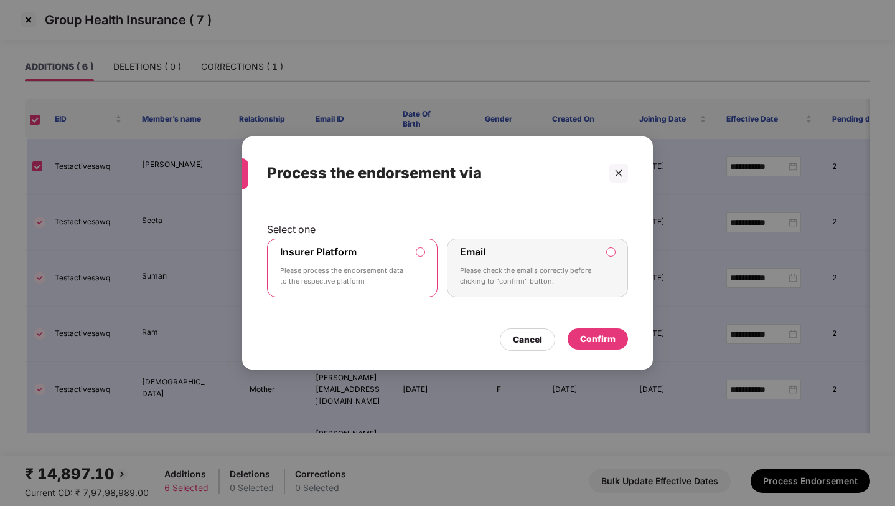
click at [608, 337] on div "Confirm" at bounding box center [597, 339] width 35 height 14
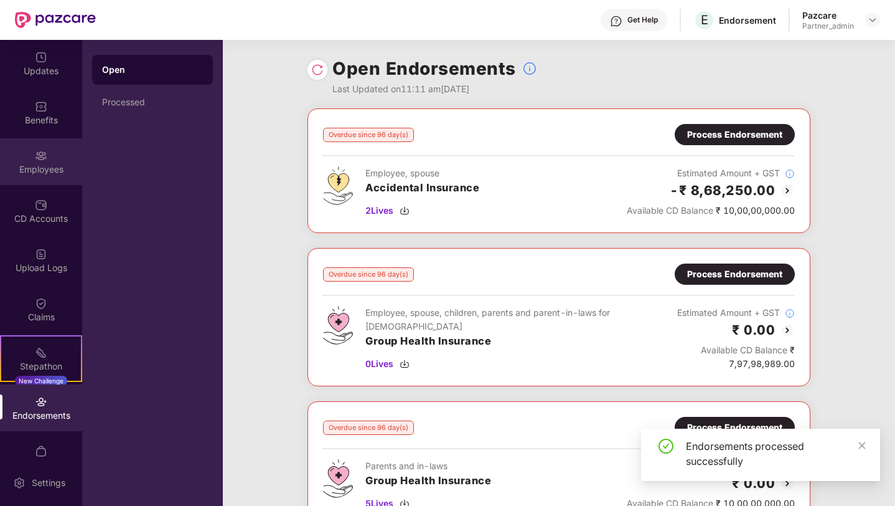
click at [15, 173] on div "Employees" at bounding box center [41, 169] width 82 height 12
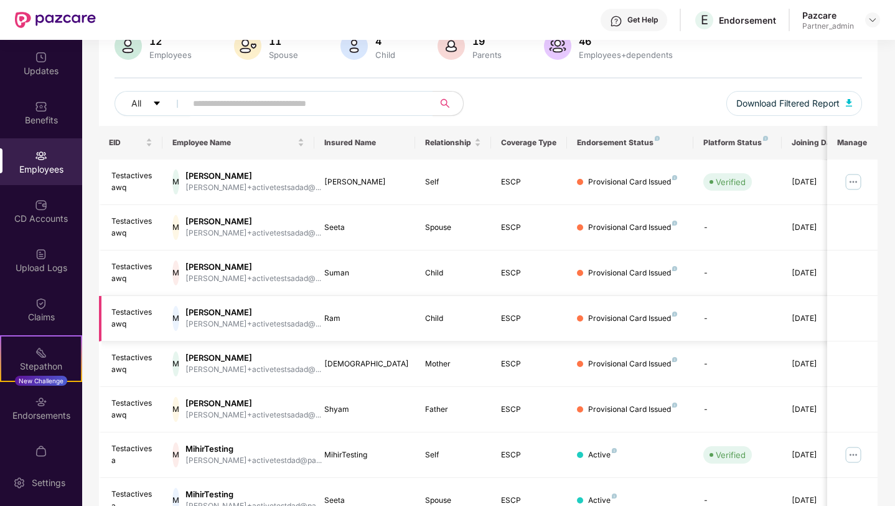
scroll to position [113, 0]
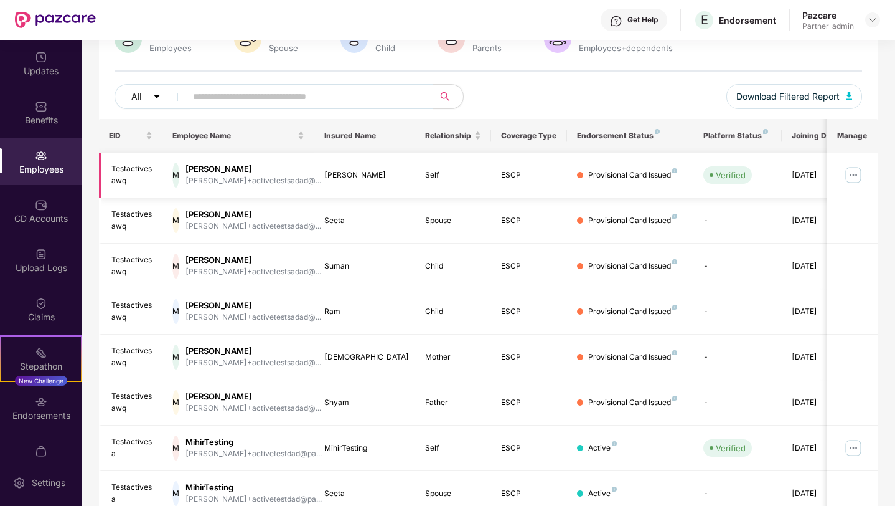
click at [851, 173] on img at bounding box center [854, 175] width 20 height 20
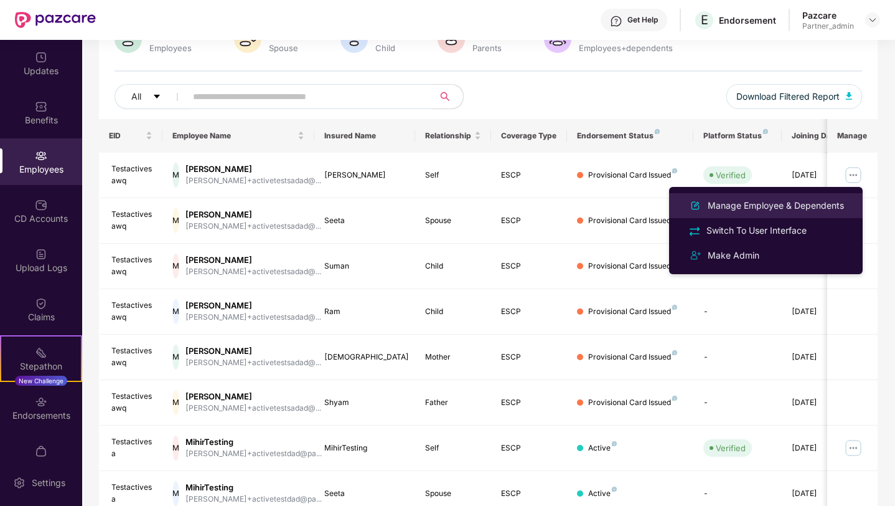
click at [751, 207] on div "Manage Employee & Dependents" at bounding box center [775, 206] width 141 height 14
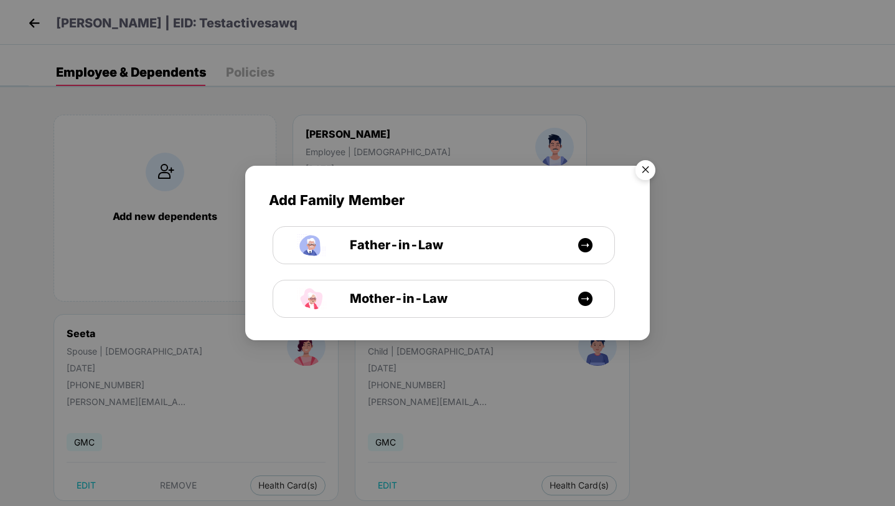
click at [646, 171] on img "Close" at bounding box center [645, 171] width 35 height 35
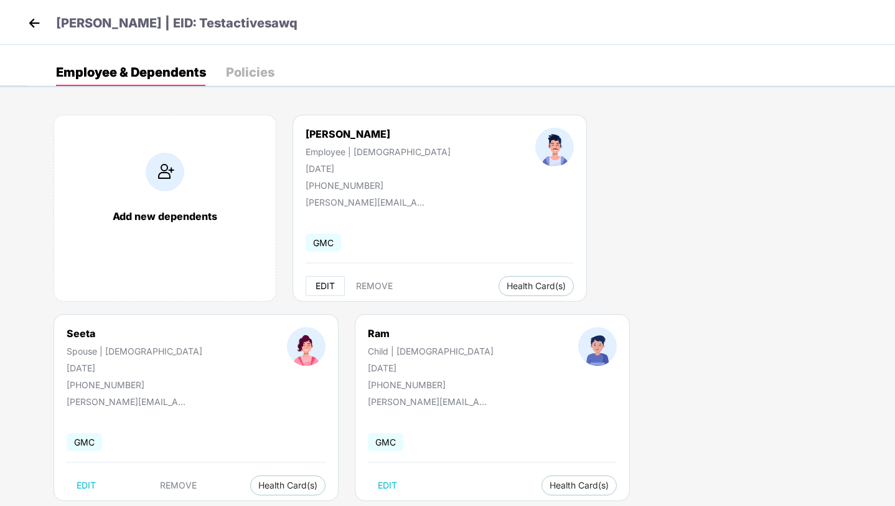
click at [321, 289] on span "EDIT" at bounding box center [325, 286] width 19 height 10
select select "****"
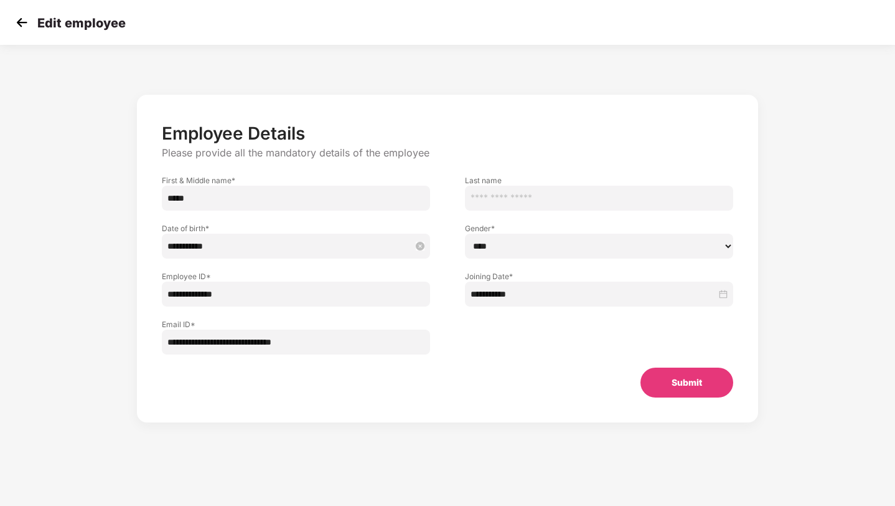
click at [230, 248] on input "**********" at bounding box center [289, 246] width 245 height 14
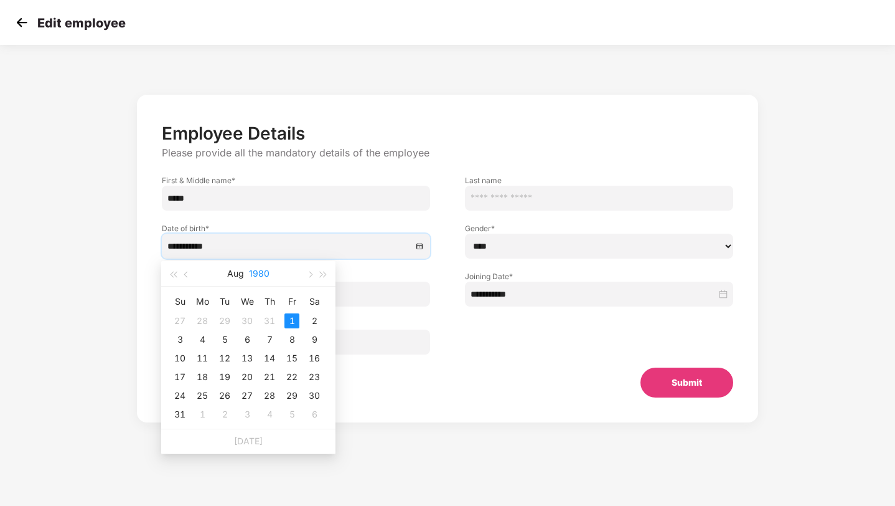
click at [254, 275] on button "1980" at bounding box center [259, 273] width 21 height 25
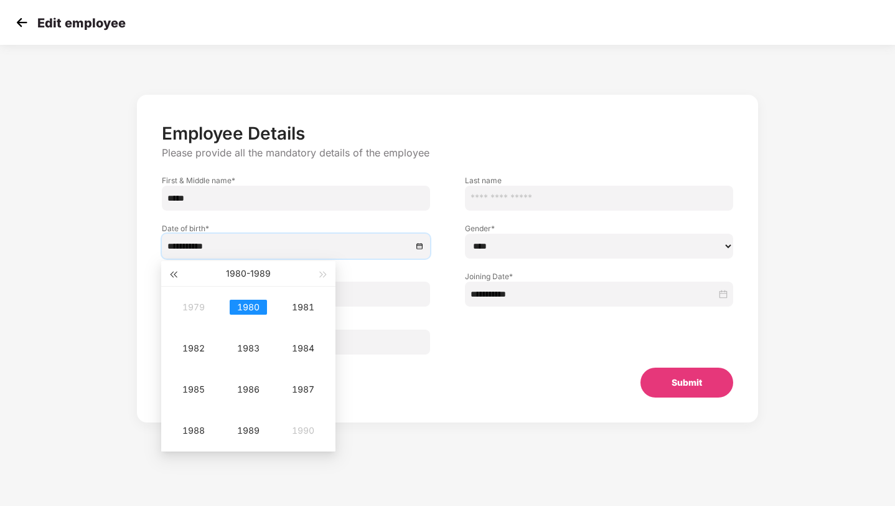
click at [172, 276] on button "button" at bounding box center [173, 273] width 14 height 25
click at [250, 307] on div "1970" at bounding box center [248, 306] width 37 height 15
click at [317, 306] on div "Mar" at bounding box center [303, 306] width 37 height 15
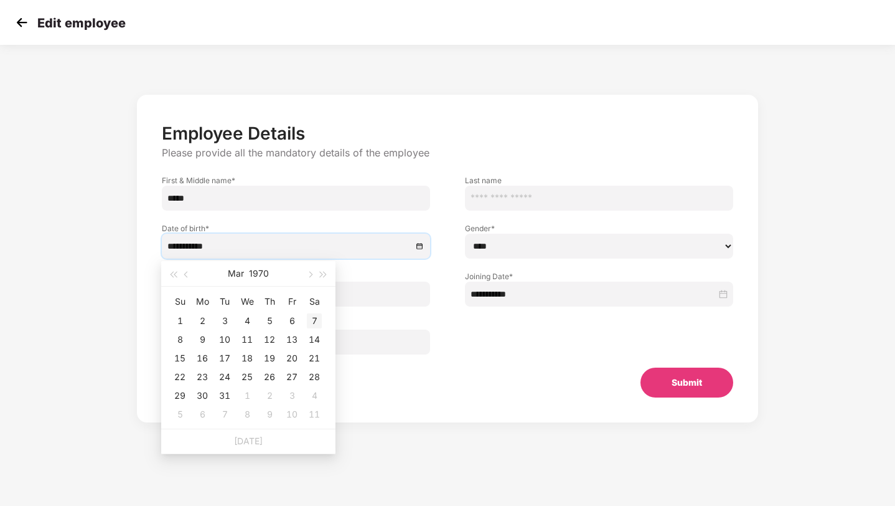
type input "**********"
click at [314, 322] on div "7" at bounding box center [314, 320] width 15 height 15
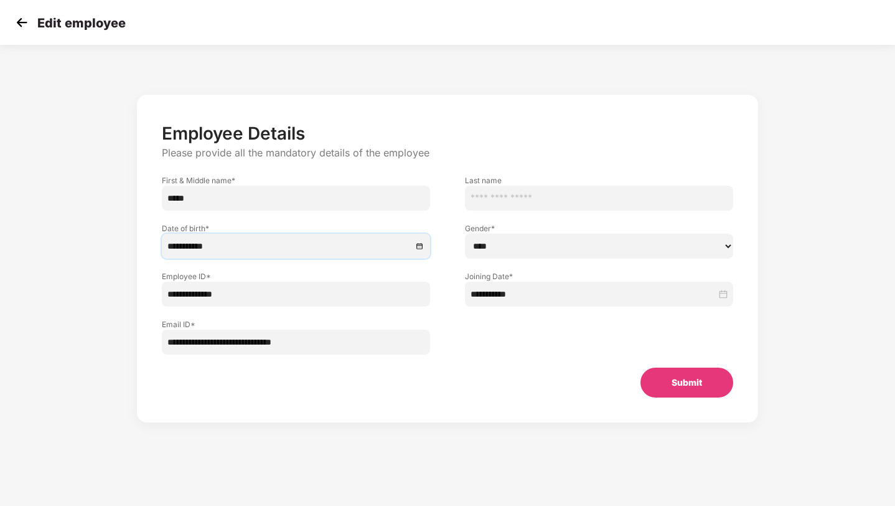
click at [675, 377] on button "Submit" at bounding box center [687, 382] width 93 height 30
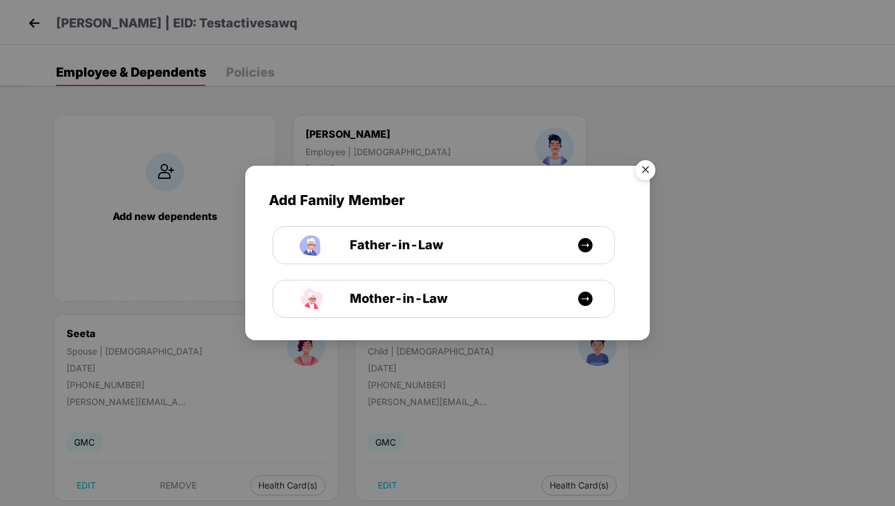
click at [644, 172] on img "Close" at bounding box center [645, 171] width 35 height 35
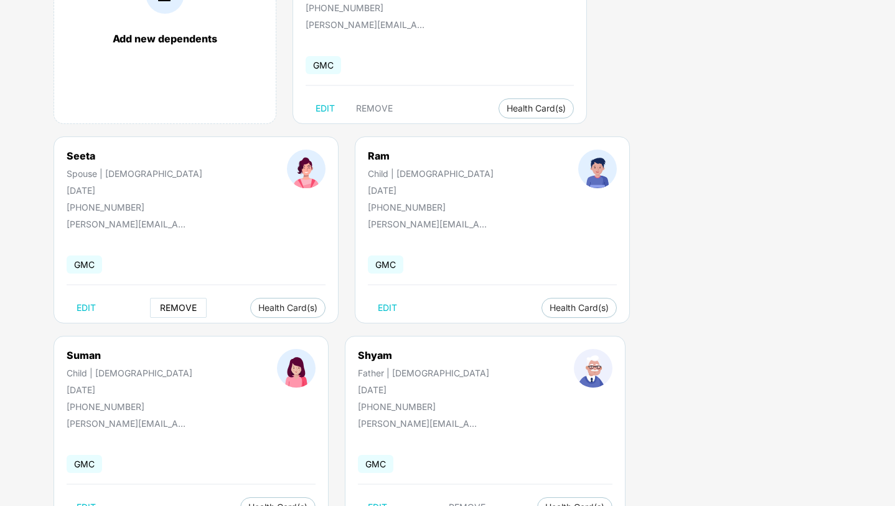
scroll to position [189, 0]
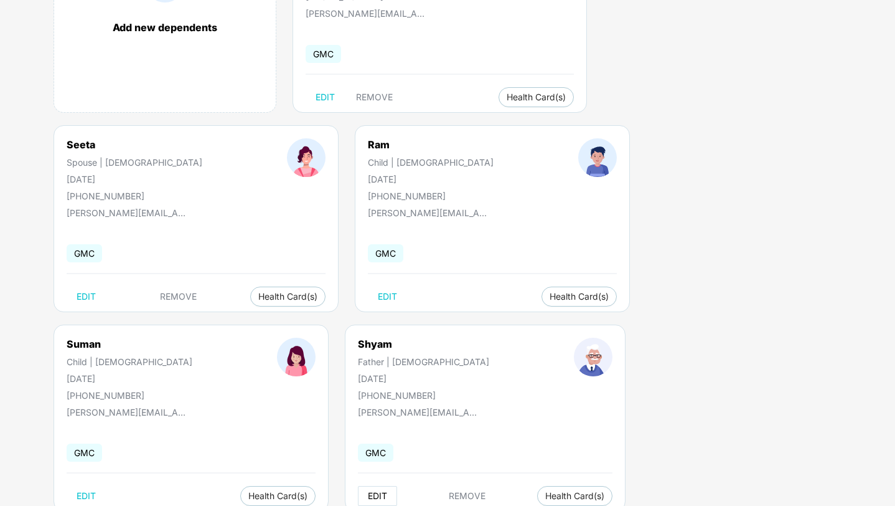
click at [387, 491] on span "EDIT" at bounding box center [377, 496] width 19 height 10
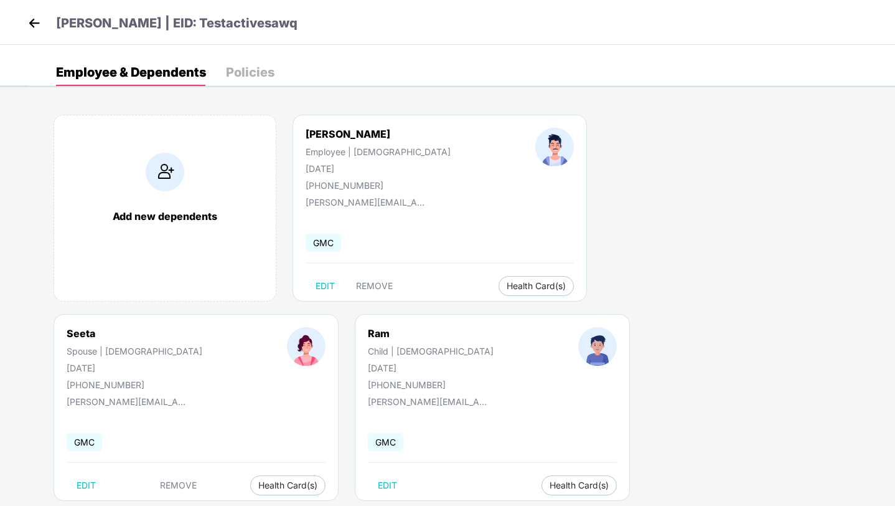
select select "******"
select select "****"
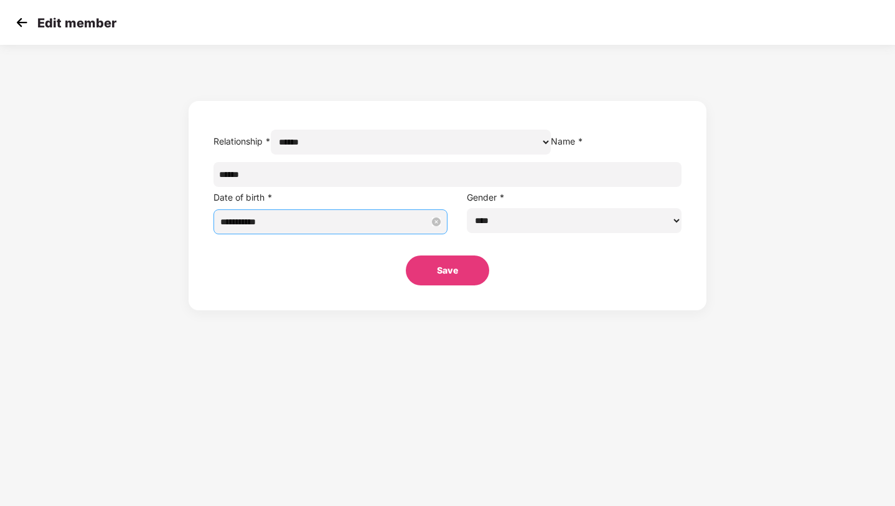
click at [371, 228] on input "**********" at bounding box center [324, 222] width 209 height 14
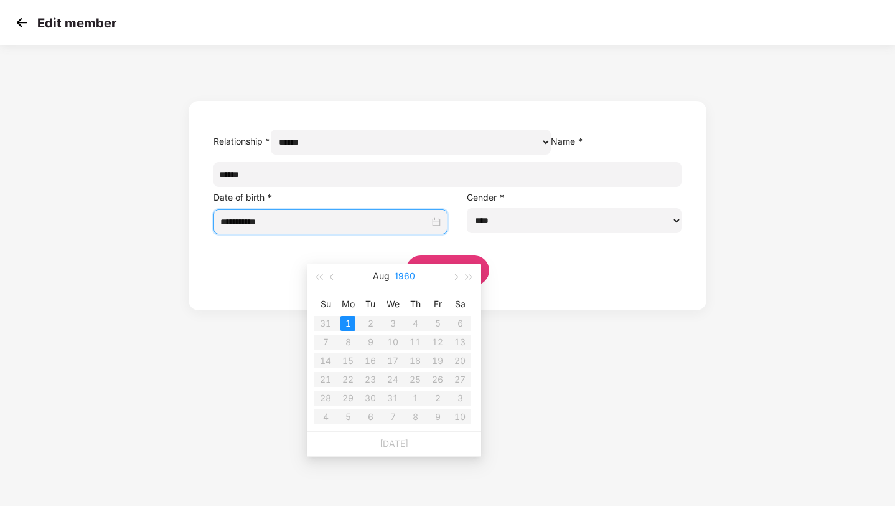
click at [410, 281] on button "1960" at bounding box center [405, 275] width 21 height 25
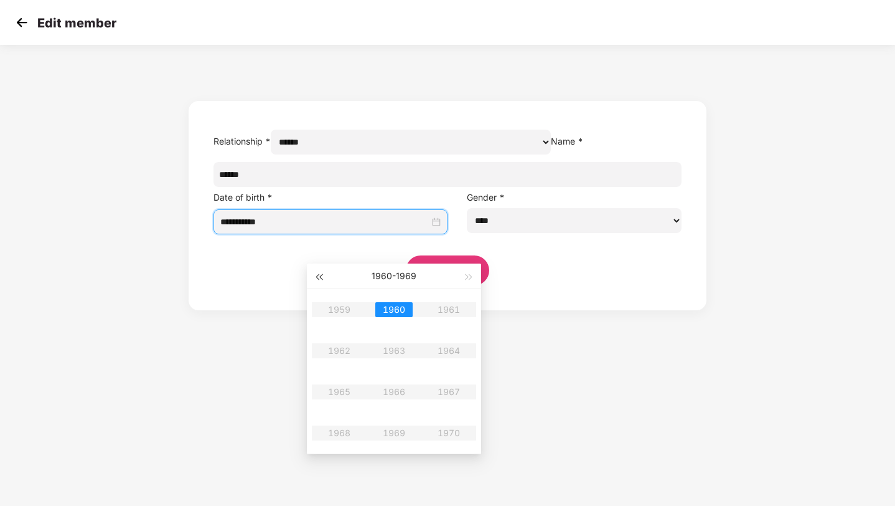
click at [322, 274] on span "button" at bounding box center [319, 277] width 6 height 6
click at [391, 304] on div "1950" at bounding box center [393, 309] width 37 height 15
click at [402, 308] on div "Feb" at bounding box center [393, 309] width 37 height 15
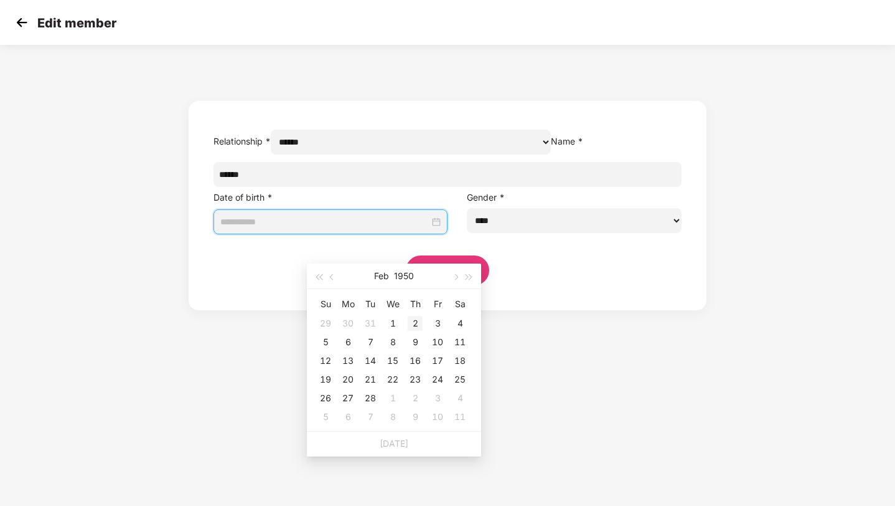
type input "**********"
click at [421, 326] on div "2" at bounding box center [415, 323] width 15 height 15
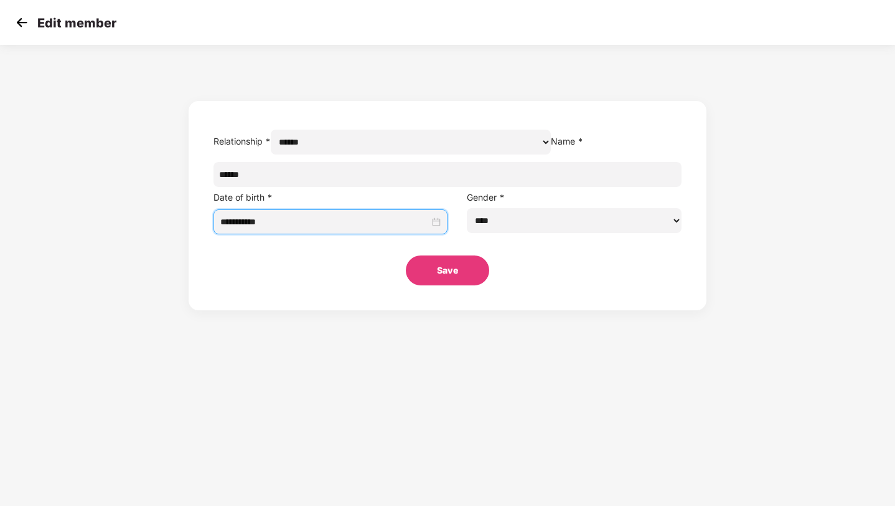
click at [443, 285] on button "Save" at bounding box center [447, 270] width 83 height 30
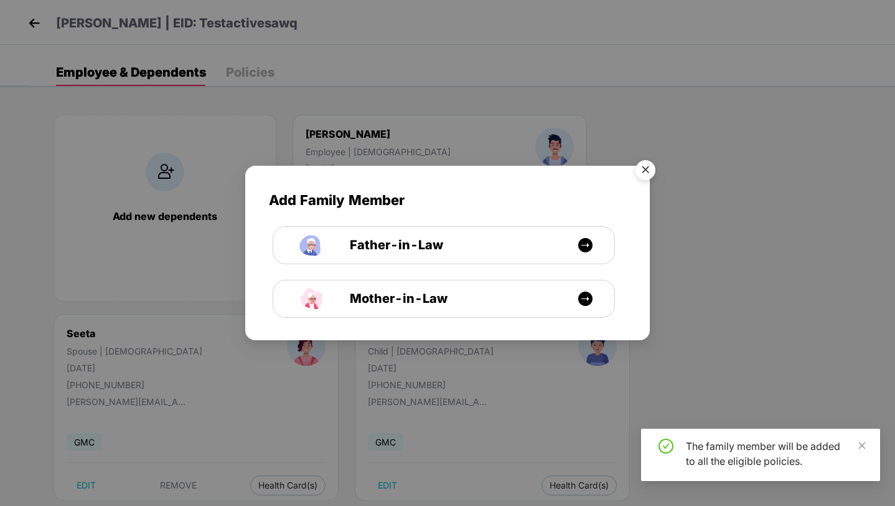
click at [658, 167] on img "Close" at bounding box center [645, 171] width 35 height 35
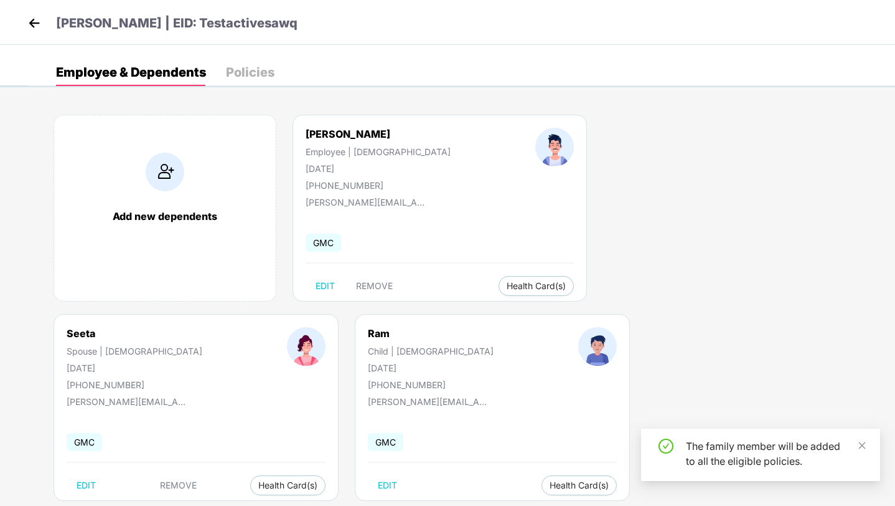
click at [35, 26] on img at bounding box center [34, 23] width 19 height 19
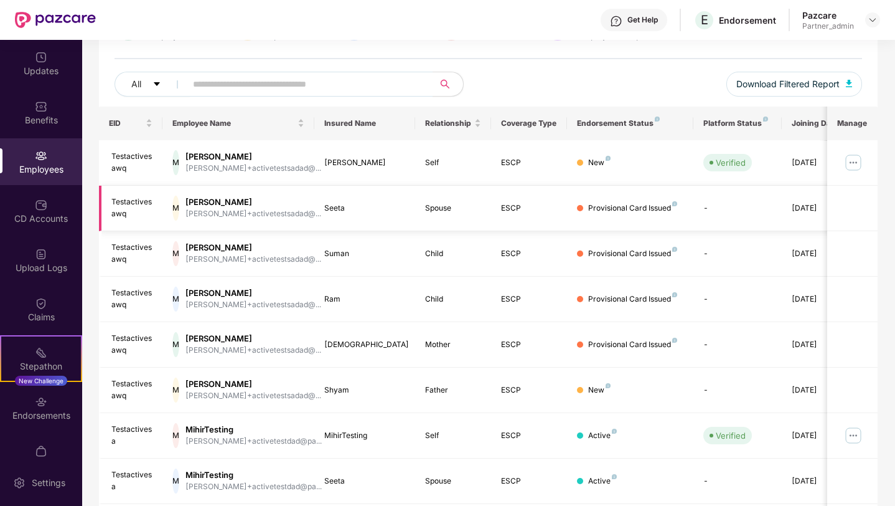
scroll to position [128, 0]
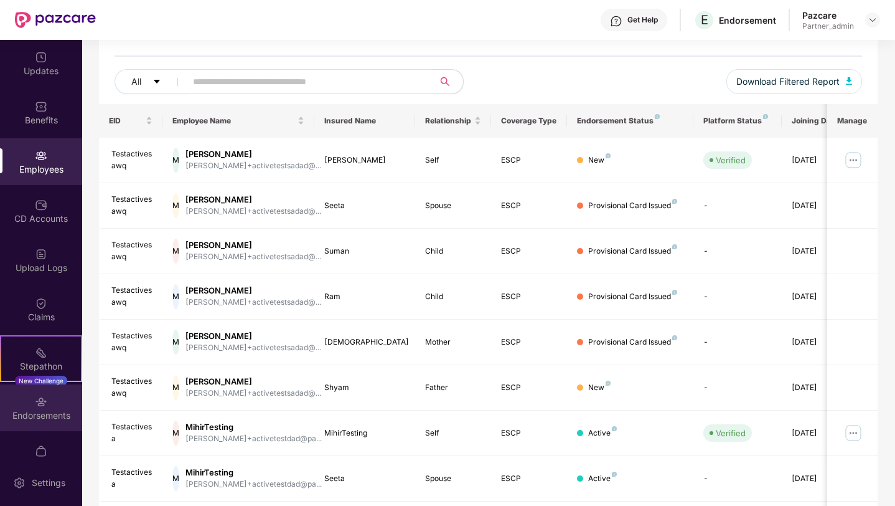
click at [72, 401] on div "Endorsements" at bounding box center [41, 407] width 82 height 47
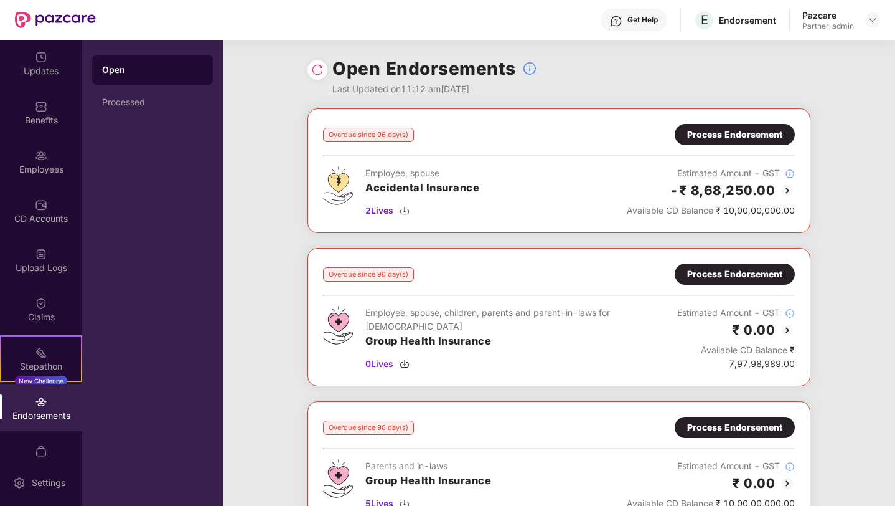
click at [312, 70] on img at bounding box center [317, 70] width 12 height 12
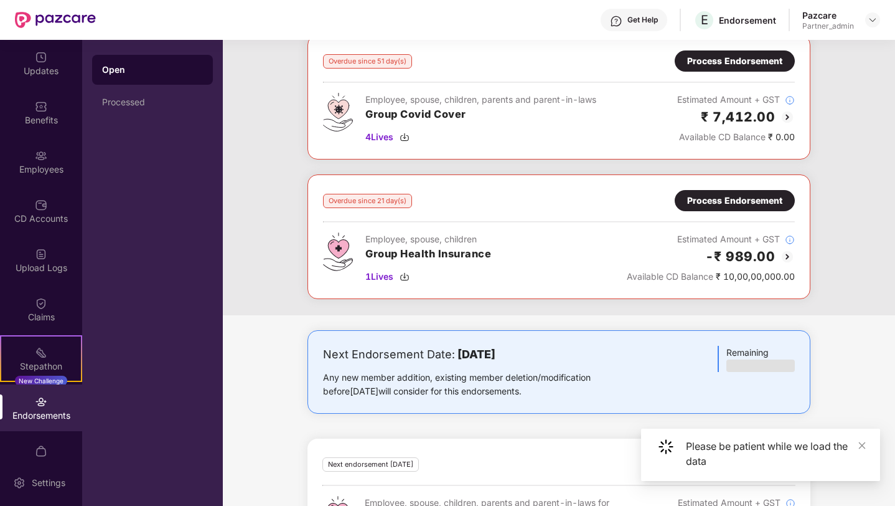
scroll to position [1170, 0]
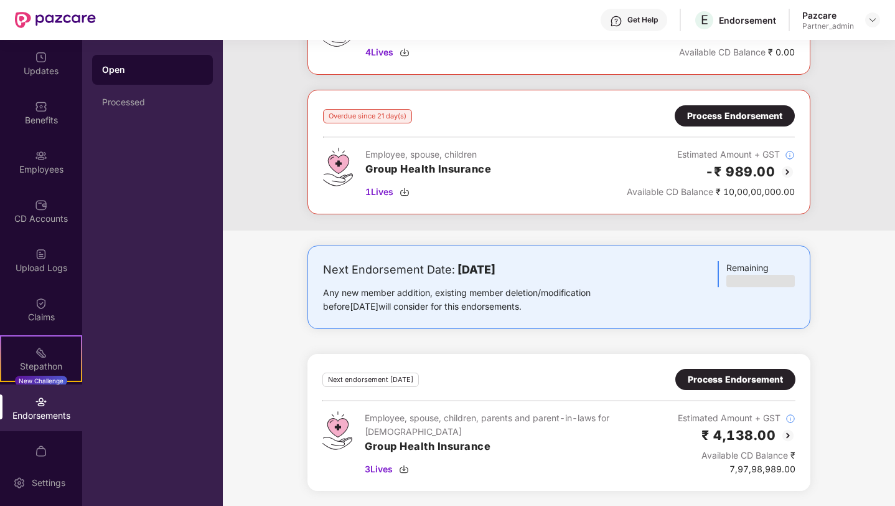
click at [708, 378] on div "Process Endorsement" at bounding box center [735, 379] width 95 height 14
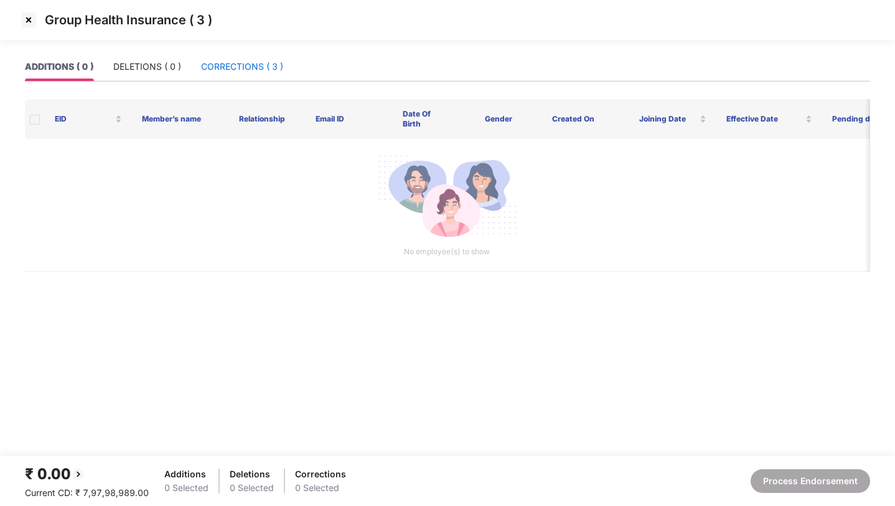
click at [263, 66] on div "CORRECTIONS ( 3 )" at bounding box center [242, 67] width 82 height 14
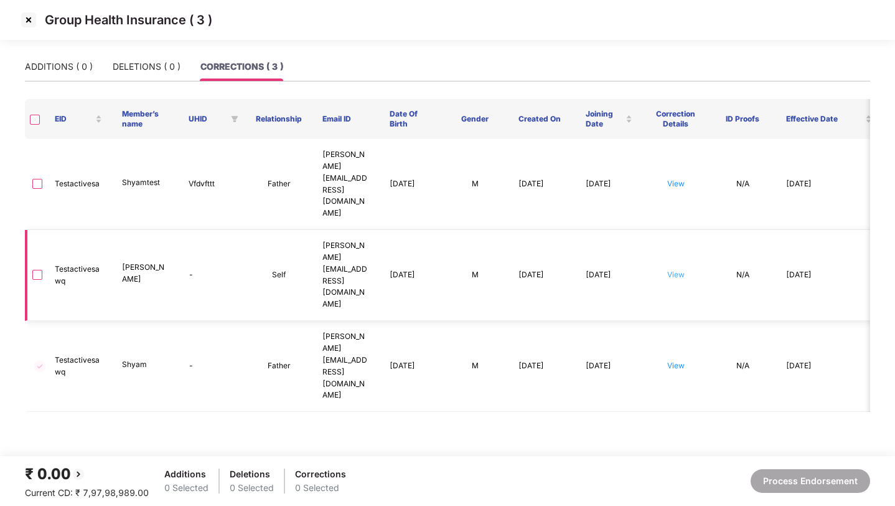
click at [672, 270] on link "View" at bounding box center [675, 274] width 17 height 9
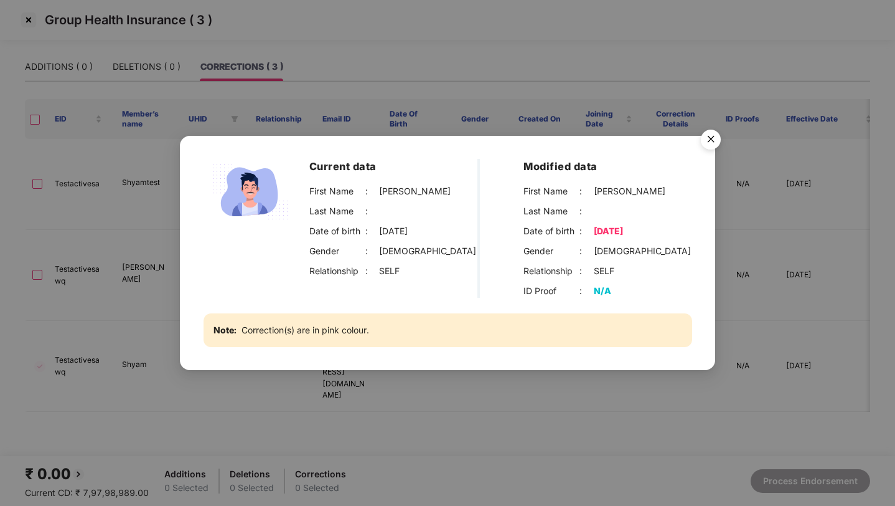
click at [712, 132] on img "Close" at bounding box center [711, 141] width 35 height 35
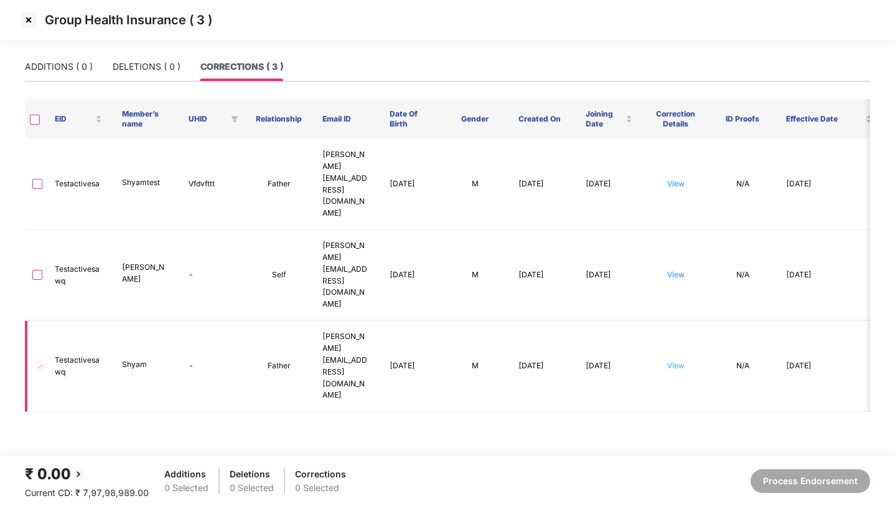
click at [677, 360] on link "View" at bounding box center [675, 364] width 17 height 9
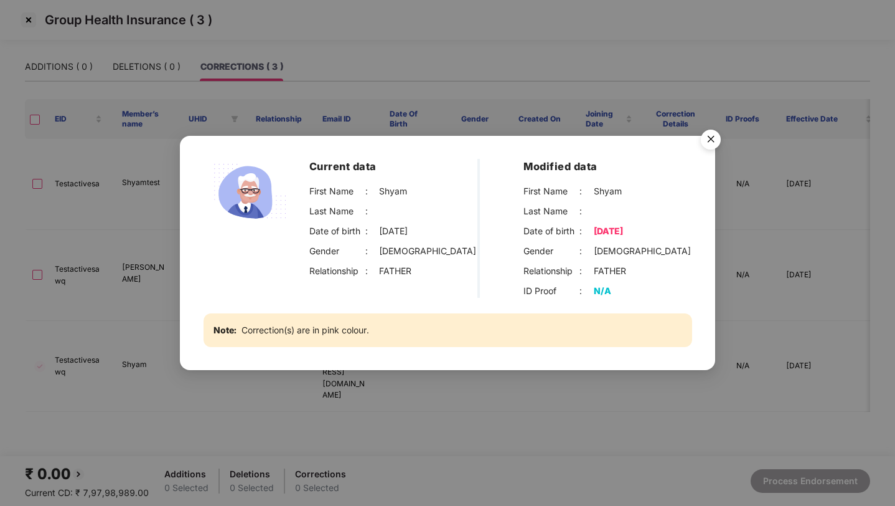
click at [713, 135] on img "Close" at bounding box center [711, 141] width 35 height 35
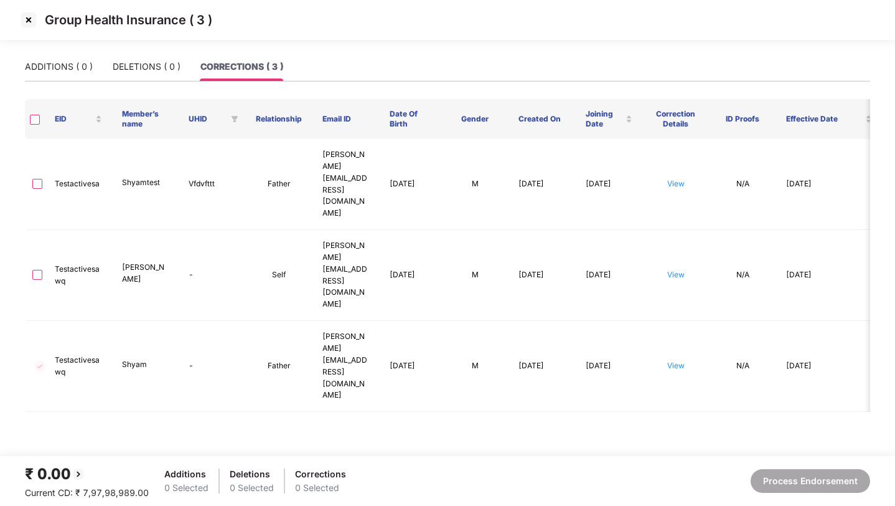
click at [32, 24] on img at bounding box center [29, 20] width 20 height 20
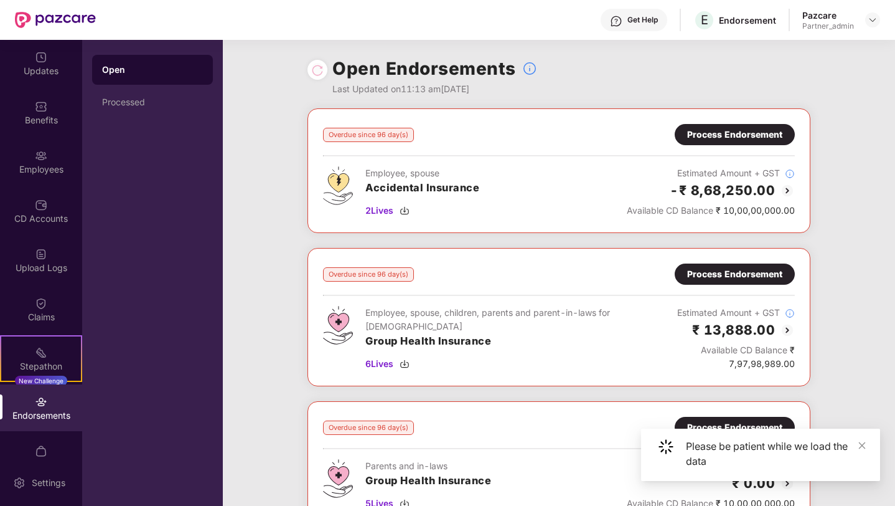
click at [46, 164] on div "Employees" at bounding box center [41, 169] width 82 height 12
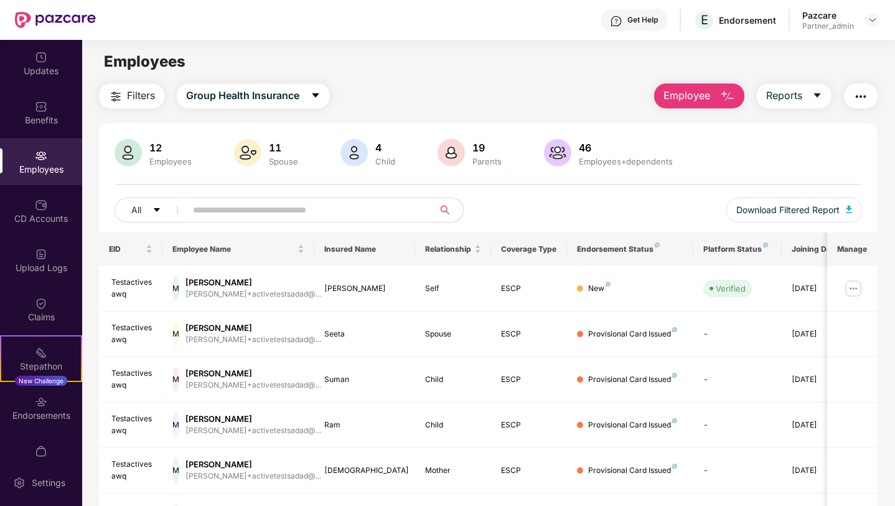
click at [854, 94] on img "button" at bounding box center [861, 96] width 15 height 15
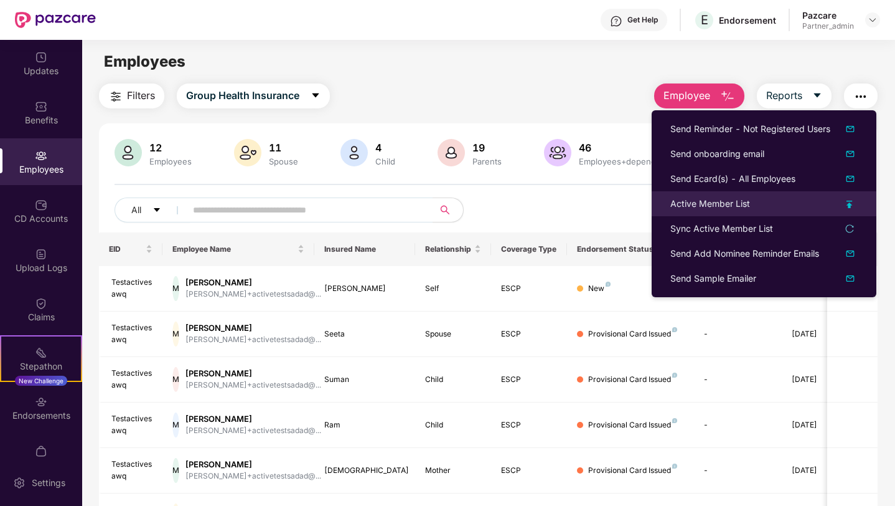
click at [709, 211] on li "Active Member List" at bounding box center [764, 203] width 225 height 25
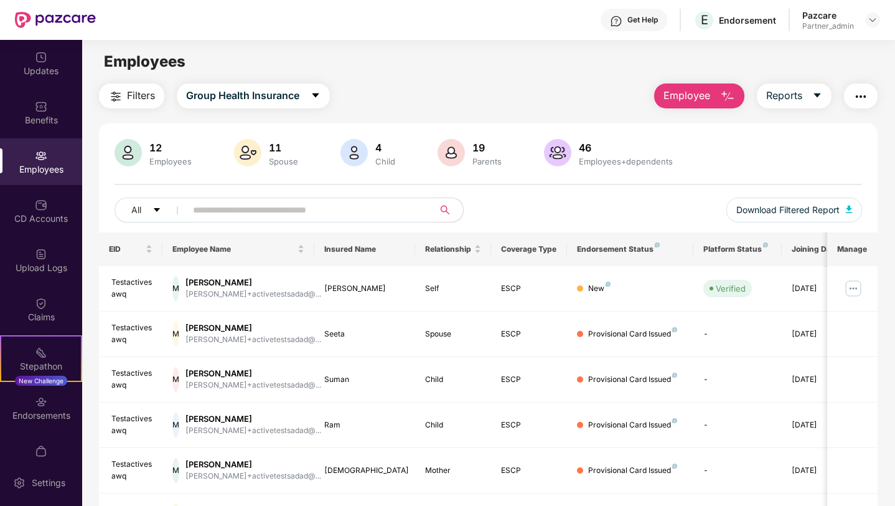
click at [859, 92] on img "button" at bounding box center [861, 96] width 15 height 15
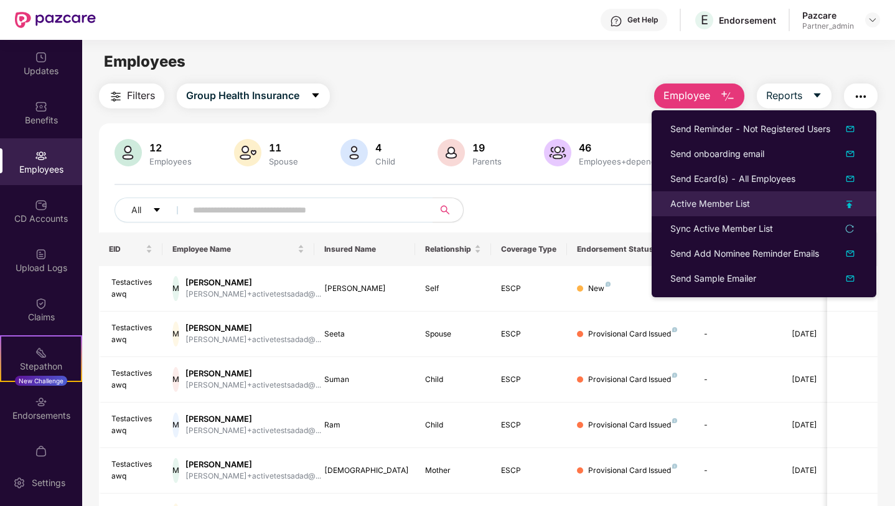
click at [703, 207] on div "Active Member List" at bounding box center [711, 204] width 80 height 14
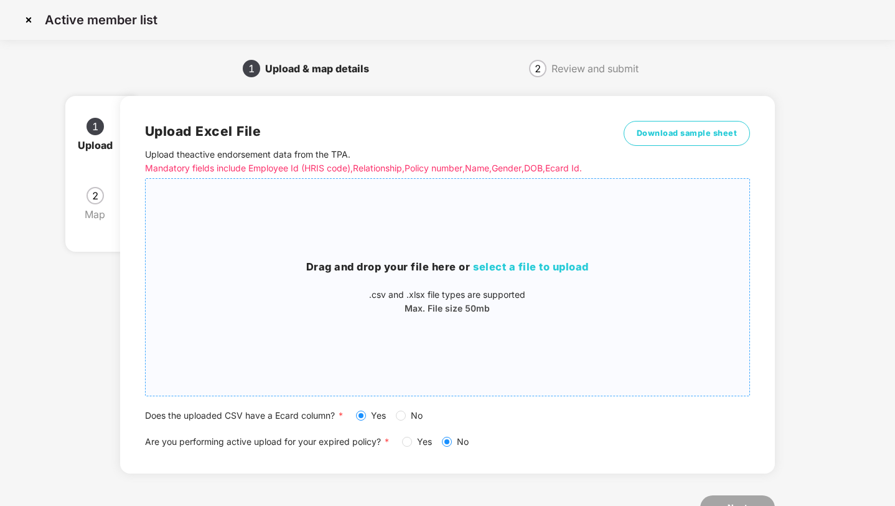
click at [629, 338] on div "Drag and drop your file here or select a file to upload .csv and .xlsx file typ…" at bounding box center [448, 287] width 605 height 197
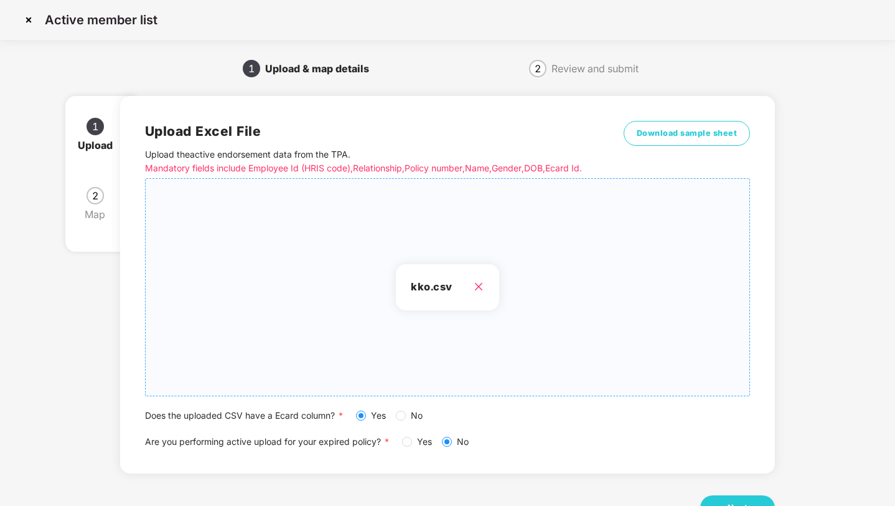
scroll to position [45, 0]
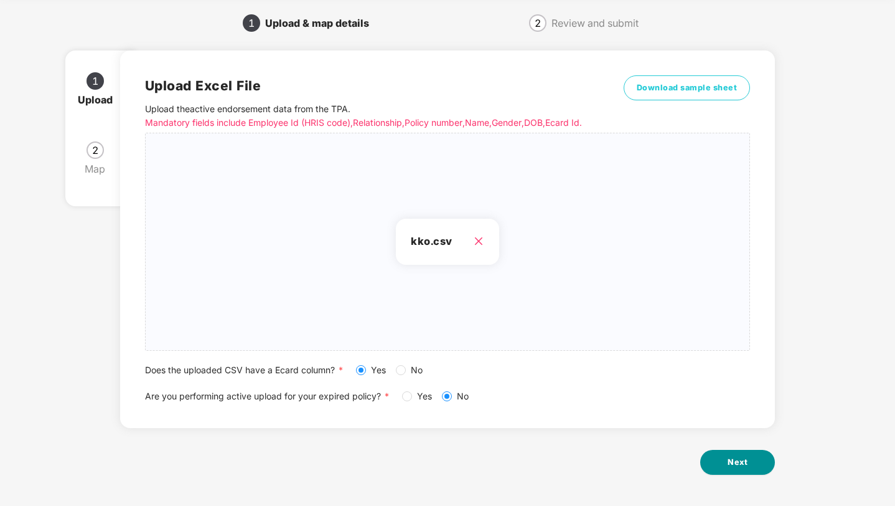
click at [733, 456] on span "Next" at bounding box center [738, 462] width 20 height 12
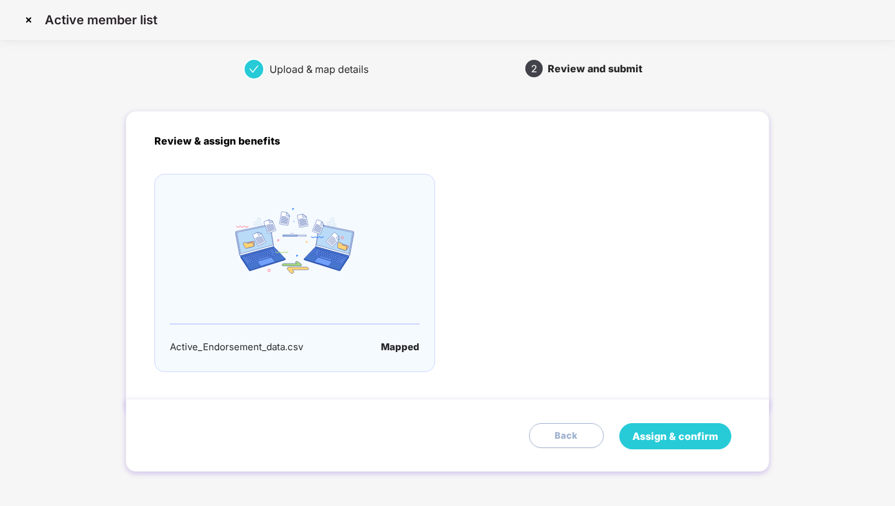
click at [675, 430] on span "Assign & confirm" at bounding box center [676, 436] width 86 height 16
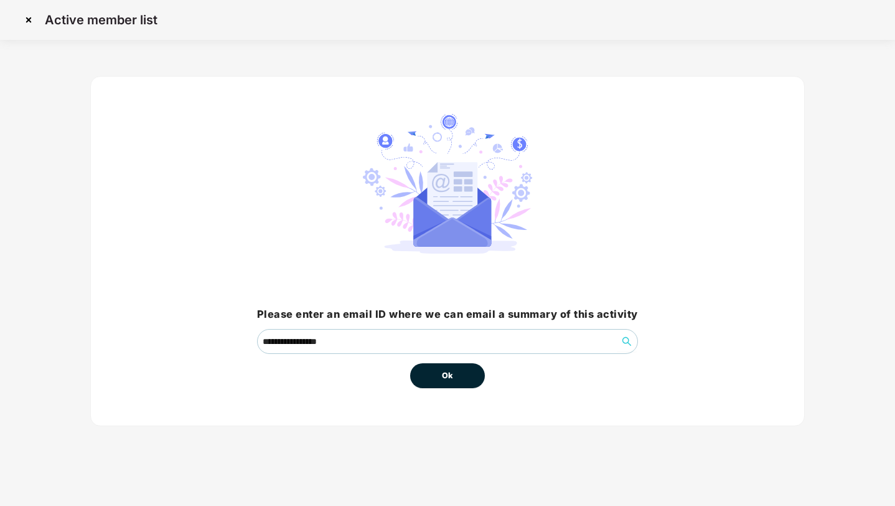
click at [459, 376] on button "Ok" at bounding box center [447, 375] width 75 height 25
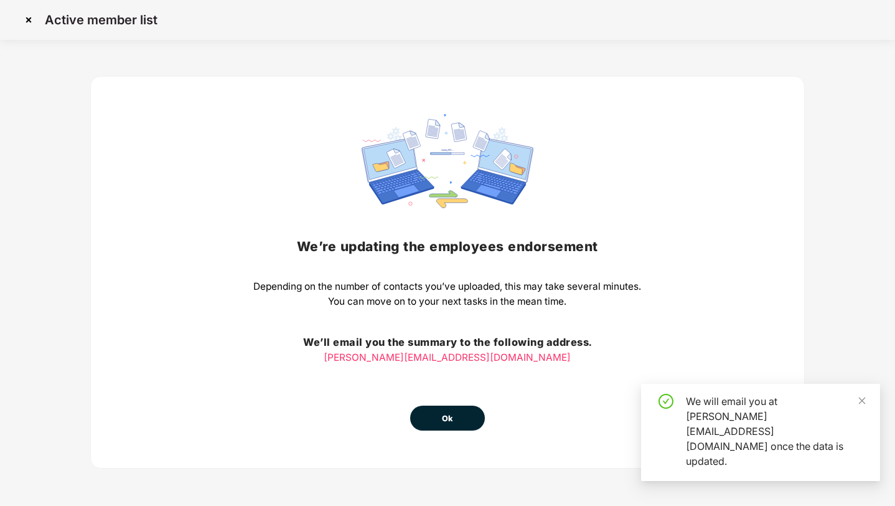
click at [445, 410] on button "Ok" at bounding box center [447, 417] width 75 height 25
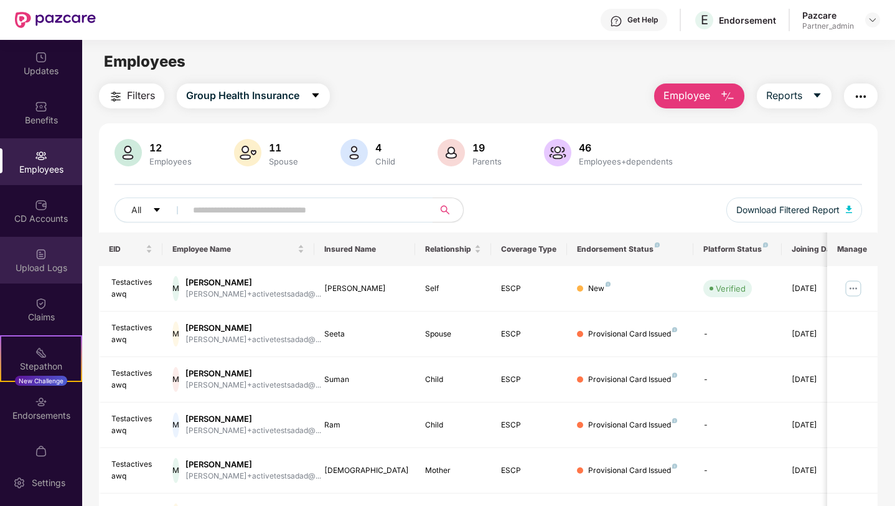
click at [55, 265] on div "Upload Logs" at bounding box center [41, 267] width 82 height 12
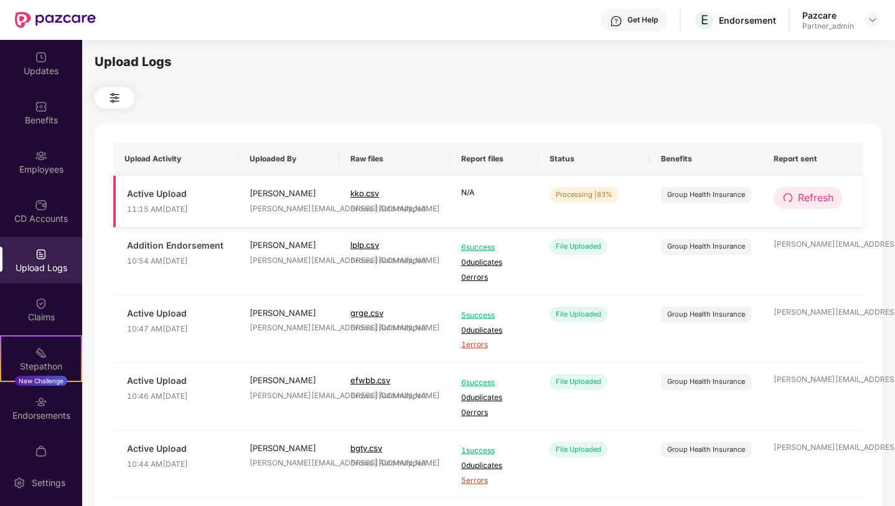
click at [814, 200] on span "Refresh" at bounding box center [815, 198] width 35 height 16
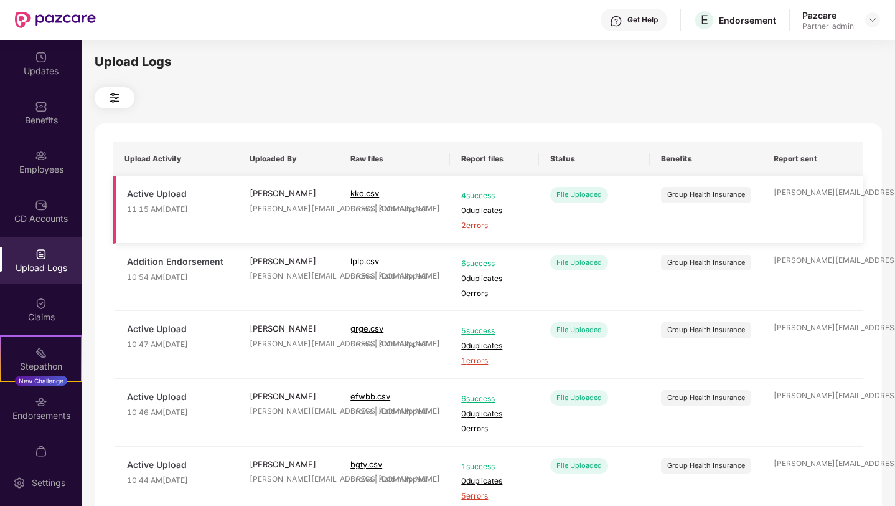
click at [475, 225] on span "2 errors" at bounding box center [494, 226] width 67 height 12
click at [27, 158] on div "Employees" at bounding box center [41, 161] width 82 height 47
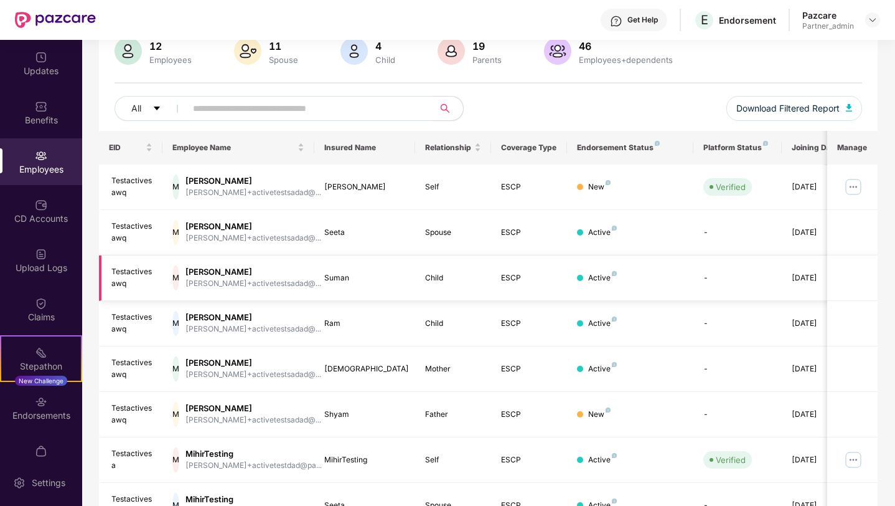
scroll to position [103, 0]
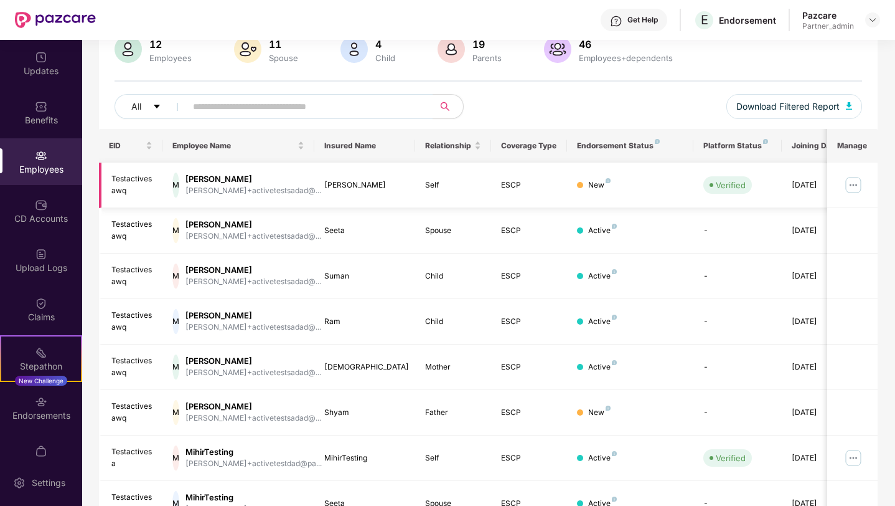
click at [855, 186] on img at bounding box center [854, 185] width 20 height 20
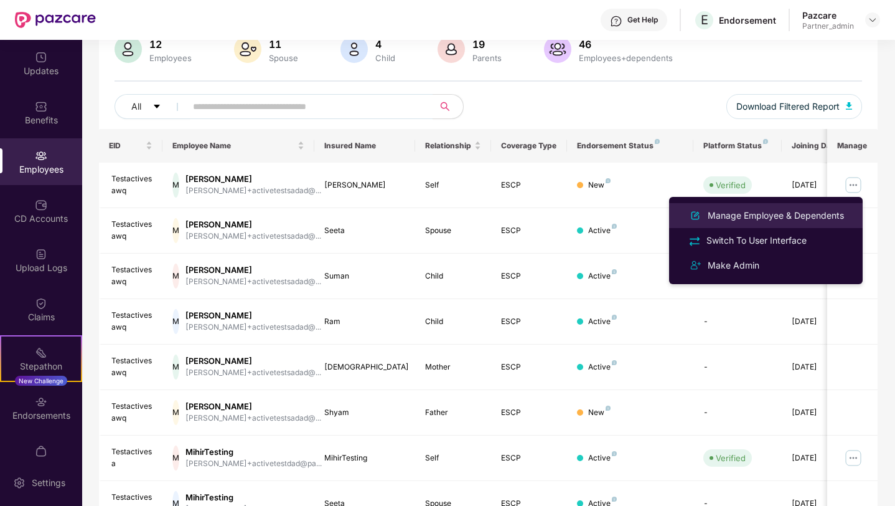
click at [767, 215] on div "Manage Employee & Dependents" at bounding box center [775, 216] width 141 height 14
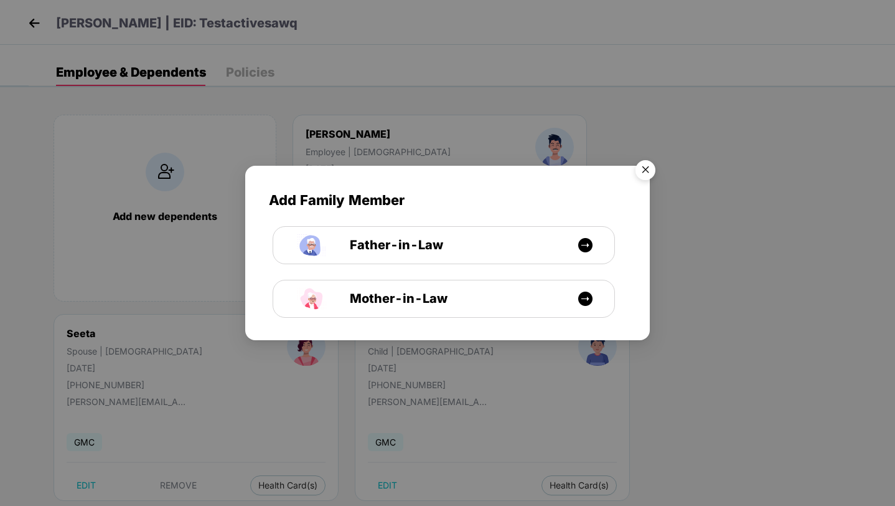
click at [646, 170] on img "Close" at bounding box center [645, 171] width 35 height 35
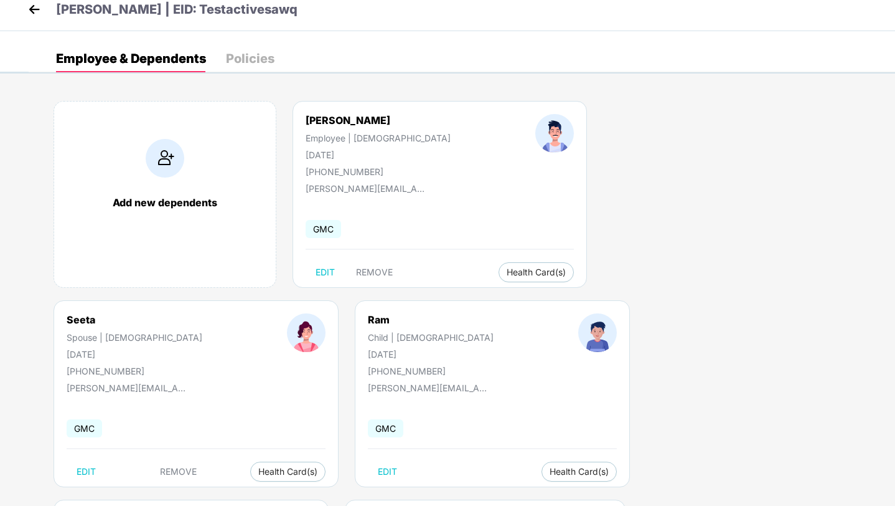
scroll to position [12, 0]
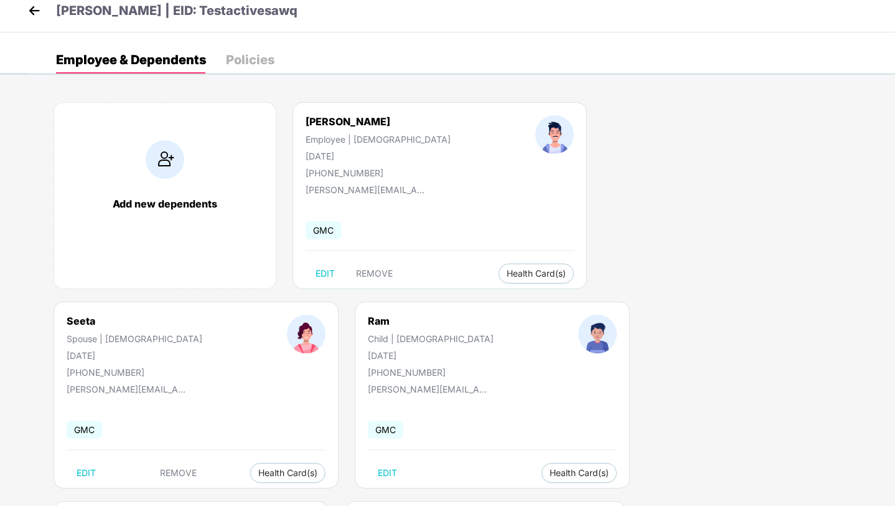
click at [37, 10] on img at bounding box center [34, 10] width 19 height 19
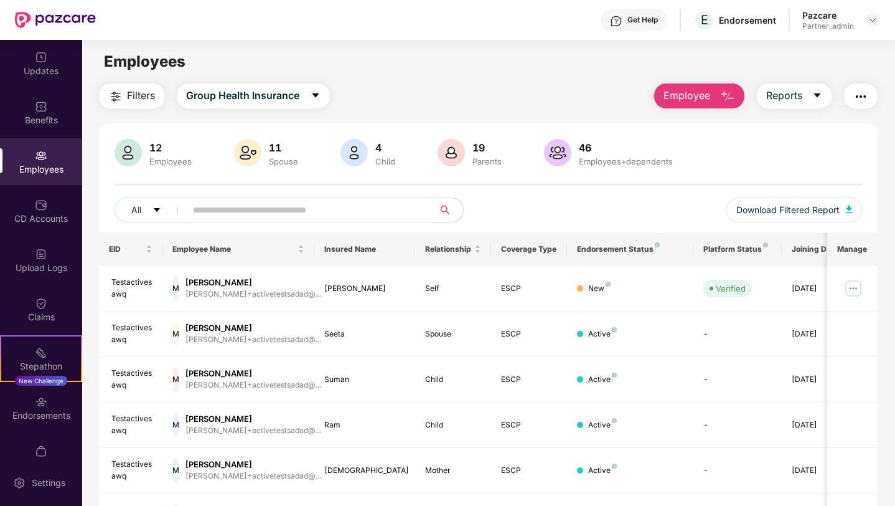
click at [860, 93] on img "button" at bounding box center [861, 96] width 15 height 15
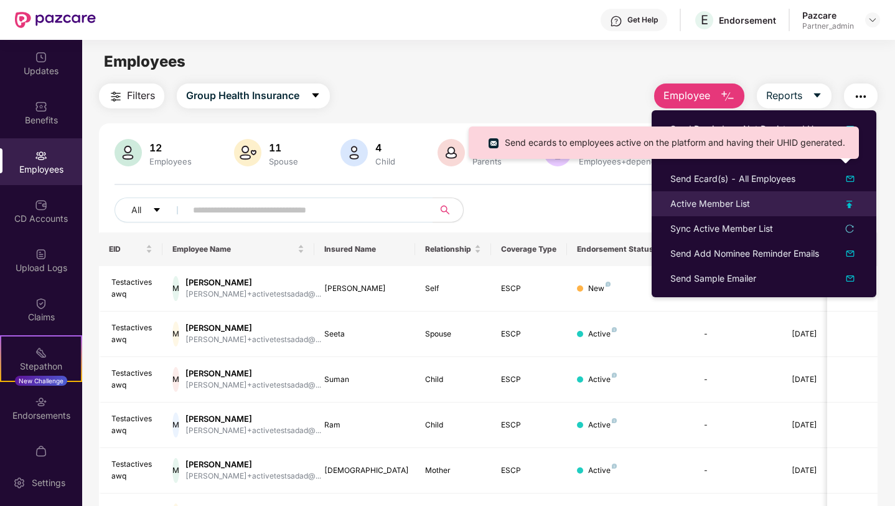
click at [704, 199] on div "Active Member List" at bounding box center [711, 204] width 80 height 14
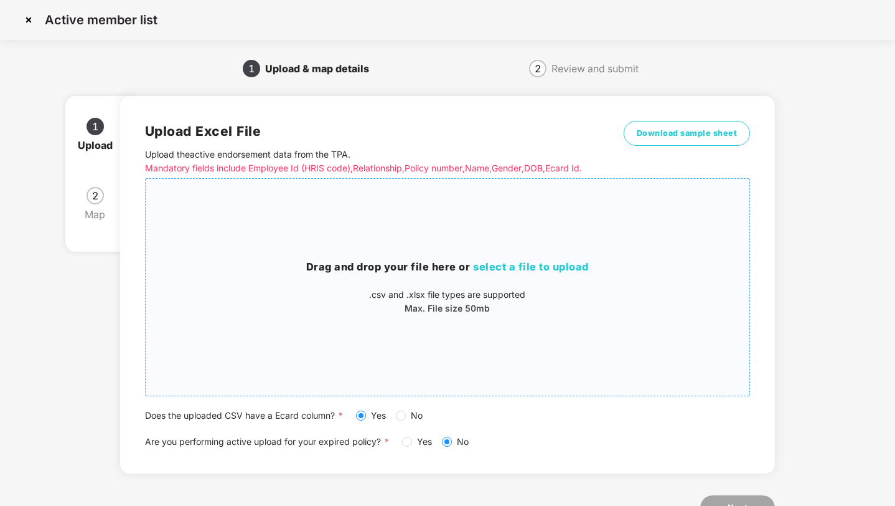
click at [547, 322] on div "Drag and drop your file here or select a file to upload .csv and .xlsx file typ…" at bounding box center [448, 287] width 605 height 197
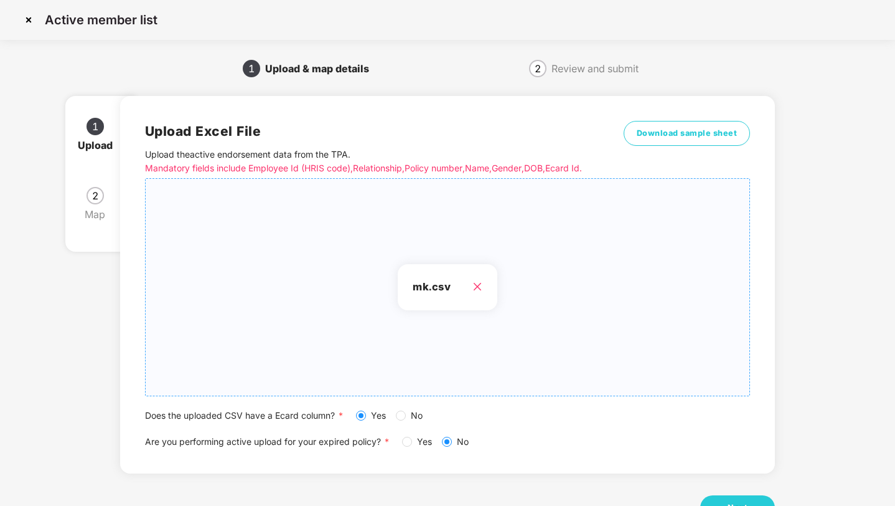
scroll to position [45, 0]
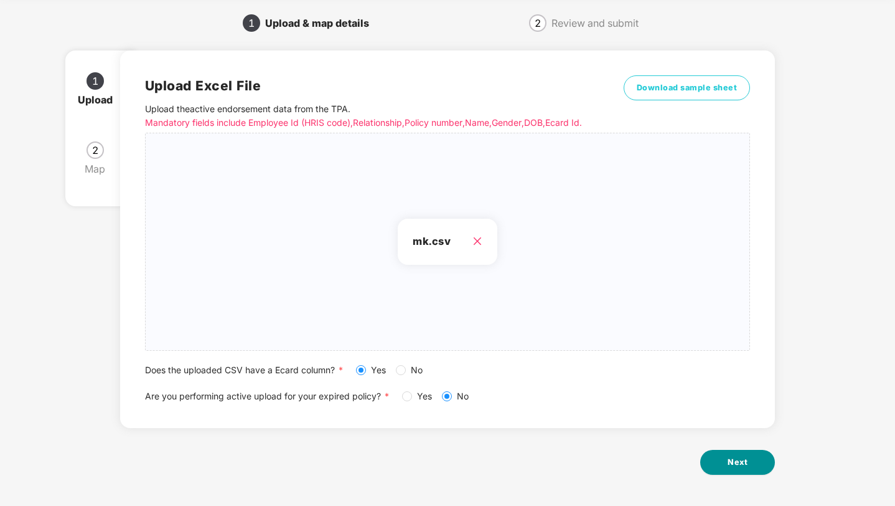
click at [742, 458] on span "Next" at bounding box center [738, 462] width 20 height 12
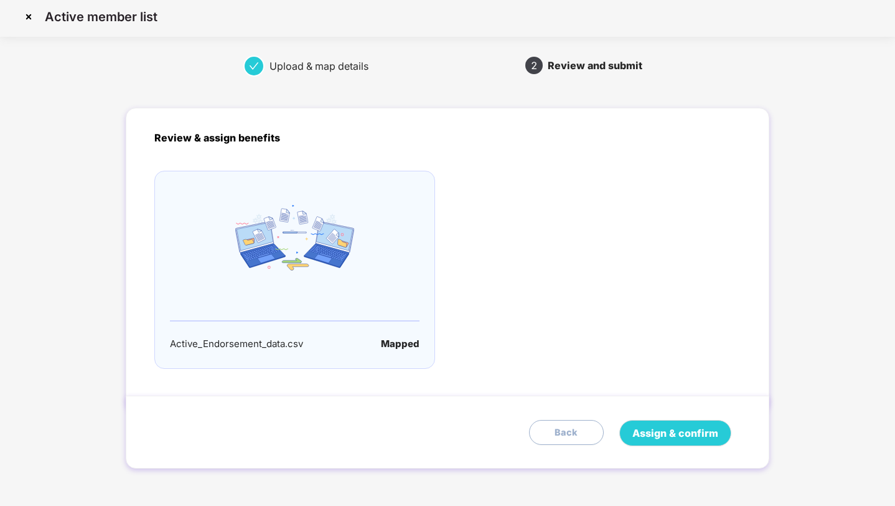
scroll to position [0, 0]
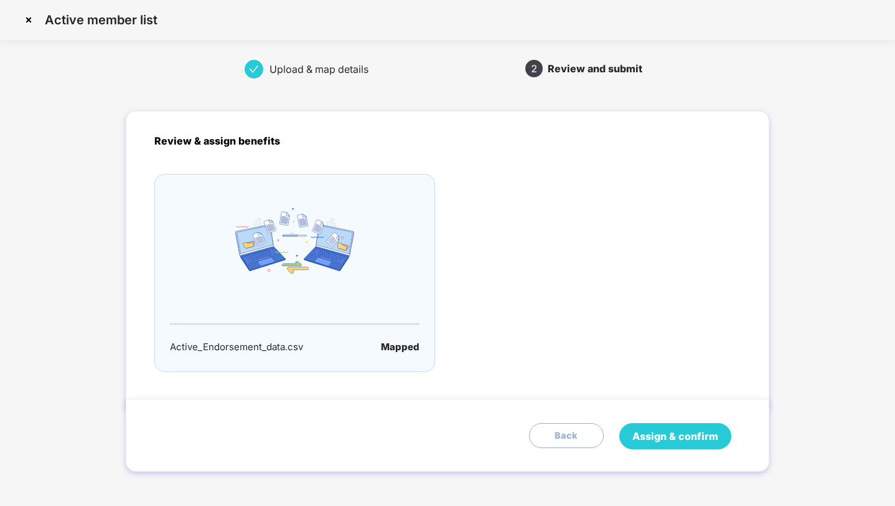
click at [688, 439] on span "Assign & confirm" at bounding box center [676, 436] width 86 height 16
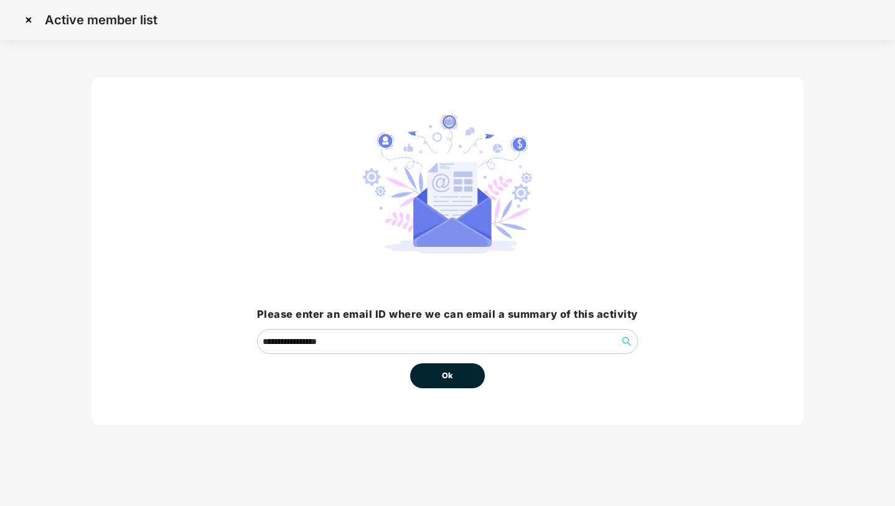
click at [414, 379] on button "Ok" at bounding box center [447, 375] width 75 height 25
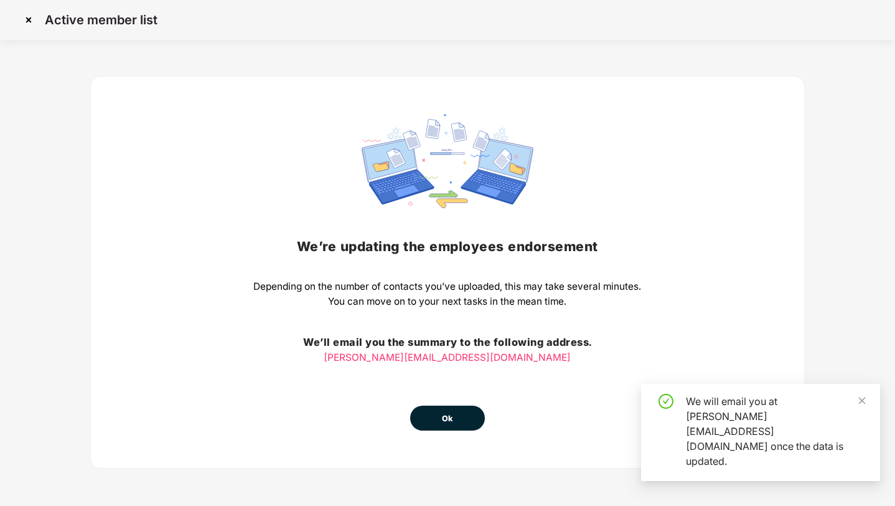
click at [430, 415] on button "Ok" at bounding box center [447, 417] width 75 height 25
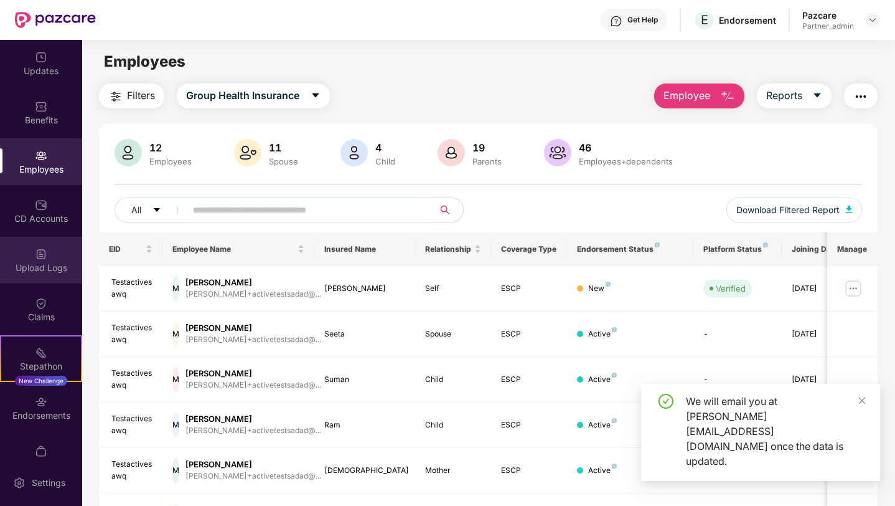
click at [0, 274] on div "Upload Logs" at bounding box center [41, 260] width 82 height 47
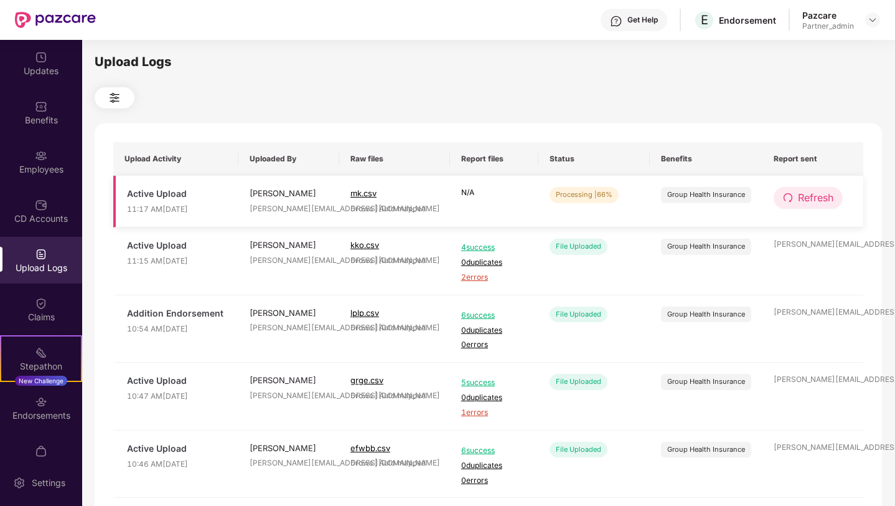
click at [804, 195] on span "Refresh" at bounding box center [815, 198] width 35 height 16
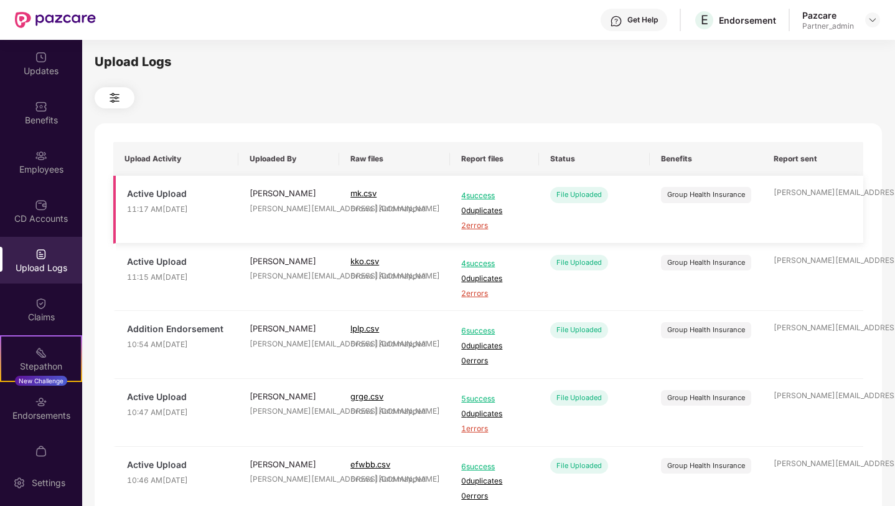
click at [476, 224] on span "2 errors" at bounding box center [494, 226] width 67 height 12
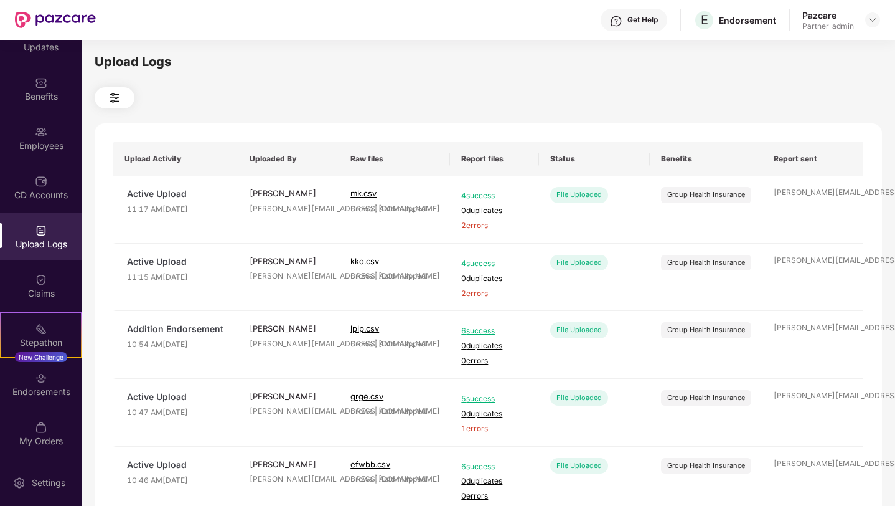
click at [368, 78] on div "Upload Logs Upload Activity Uploaded By Raw files Report files Status Benefits …" at bounding box center [489, 270] width 788 height 437
click at [51, 145] on div "Employees" at bounding box center [41, 145] width 82 height 12
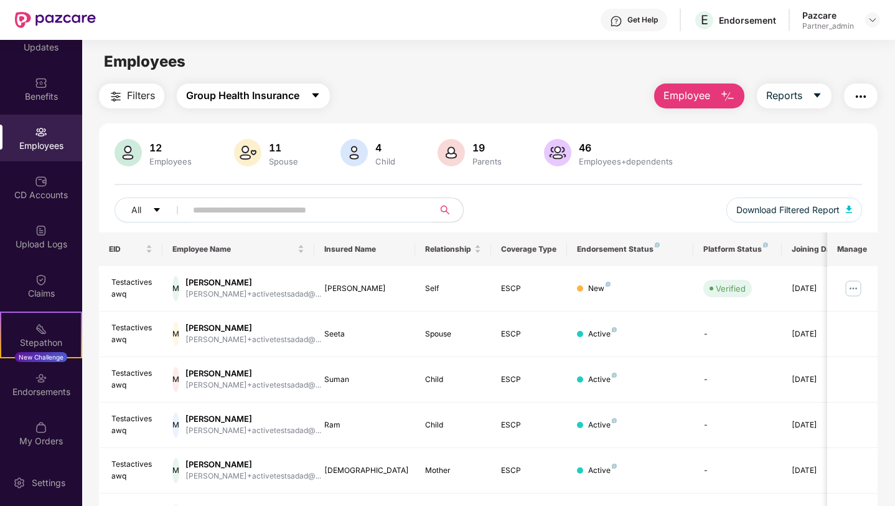
click at [268, 100] on span "Group Health Insurance" at bounding box center [242, 96] width 113 height 16
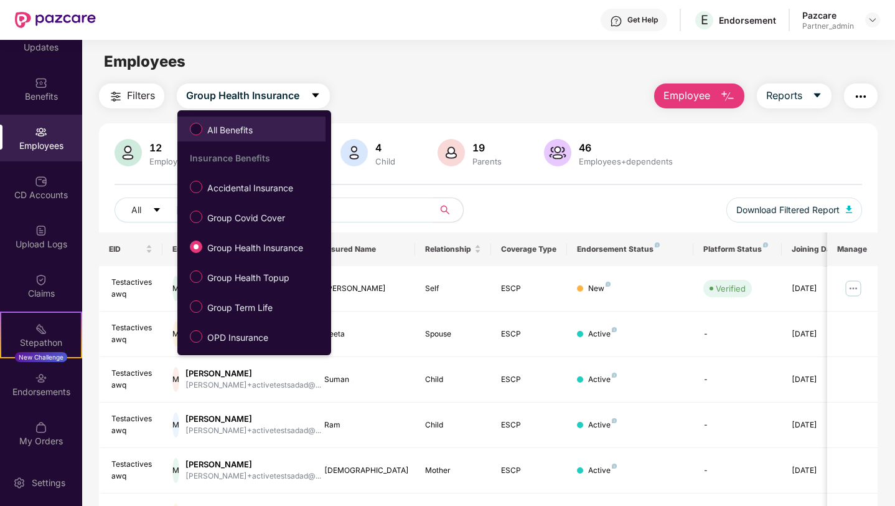
click at [240, 134] on span "All Benefits" at bounding box center [229, 130] width 55 height 14
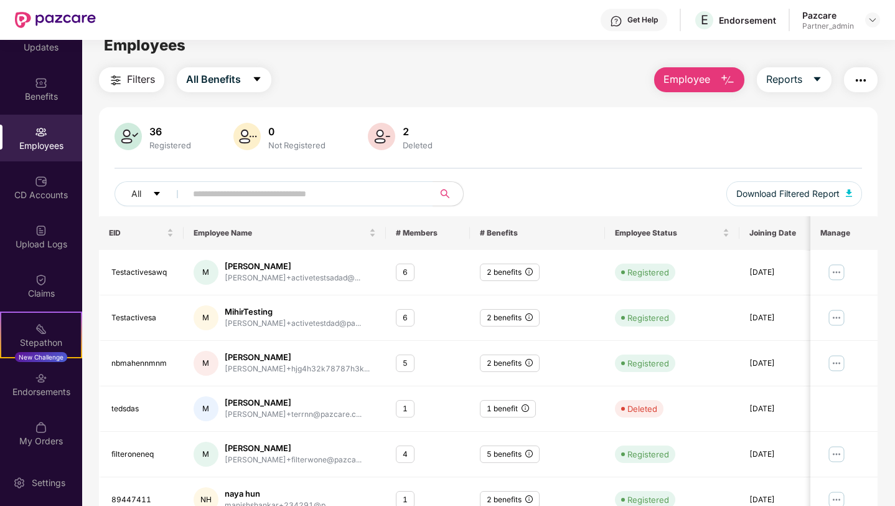
scroll to position [6, 0]
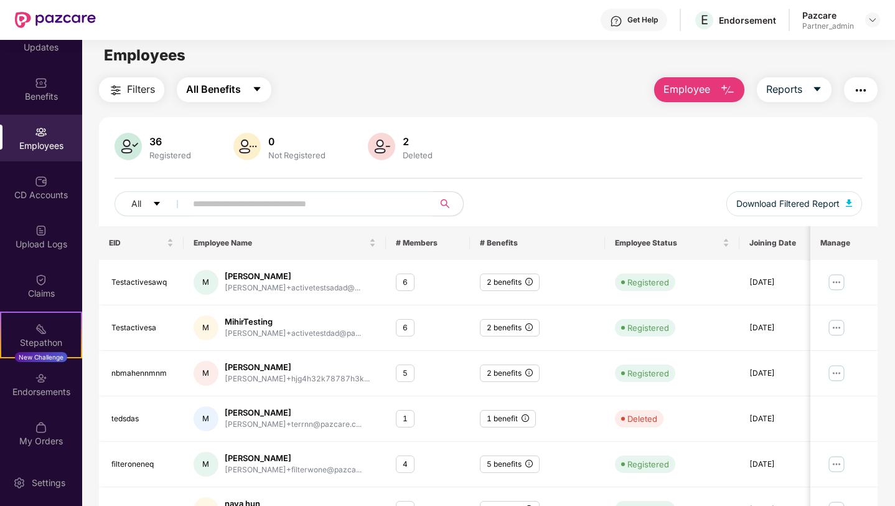
click at [228, 85] on span "All Benefits" at bounding box center [213, 90] width 55 height 16
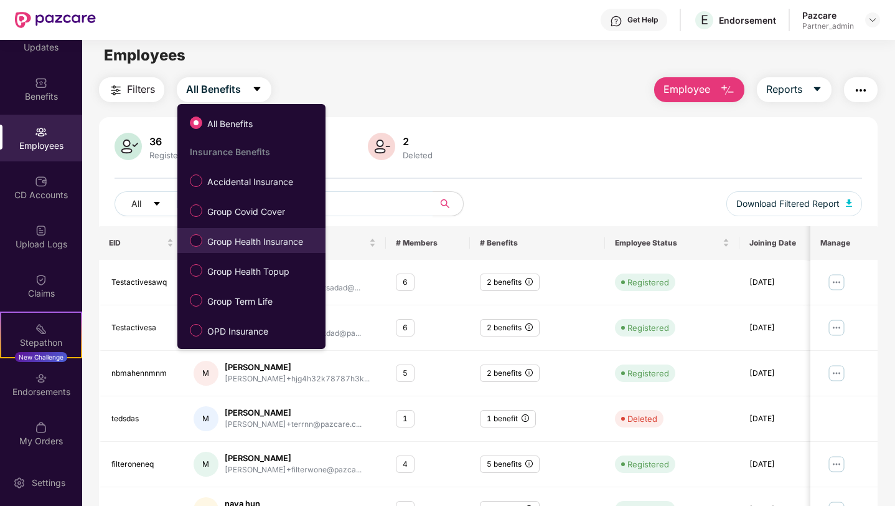
click at [275, 243] on span "Group Health Insurance" at bounding box center [255, 242] width 106 height 14
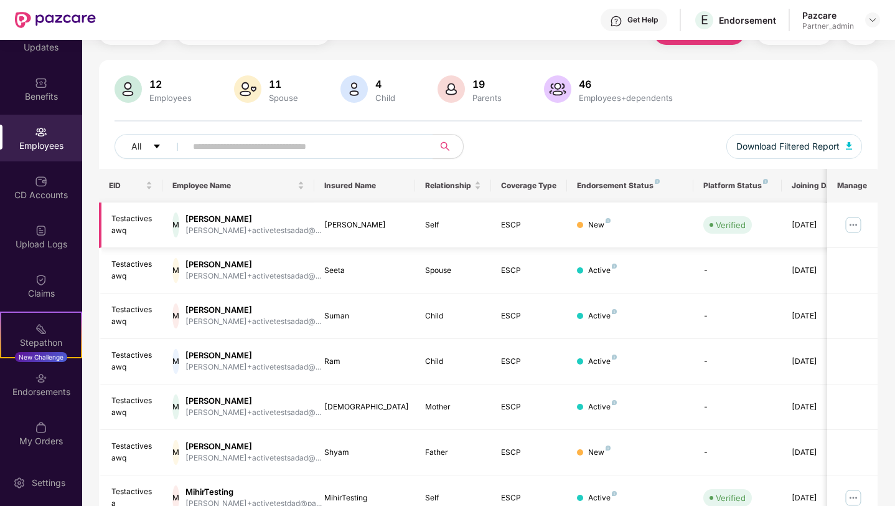
scroll to position [0, 0]
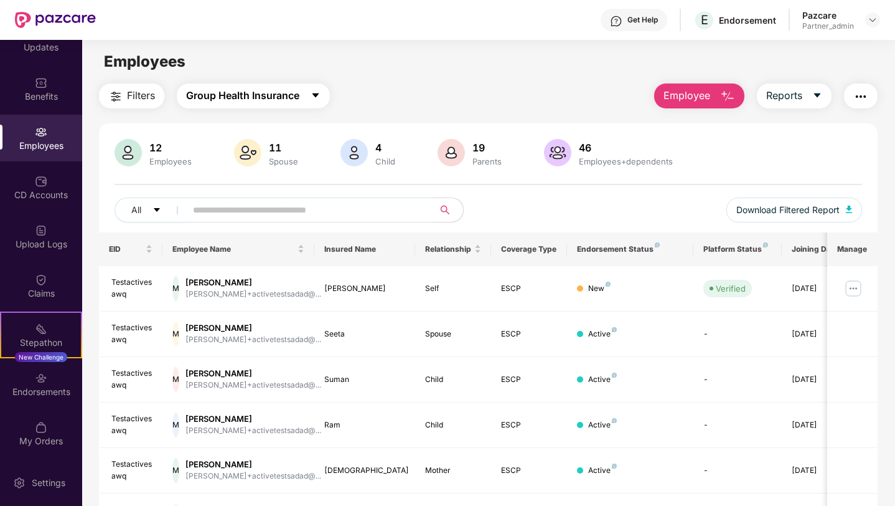
click at [264, 97] on span "Group Health Insurance" at bounding box center [242, 96] width 113 height 16
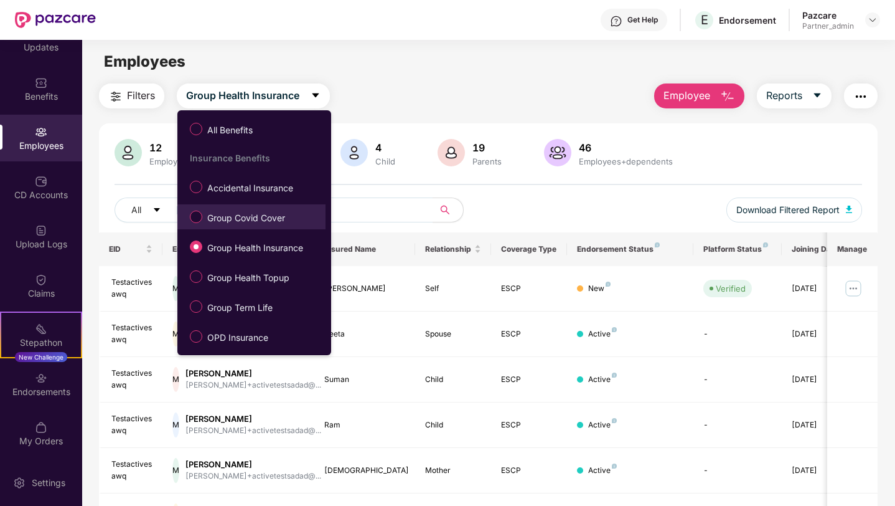
click at [243, 220] on span "Group Covid Cover" at bounding box center [246, 218] width 88 height 14
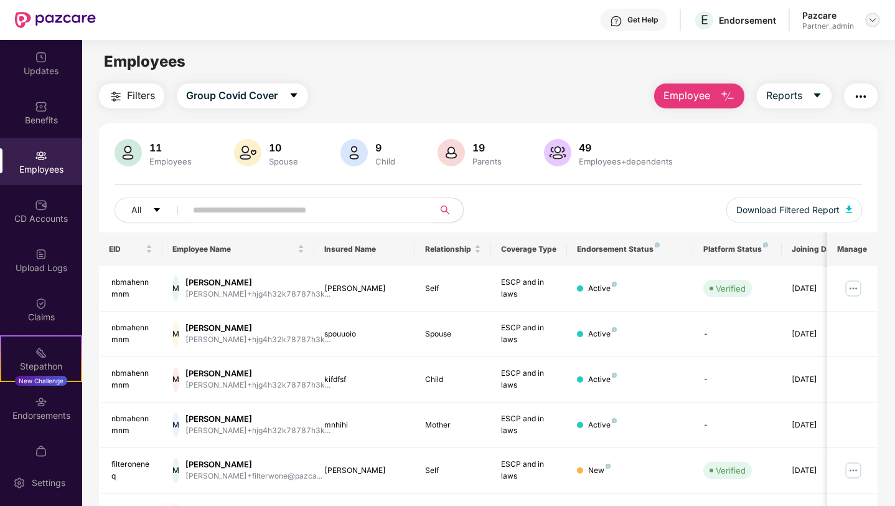
click at [871, 21] on img at bounding box center [873, 20] width 10 height 10
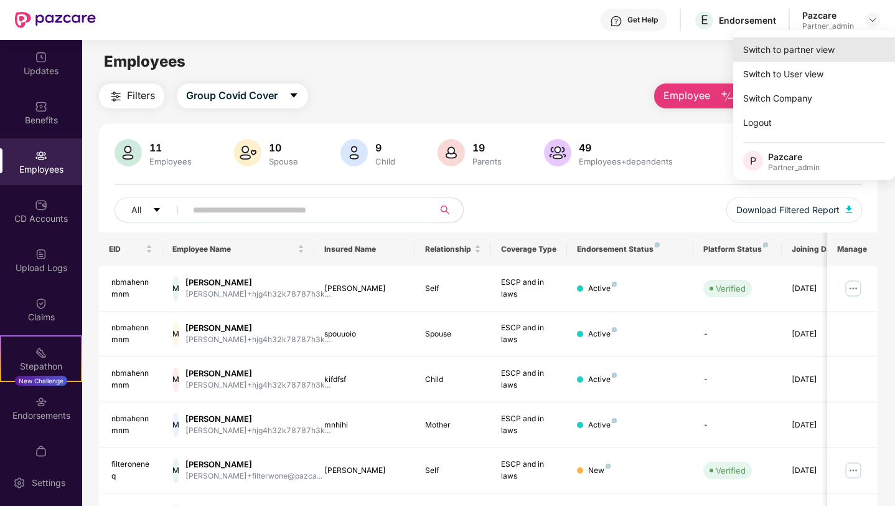
click at [812, 52] on div "Switch to partner view" at bounding box center [814, 49] width 162 height 24
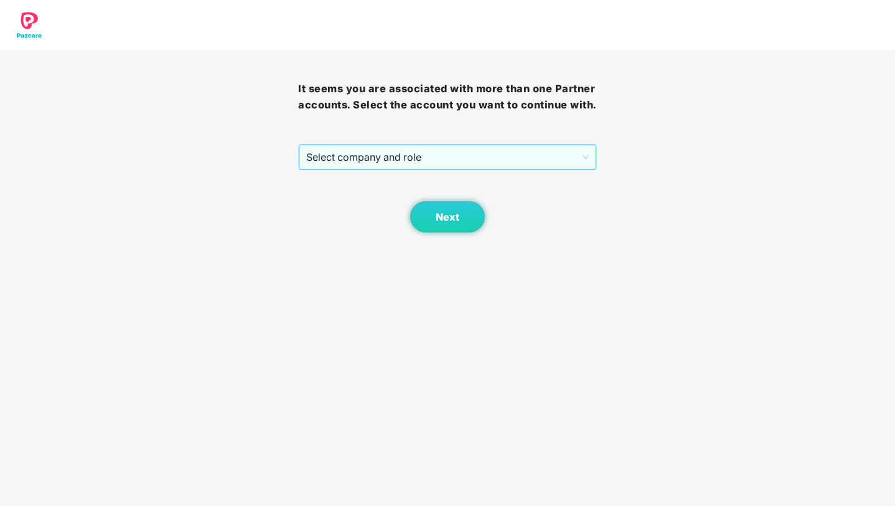
click at [458, 169] on span "Select company and role" at bounding box center [447, 157] width 282 height 24
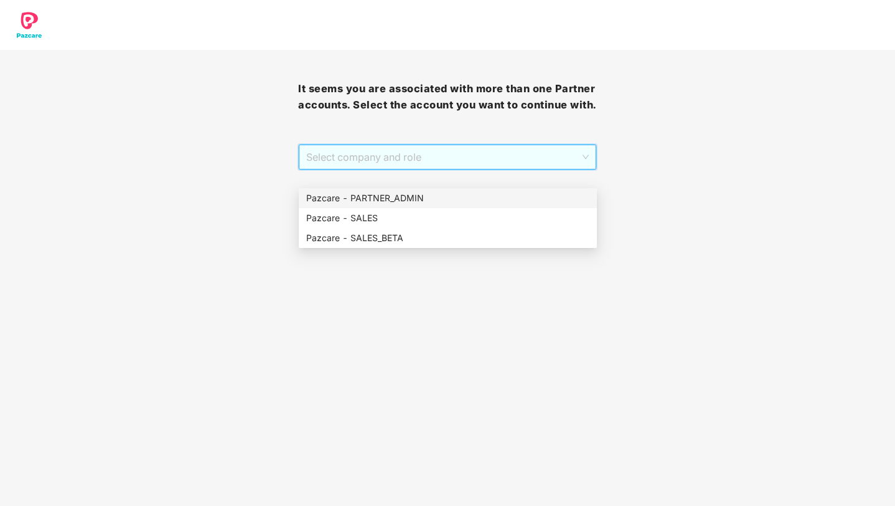
click at [421, 198] on div "Pazcare - PARTNER_ADMIN" at bounding box center [447, 198] width 283 height 14
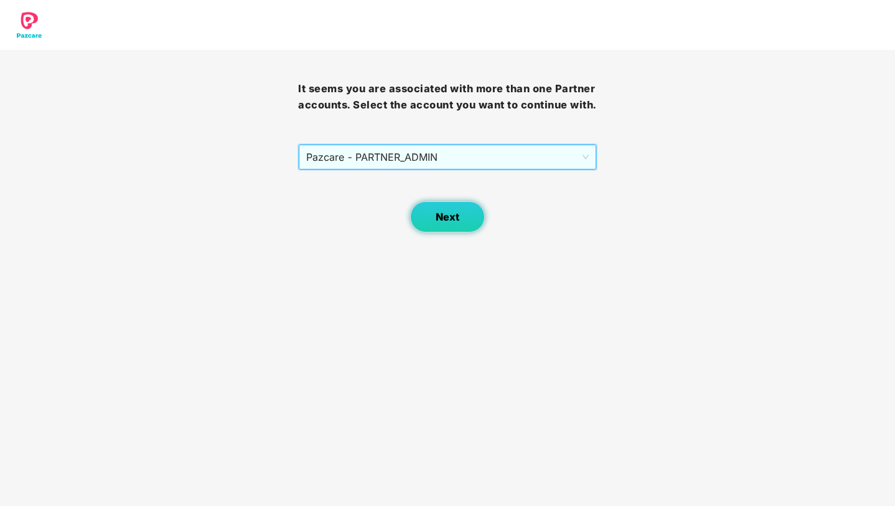
click at [435, 231] on button "Next" at bounding box center [447, 216] width 75 height 31
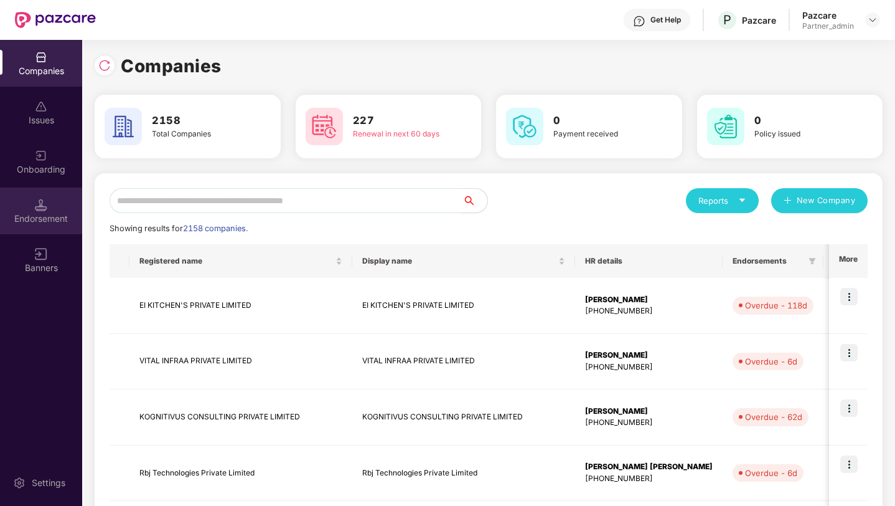
click at [45, 207] on img at bounding box center [41, 205] width 12 height 12
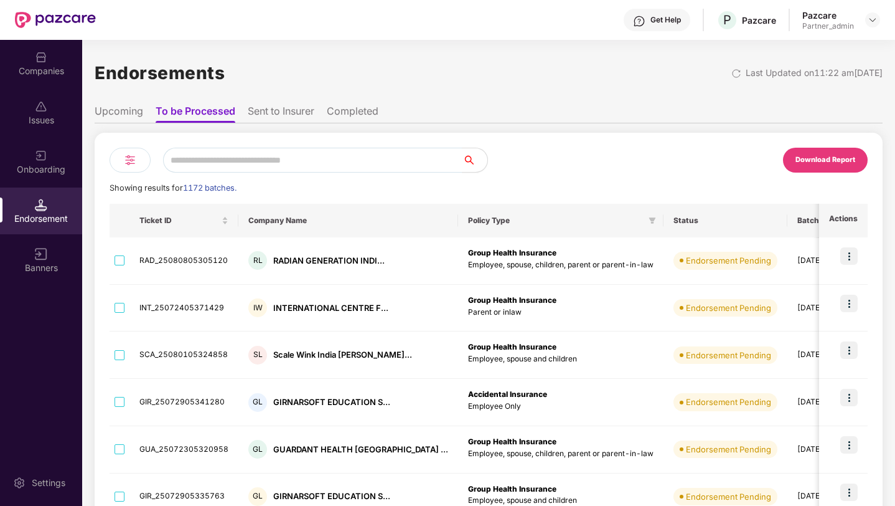
click at [128, 110] on li "Upcoming" at bounding box center [119, 114] width 49 height 18
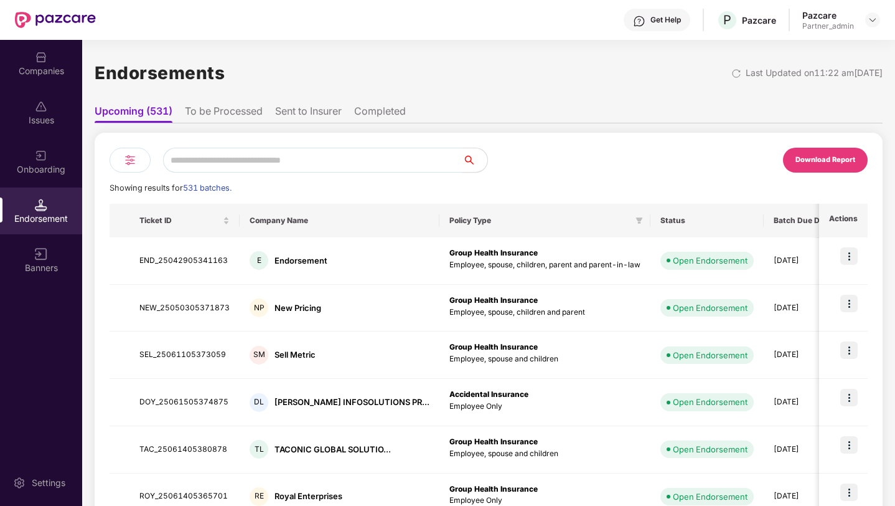
click at [327, 157] on input "text" at bounding box center [312, 160] width 299 height 25
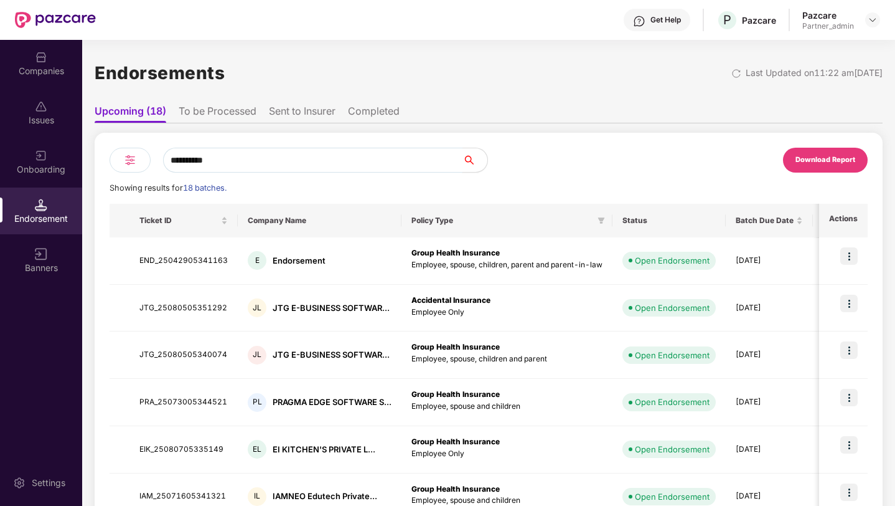
type input "**********"
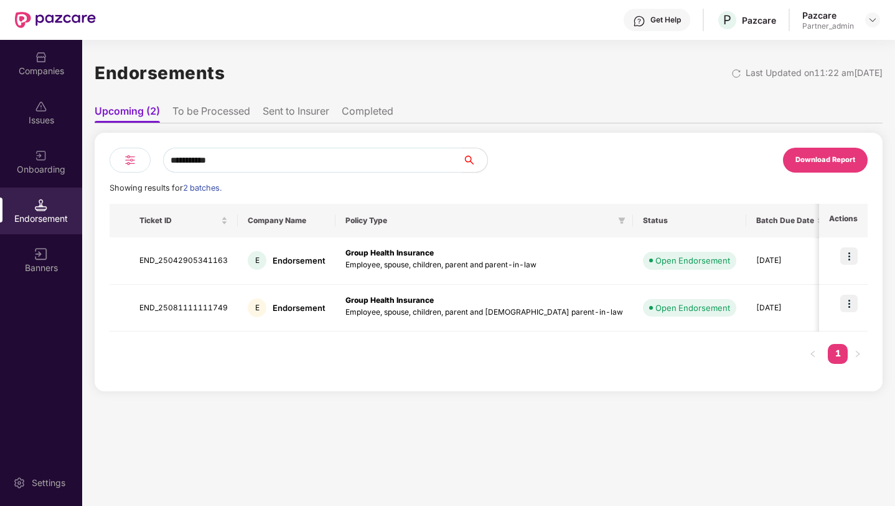
click at [215, 110] on li "To be Processed" at bounding box center [211, 114] width 78 height 18
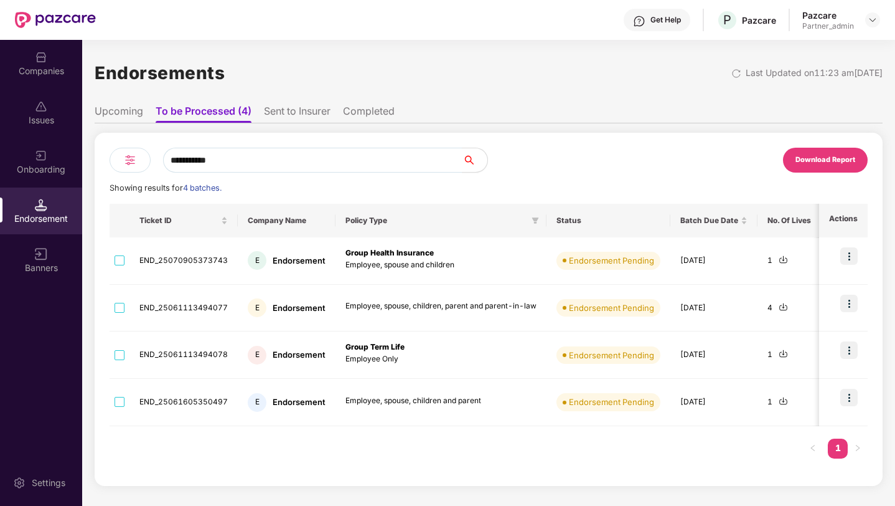
click at [365, 111] on li "Completed" at bounding box center [369, 114] width 52 height 18
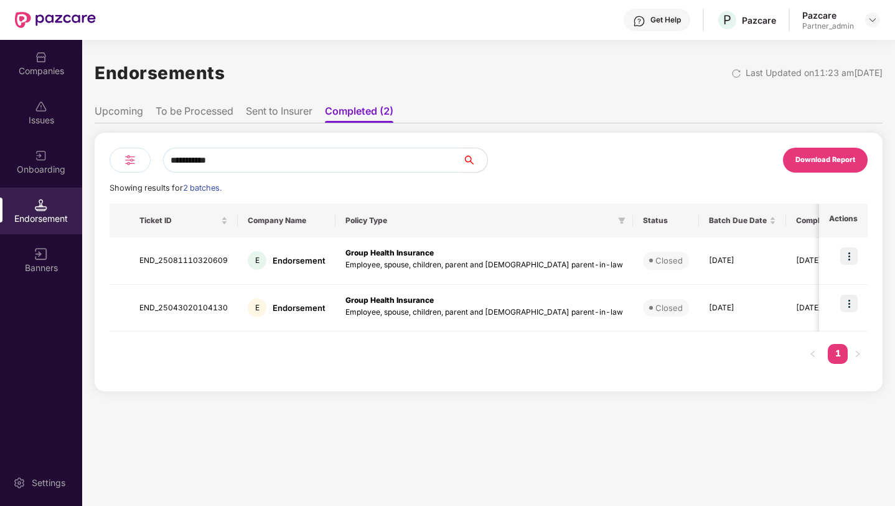
click at [295, 115] on li "Sent to Insurer" at bounding box center [279, 114] width 67 height 18
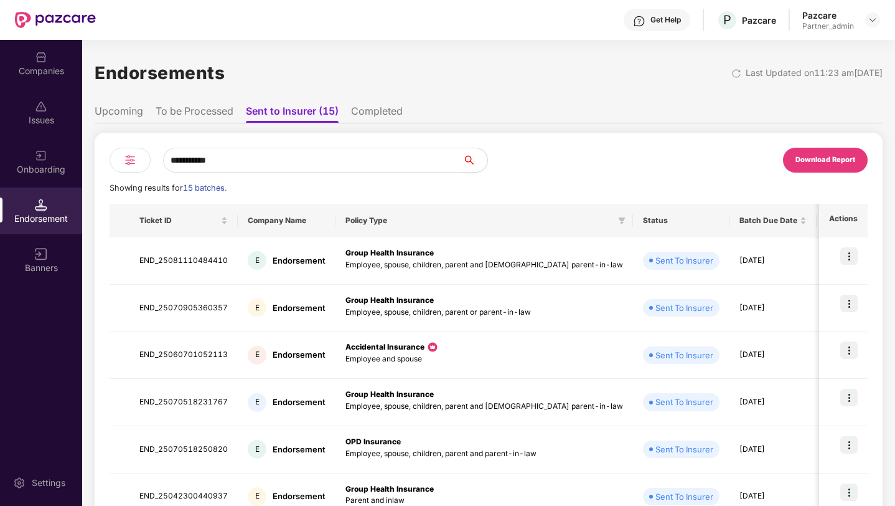
click at [373, 118] on li "Completed" at bounding box center [377, 114] width 52 height 18
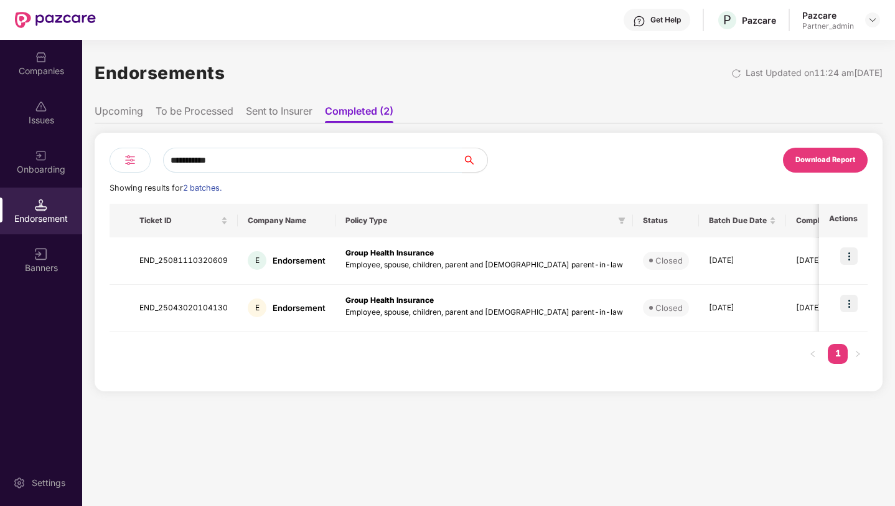
click at [272, 112] on li "Sent to Insurer" at bounding box center [279, 114] width 67 height 18
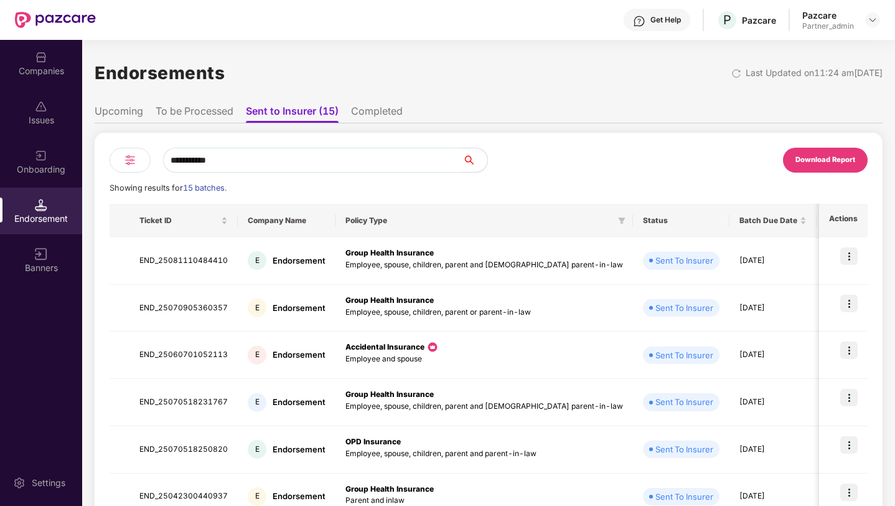
click at [222, 113] on li "To be Processed" at bounding box center [195, 114] width 78 height 18
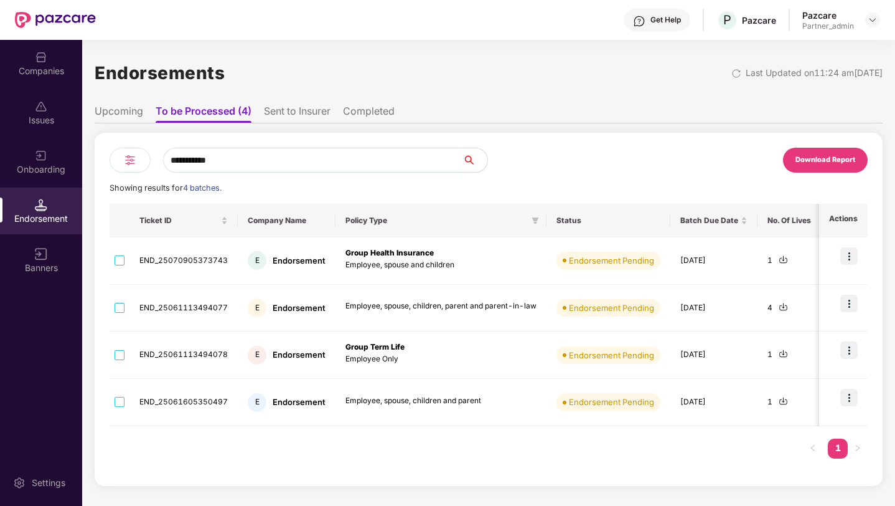
click at [131, 113] on li "Upcoming" at bounding box center [119, 114] width 49 height 18
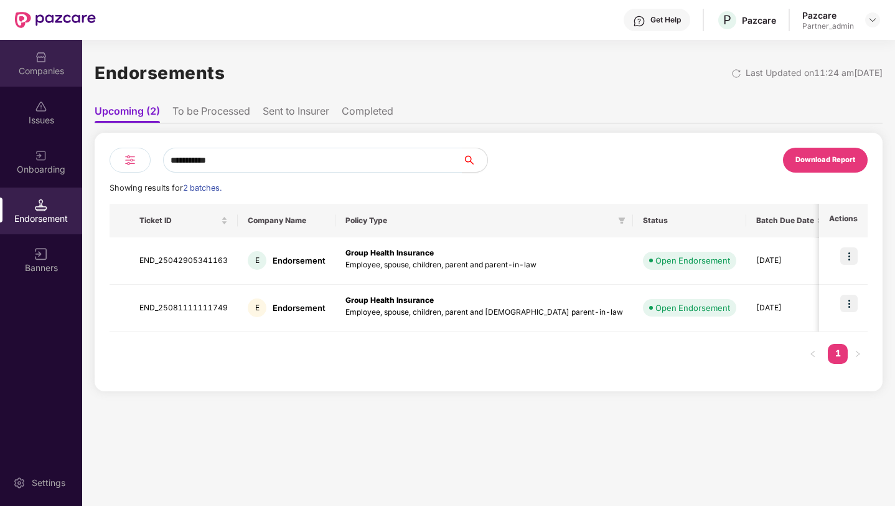
click at [40, 61] on img at bounding box center [41, 57] width 12 height 12
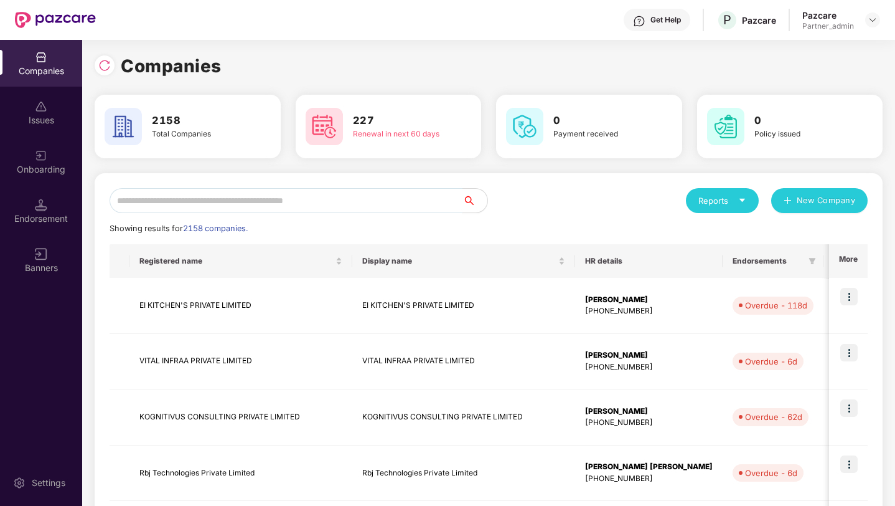
click at [174, 205] on input "text" at bounding box center [286, 200] width 353 height 25
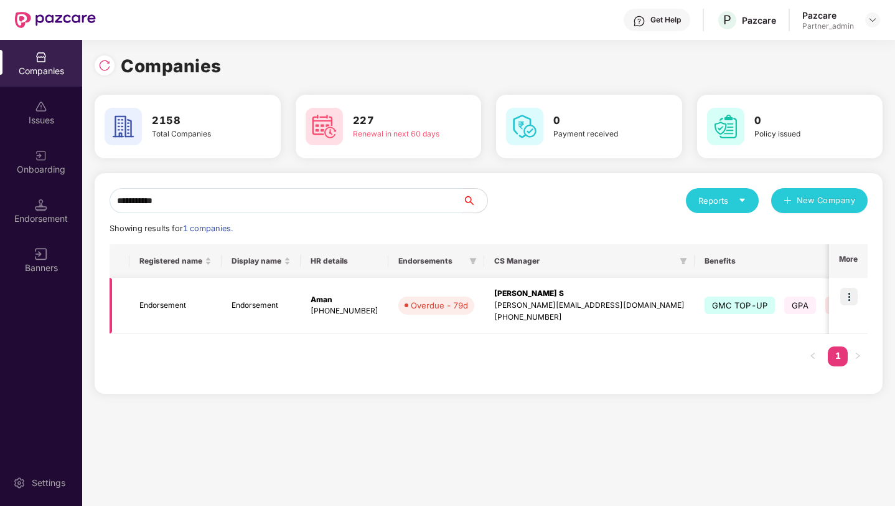
type input "**********"
click at [851, 298] on img at bounding box center [848, 296] width 17 height 17
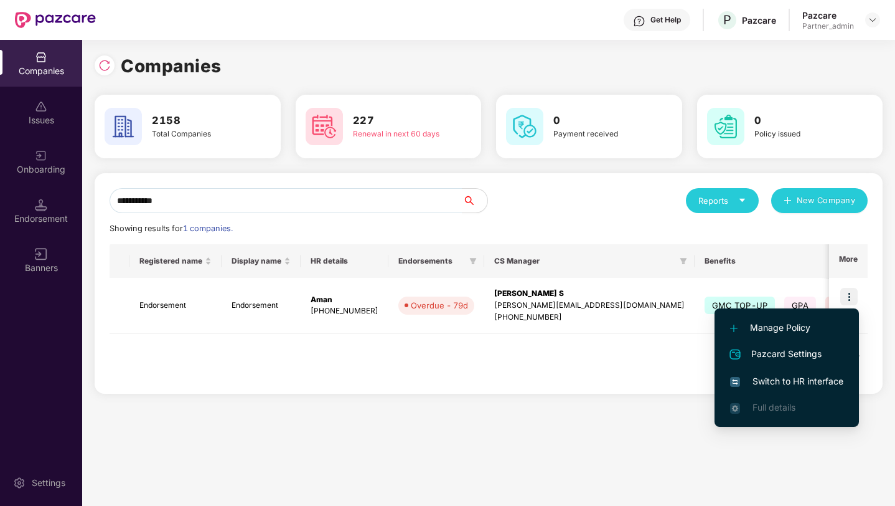
click at [769, 385] on span "Switch to HR interface" at bounding box center [786, 381] width 113 height 14
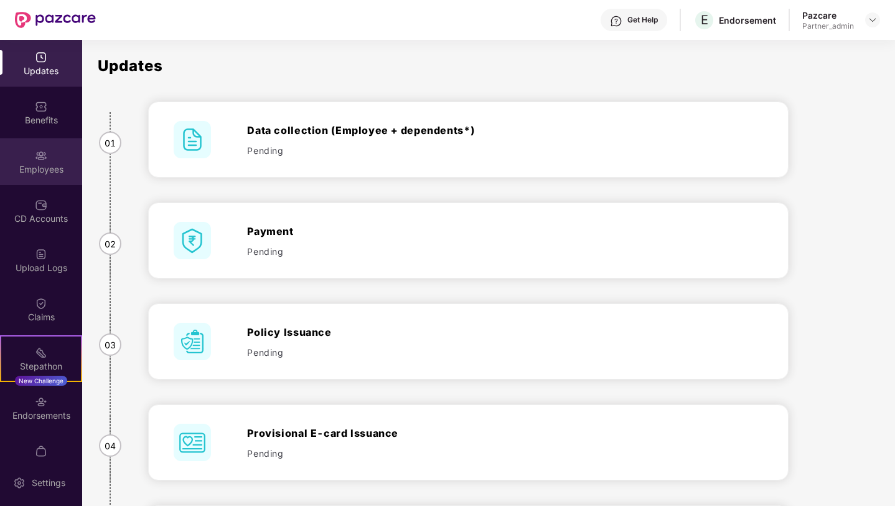
click at [42, 163] on div "Employees" at bounding box center [41, 169] width 82 height 12
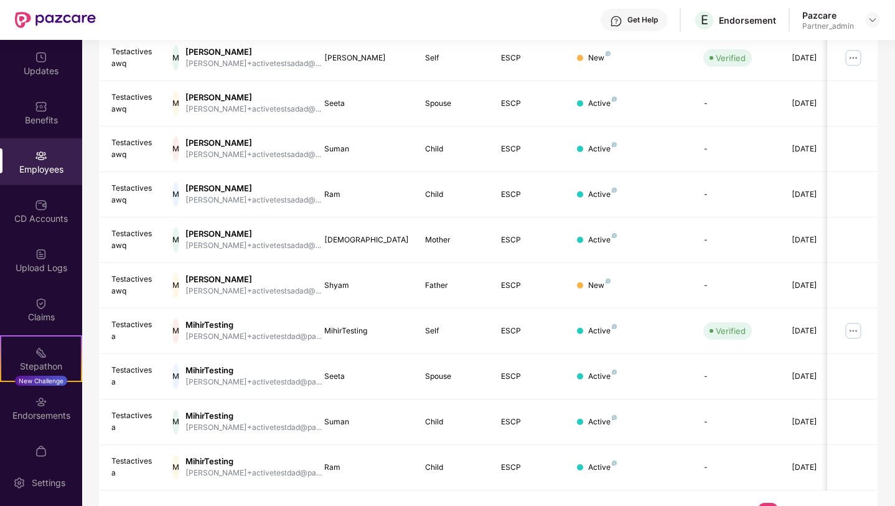
scroll to position [260, 0]
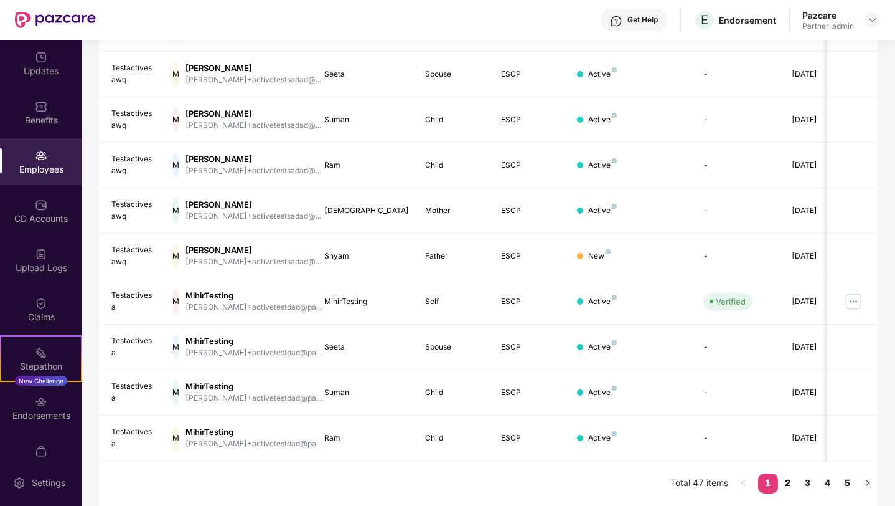
click at [786, 483] on link "2" at bounding box center [788, 482] width 20 height 19
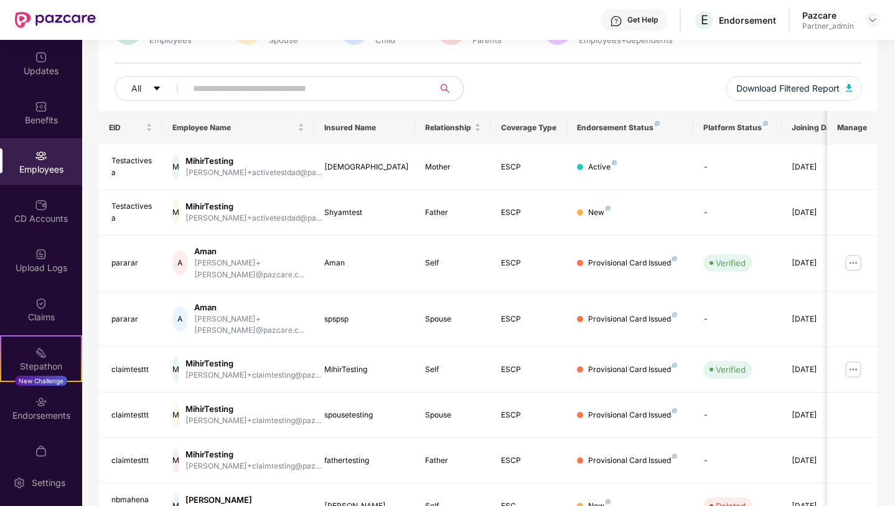
scroll to position [118, 0]
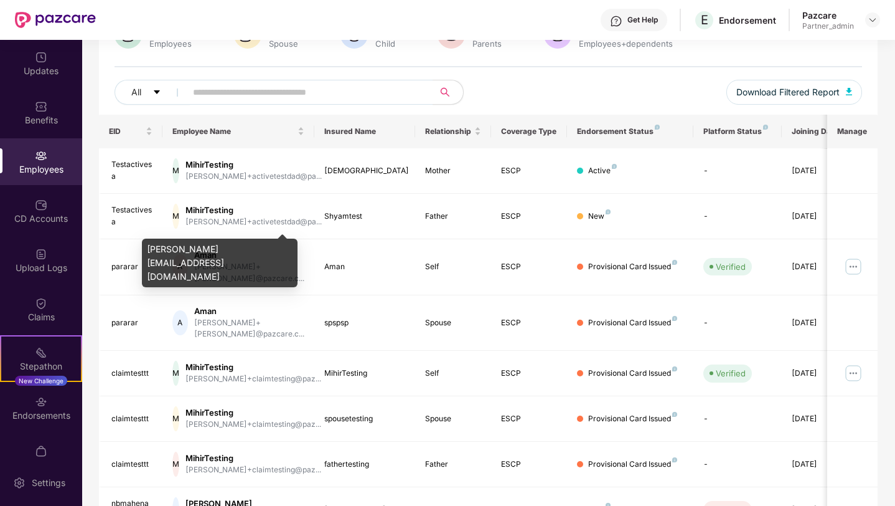
click at [260, 248] on div "[PERSON_NAME][EMAIL_ADDRESS][DOMAIN_NAME]" at bounding box center [220, 262] width 156 height 49
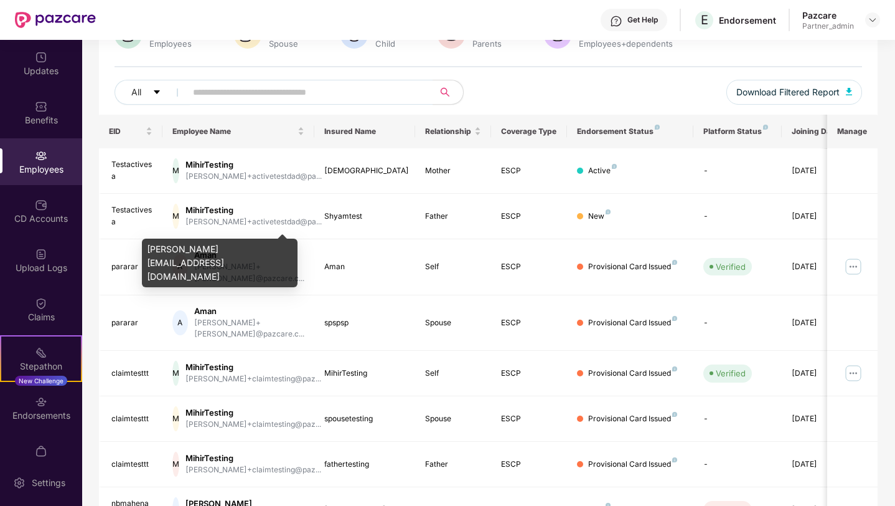
click at [260, 248] on div "[PERSON_NAME][EMAIL_ADDRESS][DOMAIN_NAME]" at bounding box center [220, 262] width 156 height 49
